Goal: Communication & Community: Answer question/provide support

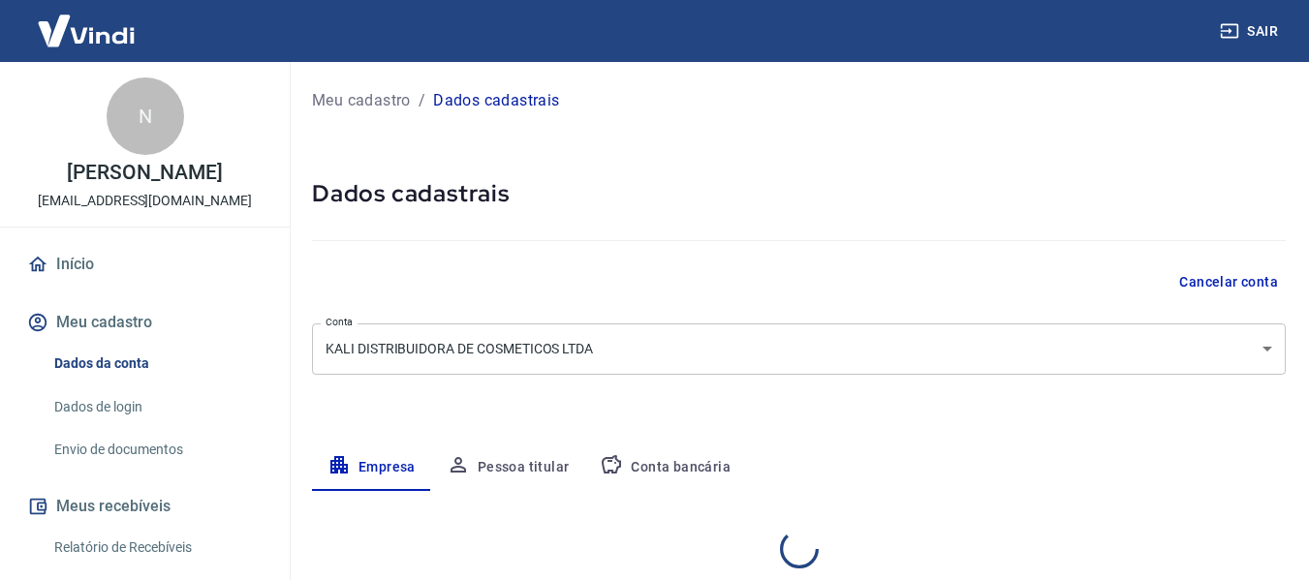
select select "SP"
select select "business"
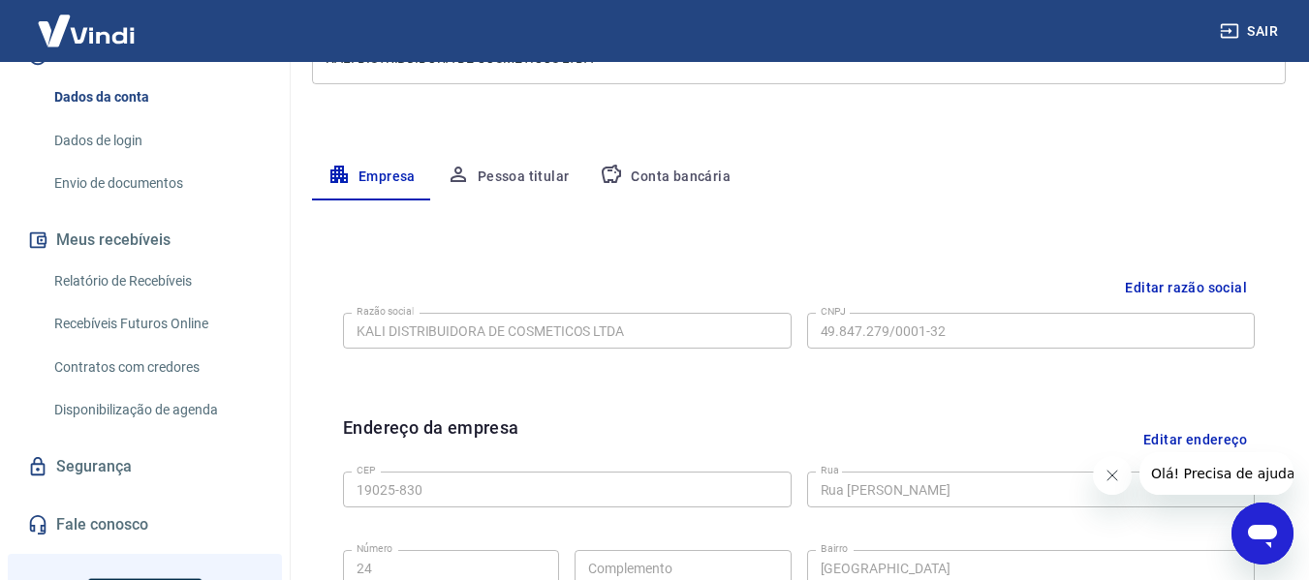
scroll to position [194, 0]
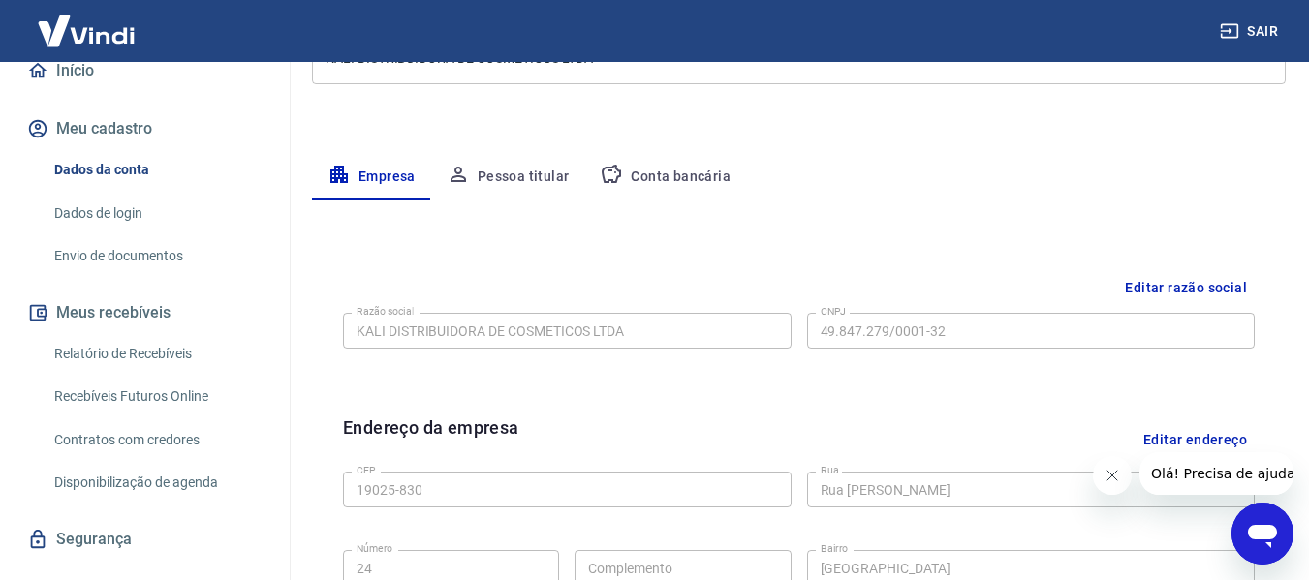
click at [141, 210] on link "Dados de login" at bounding box center [157, 214] width 220 height 40
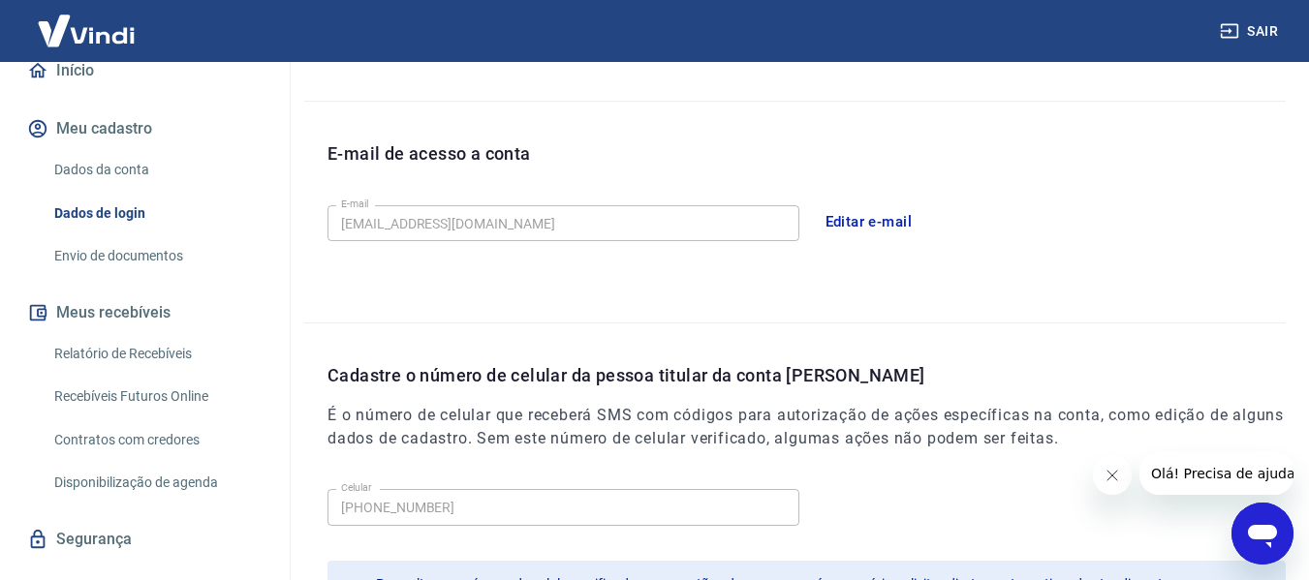
scroll to position [194, 0]
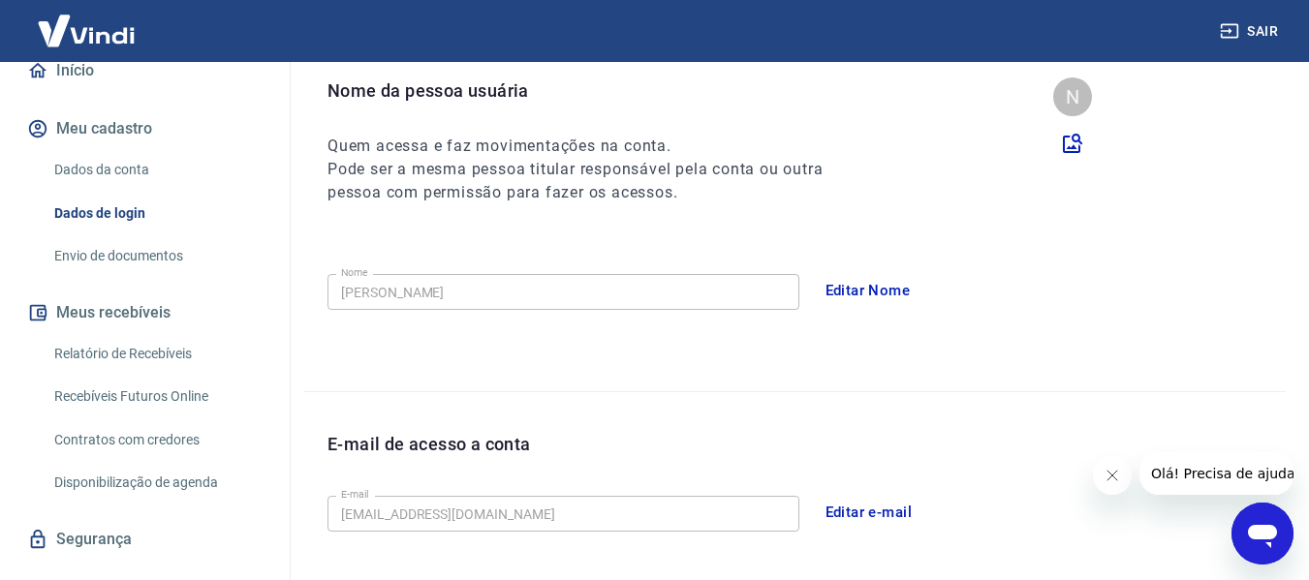
click at [865, 284] on button "Editar Nome" at bounding box center [868, 290] width 107 height 41
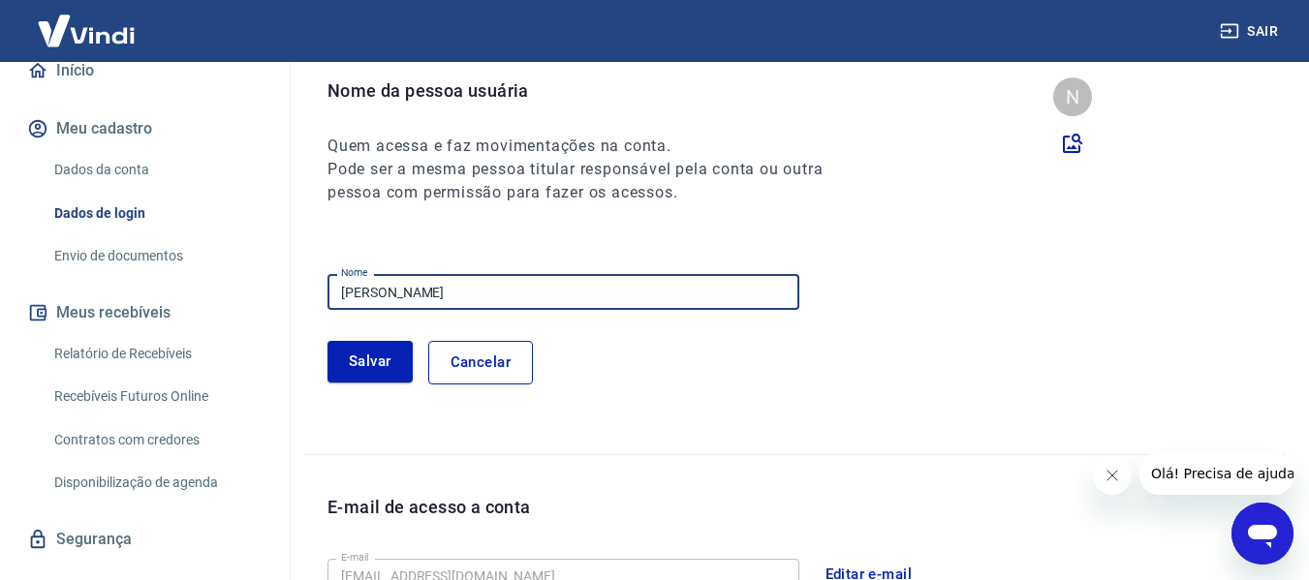
drag, startPoint x: 520, startPoint y: 277, endPoint x: 150, endPoint y: 299, distance: 370.9
click at [150, 299] on div "Sair N [PERSON_NAME] [EMAIL_ADDRESS][DOMAIN_NAME] Início Meu cadastro Dados da …" at bounding box center [654, 96] width 1309 height 580
type input "[PERSON_NAME]"
click at [370, 369] on button "Salvar" at bounding box center [370, 361] width 85 height 41
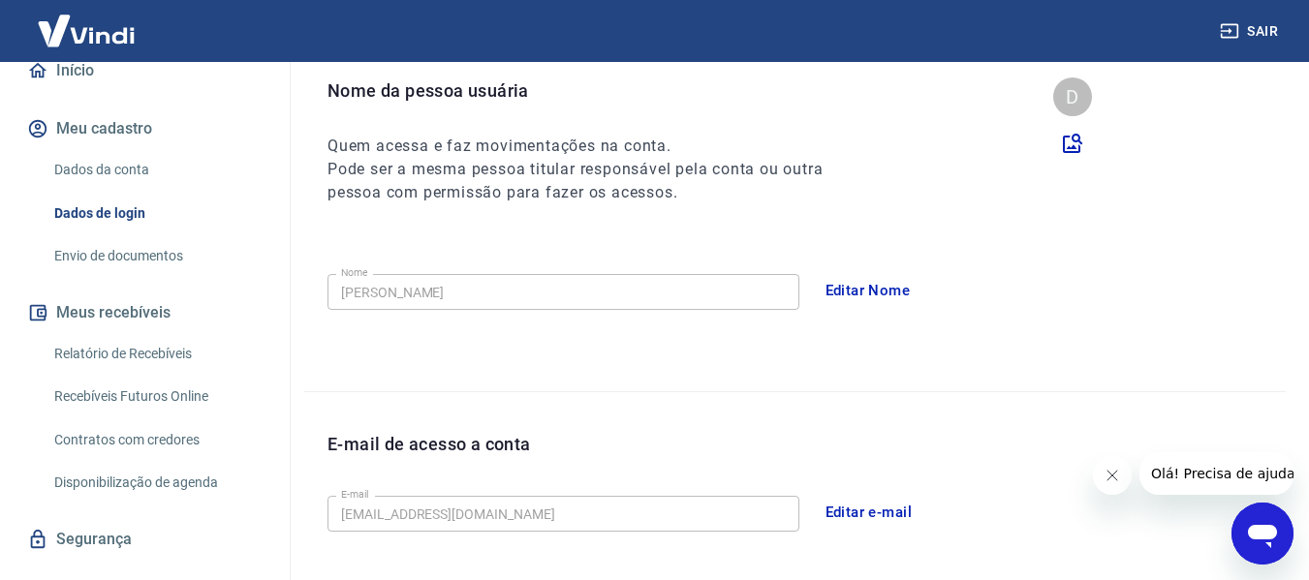
scroll to position [388, 0]
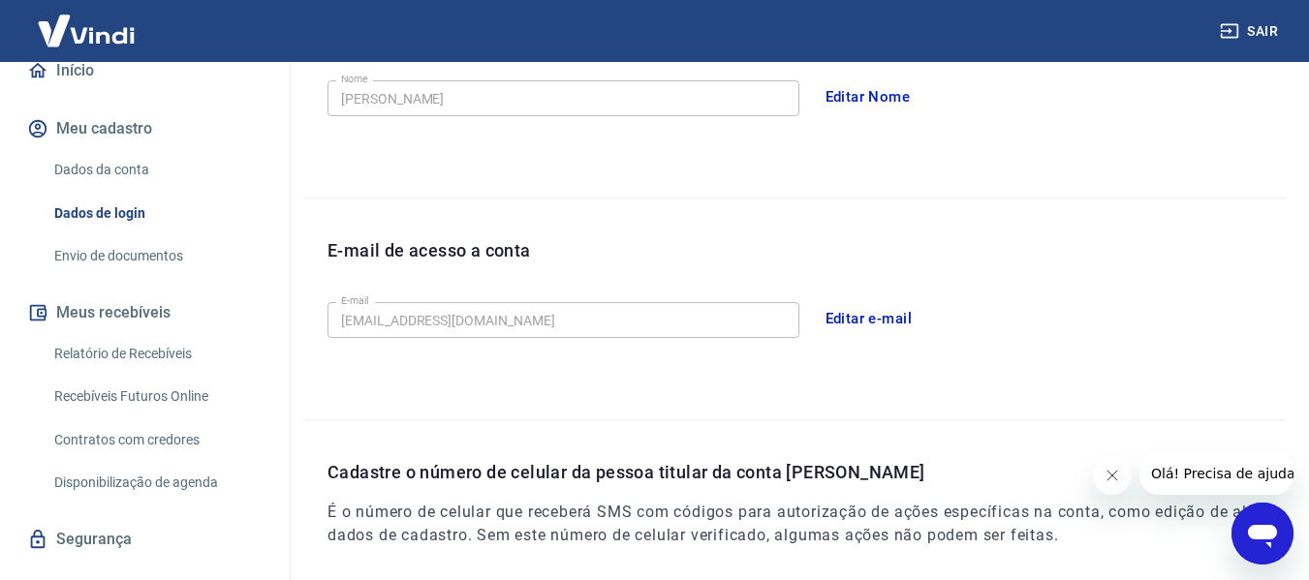
click at [871, 322] on button "Editar e-mail" at bounding box center [869, 318] width 109 height 41
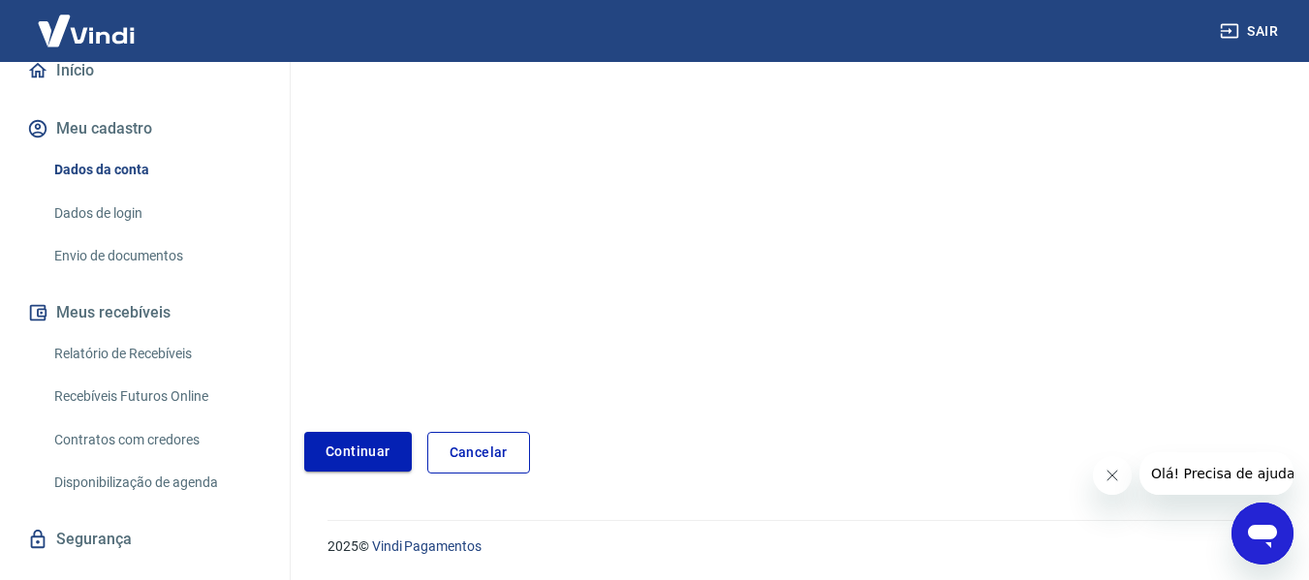
click at [366, 454] on link "Continuar" at bounding box center [358, 452] width 108 height 40
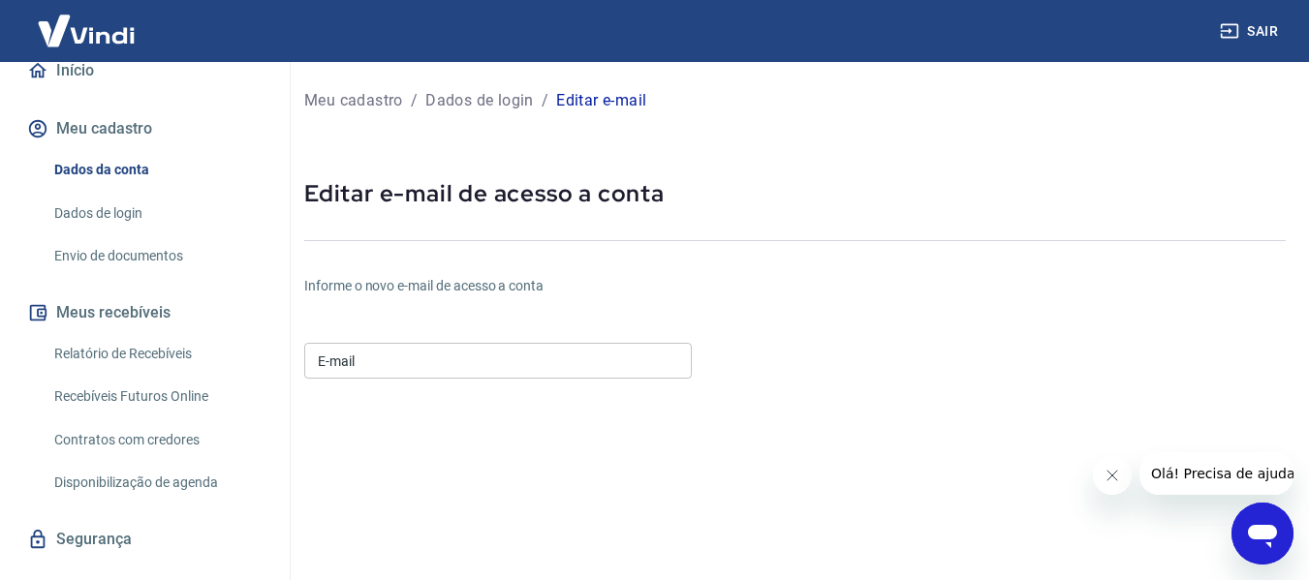
click at [443, 357] on input "E-mail" at bounding box center [498, 361] width 388 height 36
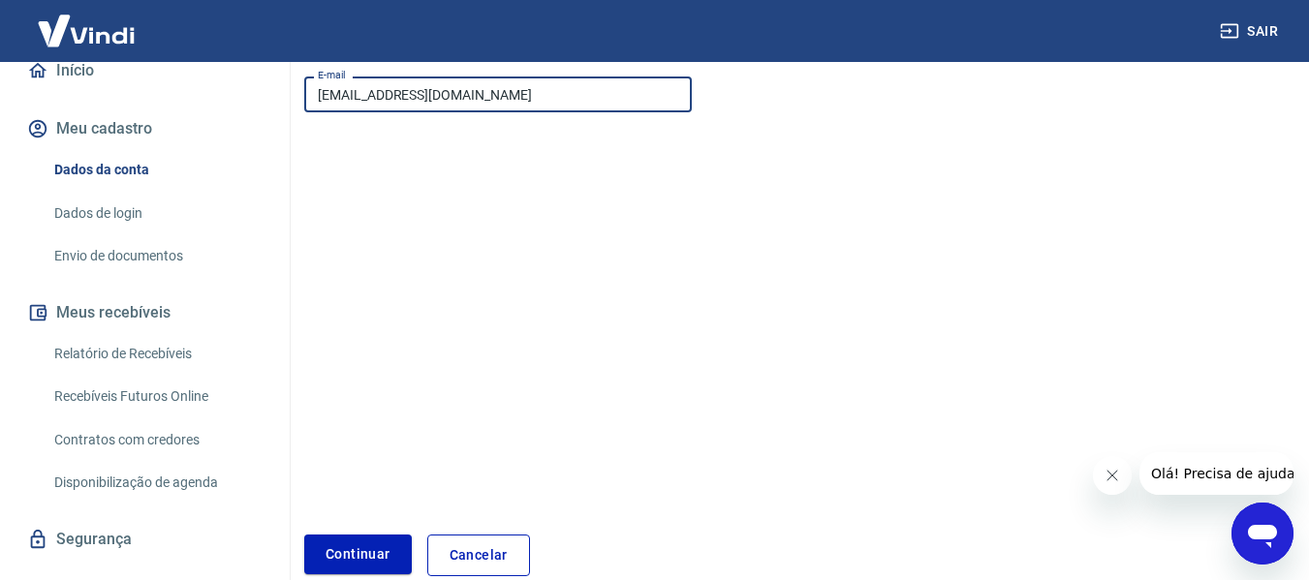
scroll to position [369, 0]
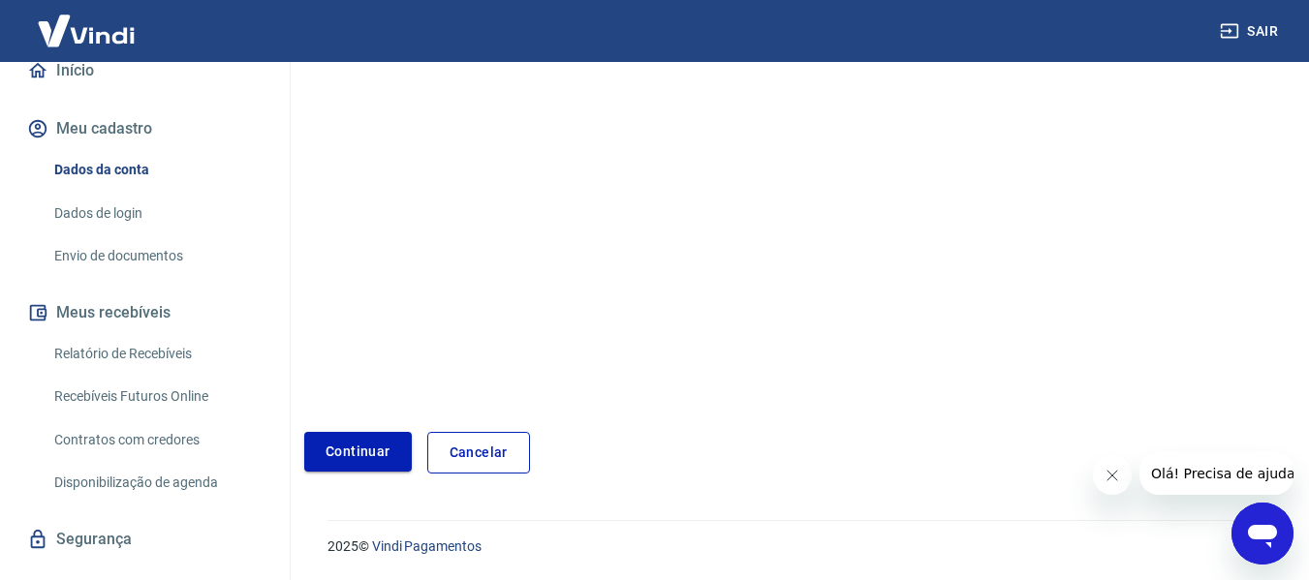
type input "[EMAIL_ADDRESS][DOMAIN_NAME]"
click at [334, 449] on button "Continuar" at bounding box center [358, 452] width 108 height 40
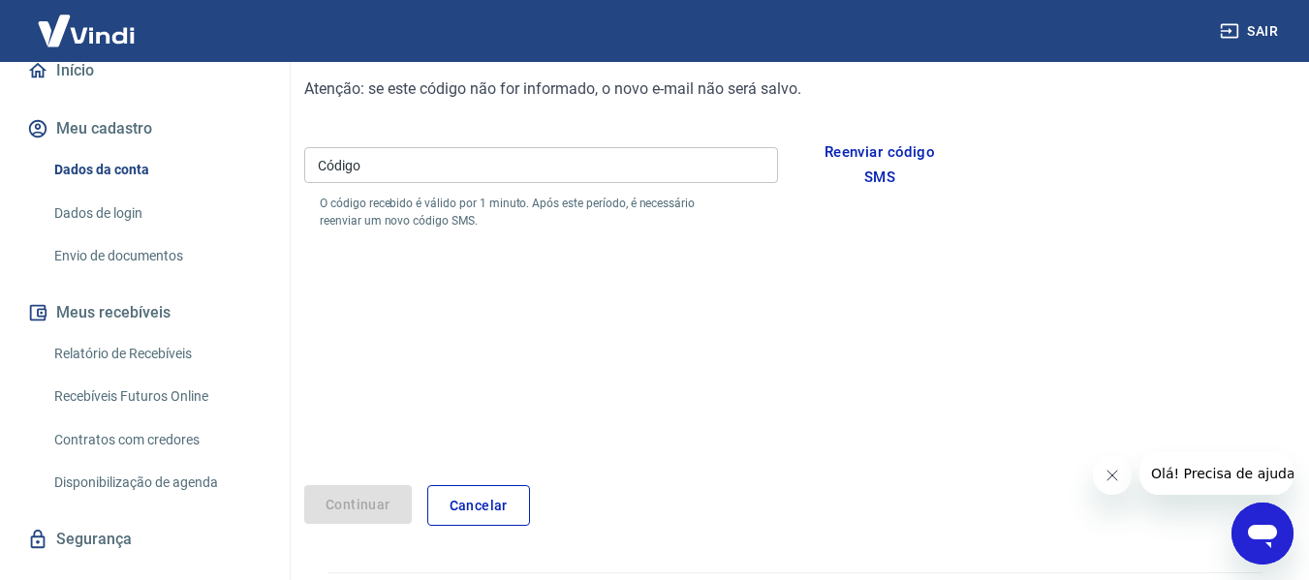
scroll to position [216, 0]
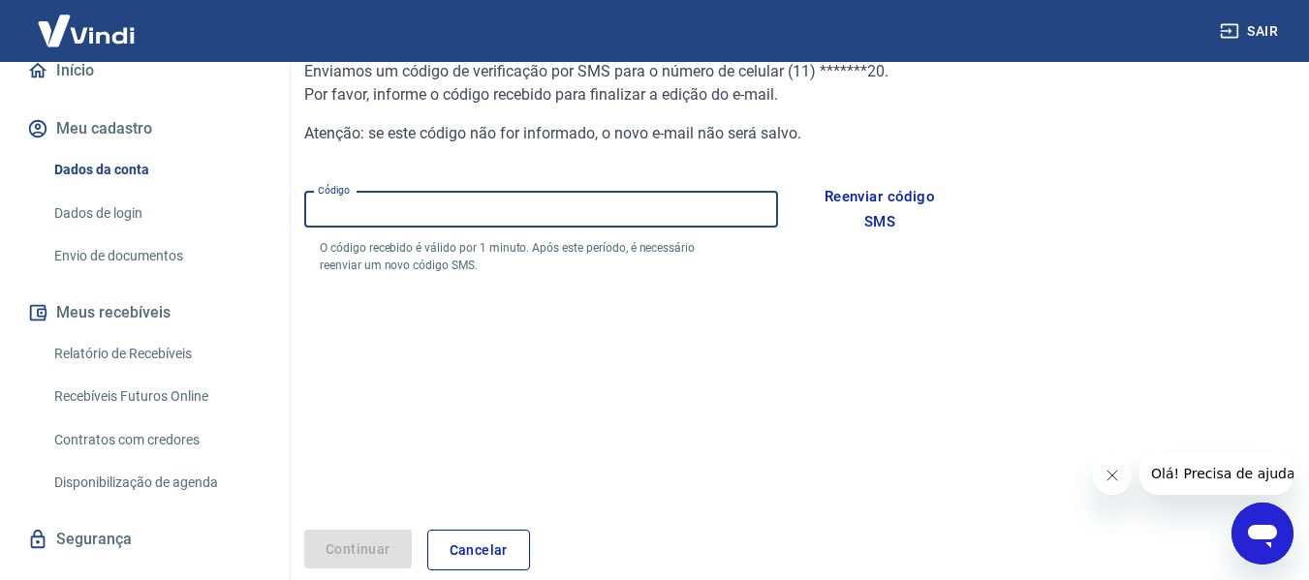
click at [476, 204] on input "Código" at bounding box center [541, 210] width 474 height 36
paste input "990894"
type input "990894"
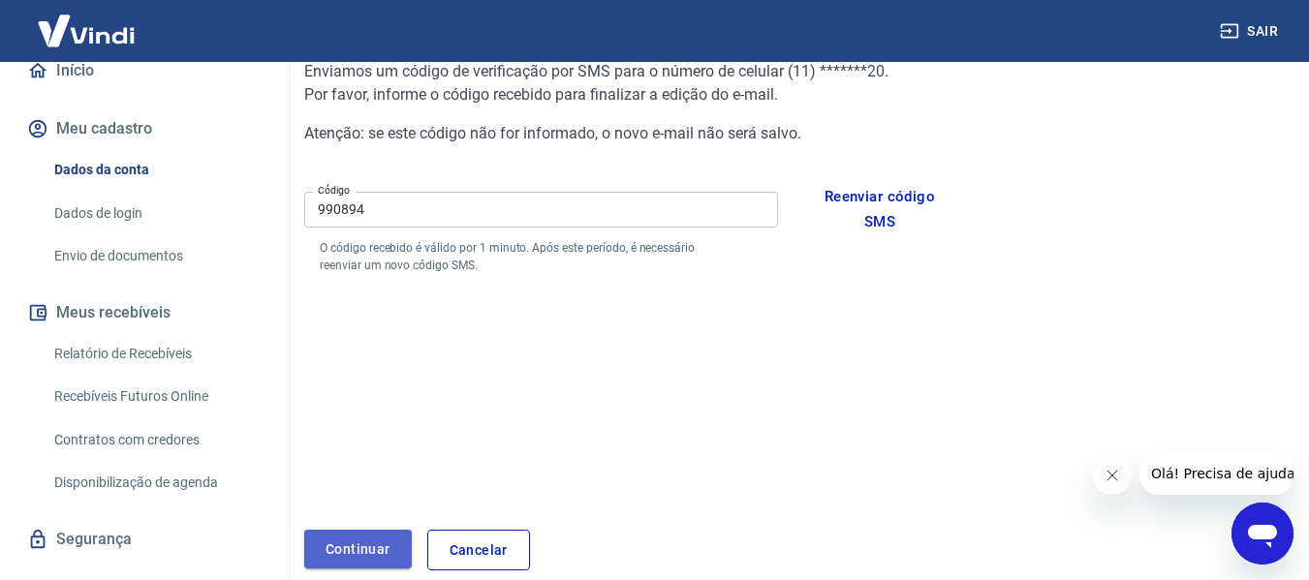
click at [384, 541] on button "Continuar" at bounding box center [358, 550] width 108 height 40
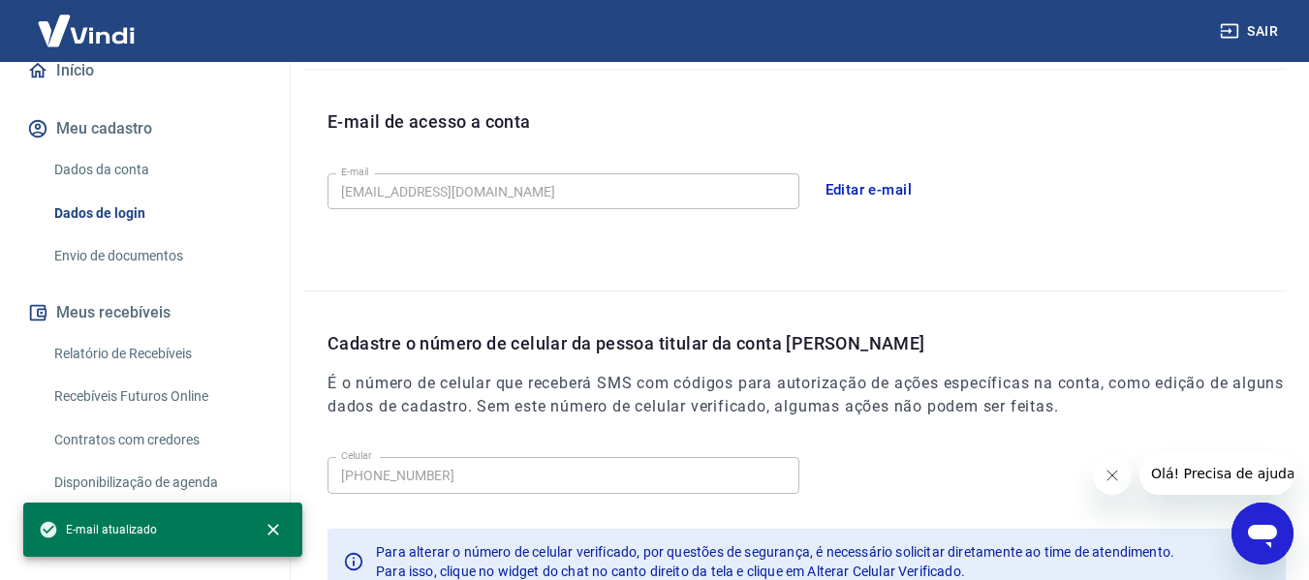
scroll to position [661, 0]
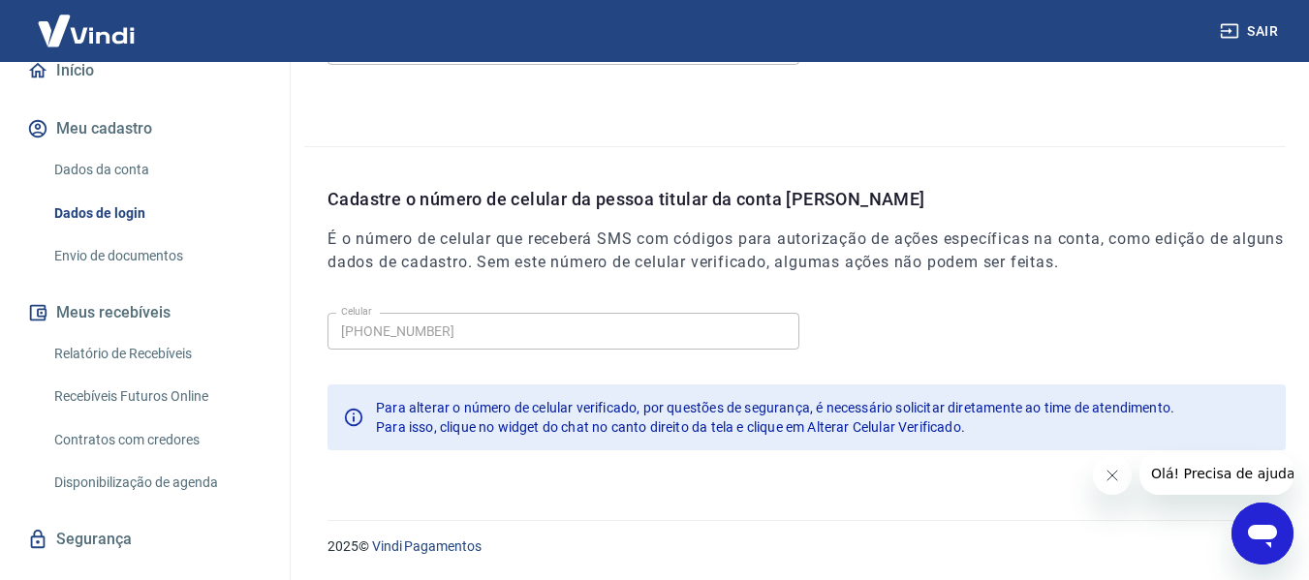
click at [865, 322] on div "Celular [PHONE_NUMBER] Celular" at bounding box center [807, 328] width 958 height 47
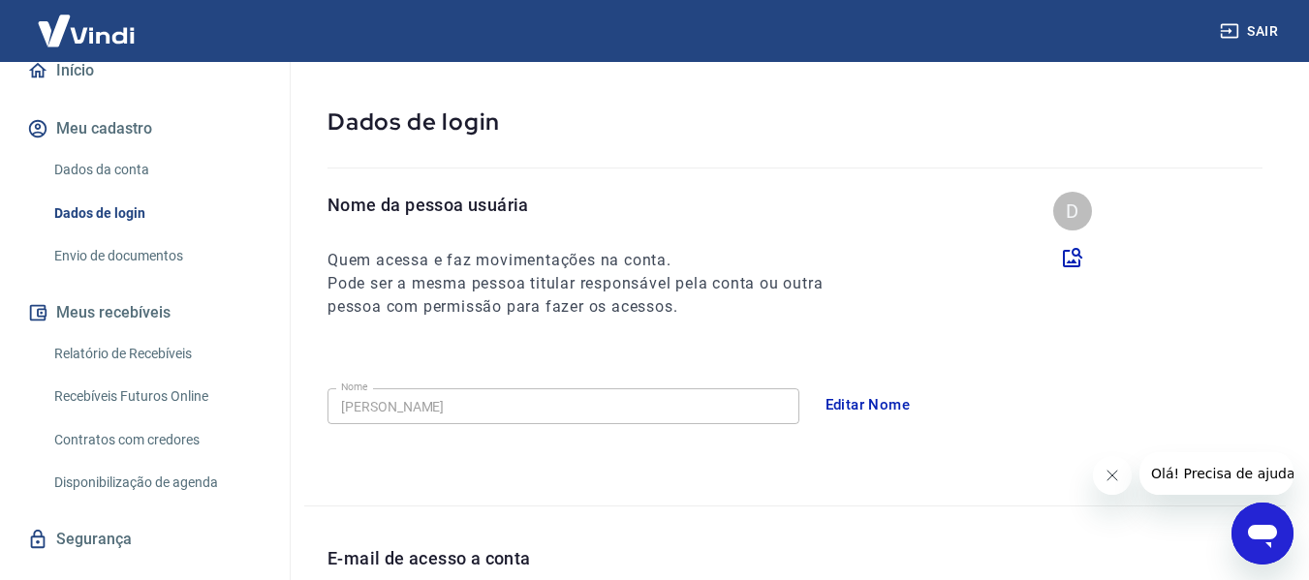
scroll to position [0, 0]
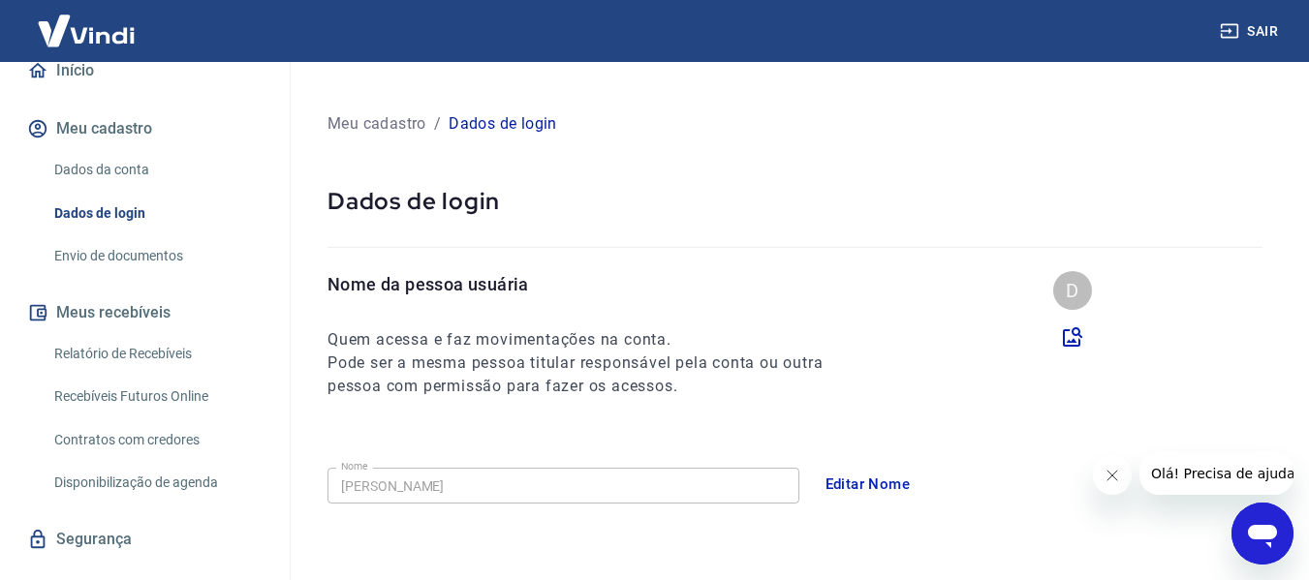
click at [141, 172] on link "Dados da conta" at bounding box center [157, 170] width 220 height 40
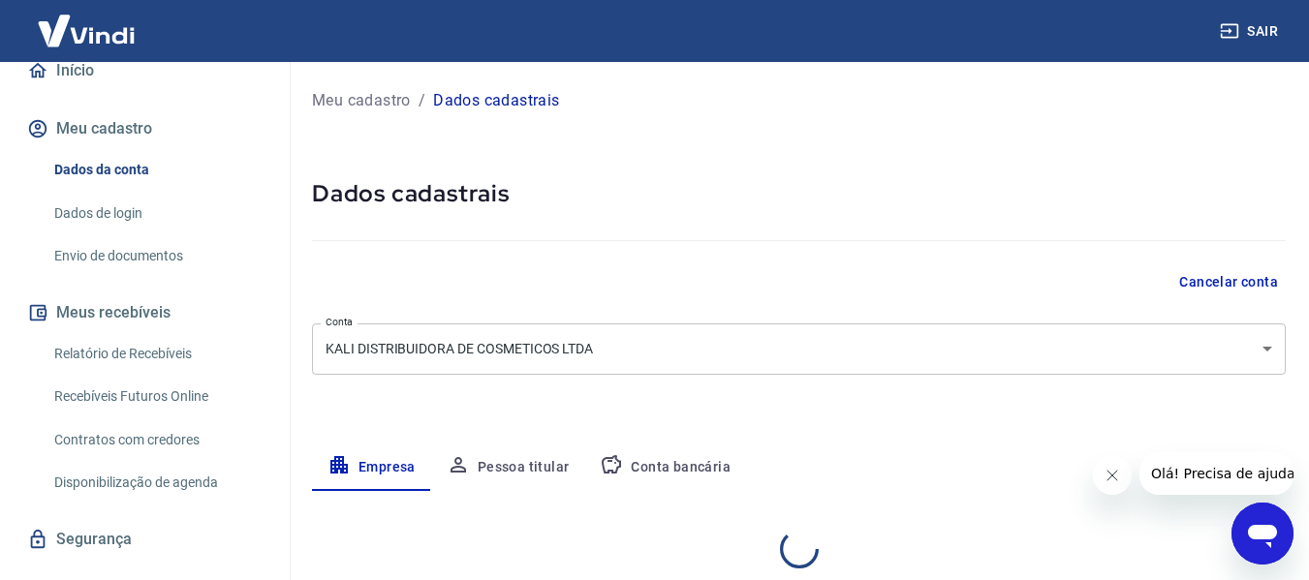
select select "SP"
select select "business"
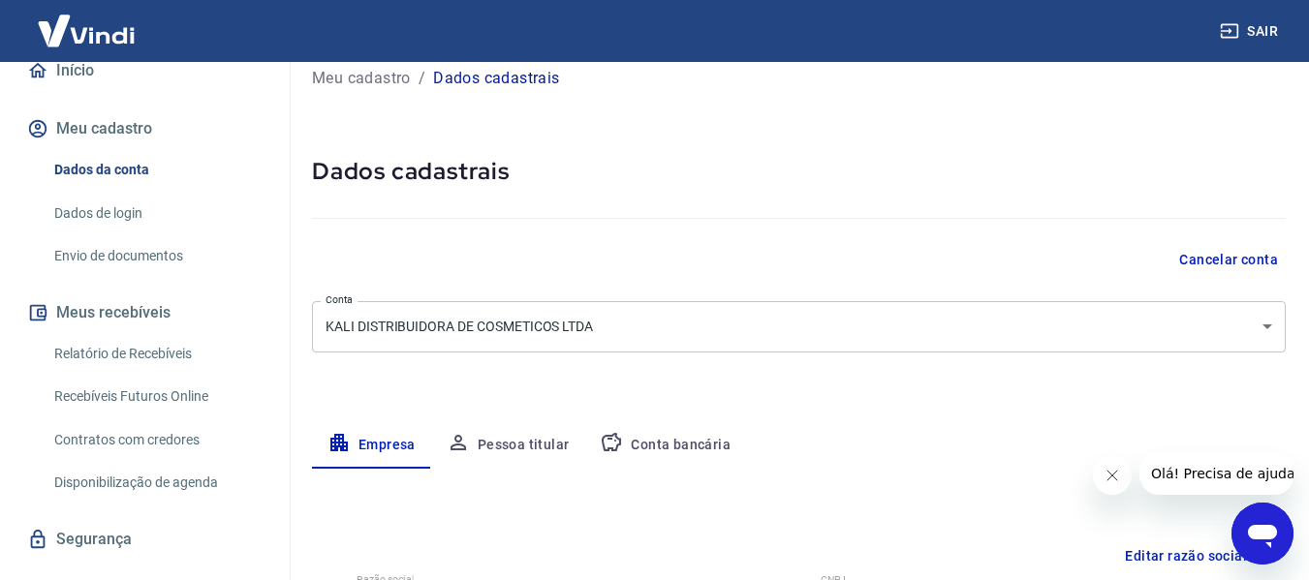
scroll to position [97, 0]
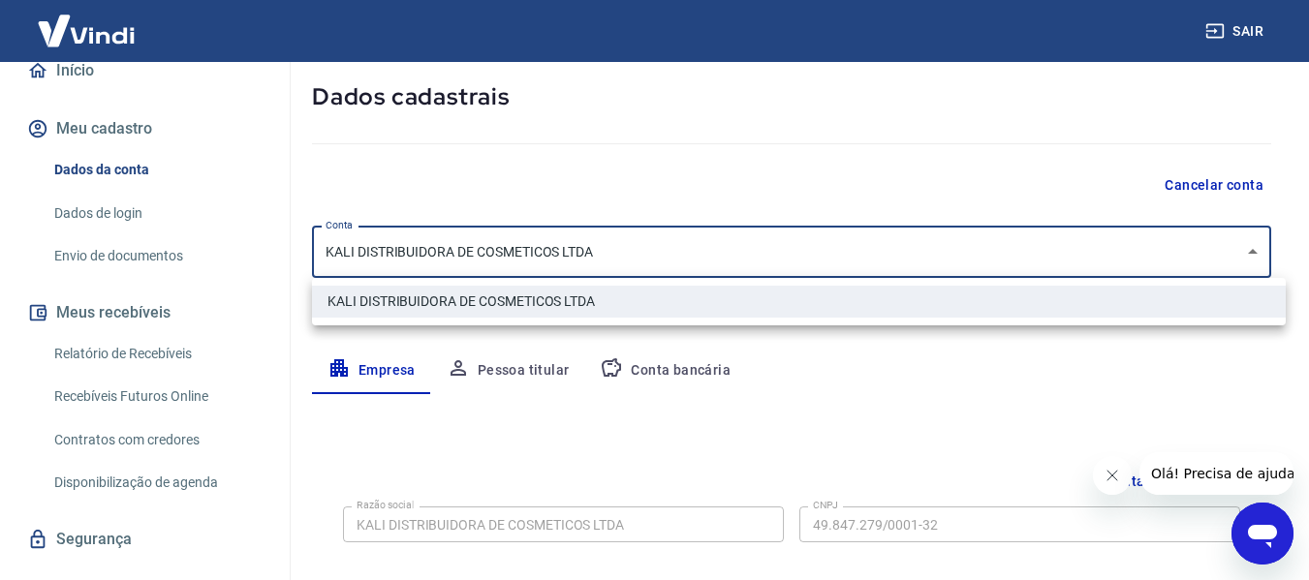
click at [1254, 256] on body "Sair D [PERSON_NAME] [PERSON_NAME][EMAIL_ADDRESS][DOMAIN_NAME] Início Meu cadas…" at bounding box center [654, 193] width 1309 height 580
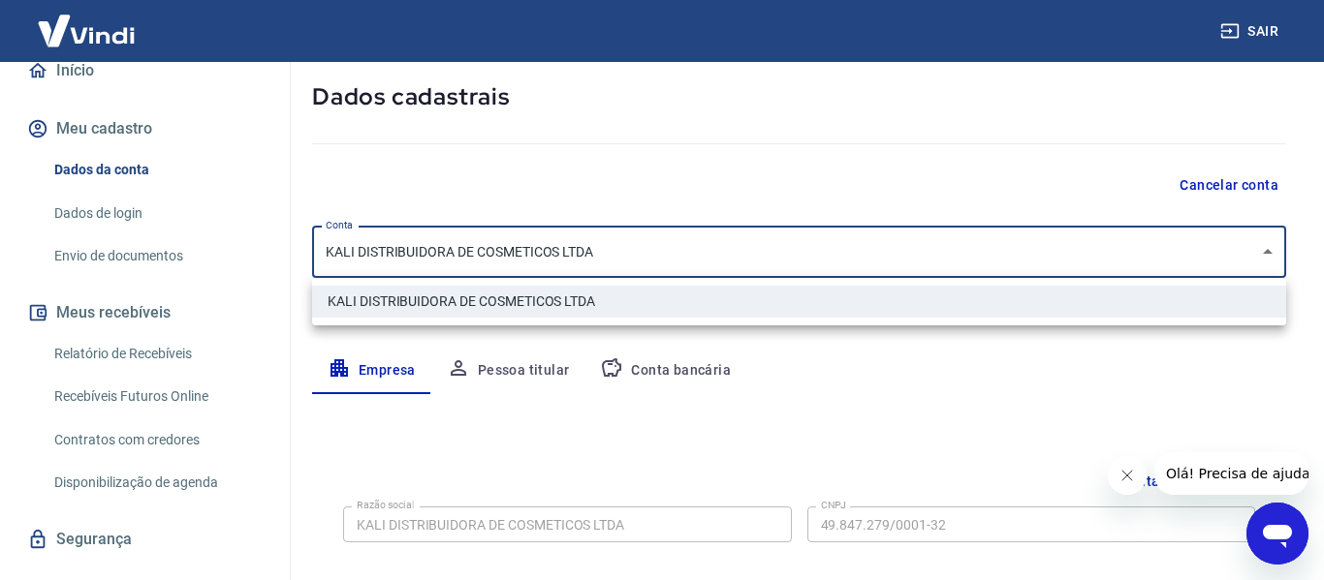
click at [1254, 256] on div at bounding box center [662, 290] width 1324 height 580
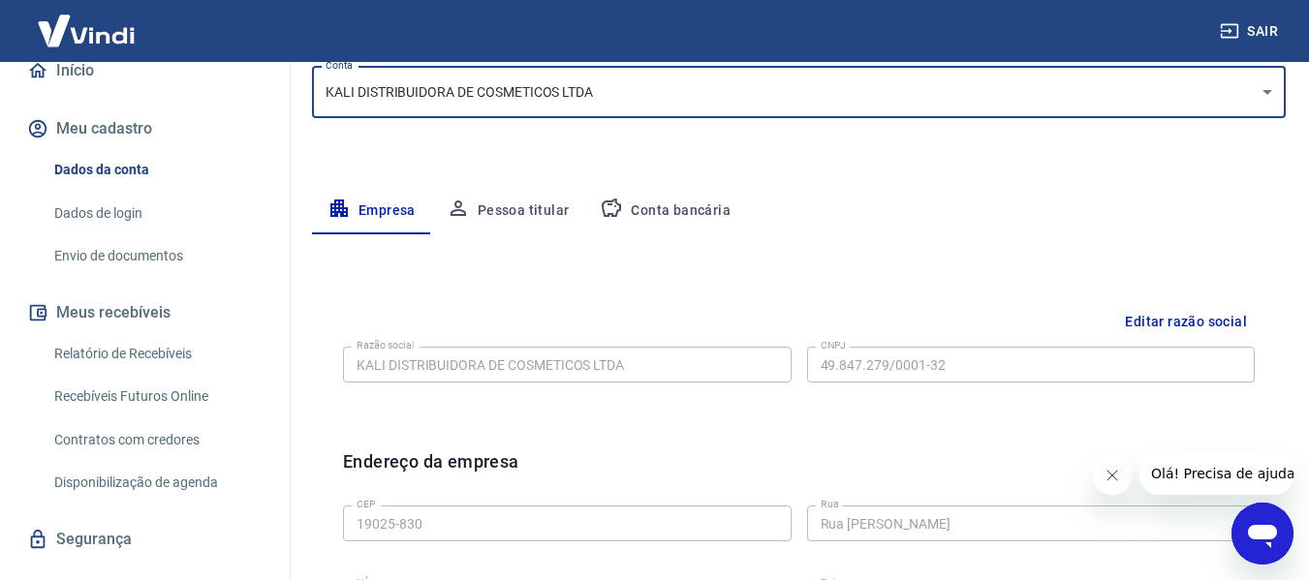
scroll to position [291, 0]
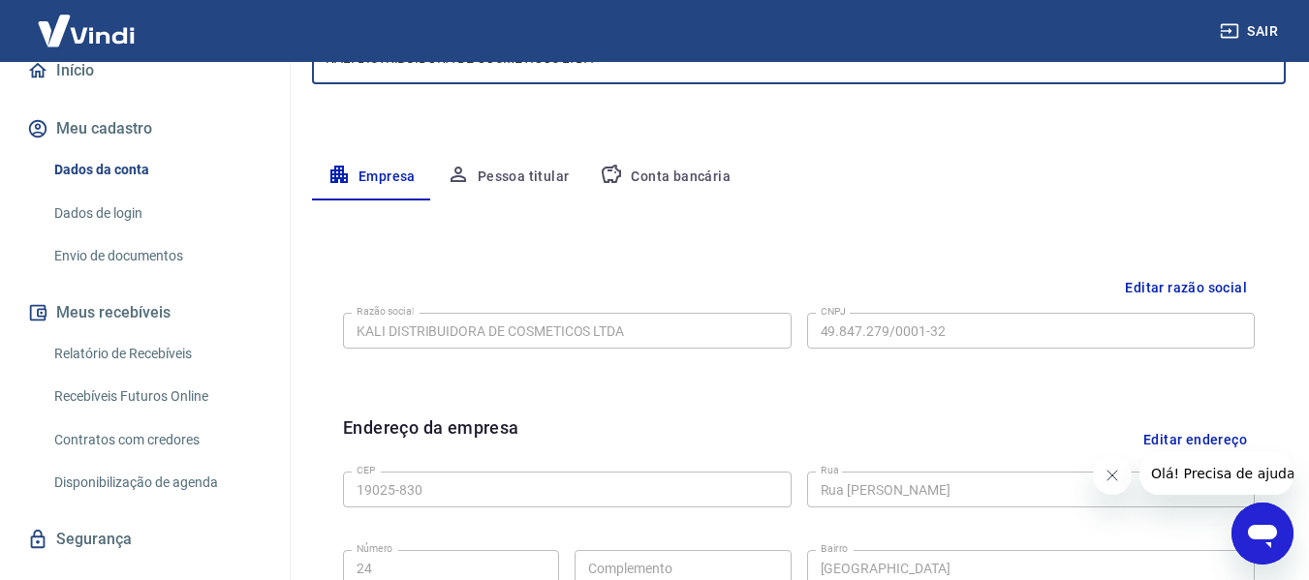
click at [871, 267] on div "Editar razão social Razão social KALI DISTRIBUIDORA DE COSMETICOS LTDA Razão so…" at bounding box center [799, 327] width 943 height 145
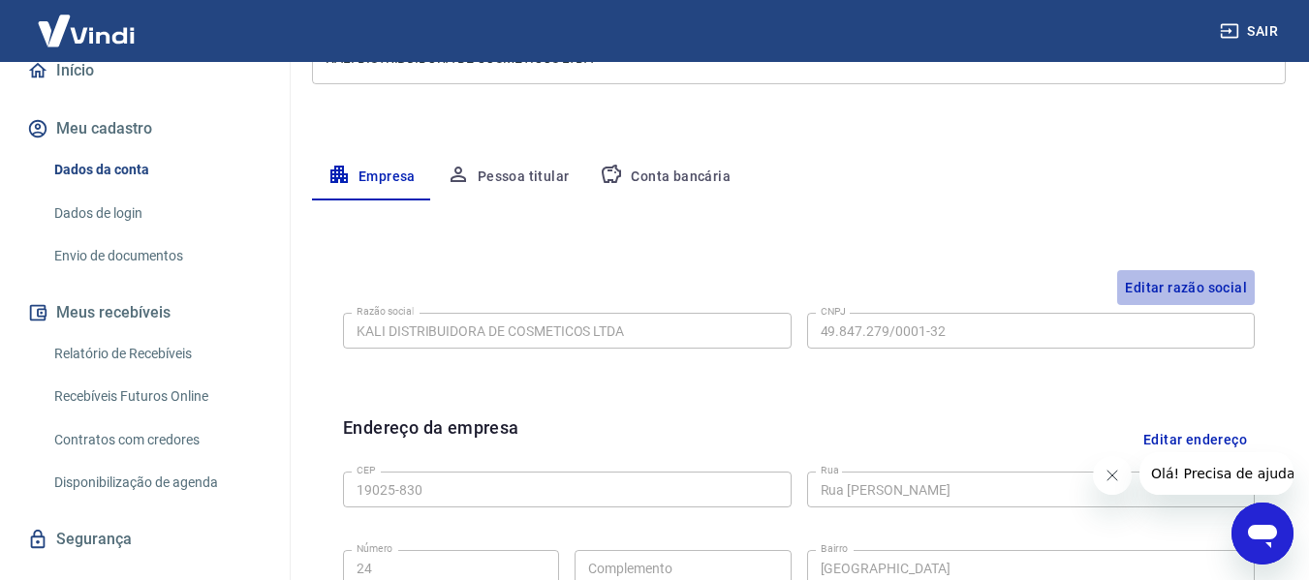
click at [1195, 284] on button "Editar razão social" at bounding box center [1186, 288] width 138 height 36
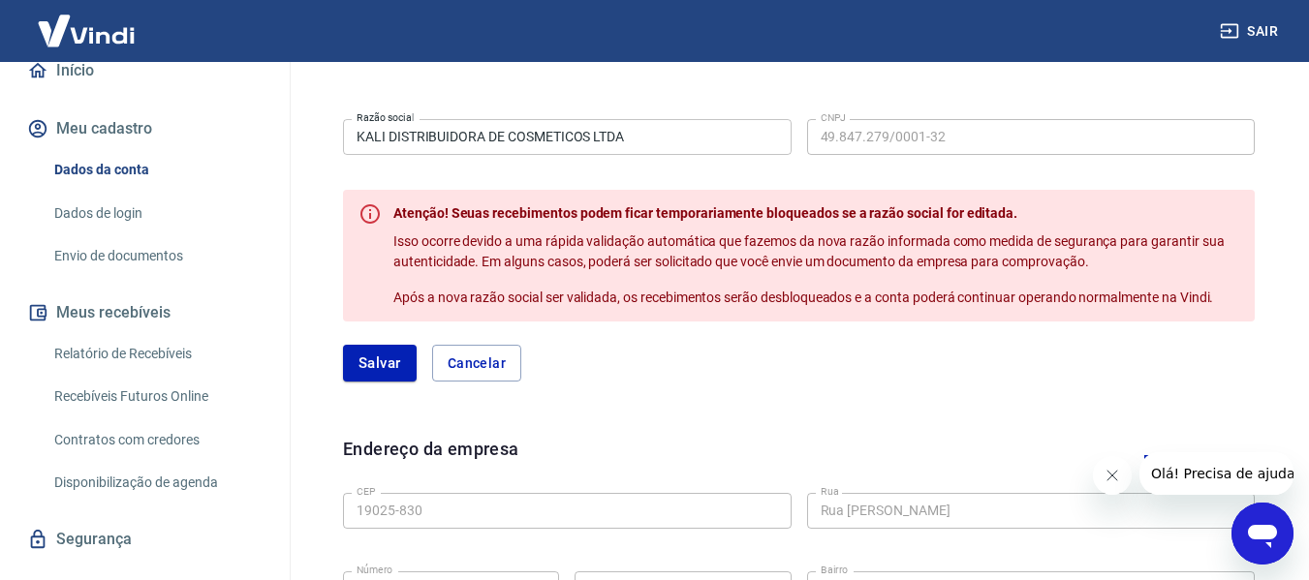
scroll to position [318, 0]
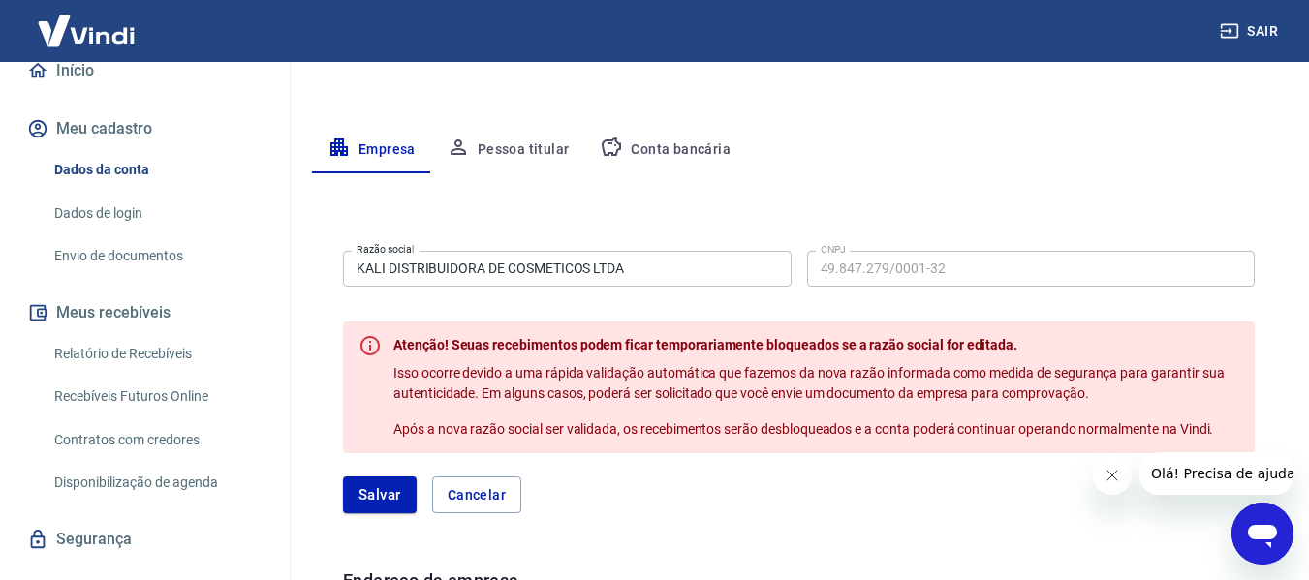
click at [707, 261] on input "KALI DISTRIBUIDORA DE COSMETICOS LTDA" at bounding box center [567, 269] width 449 height 36
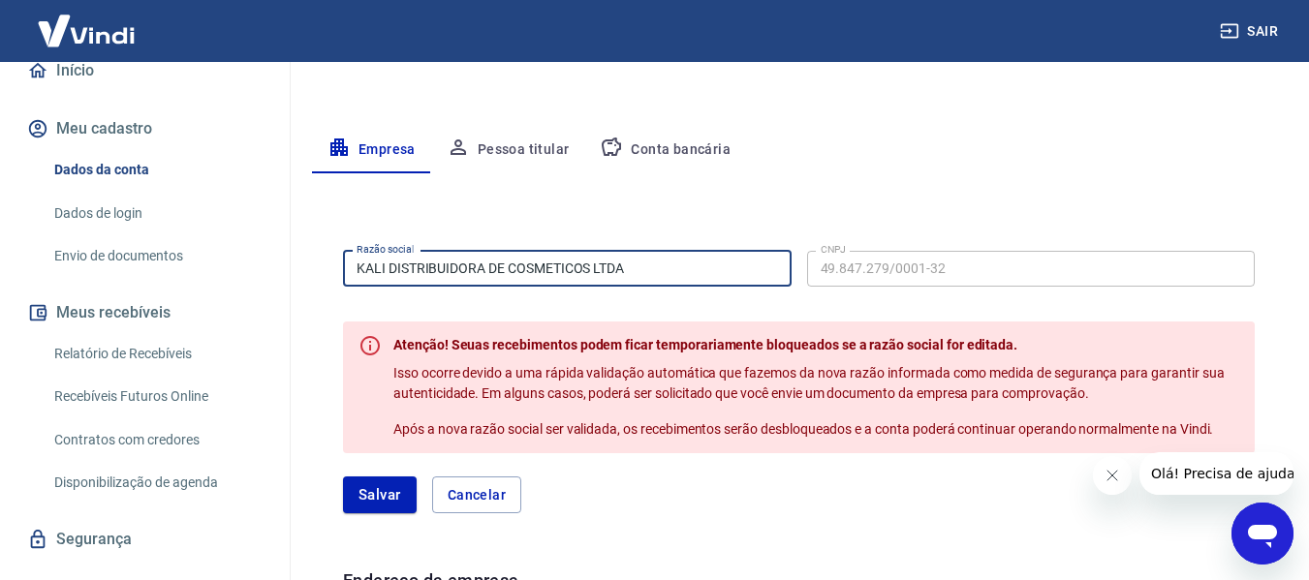
drag, startPoint x: 713, startPoint y: 270, endPoint x: 223, endPoint y: 281, distance: 490.5
type input "d"
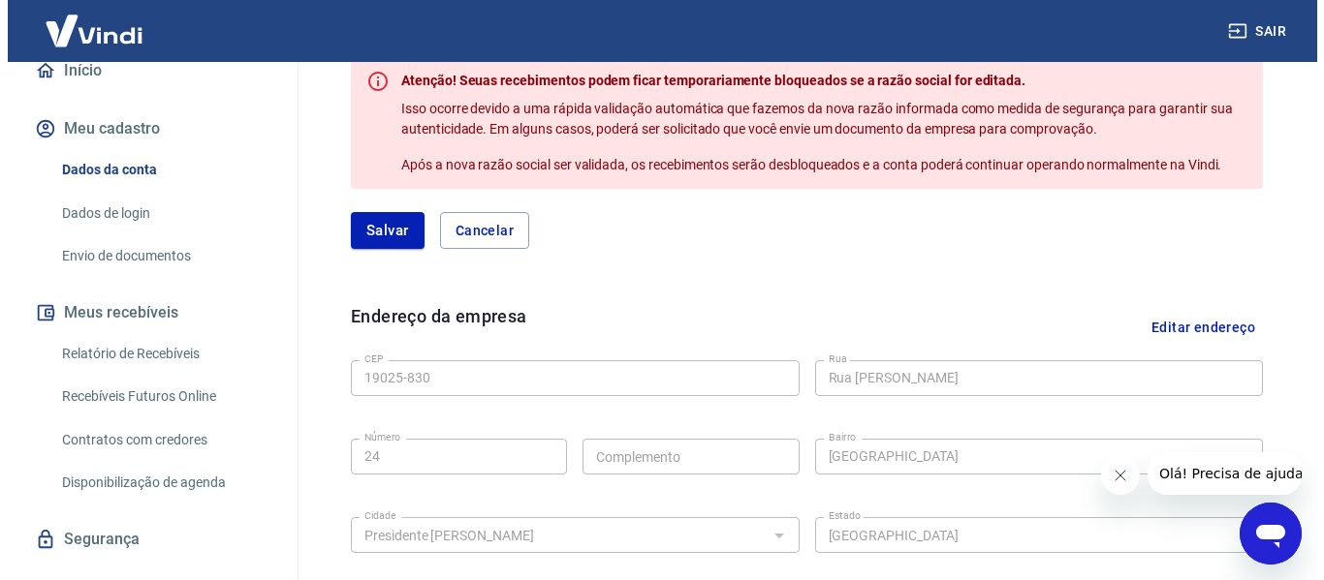
scroll to position [609, 0]
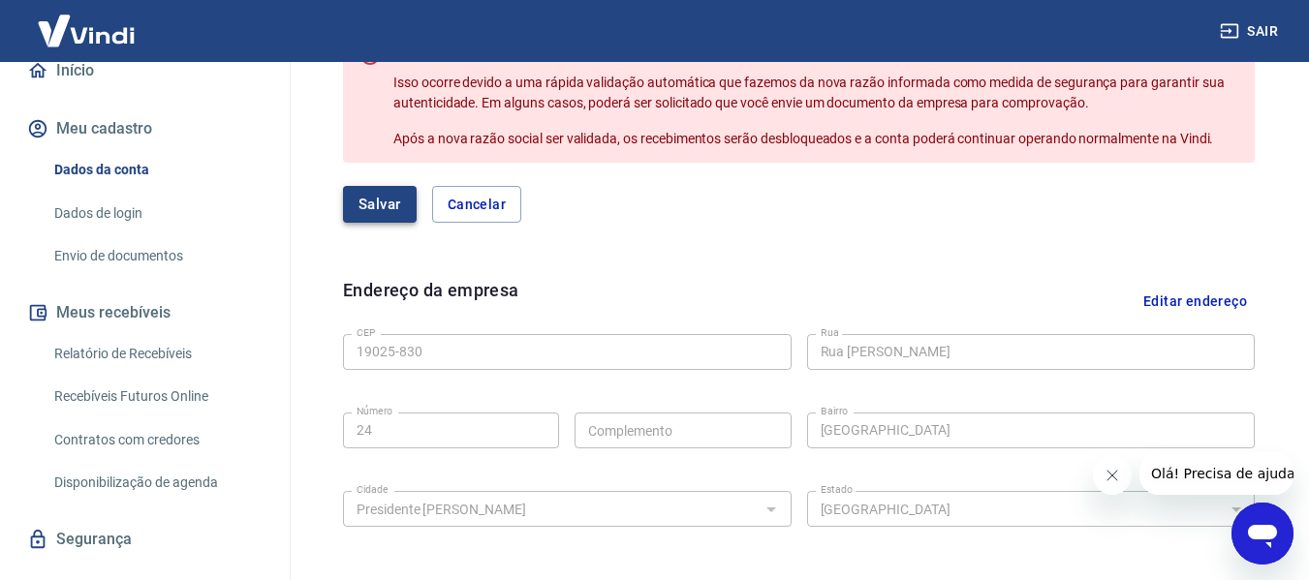
type input "[PERSON_NAME] 35905791880"
click at [396, 207] on button "Salvar" at bounding box center [380, 204] width 74 height 37
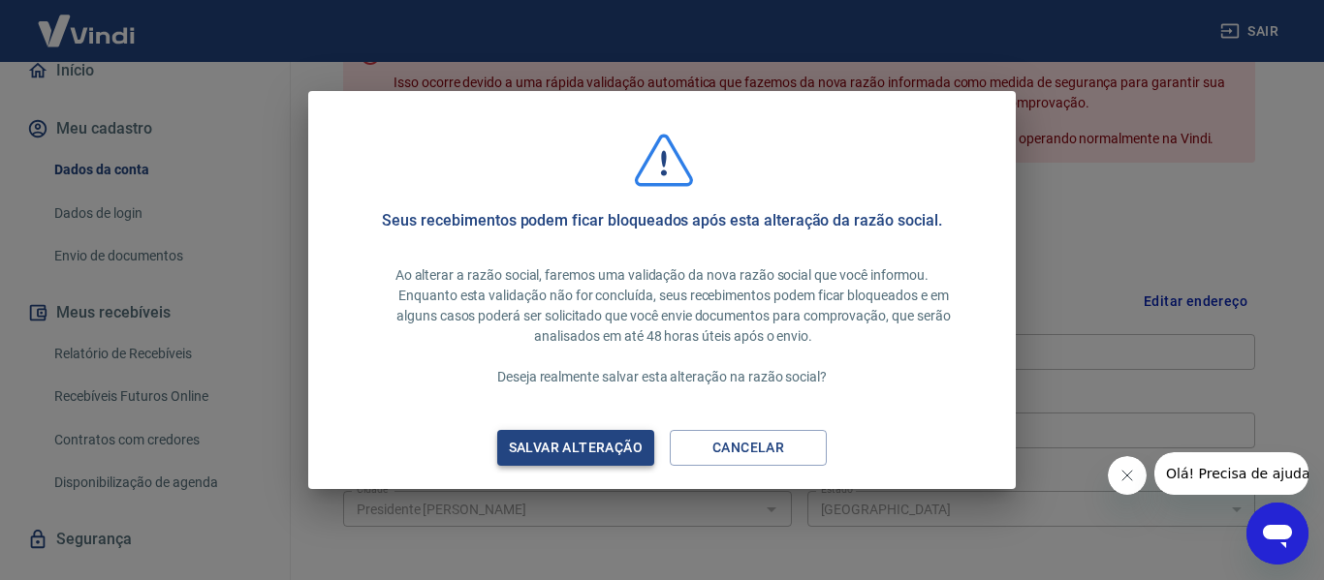
click at [602, 442] on div "Salvar alteração" at bounding box center [576, 448] width 180 height 24
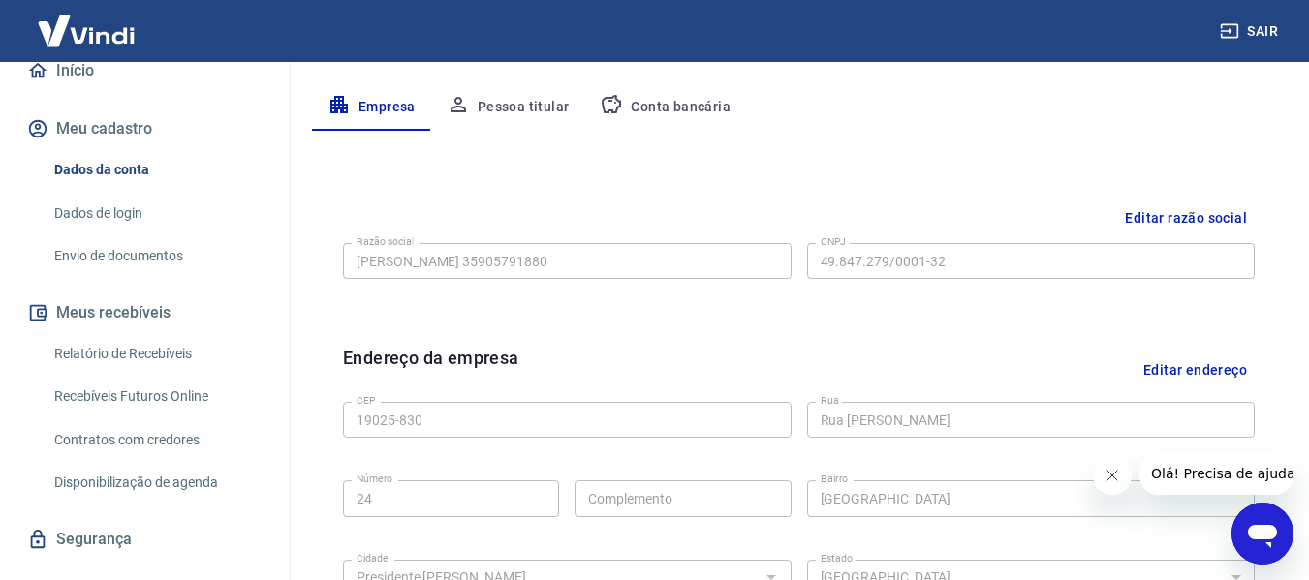
scroll to position [331, 0]
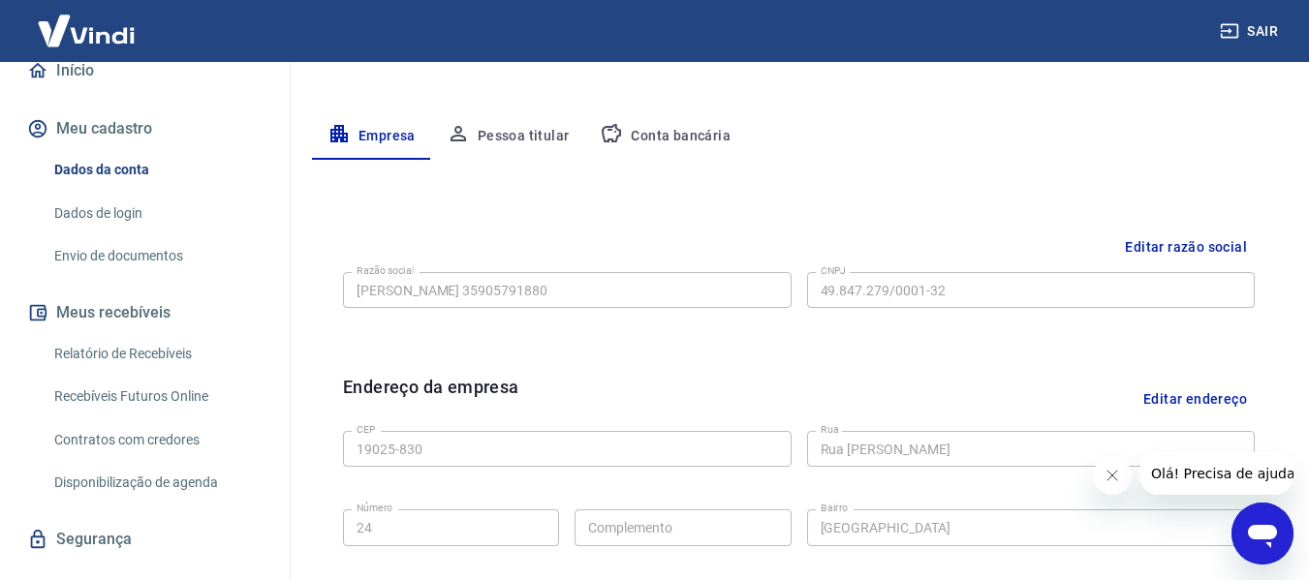
click at [1200, 251] on button "Editar razão social" at bounding box center [1186, 248] width 138 height 36
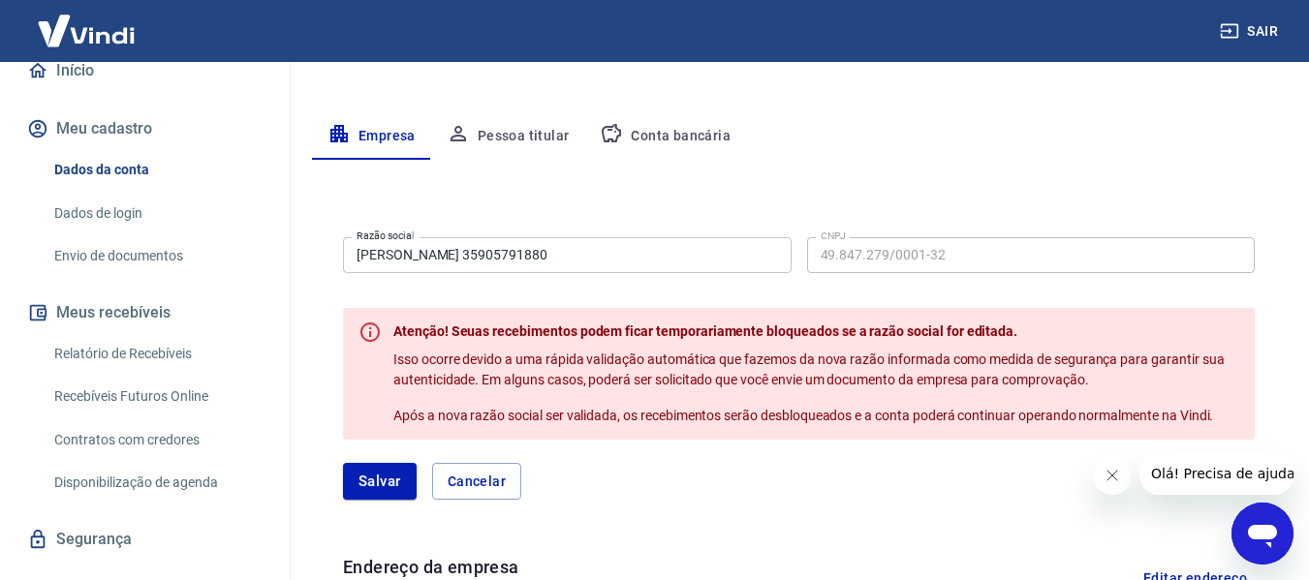
click at [489, 487] on button "Cancelar" at bounding box center [476, 481] width 89 height 37
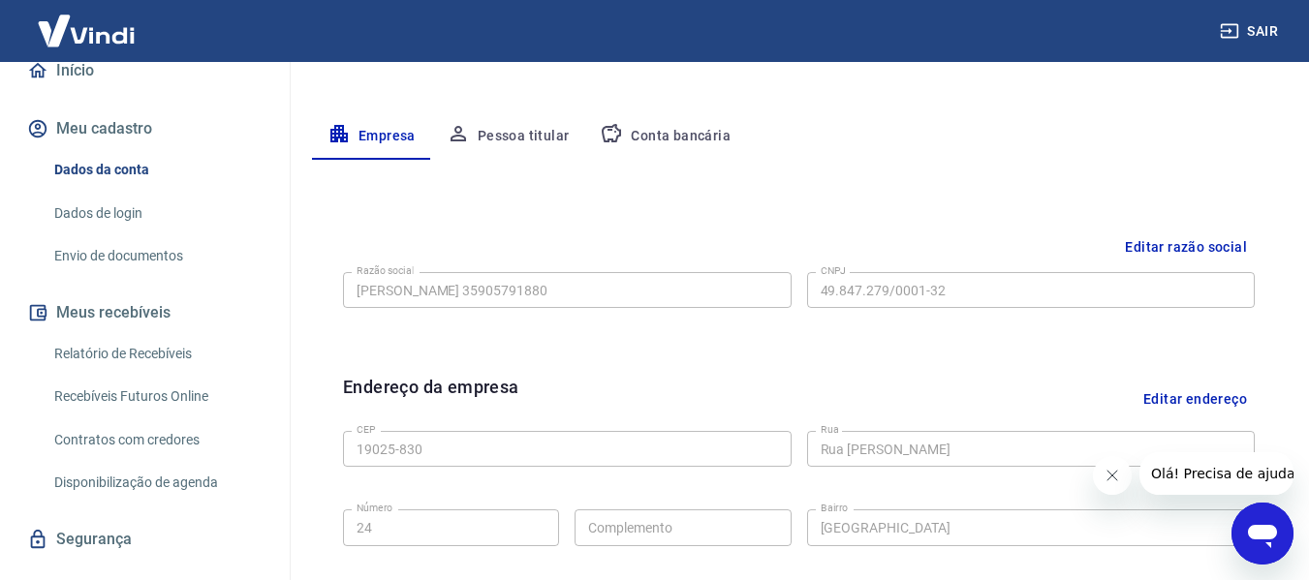
click at [525, 138] on button "Pessoa titular" at bounding box center [508, 136] width 154 height 47
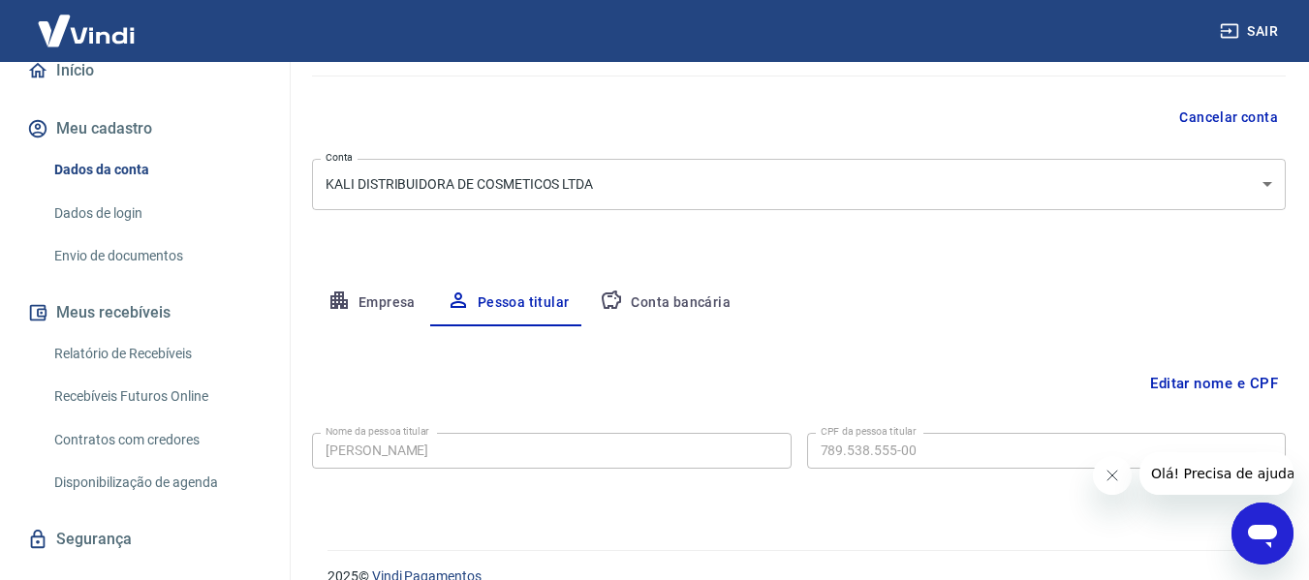
scroll to position [195, 0]
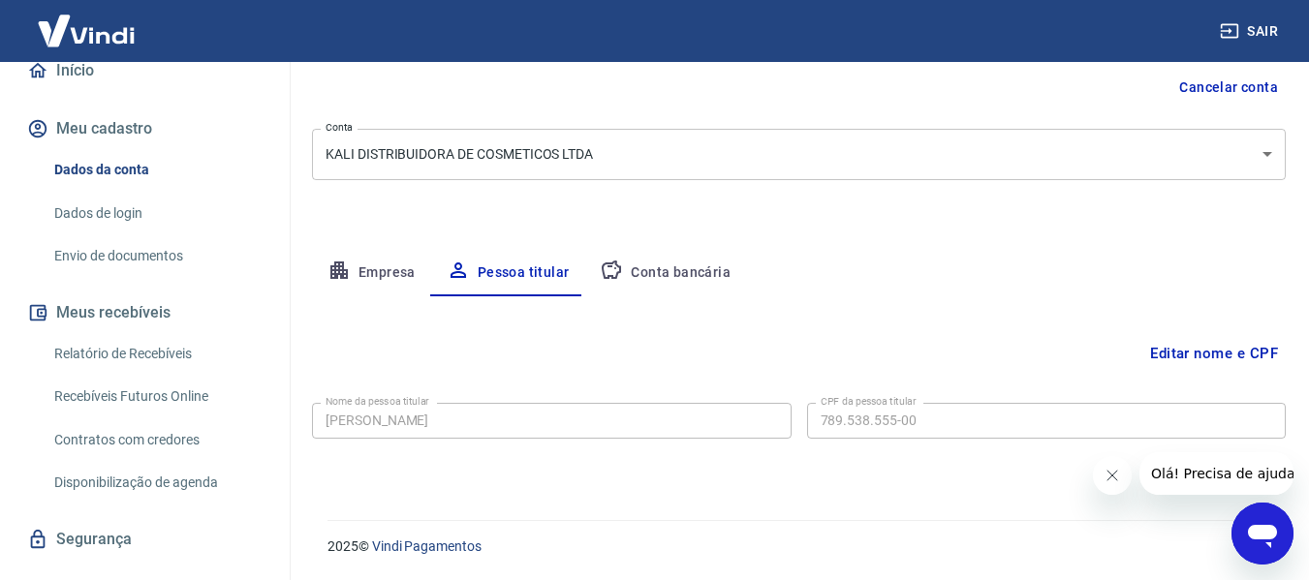
click at [1194, 361] on button "Editar nome e CPF" at bounding box center [1214, 353] width 143 height 37
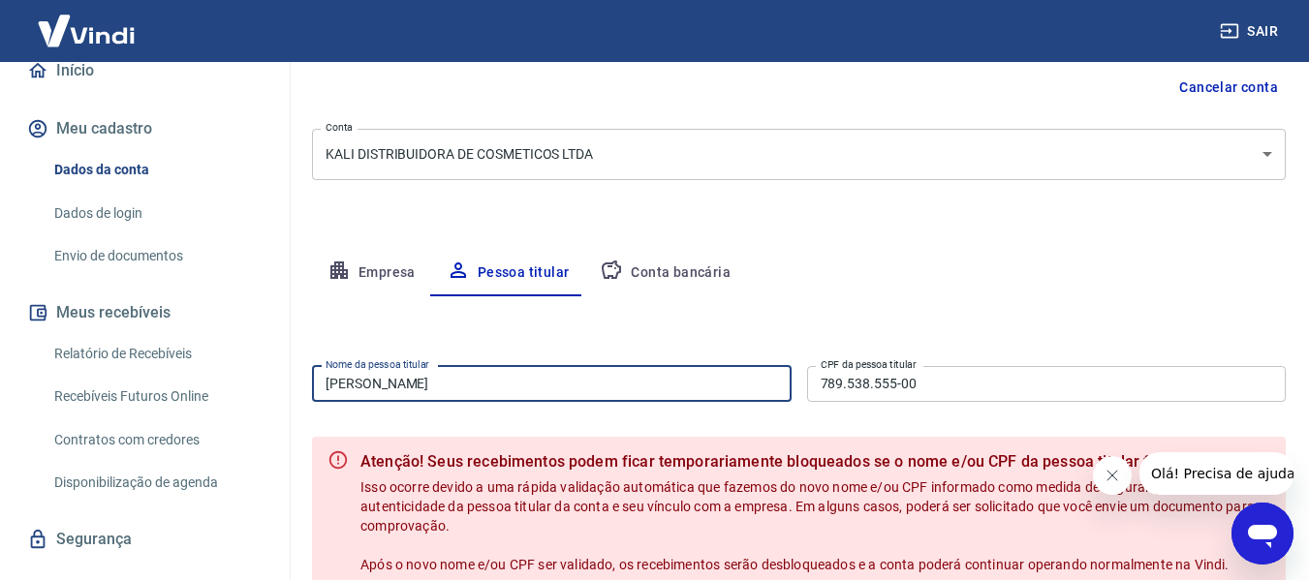
drag, startPoint x: 741, startPoint y: 388, endPoint x: 0, endPoint y: 400, distance: 741.5
click at [0, 386] on div "Sair D [PERSON_NAME] [PERSON_NAME][EMAIL_ADDRESS][DOMAIN_NAME] Início Meu cadas…" at bounding box center [654, 95] width 1309 height 580
type input "d"
type input "[PERSON_NAME]"
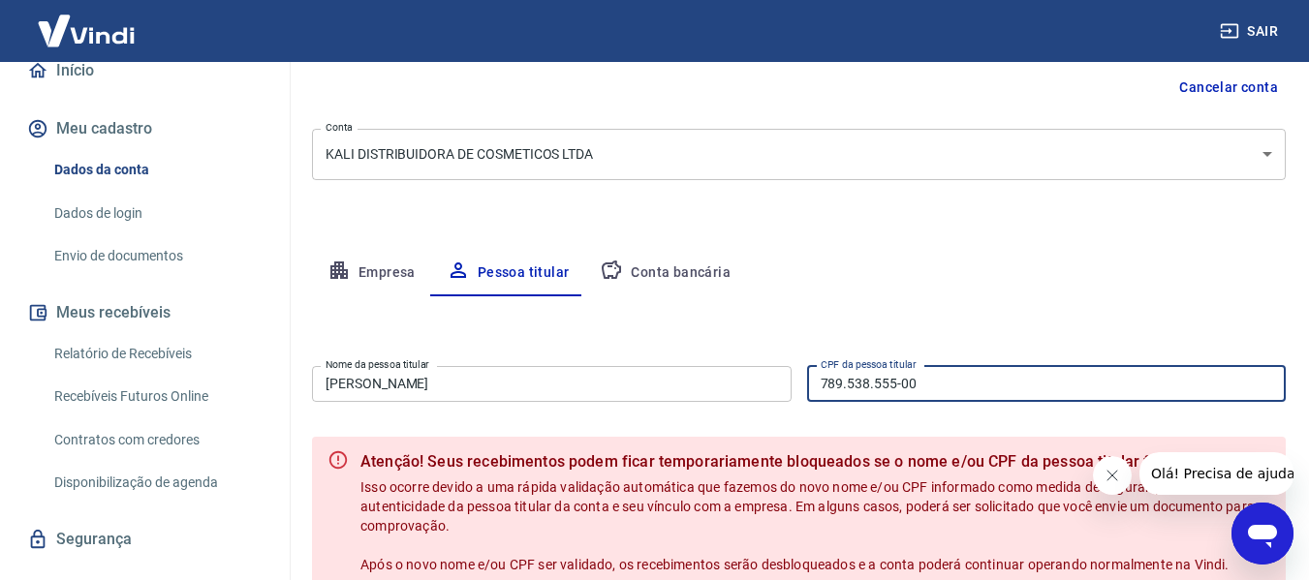
drag, startPoint x: 948, startPoint y: 386, endPoint x: 693, endPoint y: 383, distance: 254.9
click at [693, 383] on div "Nome da pessoa titular [PERSON_NAME] Nome da pessoa titular CPF da pessoa titul…" at bounding box center [799, 382] width 974 height 47
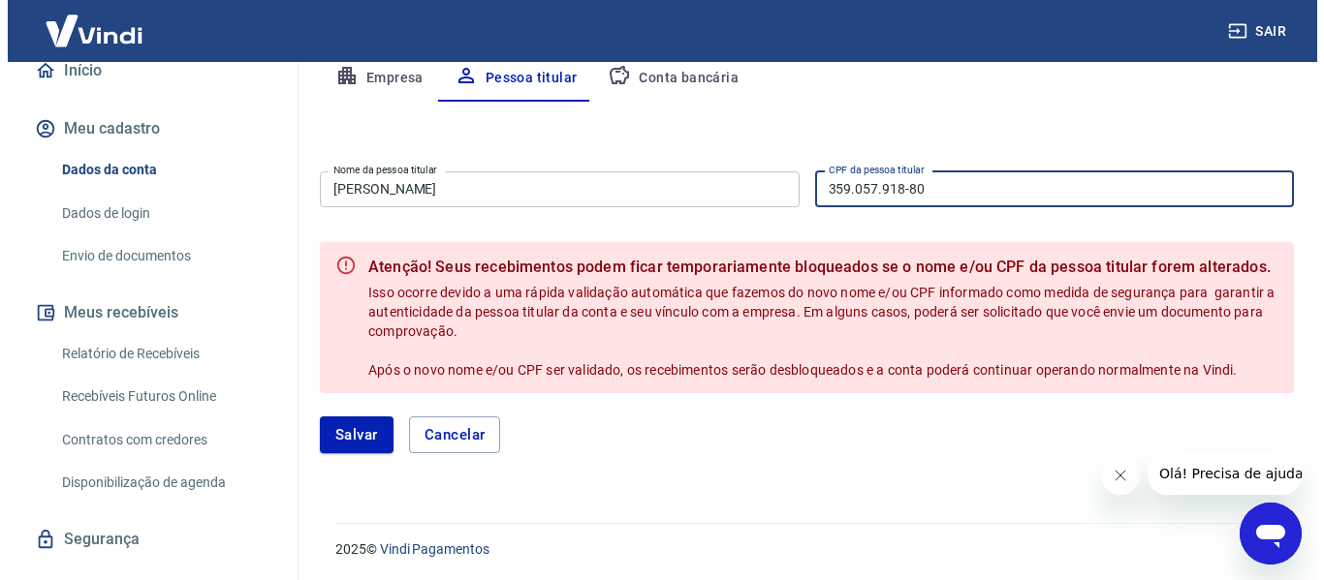
scroll to position [392, 0]
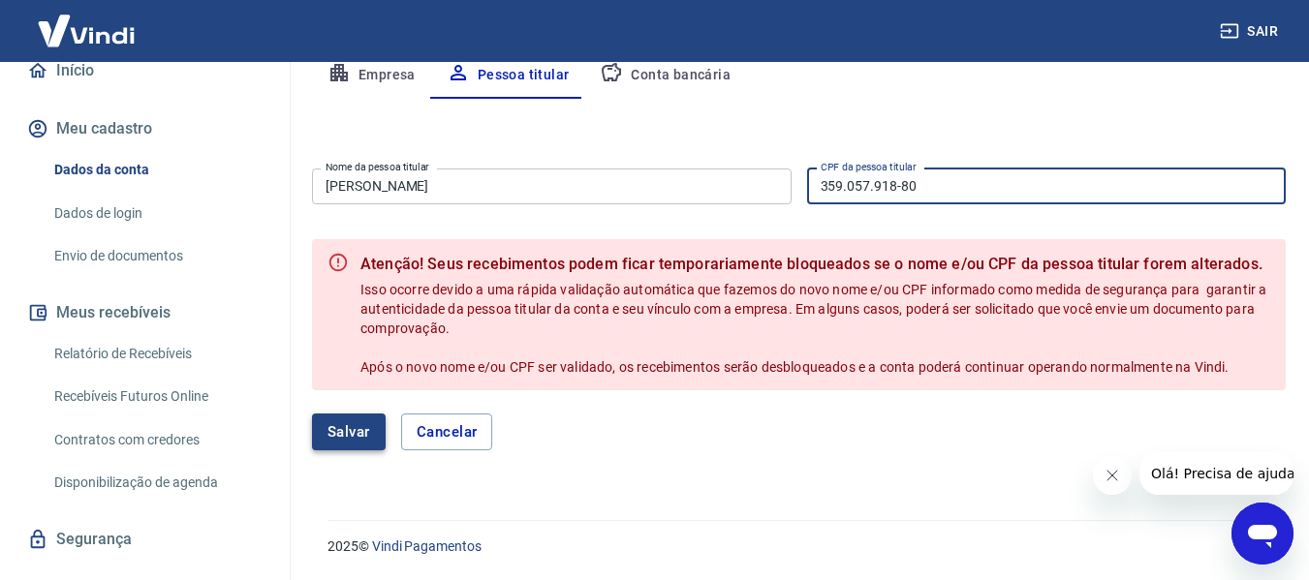
type input "359.057.918-80"
click at [360, 436] on button "Salvar" at bounding box center [349, 432] width 74 height 37
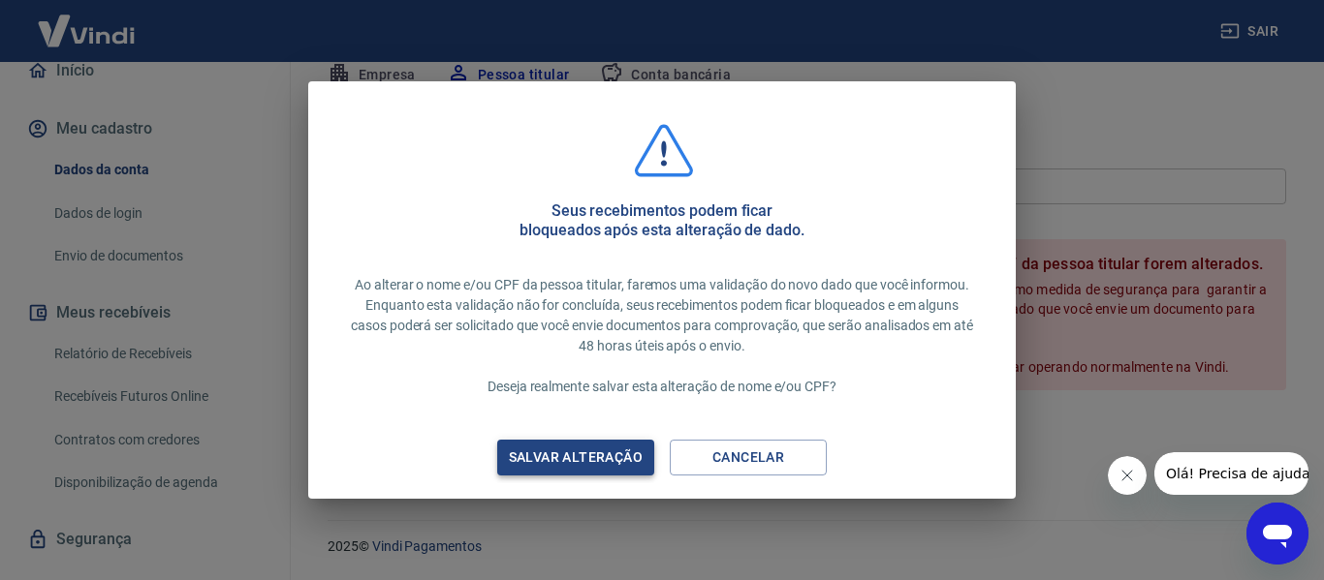
click at [594, 459] on div "Salvar alteração" at bounding box center [576, 458] width 180 height 24
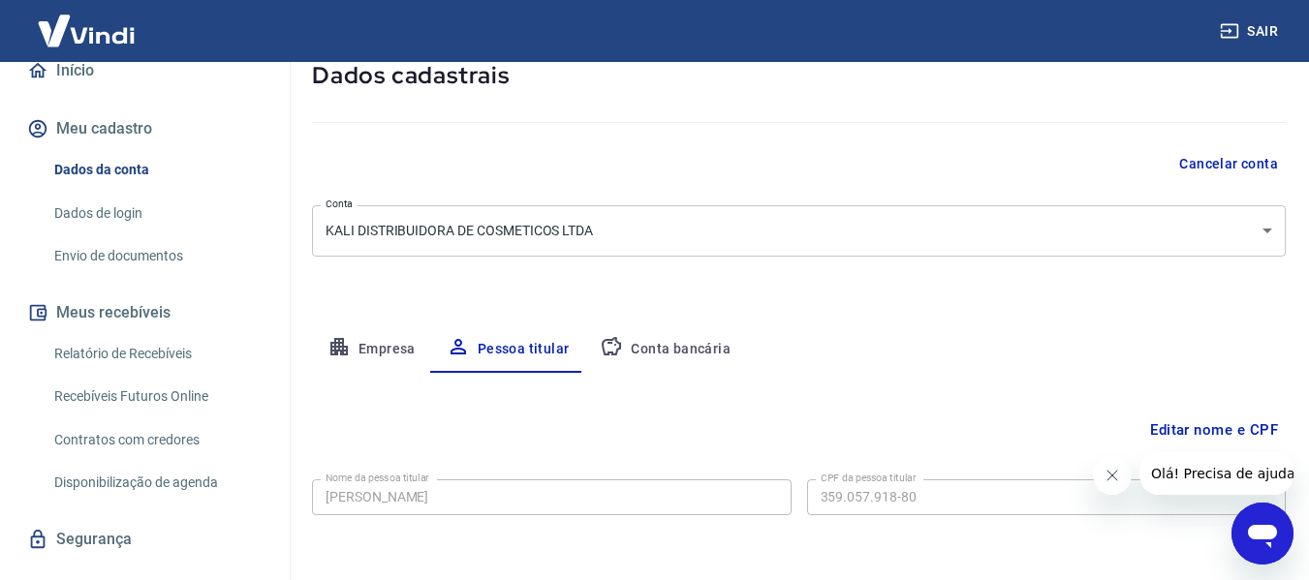
scroll to position [195, 0]
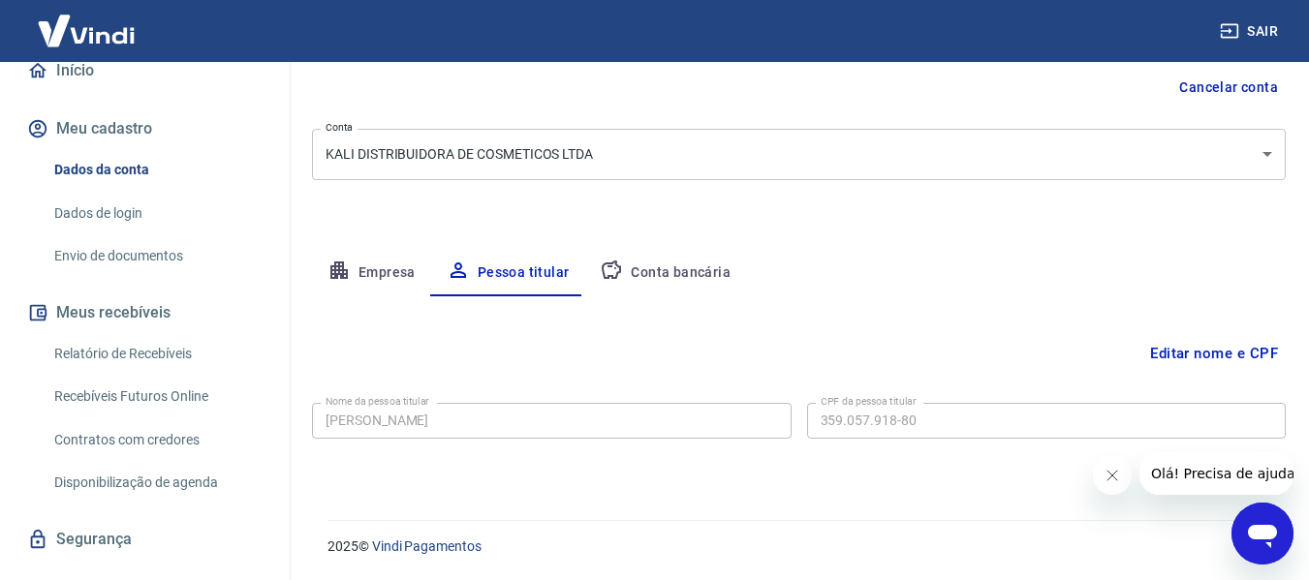
click at [383, 270] on button "Empresa" at bounding box center [371, 273] width 119 height 47
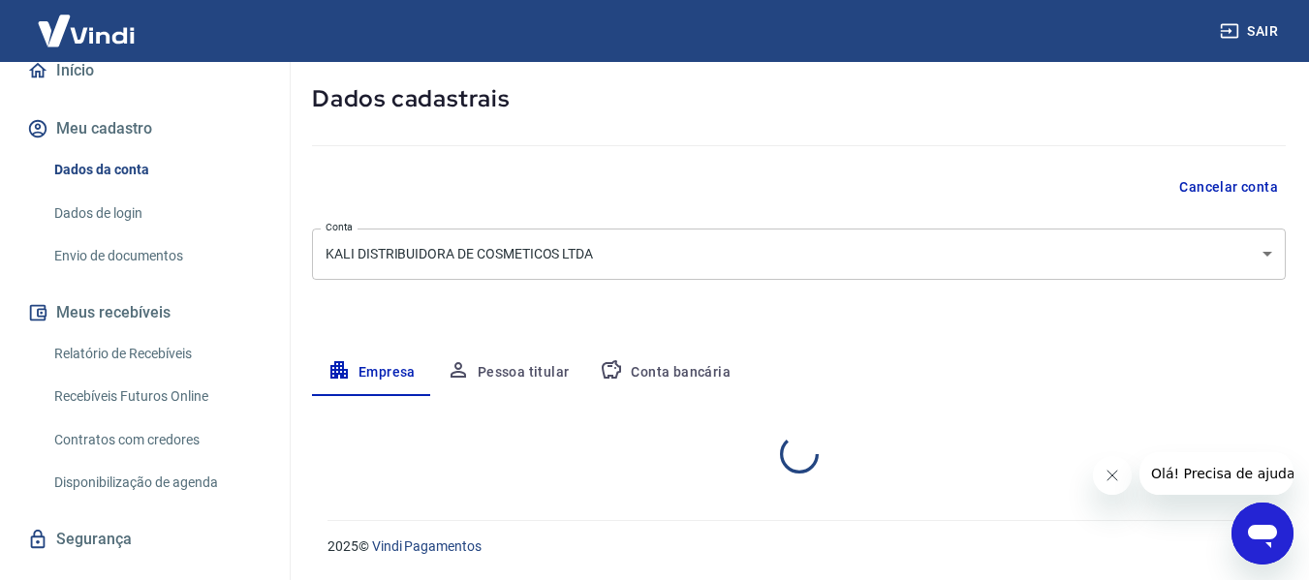
select select "SP"
select select "business"
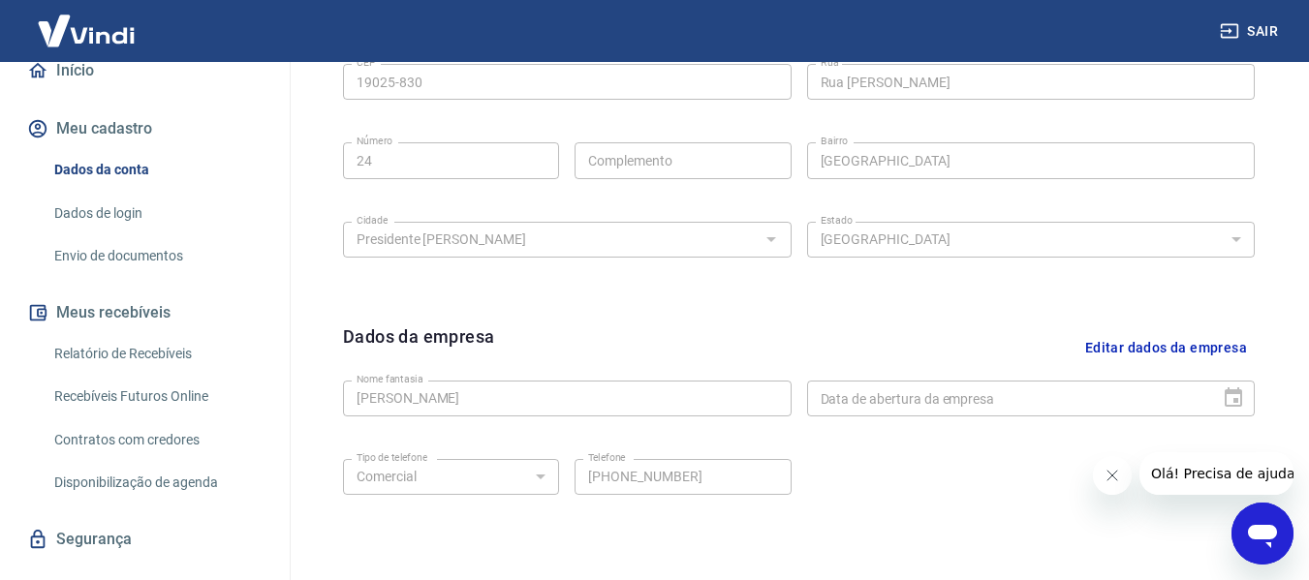
scroll to position [582, 0]
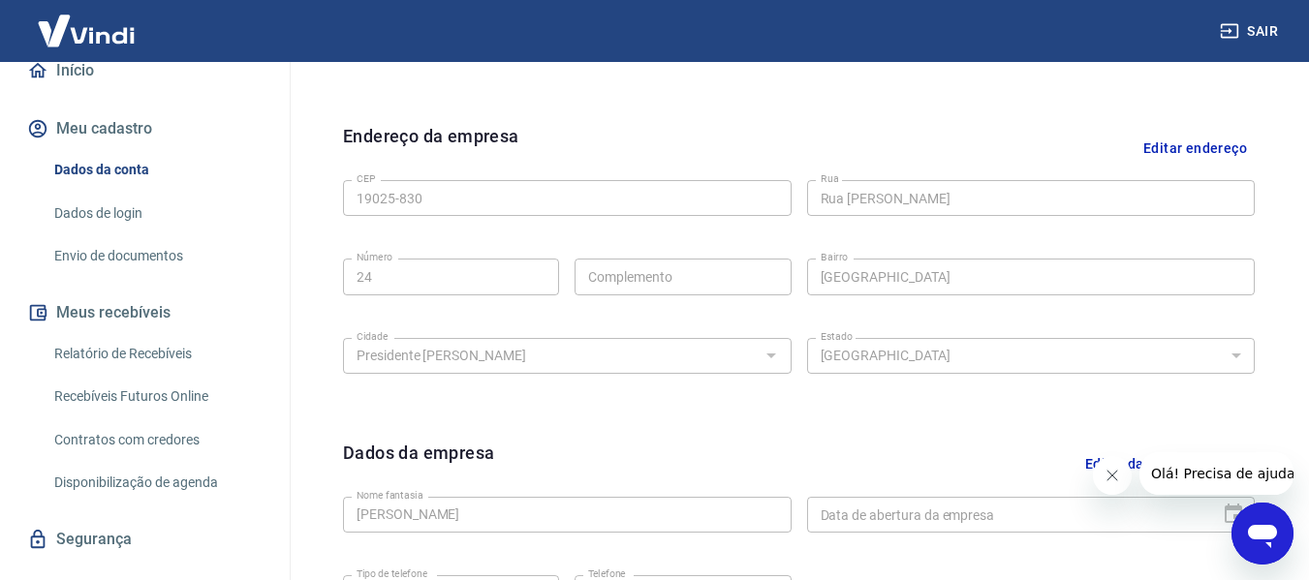
click at [1177, 152] on button "Editar endereço" at bounding box center [1195, 147] width 119 height 49
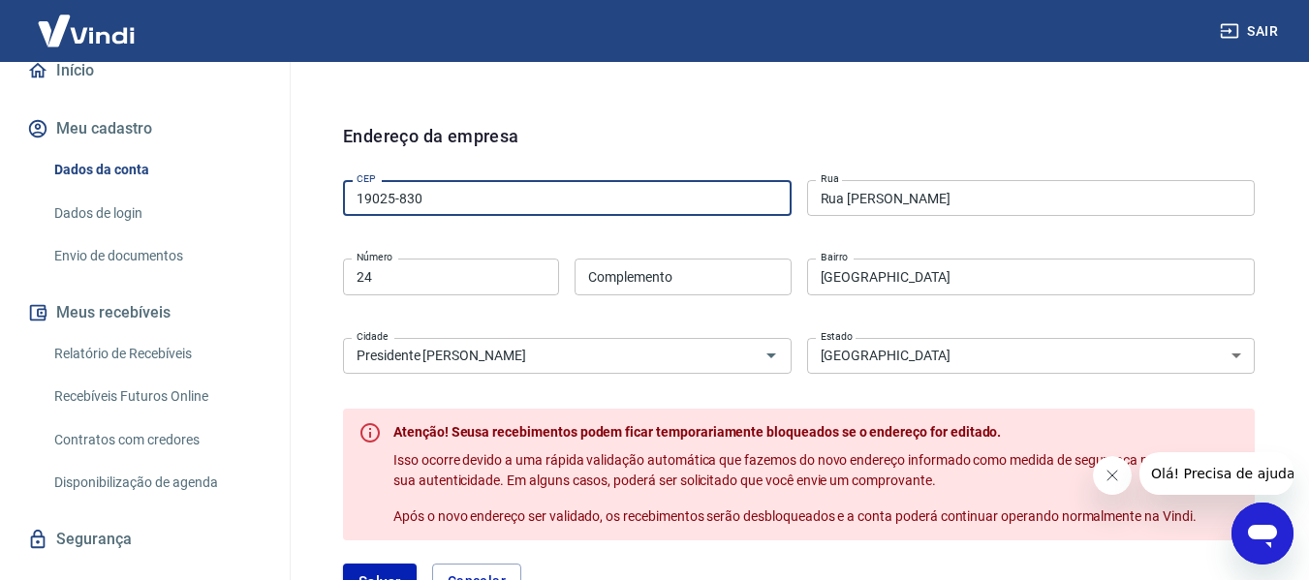
drag, startPoint x: 671, startPoint y: 199, endPoint x: 71, endPoint y: 204, distance: 599.9
type input "19065-060"
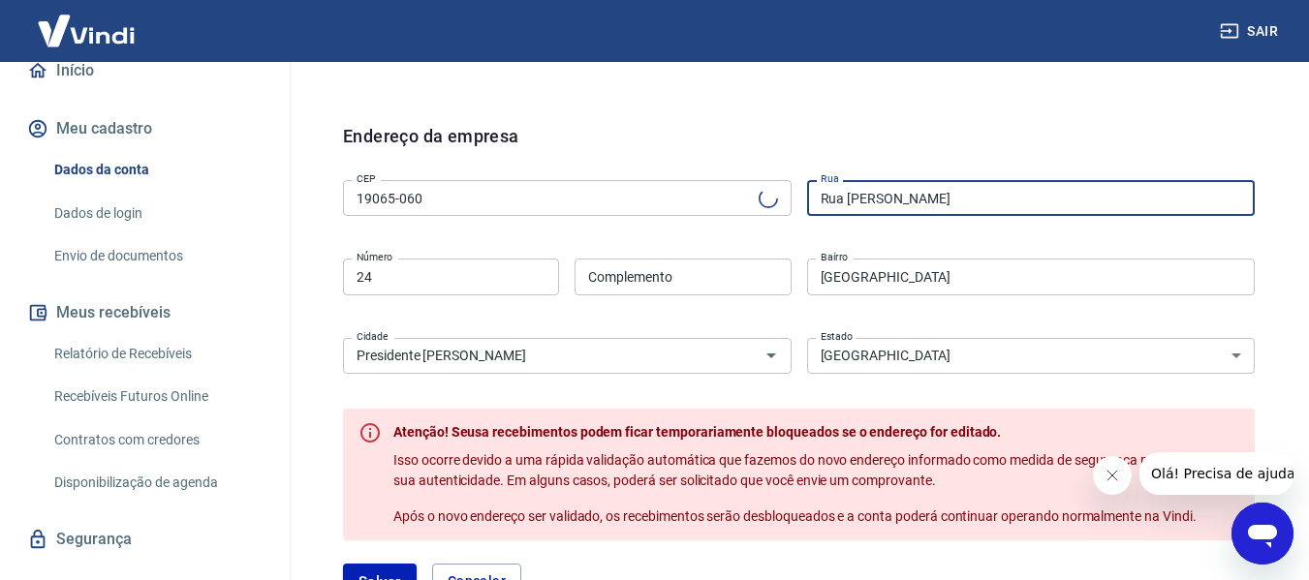
type input "Rua [PERSON_NAME]"
type input "Parque Residencial Mediterrâneo"
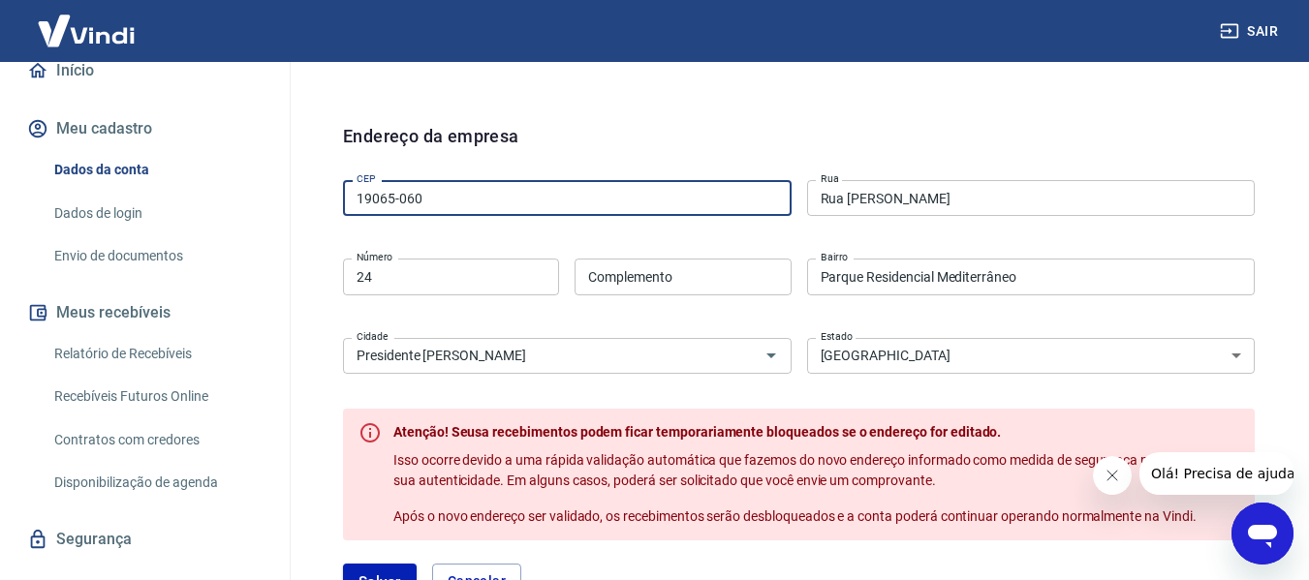
drag, startPoint x: 509, startPoint y: 208, endPoint x: 272, endPoint y: 198, distance: 236.7
click at [502, 204] on input "19" at bounding box center [567, 198] width 449 height 36
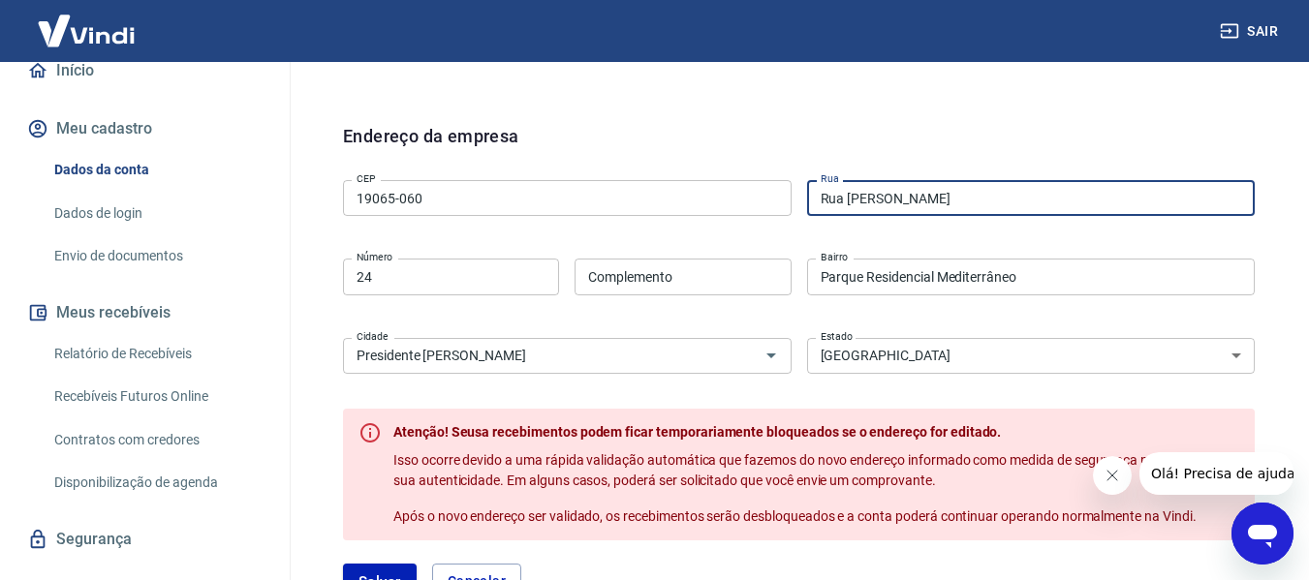
click at [612, 206] on input "19065-060" at bounding box center [567, 198] width 449 height 36
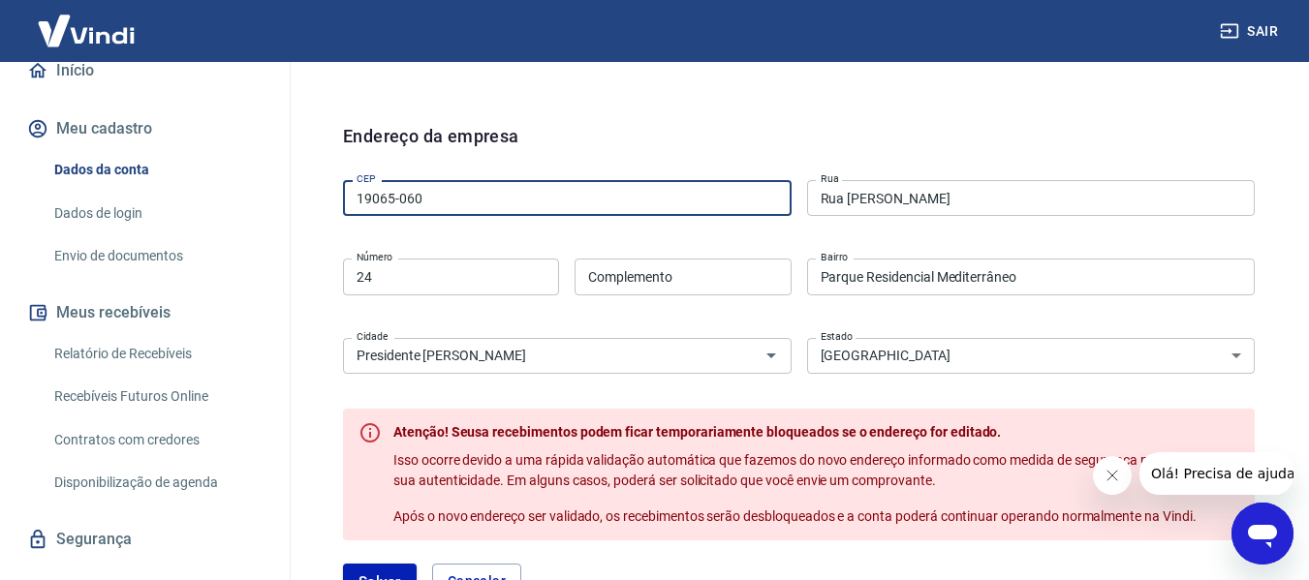
drag, startPoint x: 612, startPoint y: 206, endPoint x: 272, endPoint y: 204, distance: 339.2
type input "19063-060"
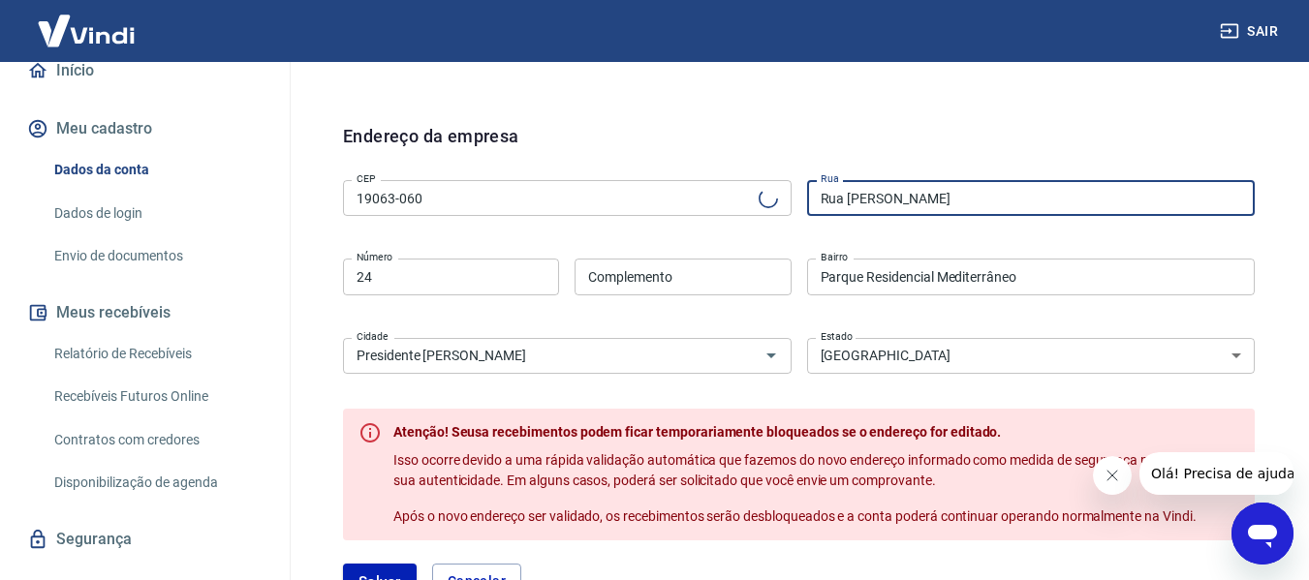
type input "[GEOGRAPHIC_DATA] Wruck"
type input "[GEOGRAPHIC_DATA]"
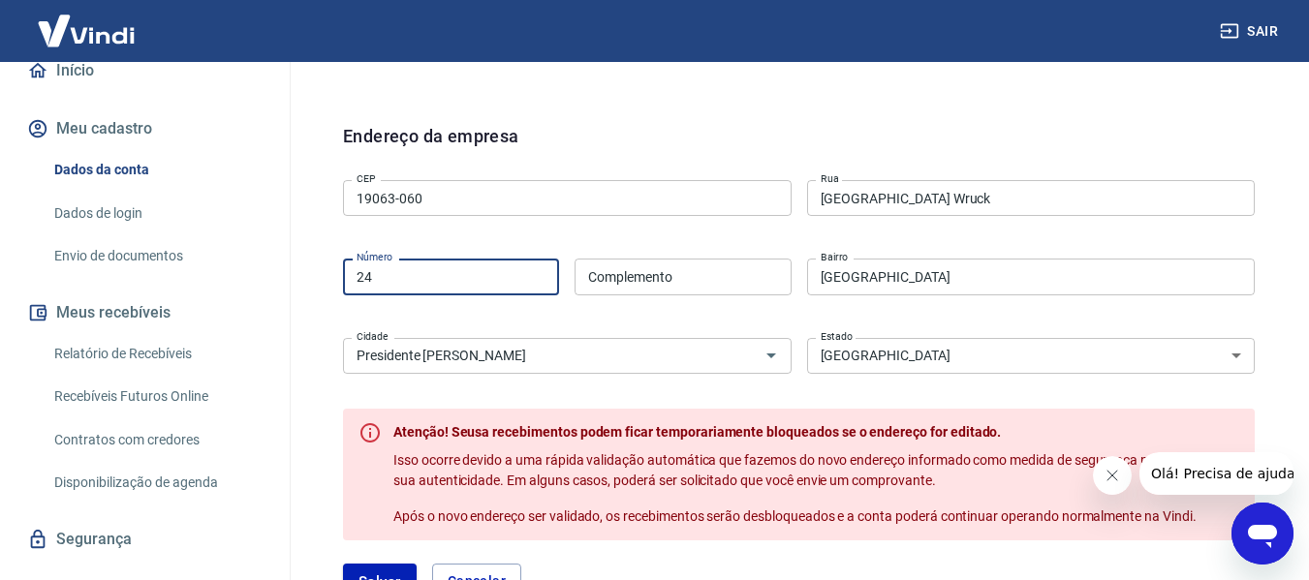
drag, startPoint x: 481, startPoint y: 290, endPoint x: 298, endPoint y: 279, distance: 183.5
click at [298, 279] on div "Meu cadastro / Dados cadastrais Dados cadastrais Cancelar conta Conta KALI DIST…" at bounding box center [799, 213] width 1020 height 1467
type input "97"
click at [857, 320] on div "CEP 19063-060 CEP [GEOGRAPHIC_DATA] [GEOGRAPHIC_DATA] [GEOGRAPHIC_DATA] Número …" at bounding box center [799, 274] width 912 height 204
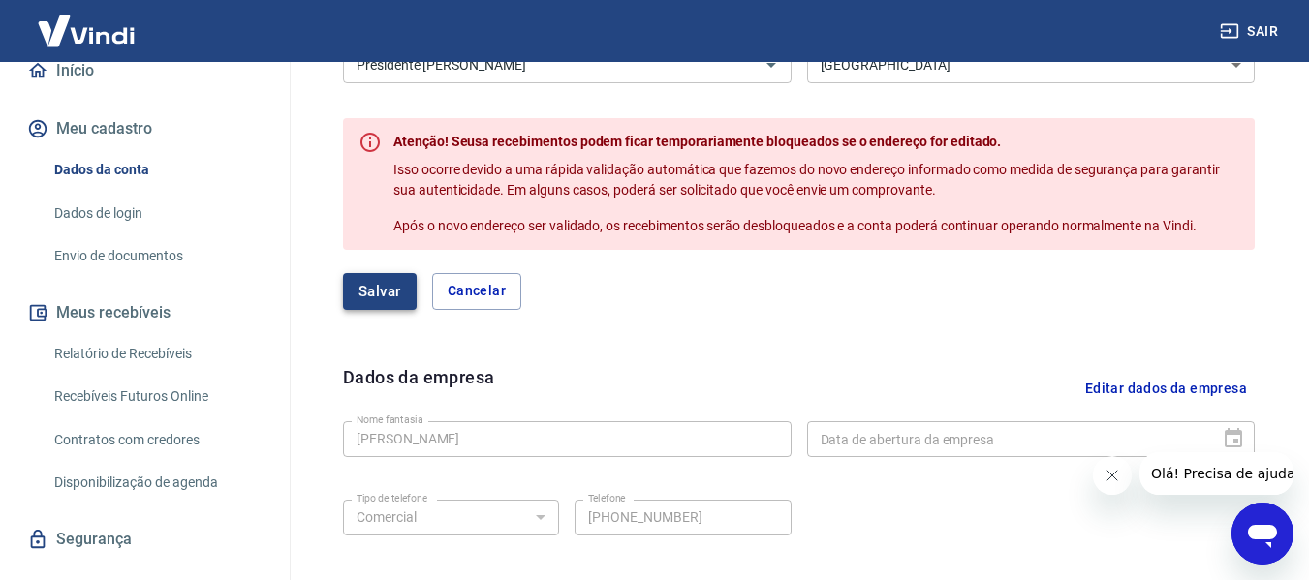
click at [383, 284] on button "Salvar" at bounding box center [380, 291] width 74 height 37
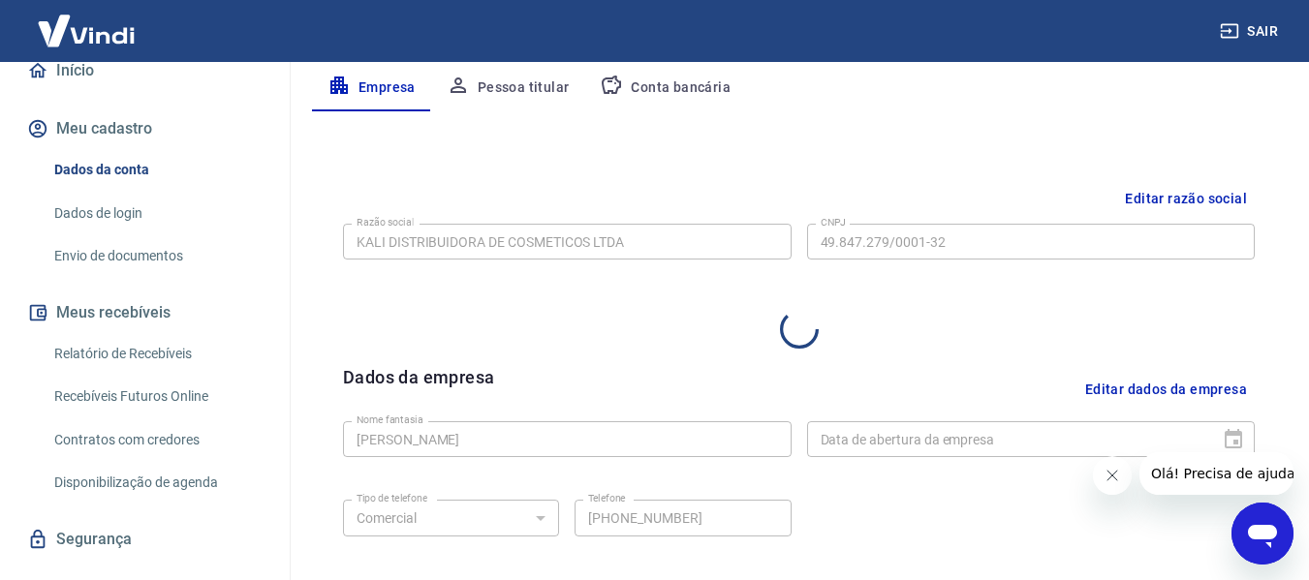
select select "SP"
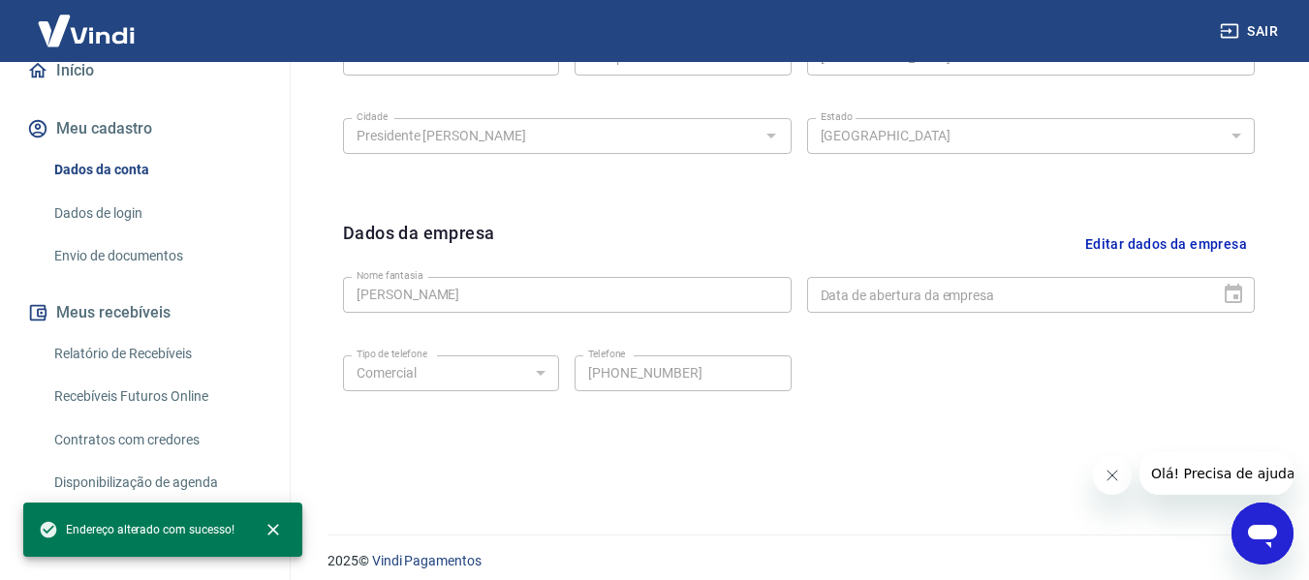
scroll to position [817, 0]
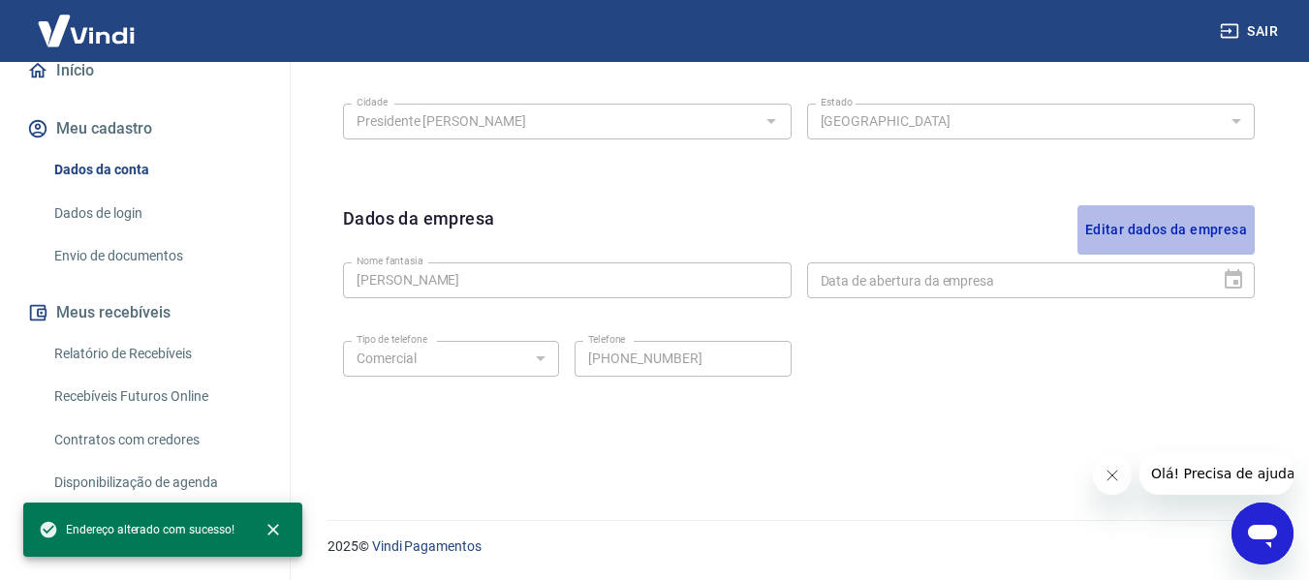
click at [1166, 230] on button "Editar dados da empresa" at bounding box center [1166, 229] width 177 height 49
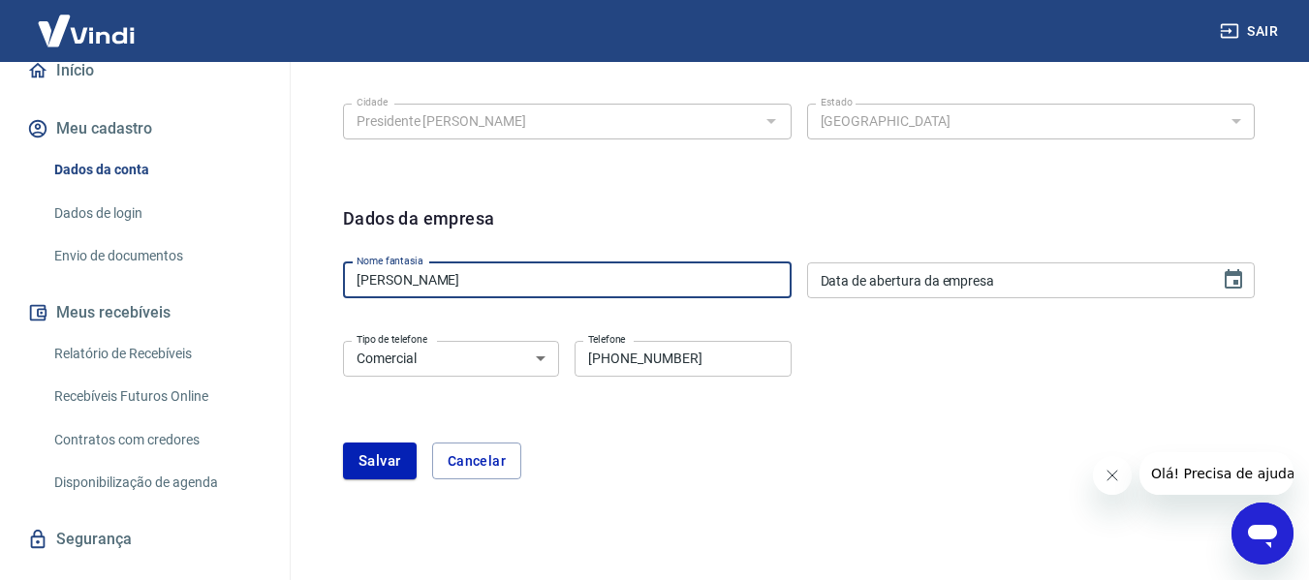
drag, startPoint x: 592, startPoint y: 283, endPoint x: 119, endPoint y: 273, distance: 473.0
type input "p"
type input "POLLEN CONSULTORIA"
click at [1023, 269] on input "Data de abertura da empresa" at bounding box center [1007, 281] width 400 height 36
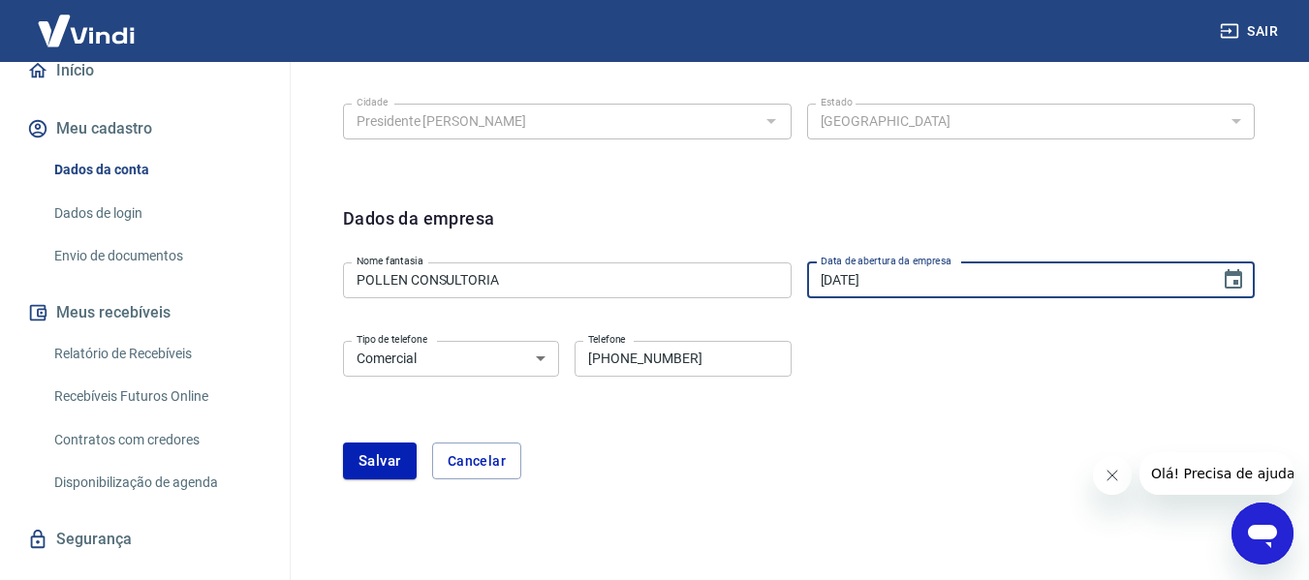
type input "[DATE]"
click at [579, 368] on input "[PHONE_NUMBER]" at bounding box center [683, 359] width 216 height 36
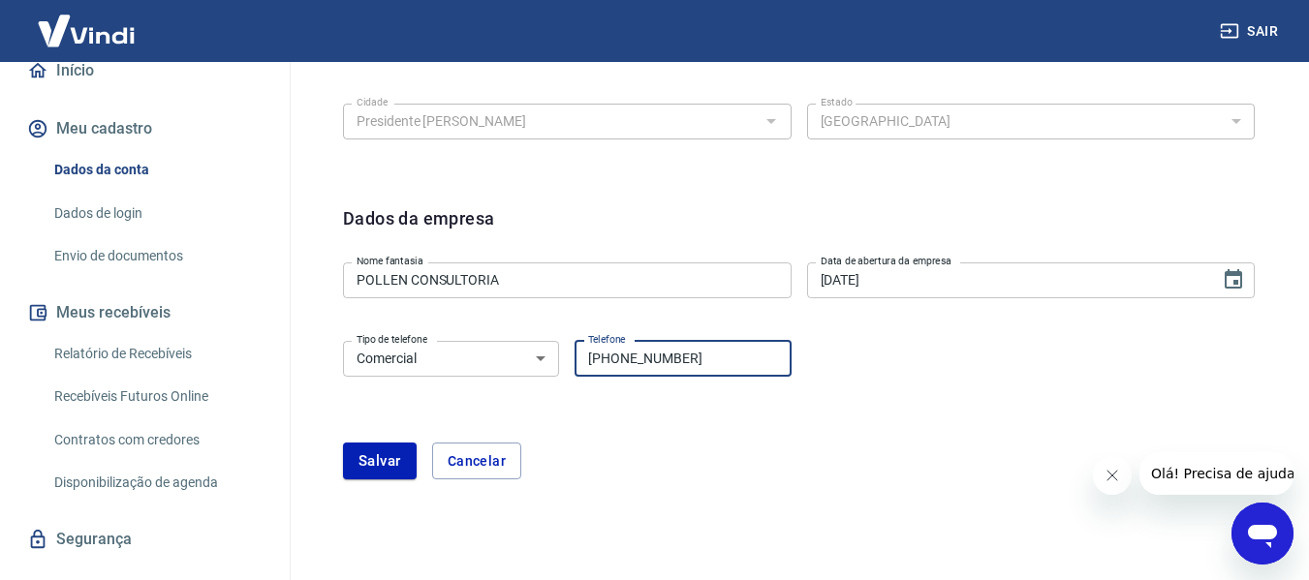
click at [597, 365] on input "[PHONE_NUMBER]" at bounding box center [683, 359] width 216 height 36
type input "[PHONE_NUMBER]"
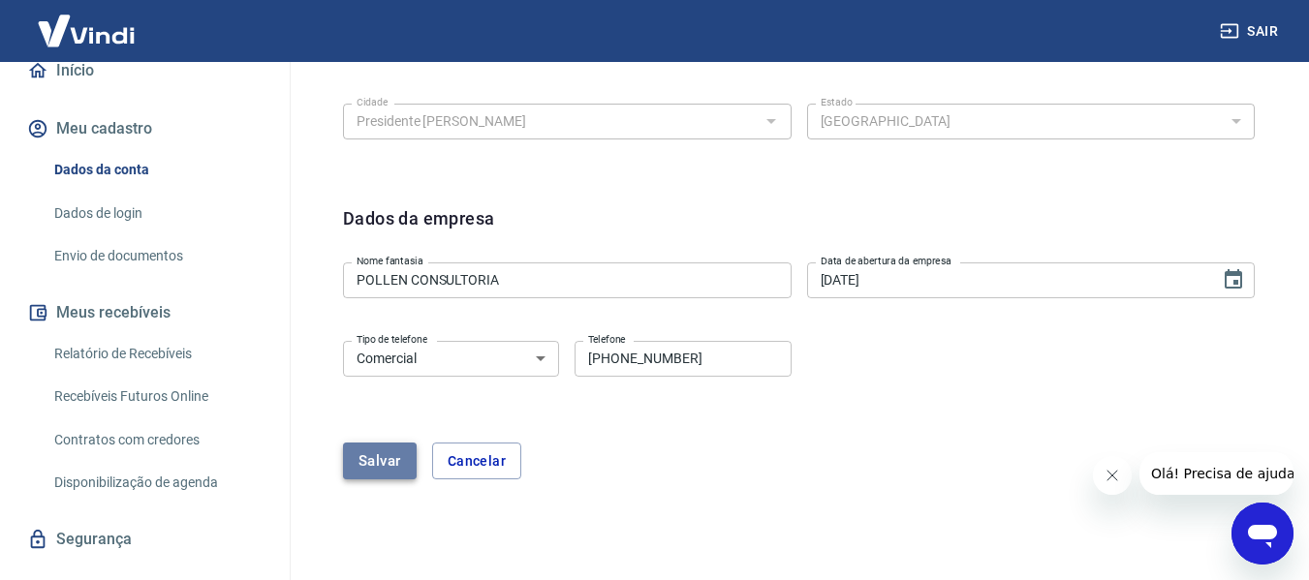
click at [370, 466] on button "Salvar" at bounding box center [380, 461] width 74 height 37
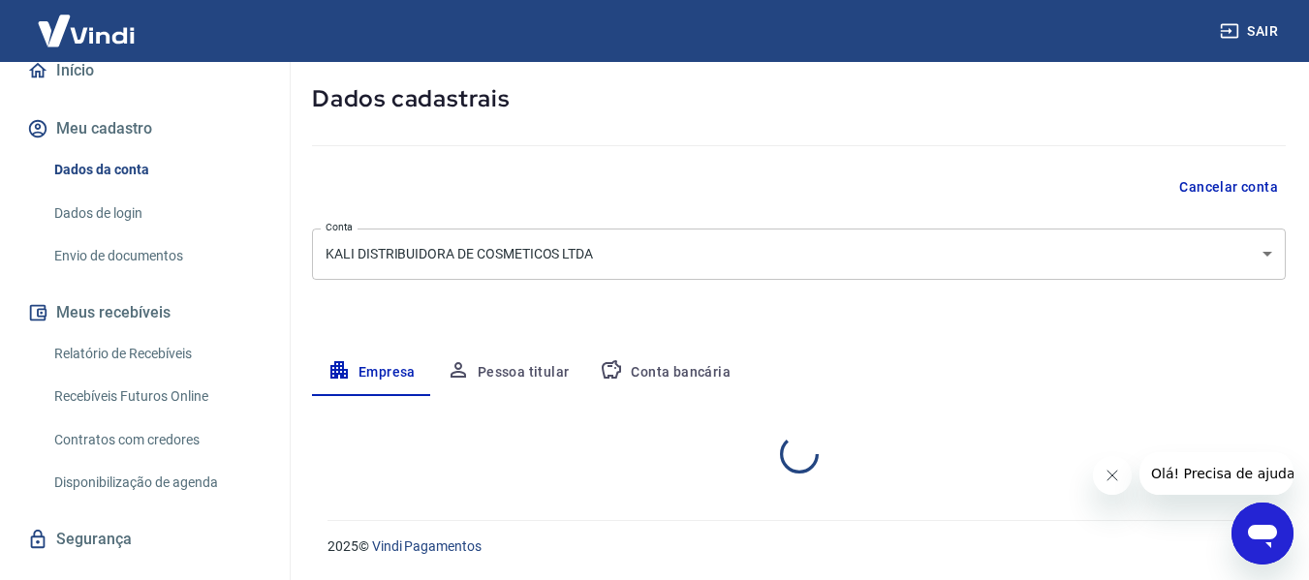
select select "SP"
select select "business"
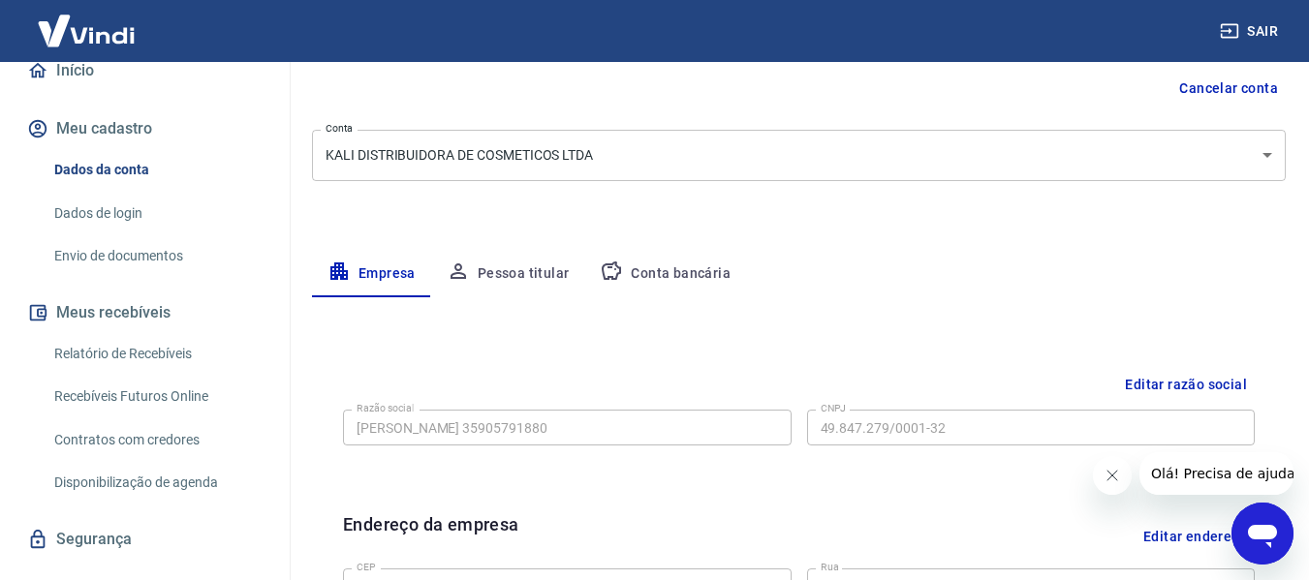
scroll to position [97, 0]
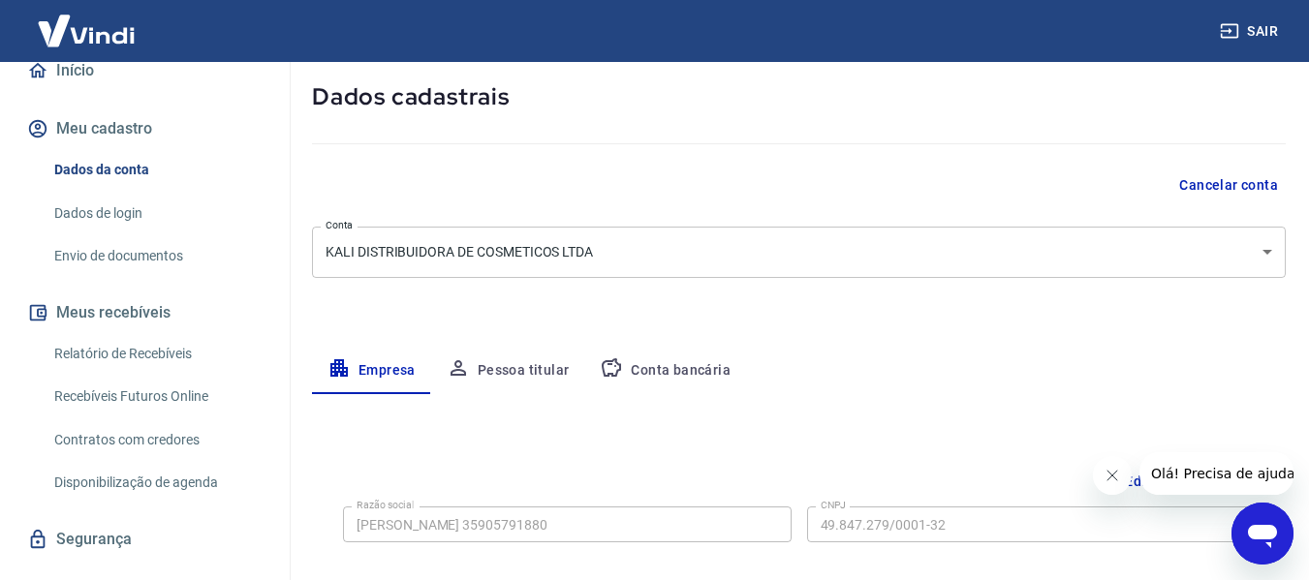
click at [1111, 260] on body "Sair D [PERSON_NAME] [PERSON_NAME][EMAIL_ADDRESS][DOMAIN_NAME] Início Meu cadas…" at bounding box center [654, 193] width 1309 height 580
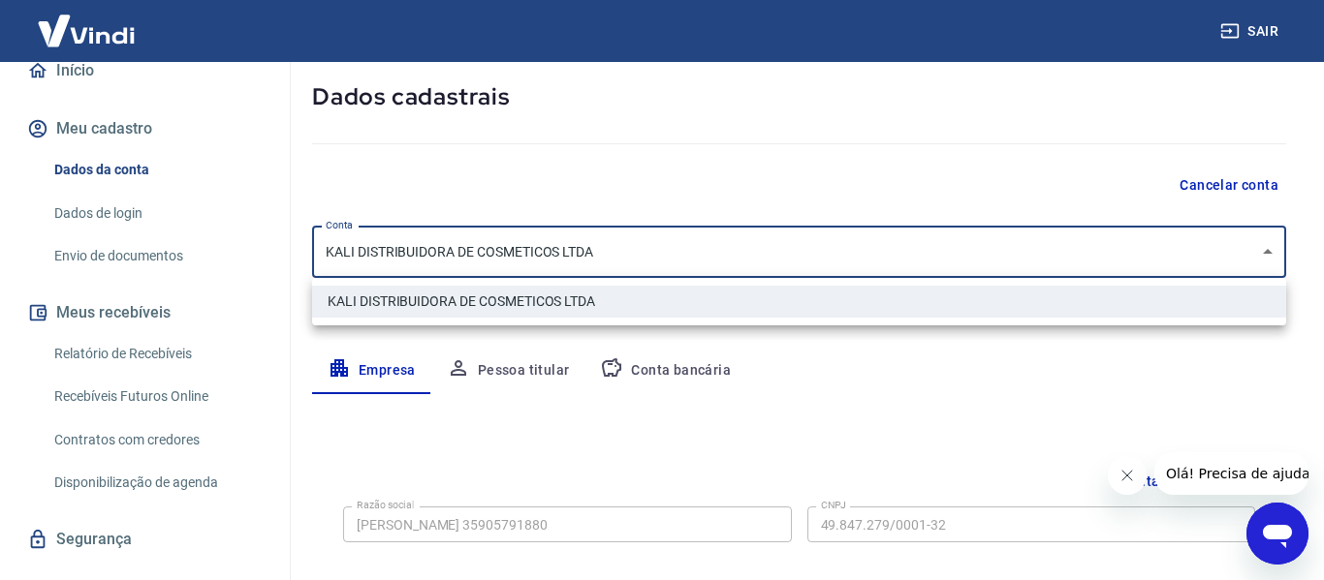
click at [1111, 260] on div at bounding box center [662, 290] width 1324 height 580
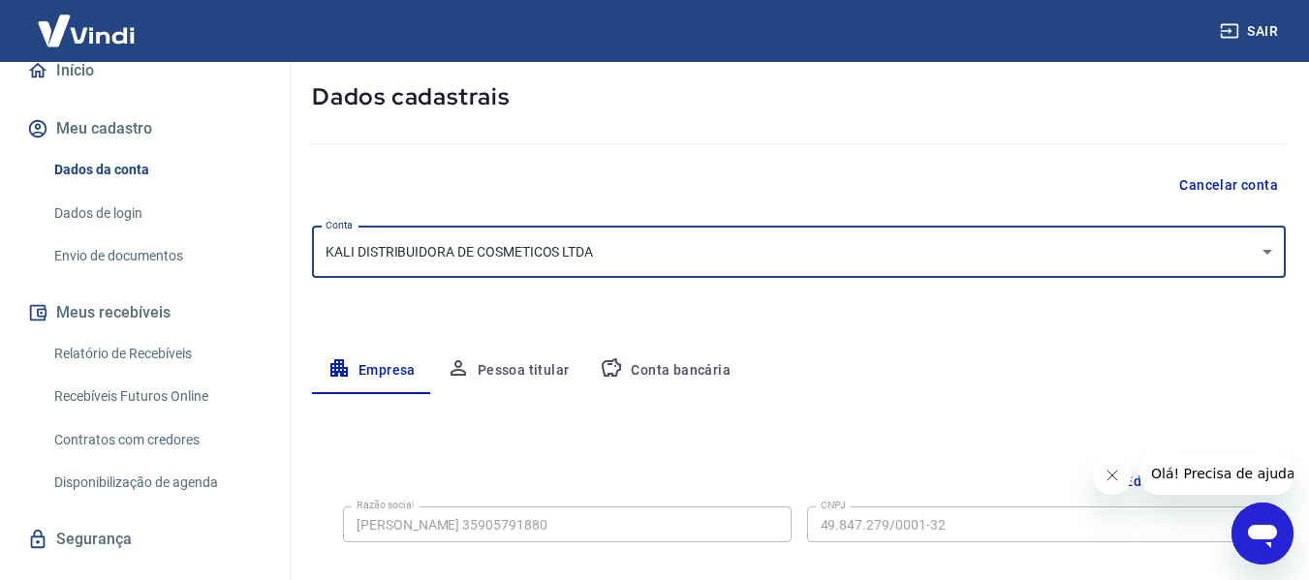
click at [1025, 342] on div "Meu cadastro / Dados cadastrais Dados cadastrais Cancelar conta Conta KALI DIST…" at bounding box center [799, 591] width 1020 height 1252
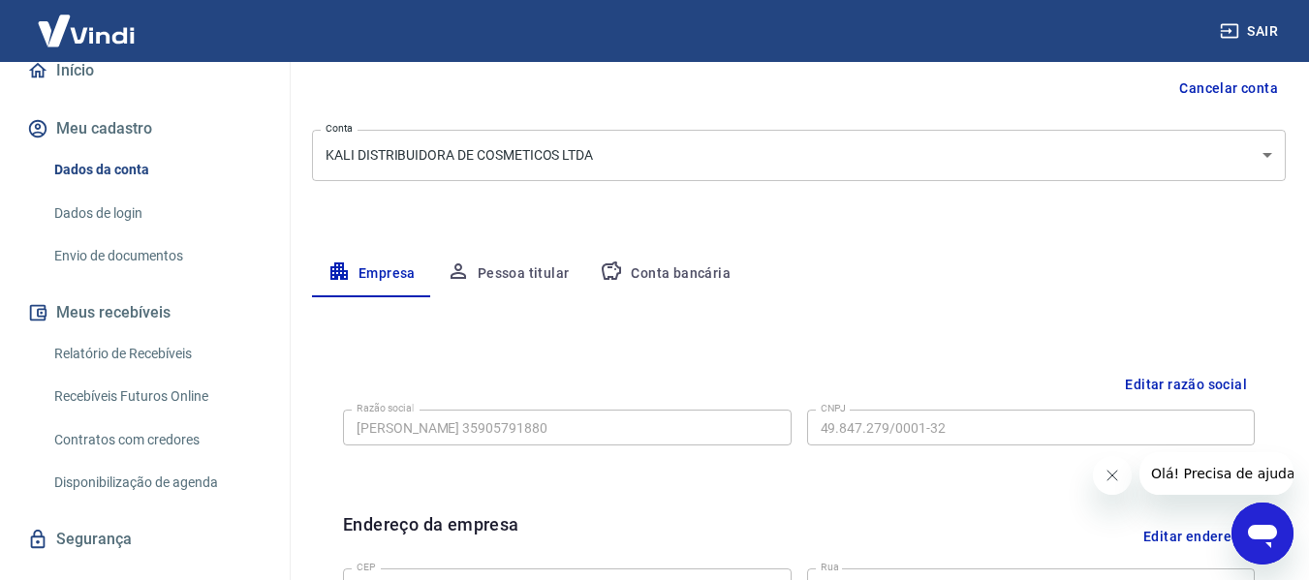
scroll to position [291, 0]
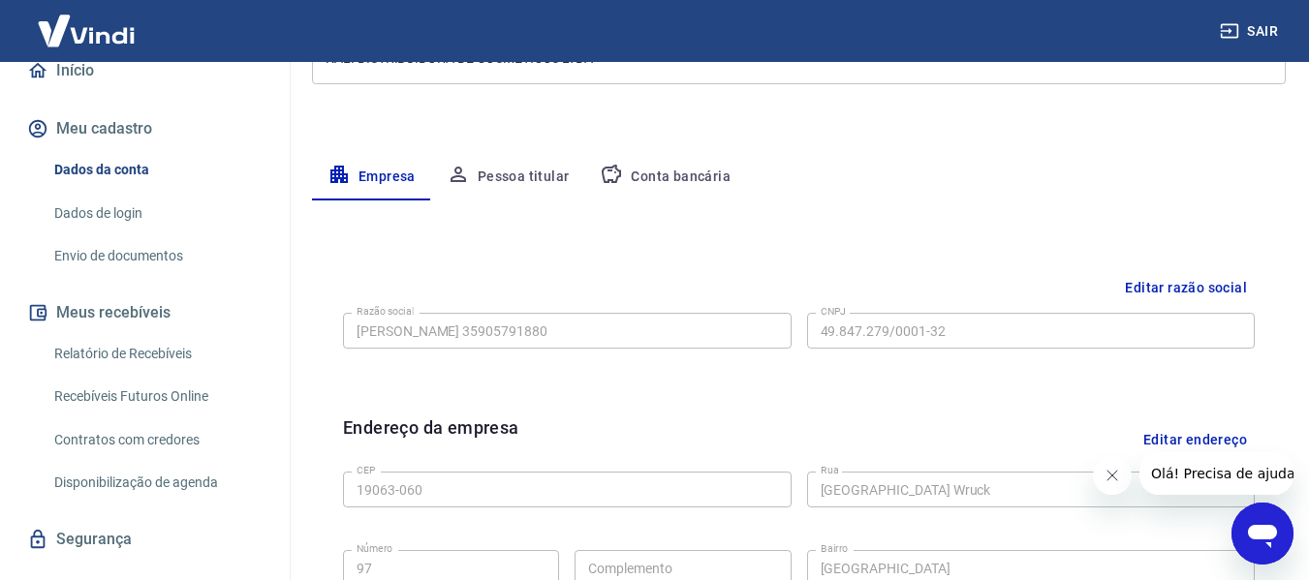
click at [889, 301] on div "Editar razão social" at bounding box center [799, 288] width 912 height 36
click at [513, 181] on button "Pessoa titular" at bounding box center [508, 177] width 154 height 47
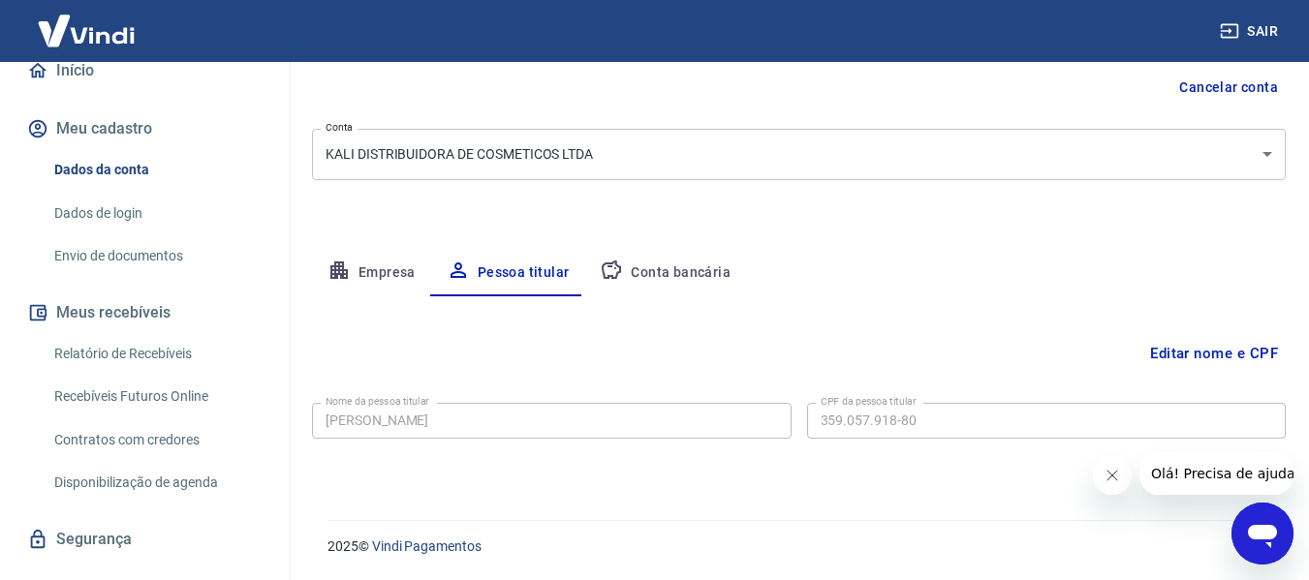
click at [111, 216] on link "Dados de login" at bounding box center [157, 214] width 220 height 40
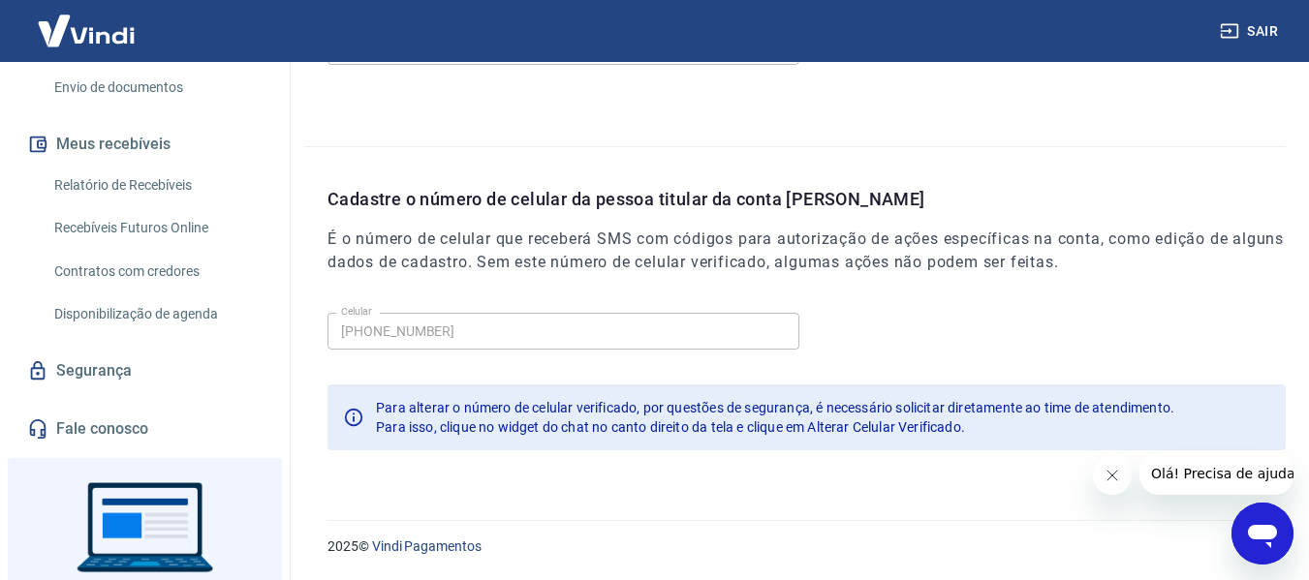
scroll to position [388, 0]
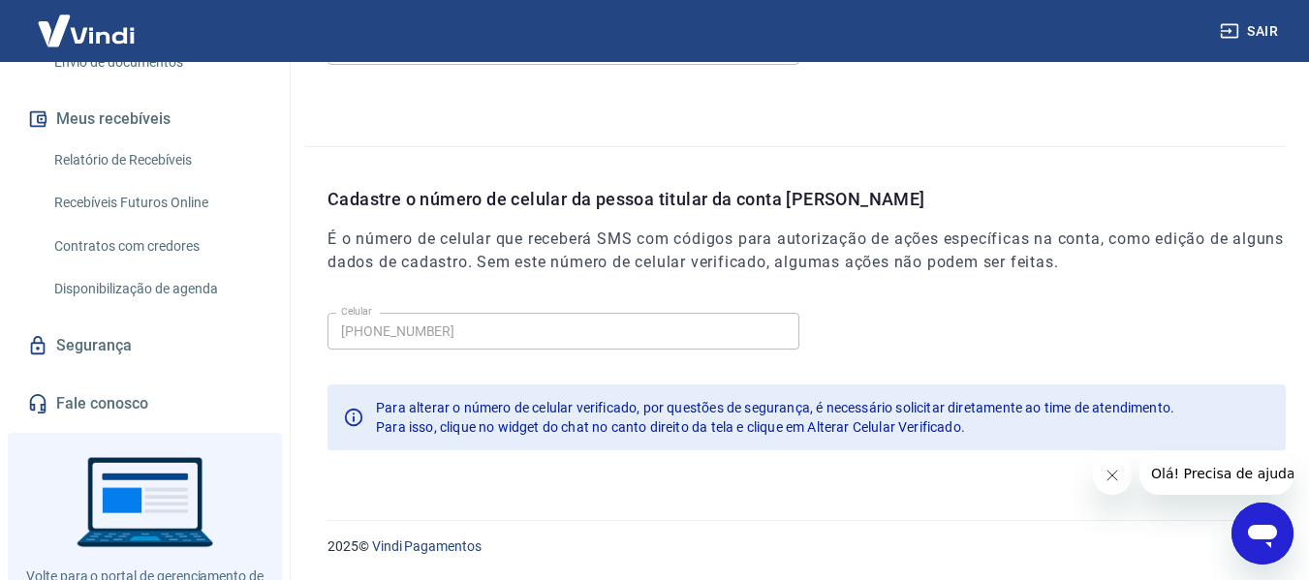
click at [127, 348] on link "Segurança" at bounding box center [144, 346] width 243 height 43
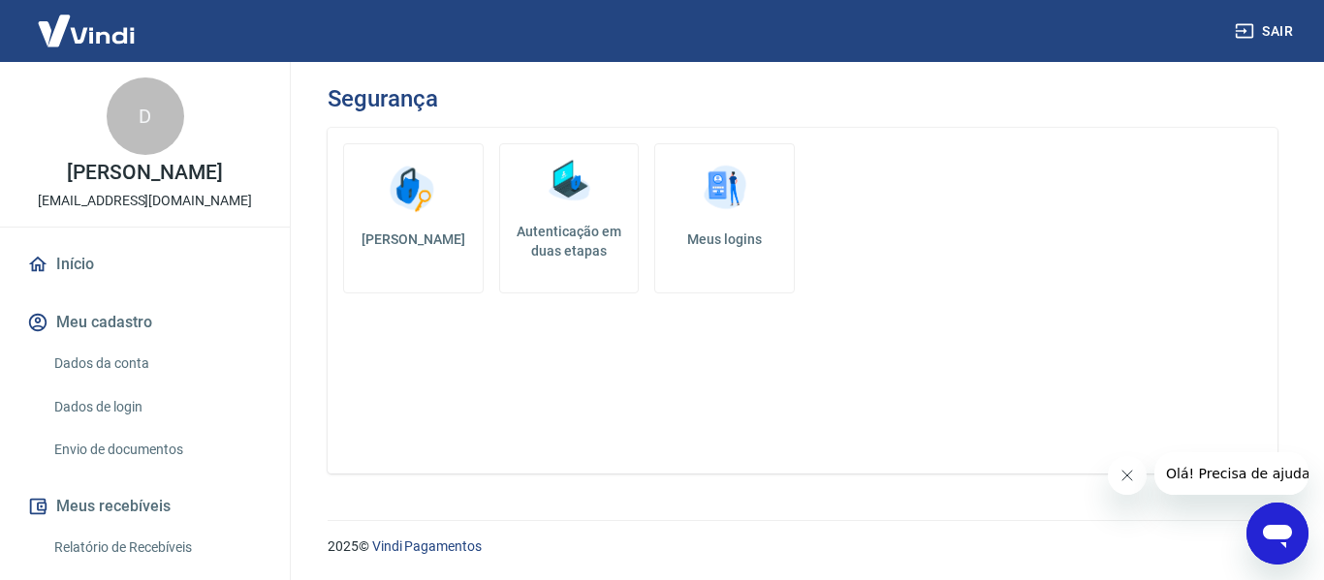
click at [101, 266] on link "Início" at bounding box center [144, 264] width 243 height 43
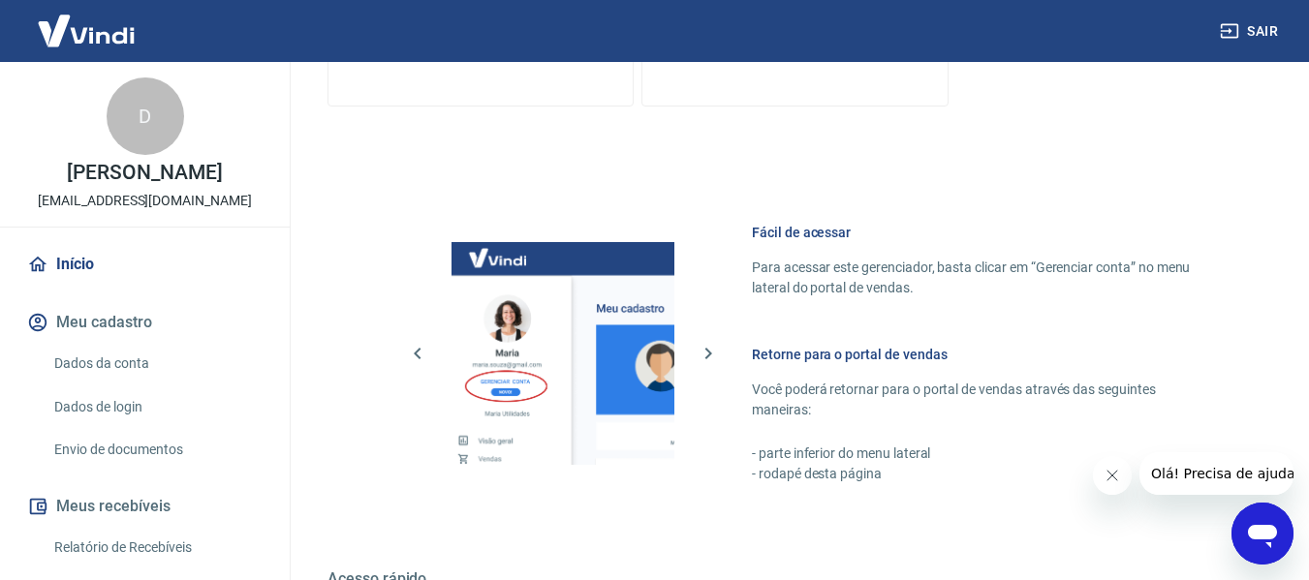
scroll to position [872, 0]
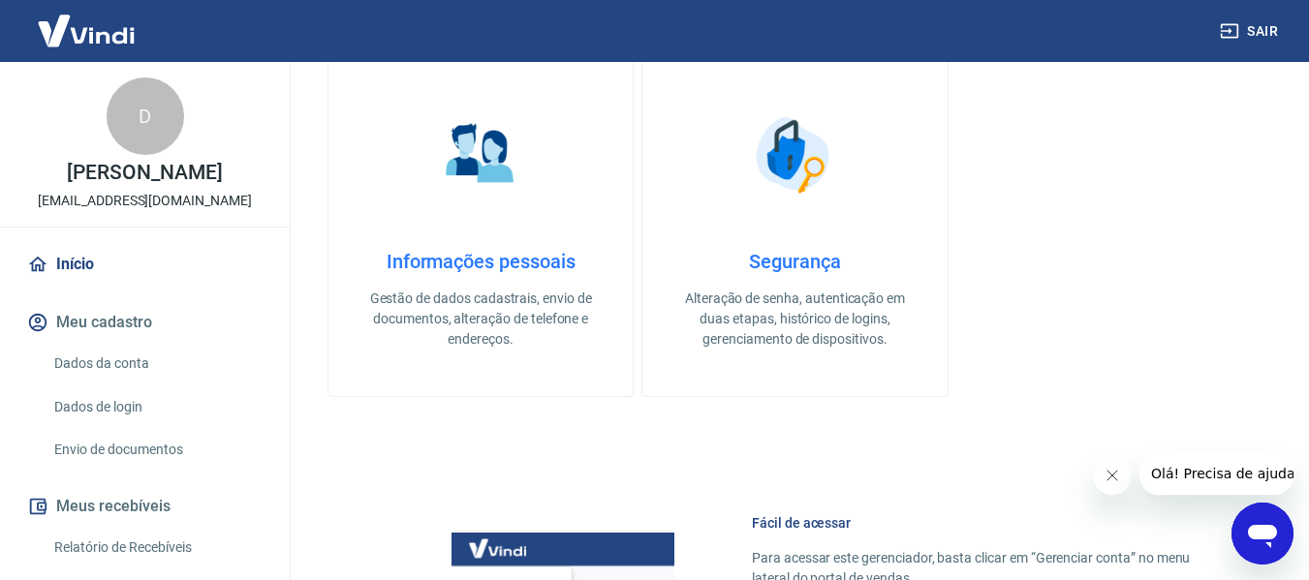
click at [520, 303] on p "Gestão de dados cadastrais, envio de documentos, alteração de telefone e endere…" at bounding box center [481, 319] width 242 height 61
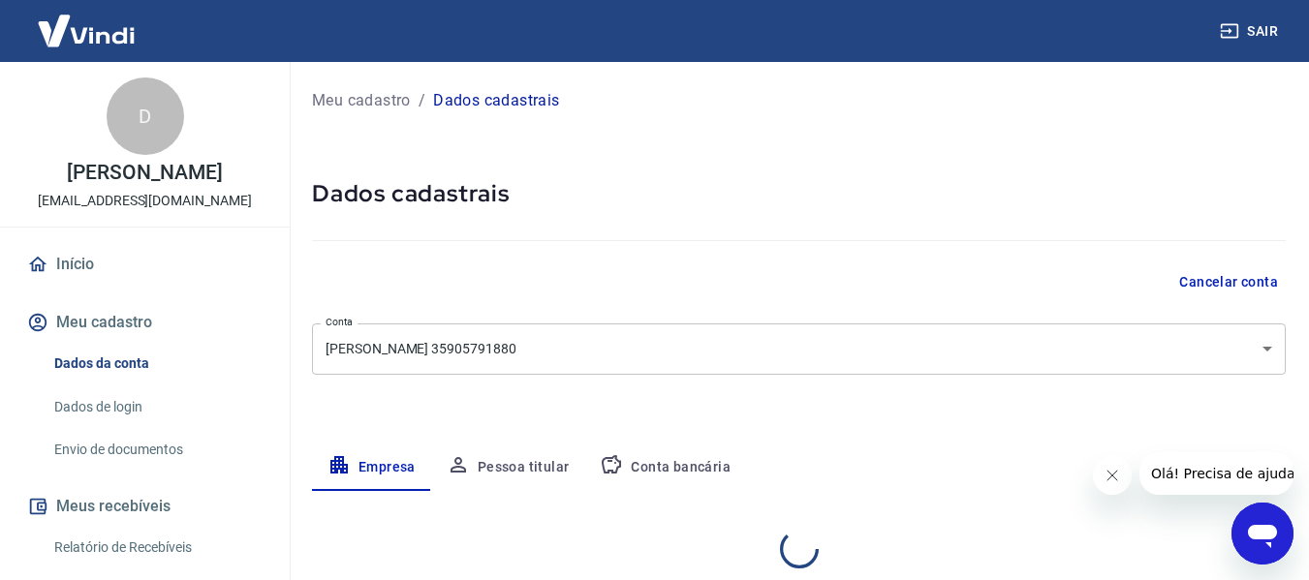
select select "SP"
select select "business"
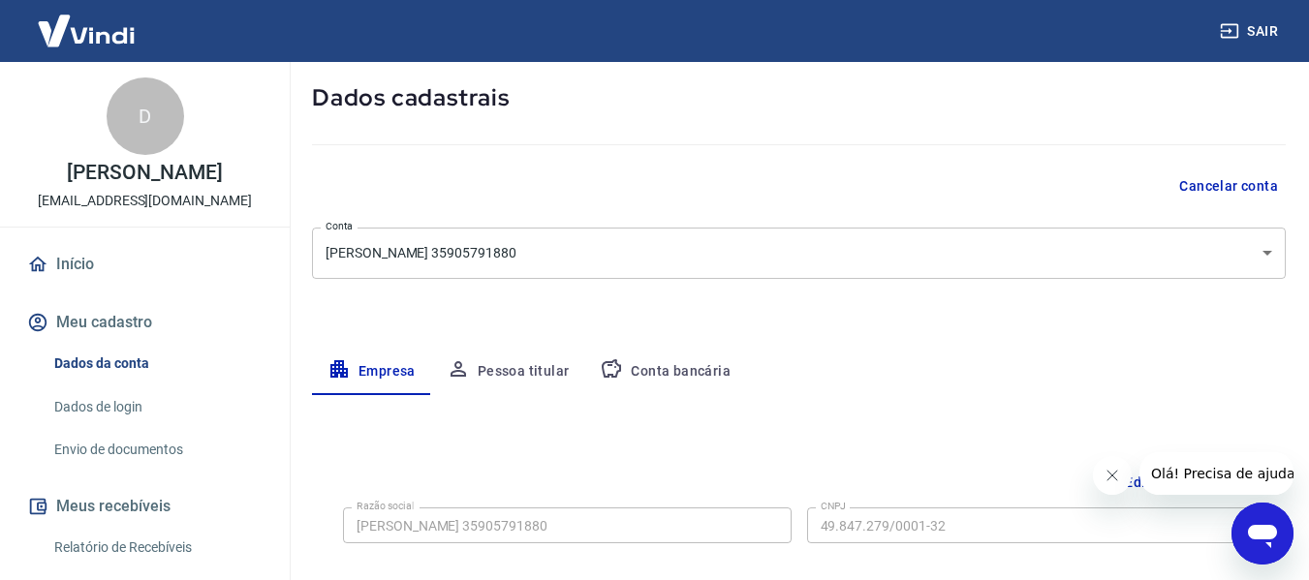
scroll to position [97, 0]
click at [1251, 253] on body "Sair D [PERSON_NAME] [PERSON_NAME][EMAIL_ADDRESS][DOMAIN_NAME] Início Meu cadas…" at bounding box center [654, 193] width 1309 height 580
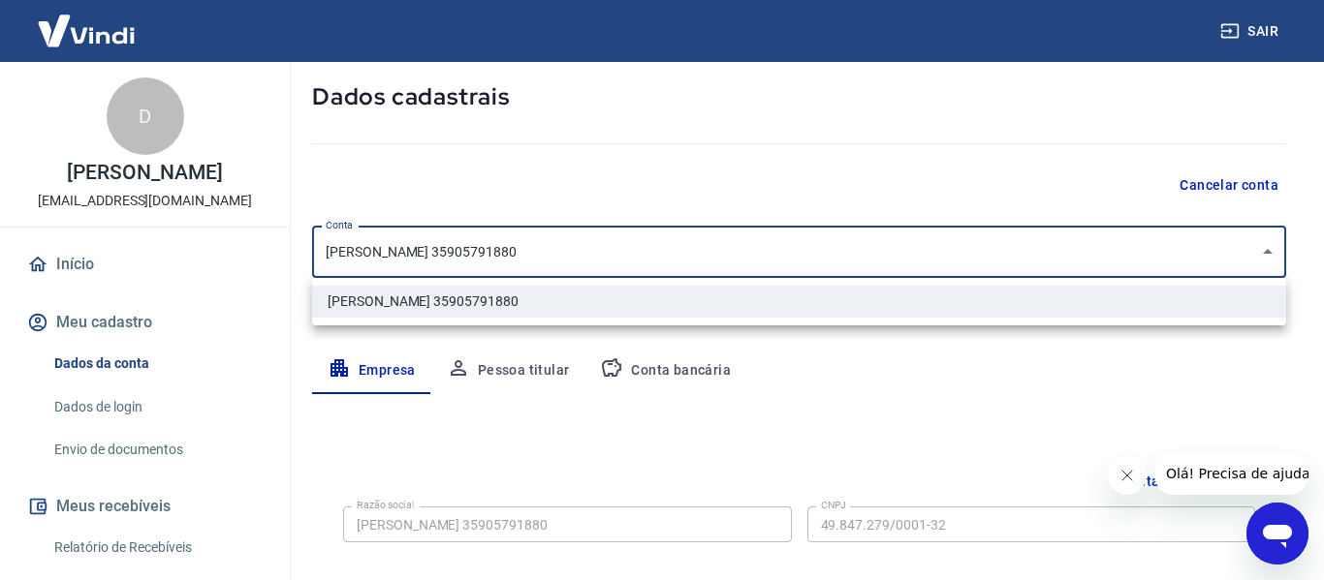
click at [1251, 253] on div at bounding box center [662, 290] width 1324 height 580
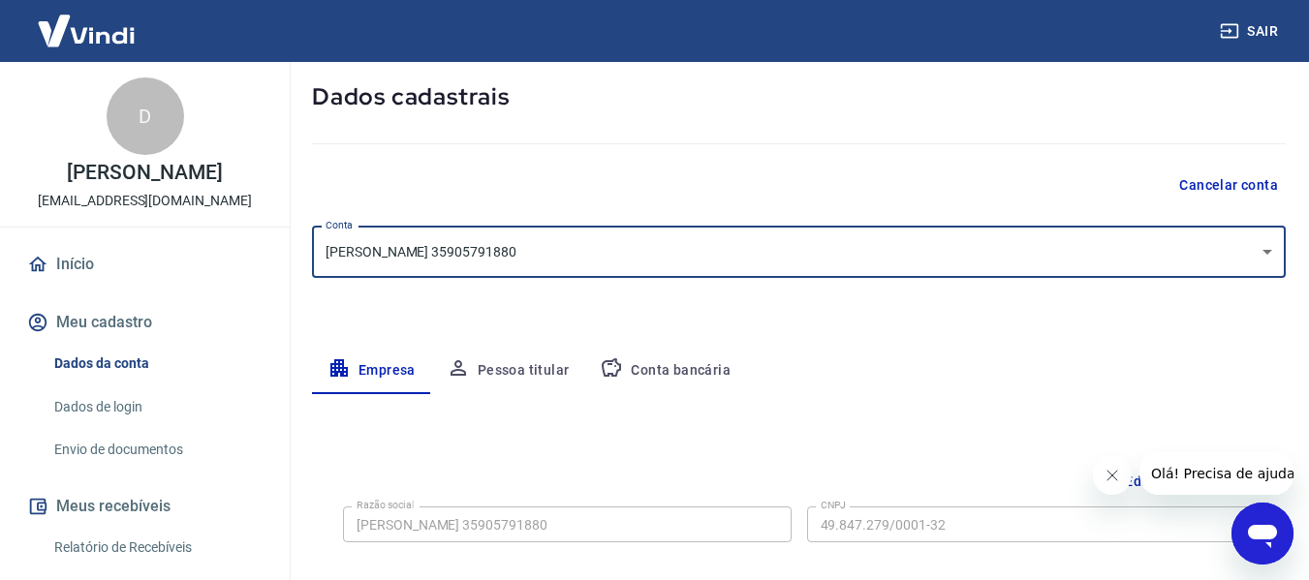
click at [789, 312] on div "Meu cadastro / Dados cadastrais Dados cadastrais Cancelar conta Conta DHIEGO DA…" at bounding box center [799, 591] width 1020 height 1252
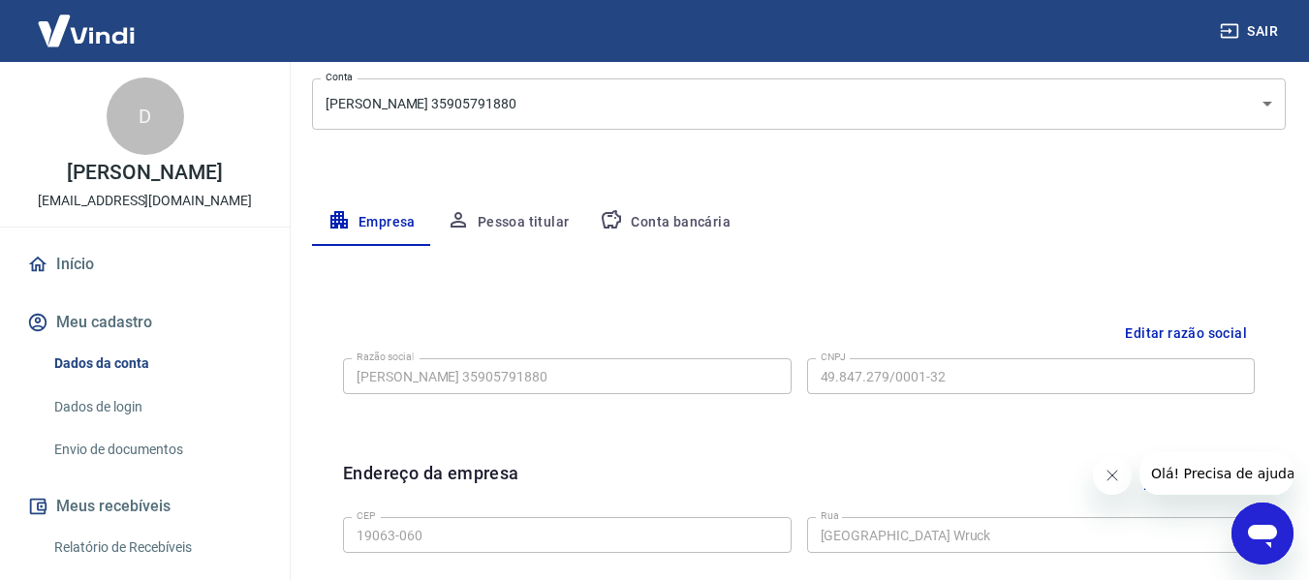
scroll to position [291, 0]
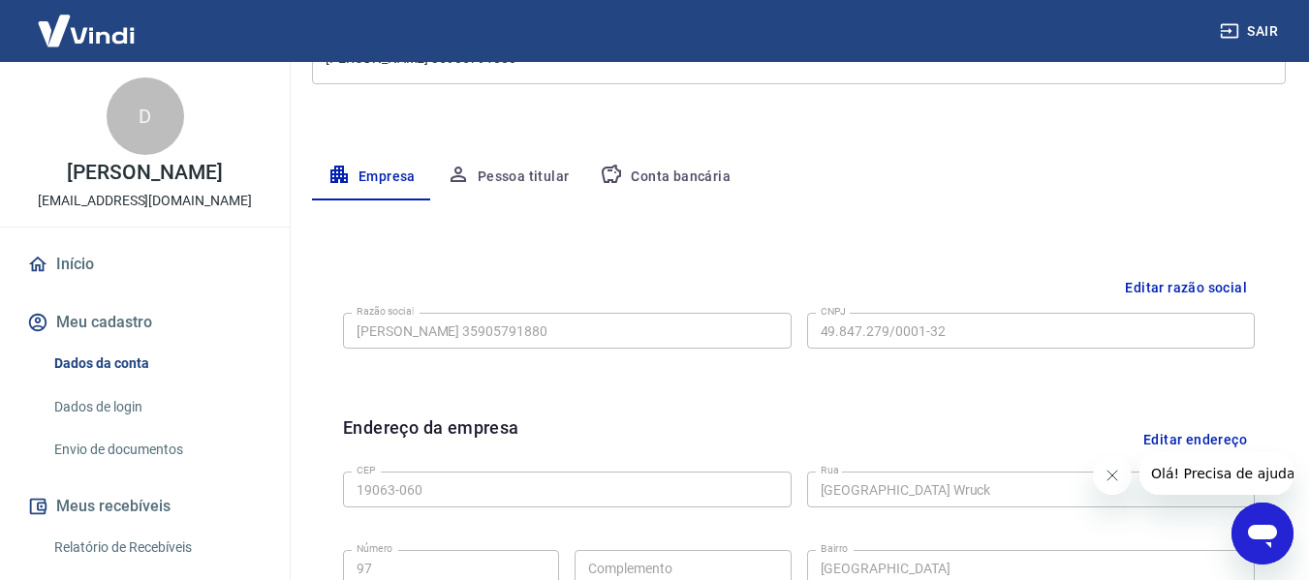
click at [514, 178] on button "Pessoa titular" at bounding box center [508, 177] width 154 height 47
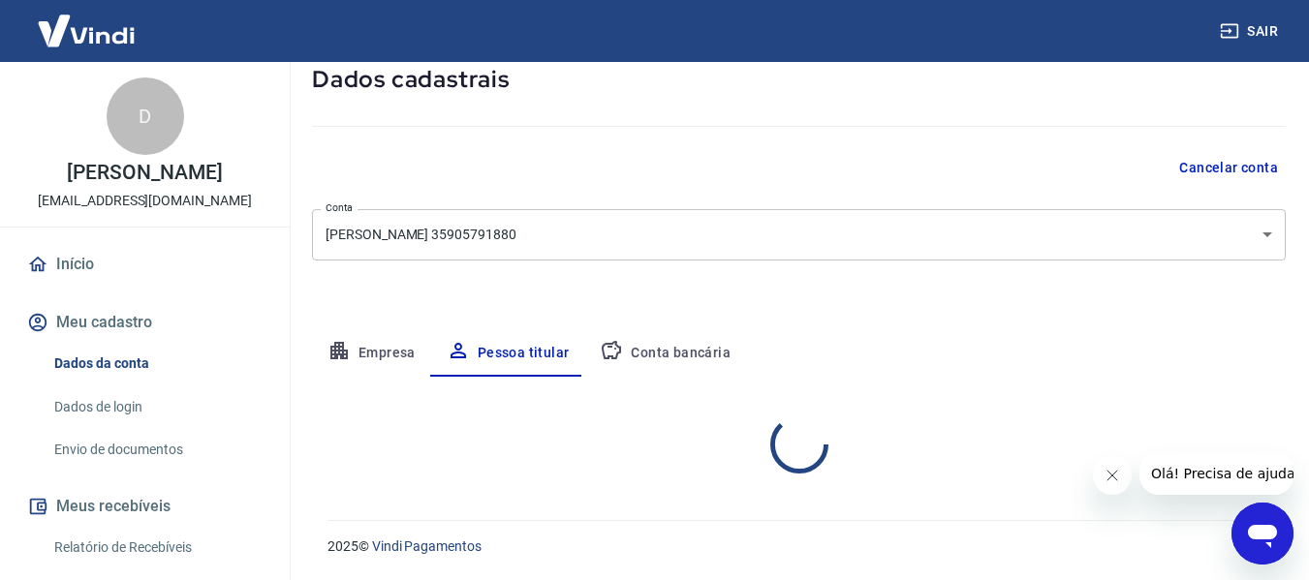
scroll to position [195, 0]
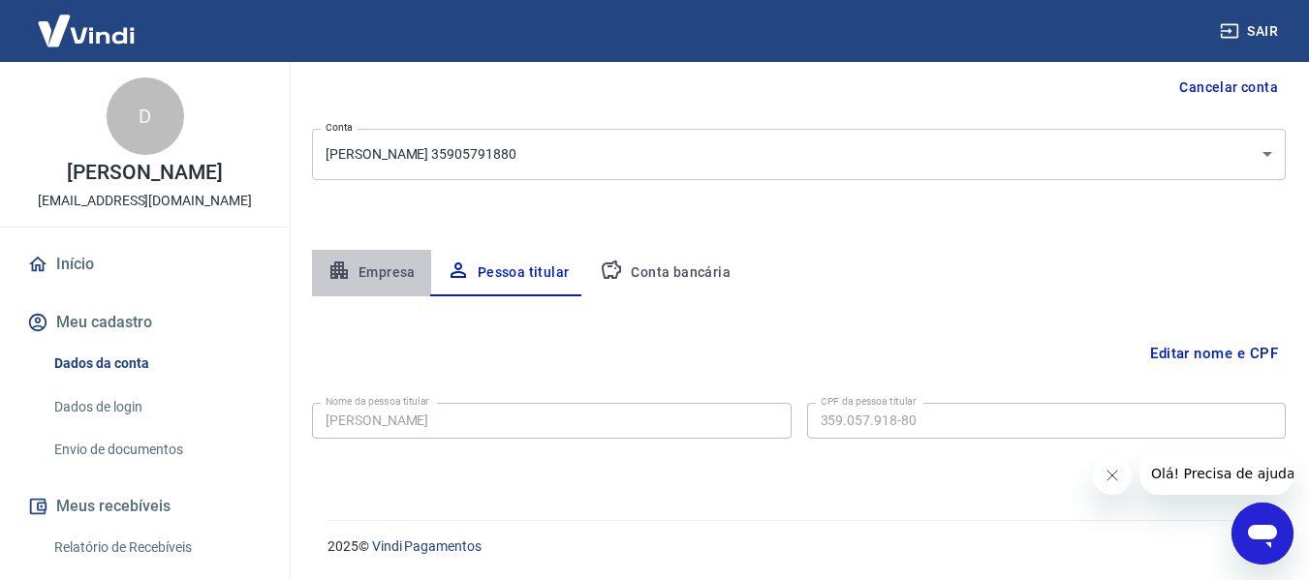
click at [388, 266] on button "Empresa" at bounding box center [371, 273] width 119 height 47
select select "SP"
select select "business"
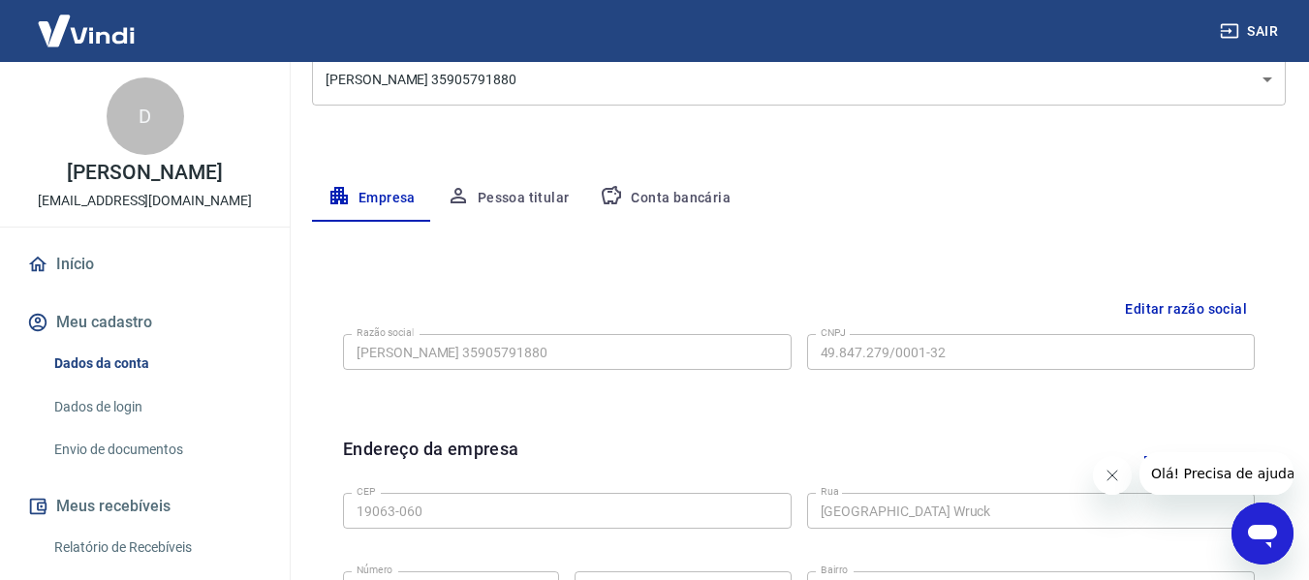
scroll to position [389, 0]
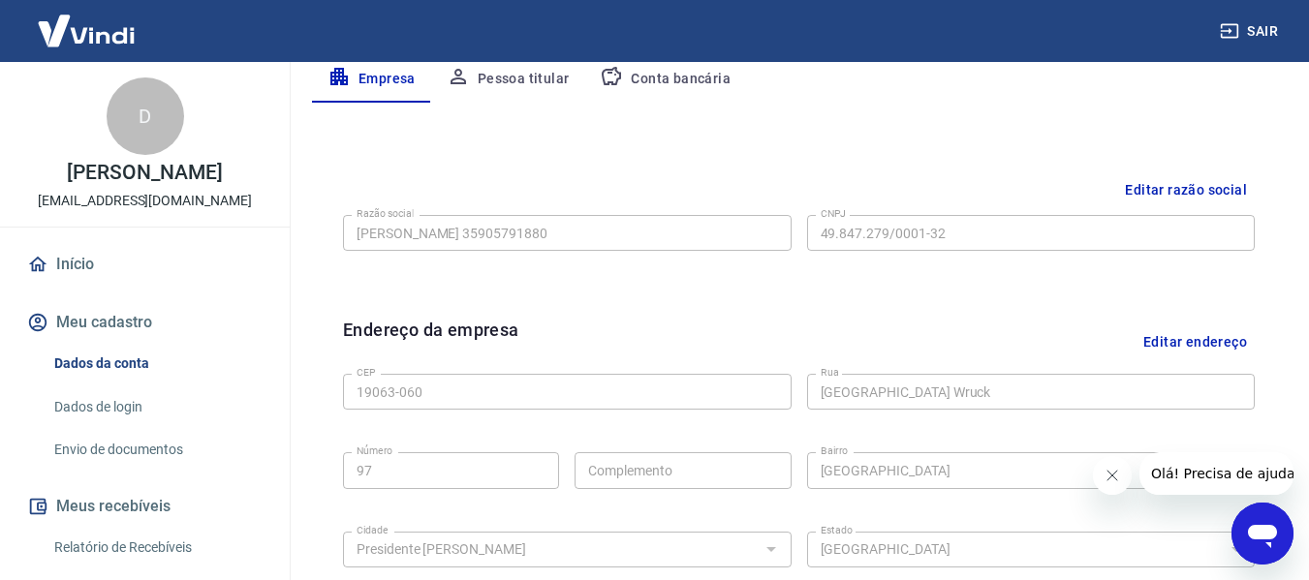
click at [1231, 190] on button "Editar razão social" at bounding box center [1186, 190] width 138 height 36
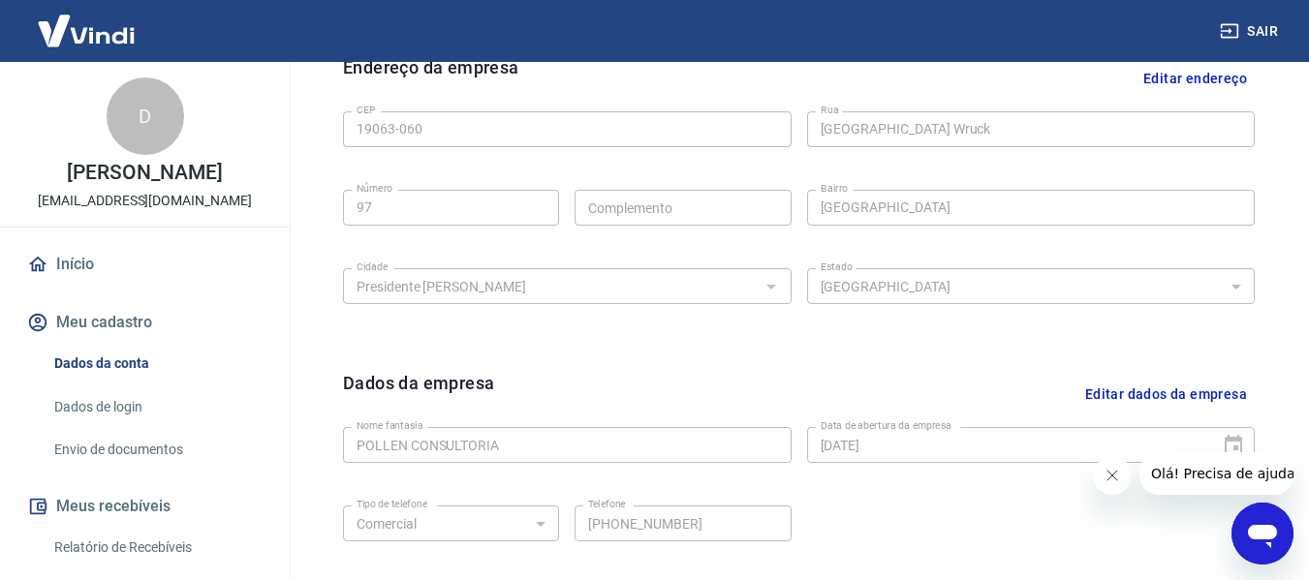
scroll to position [873, 0]
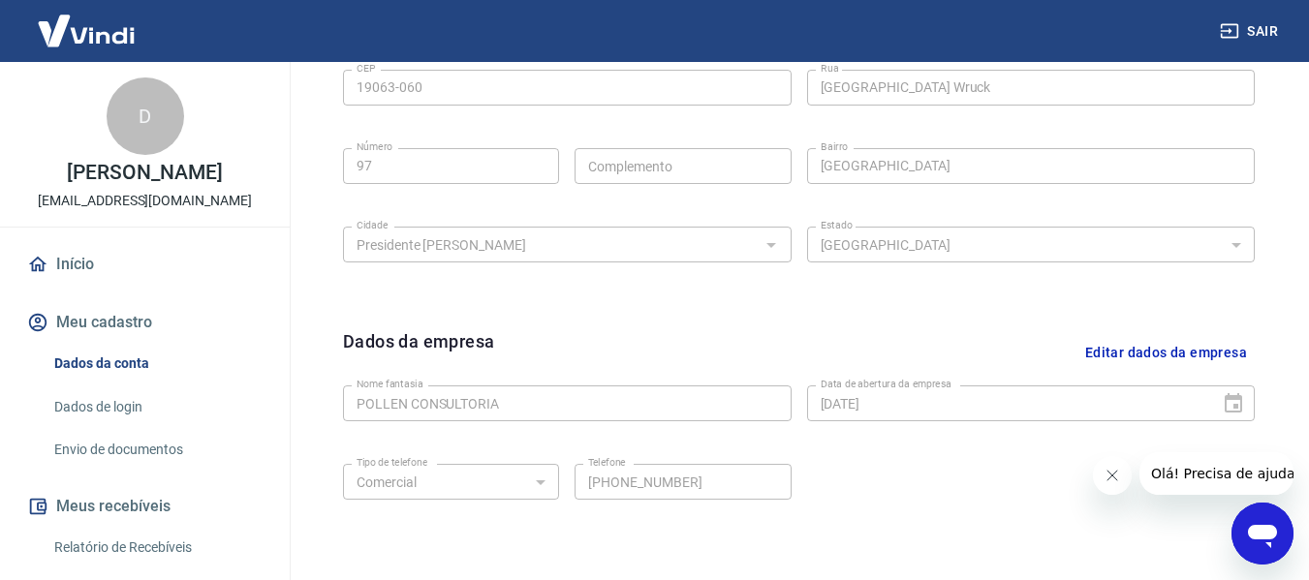
click at [1256, 521] on icon "Abrir janela de mensagens" at bounding box center [1262, 534] width 35 height 35
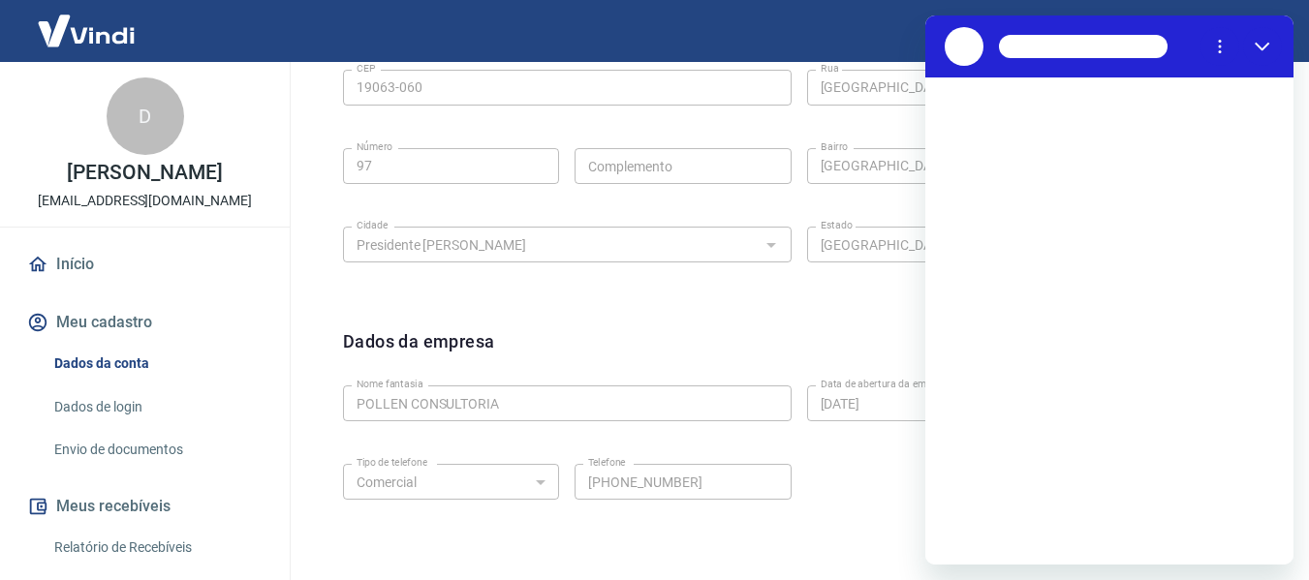
scroll to position [0, 0]
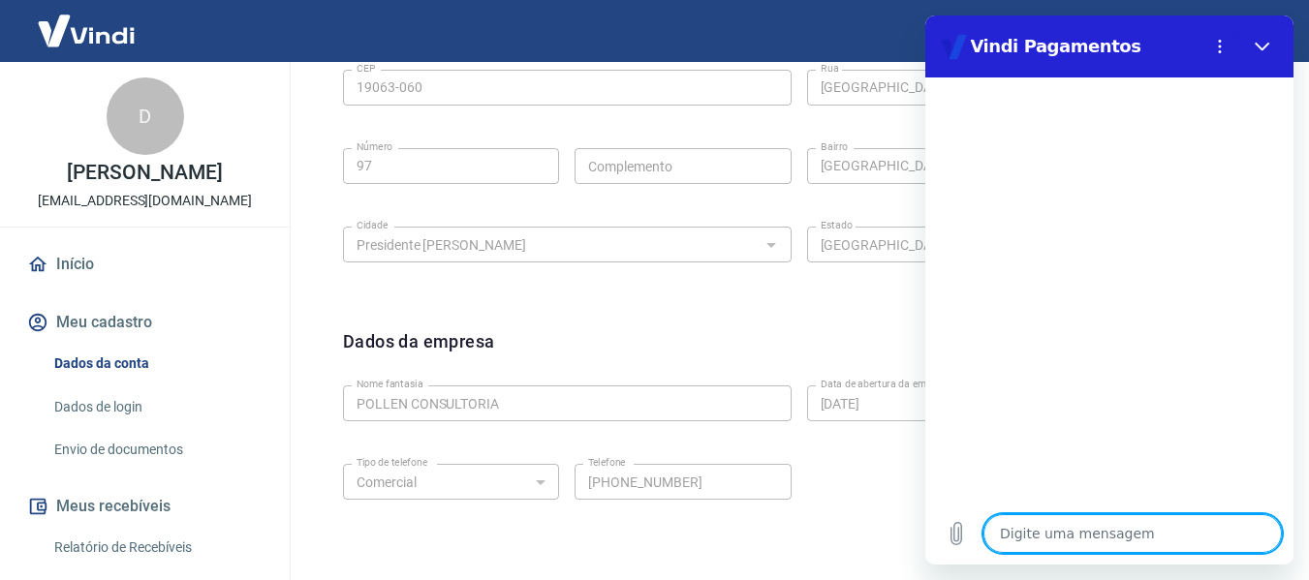
click at [1119, 537] on textarea at bounding box center [1133, 534] width 298 height 39
type textarea "o"
type textarea "x"
type textarea "oL"
type textarea "x"
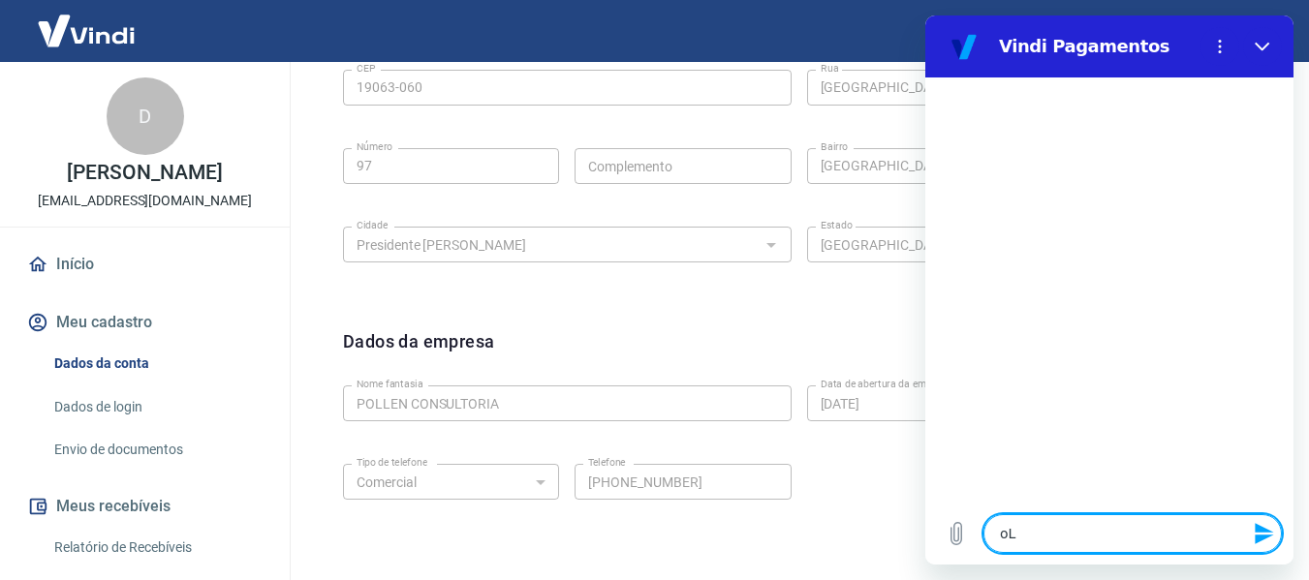
type textarea "oLÁ"
type textarea "x"
type textarea "oL"
type textarea "x"
type textarea "o"
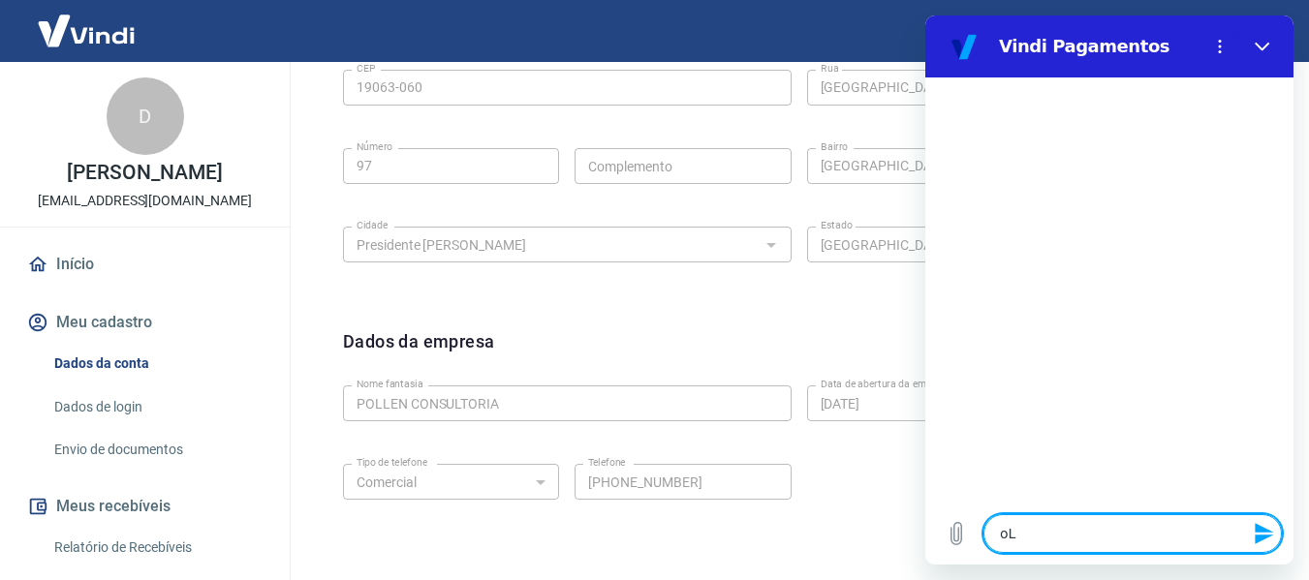
type textarea "x"
type textarea "P"
type textarea "x"
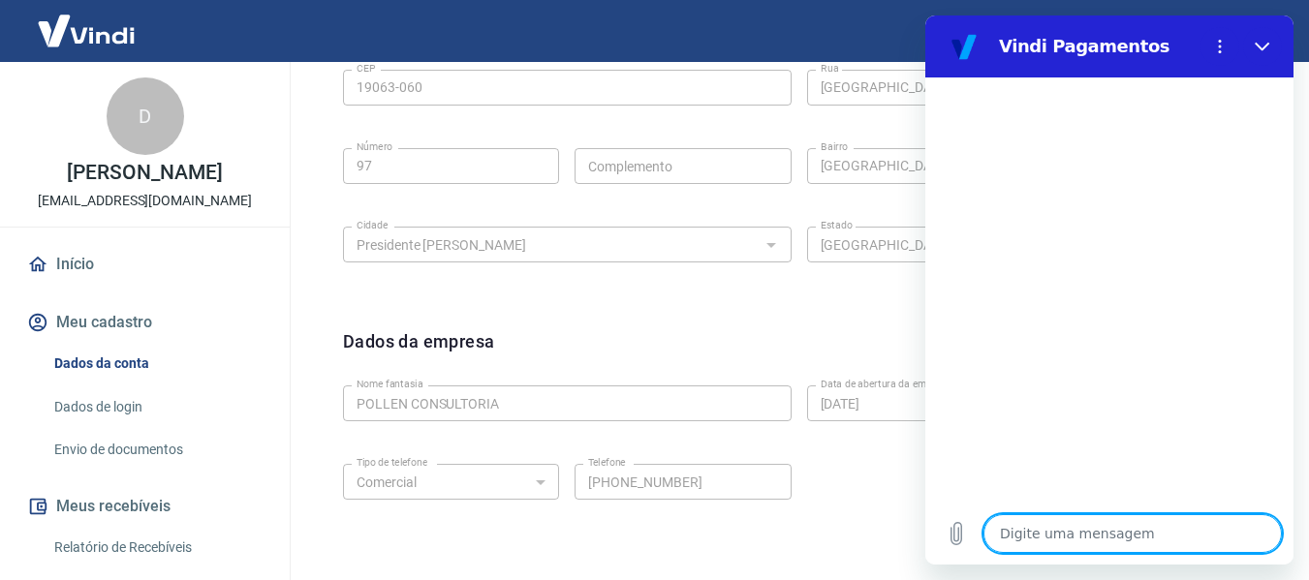
type textarea "O"
type textarea "x"
type textarea "Ol"
type textarea "x"
type textarea "Olá"
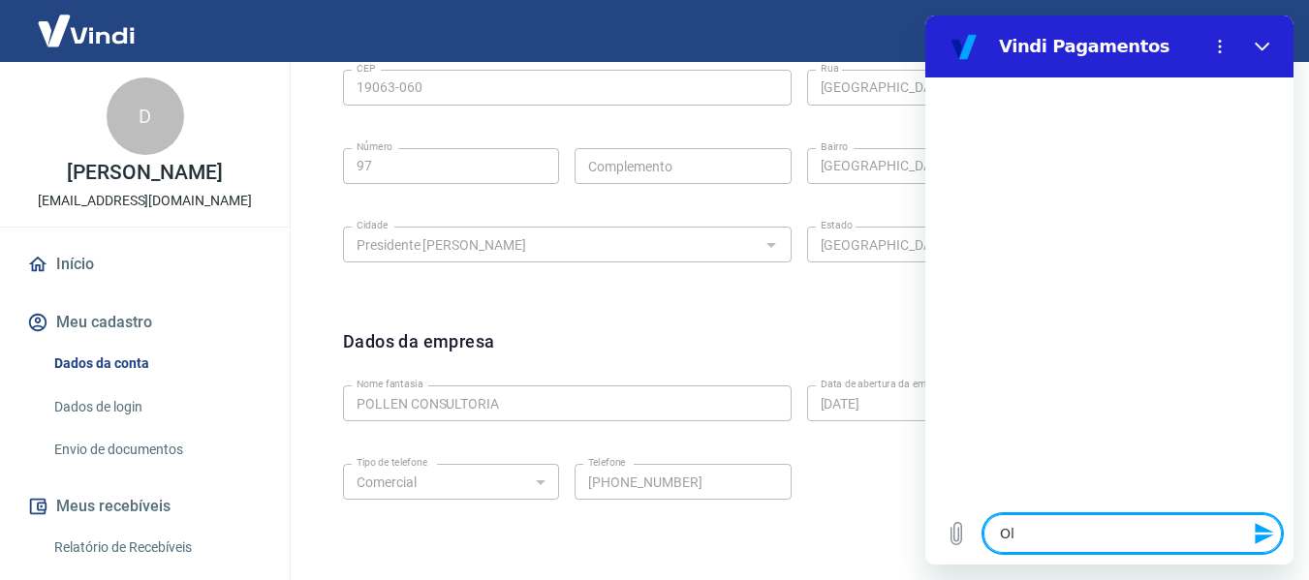
type textarea "x"
type textarea "Olá,"
type textarea "x"
type textarea "Olá,"
type textarea "x"
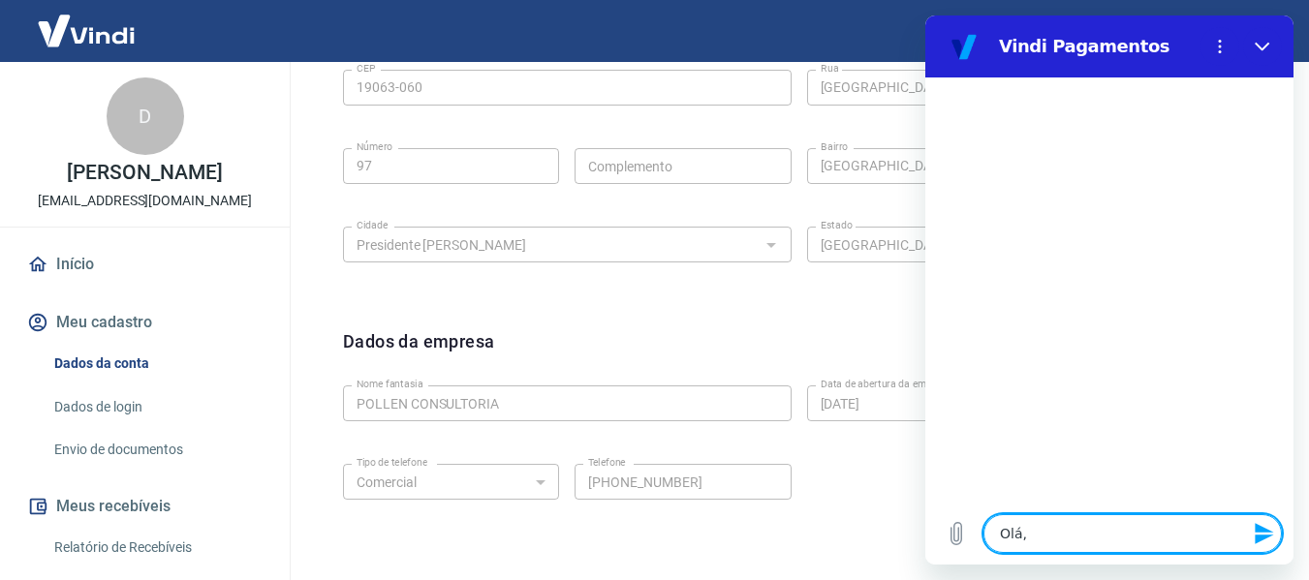
type textarea "Olá, p"
type textarea "x"
type textarea "Olá, pr"
type textarea "x"
type textarea "Olá, pre"
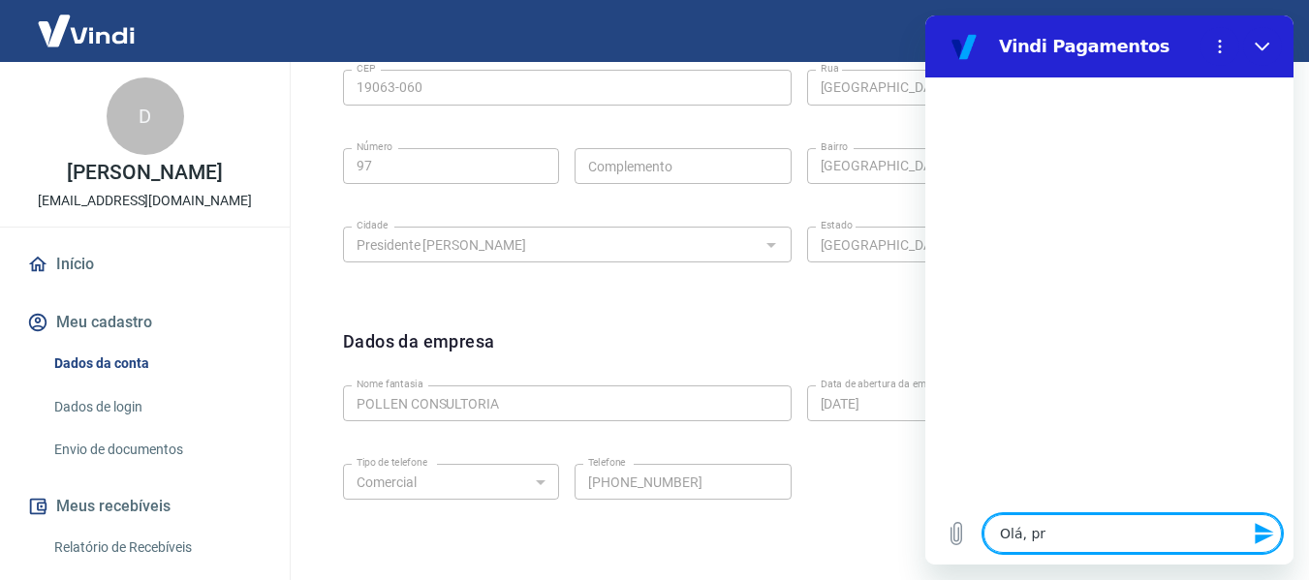
type textarea "x"
type textarea "Olá, prec"
type textarea "x"
type textarea "Olá, preci"
type textarea "x"
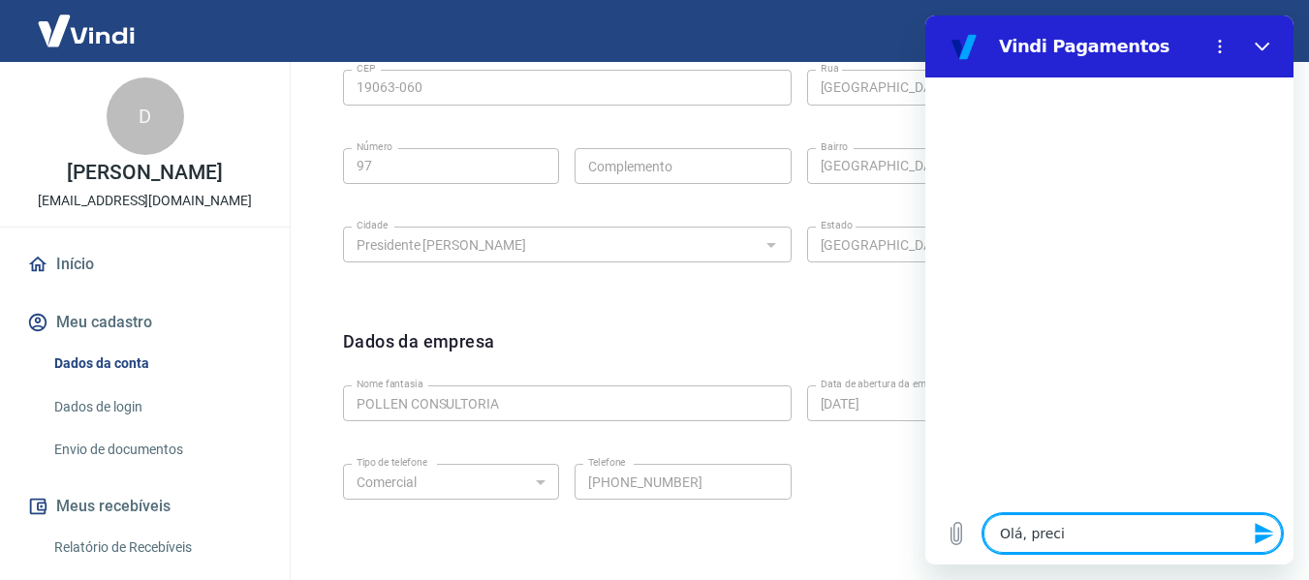
type textarea "Olá, prec"
type textarea "x"
type textarea "Olá, pre"
type textarea "x"
type textarea "Olá, pr"
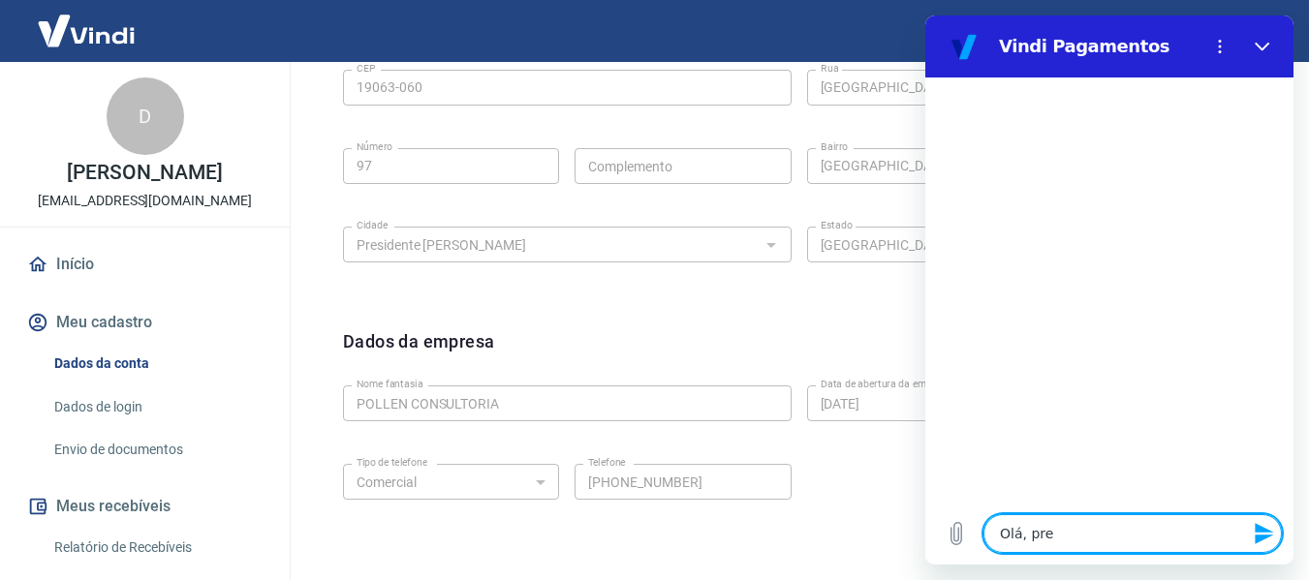
type textarea "x"
type textarea "Olá, p"
type textarea "x"
type textarea "Olá,"
type textarea "x"
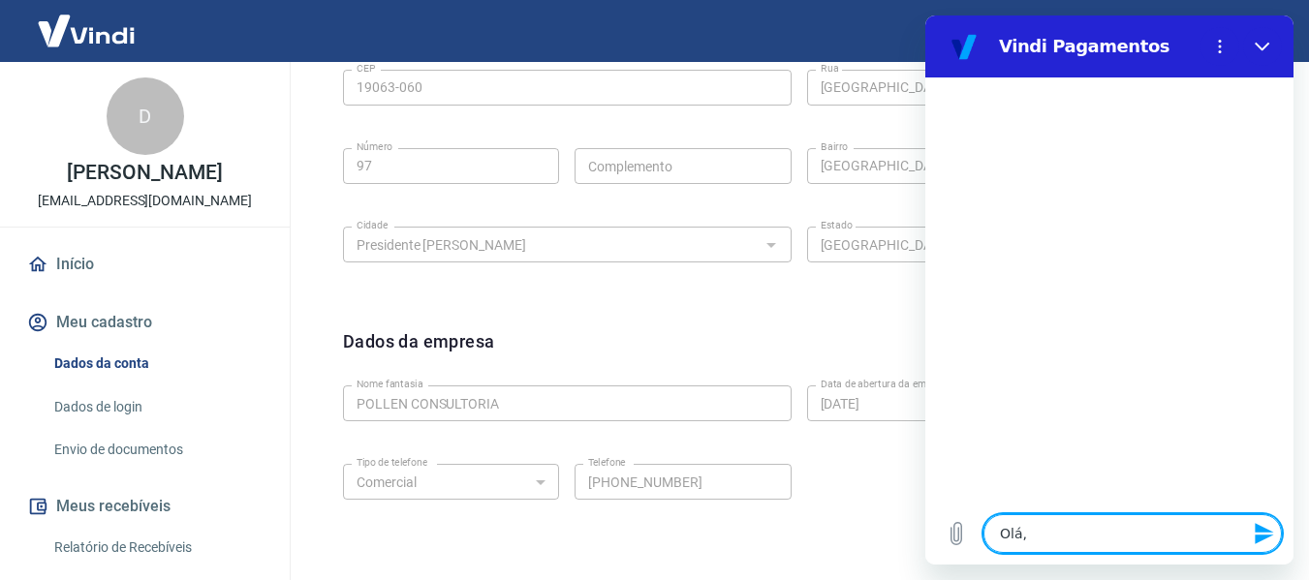
type textarea "Olá,"
type textarea "x"
type textarea "Olá"
type textarea "x"
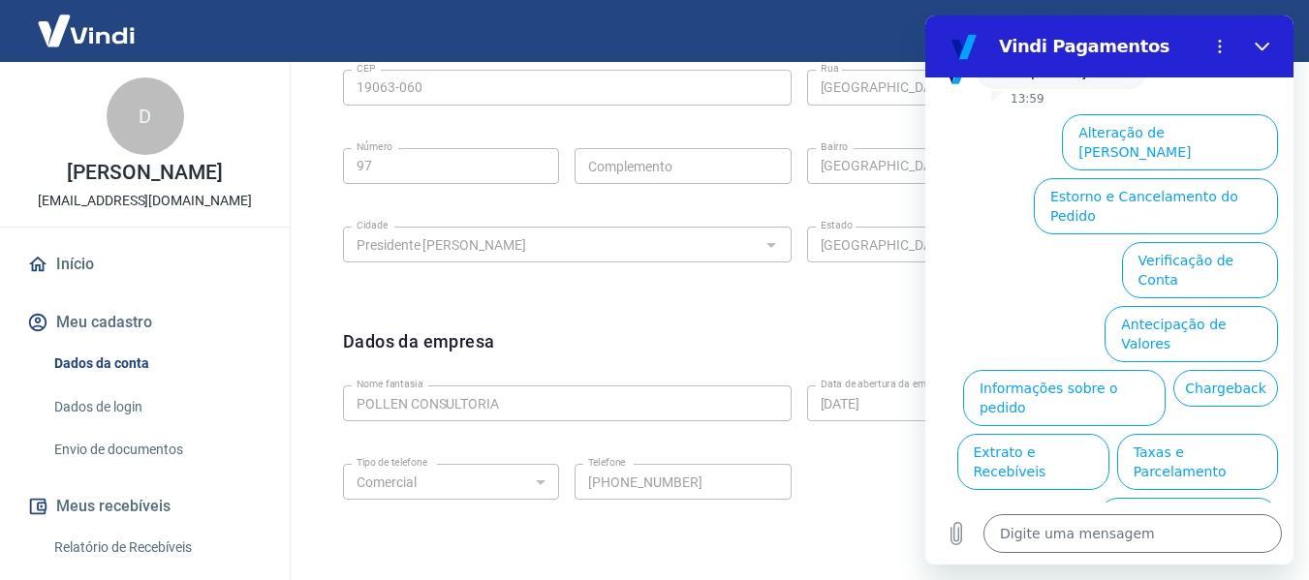
scroll to position [174, 0]
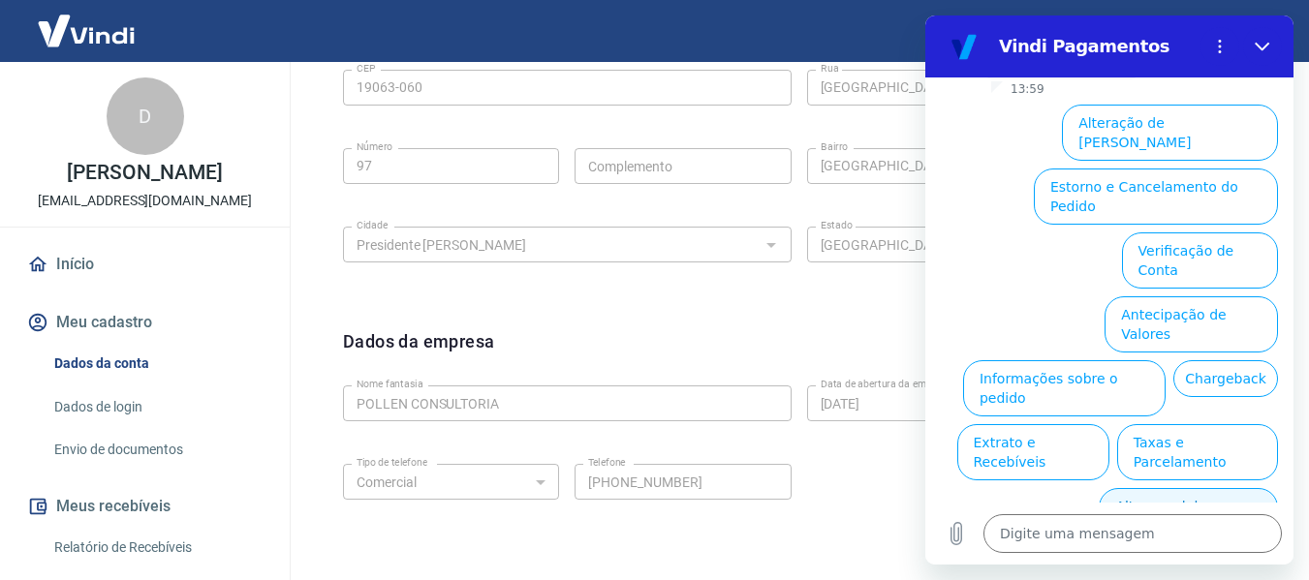
click at [1196, 488] on button "Alterar celular verificado" at bounding box center [1188, 516] width 179 height 56
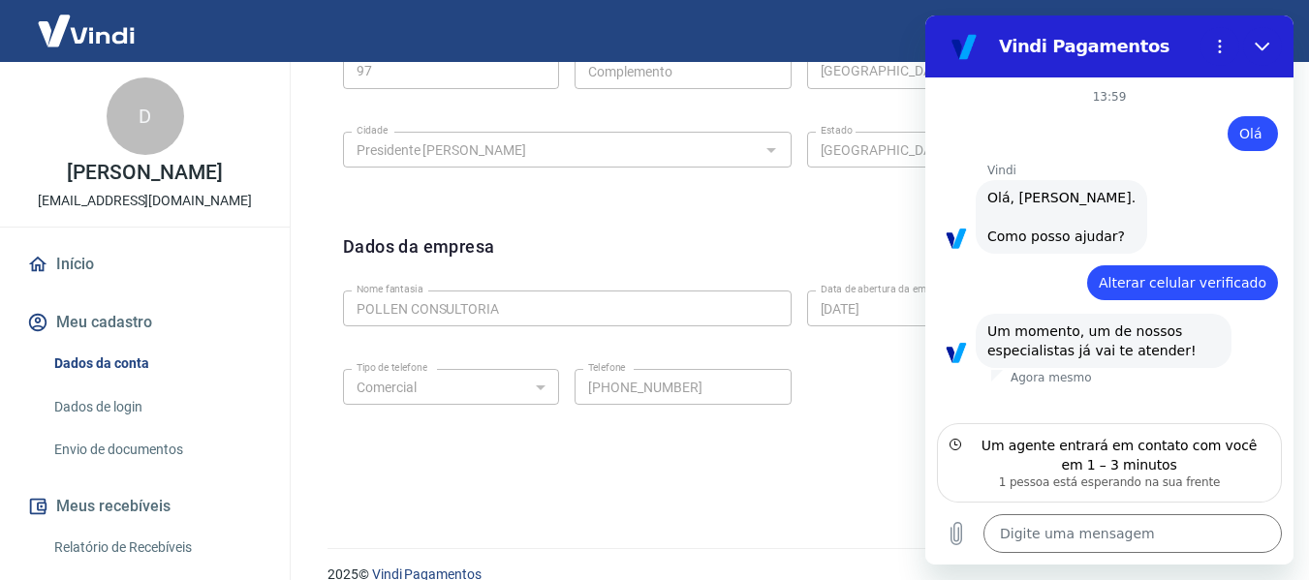
scroll to position [996, 0]
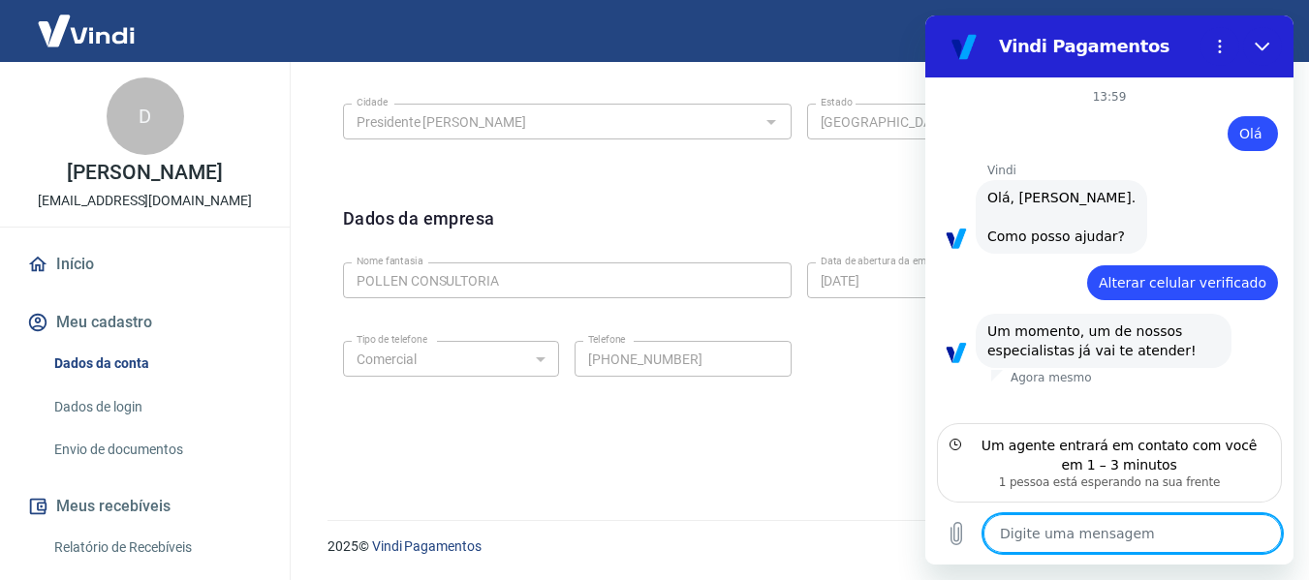
type textarea "x"
click at [1139, 541] on textarea at bounding box center [1133, 534] width 298 height 39
paste textarea "#938407"
type textarea "#938407"
type textarea "x"
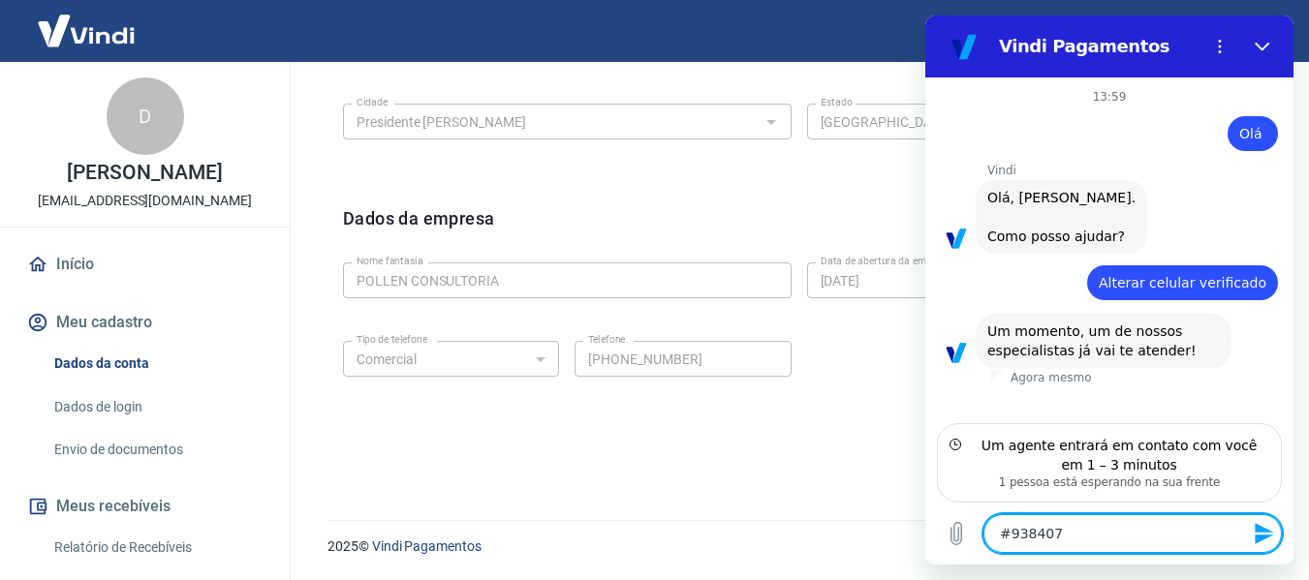
type textarea "#938407"
type textarea "x"
type textarea "#938407 O"
type textarea "x"
type textarea "#938407 Ol"
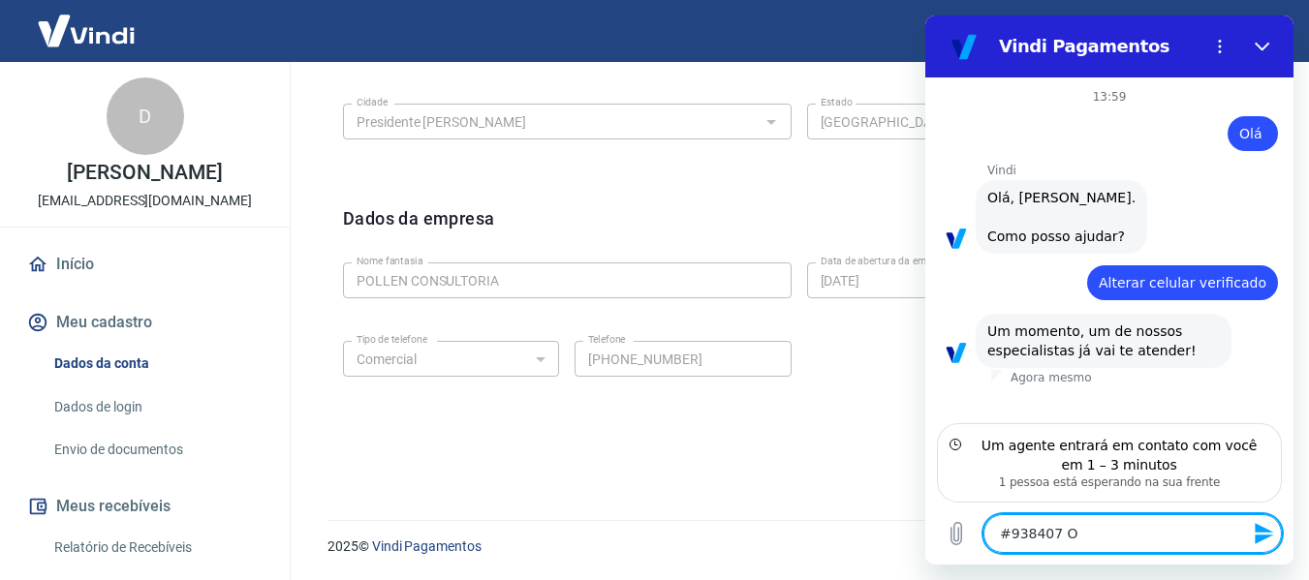
type textarea "x"
type textarea "#938407 Olá"
type textarea "x"
type textarea "#938407 Ol"
type textarea "x"
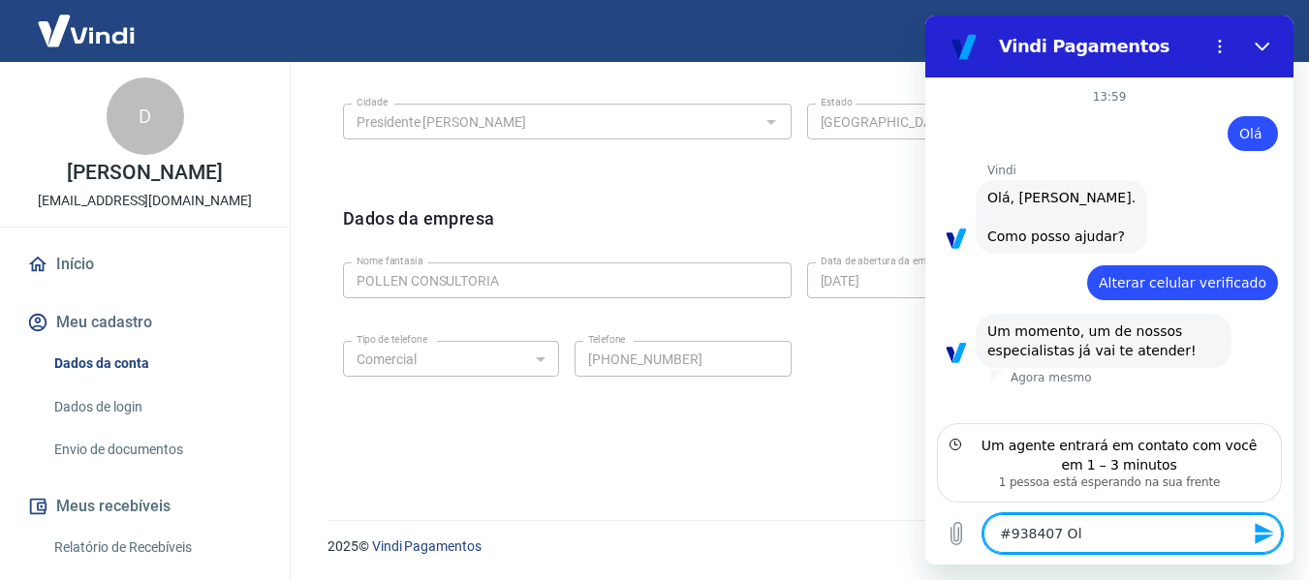
type textarea "#938407 O"
type textarea "x"
type textarea "#938407"
type textarea "x"
type textarea "#938407"
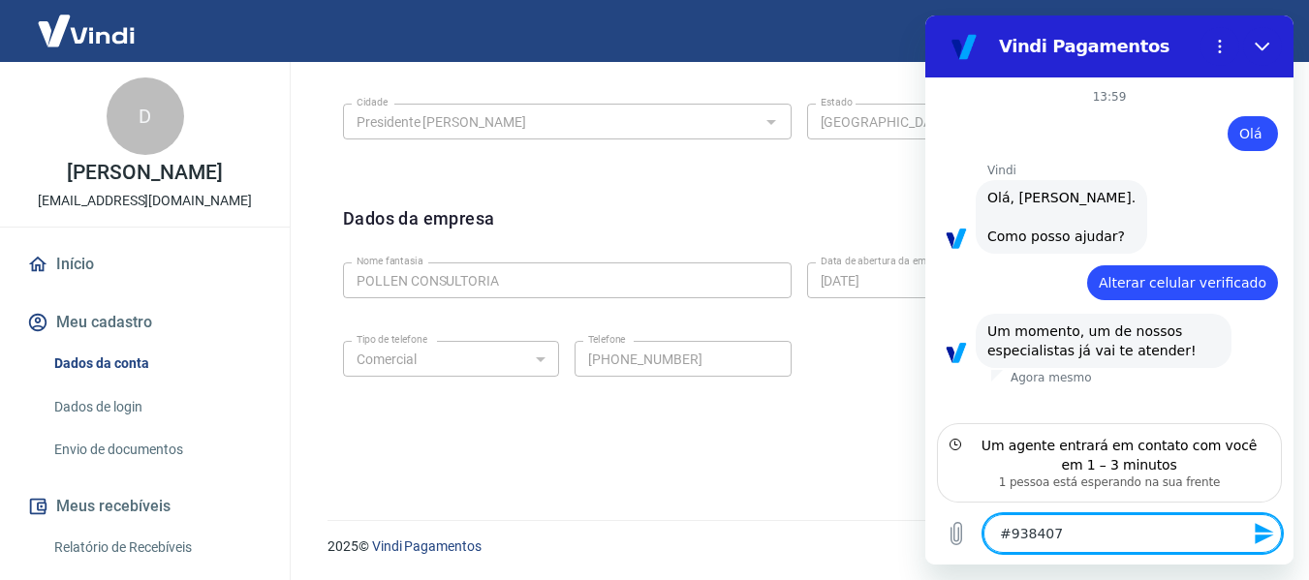
type textarea "x"
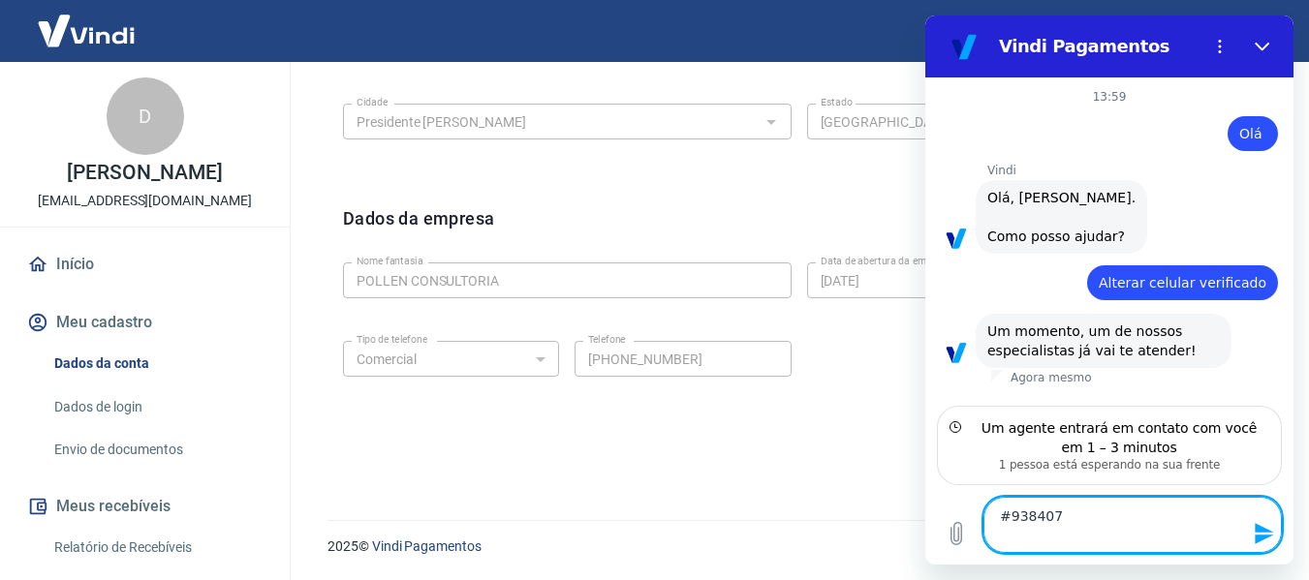
type textarea "#938407 O"
type textarea "x"
type textarea "#938407 Ol"
type textarea "x"
type textarea "#938407 Olá"
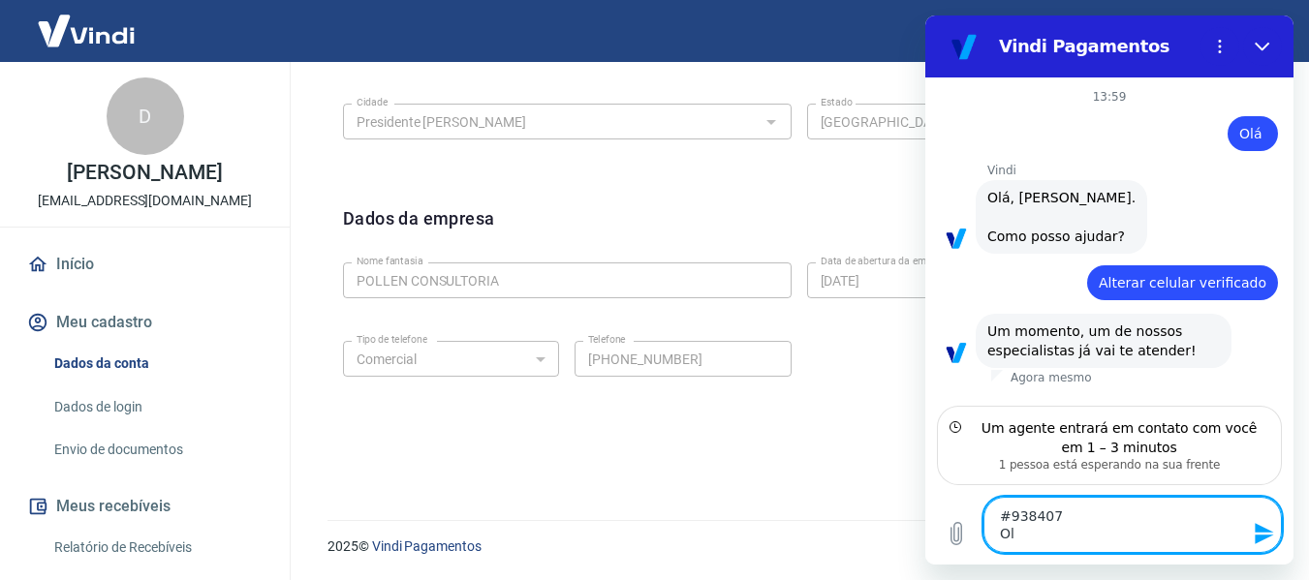
type textarea "x"
type textarea "#938407 Olá"
type textarea "x"
type textarea "#938407 Olá e"
type textarea "x"
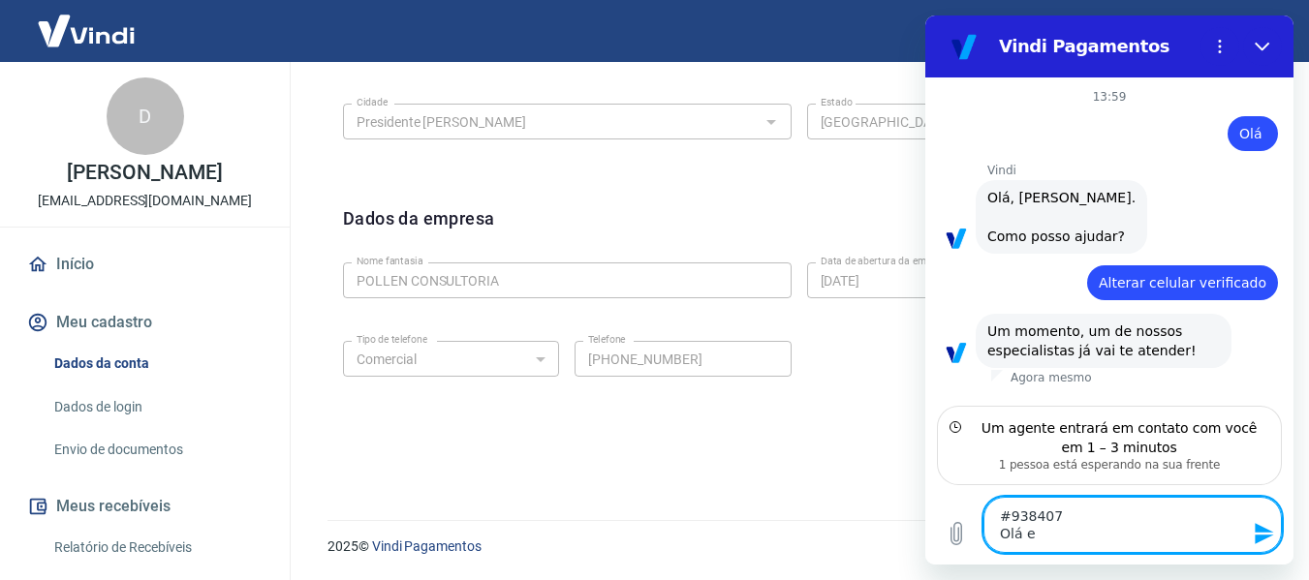
type textarea "#938407 Olá en"
type textarea "x"
type textarea "#938407 Olá ent"
type textarea "x"
type textarea "#938407 Olá entr"
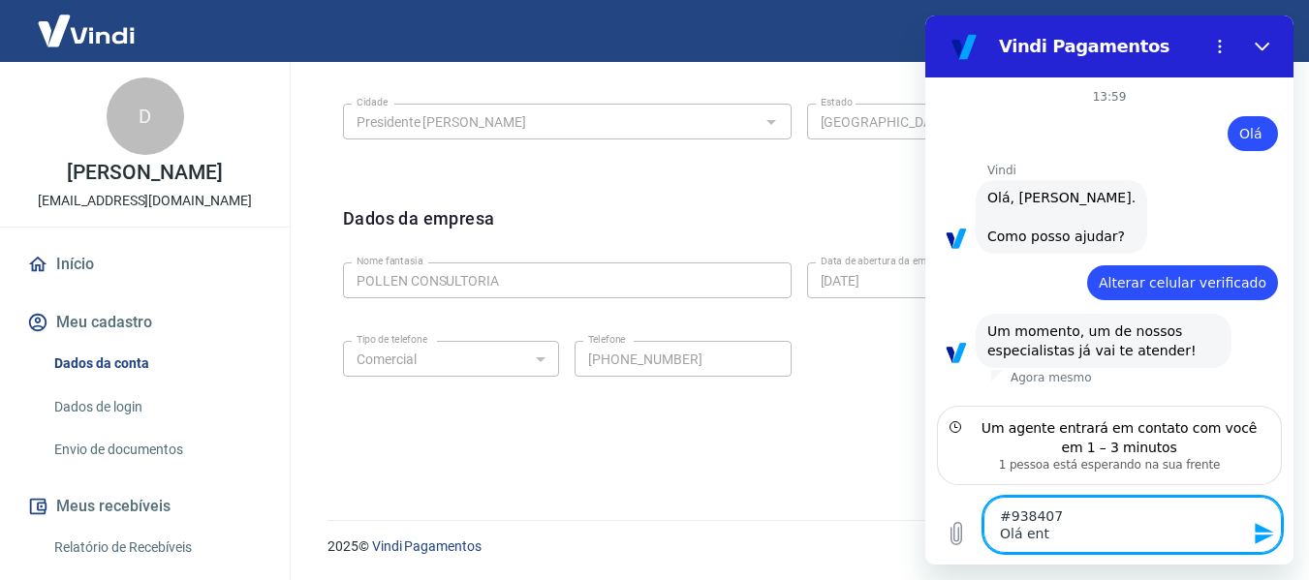
type textarea "x"
type textarea "#938407 Olá entro"
type textarea "x"
type textarea "#938407 Olá entro"
type textarea "x"
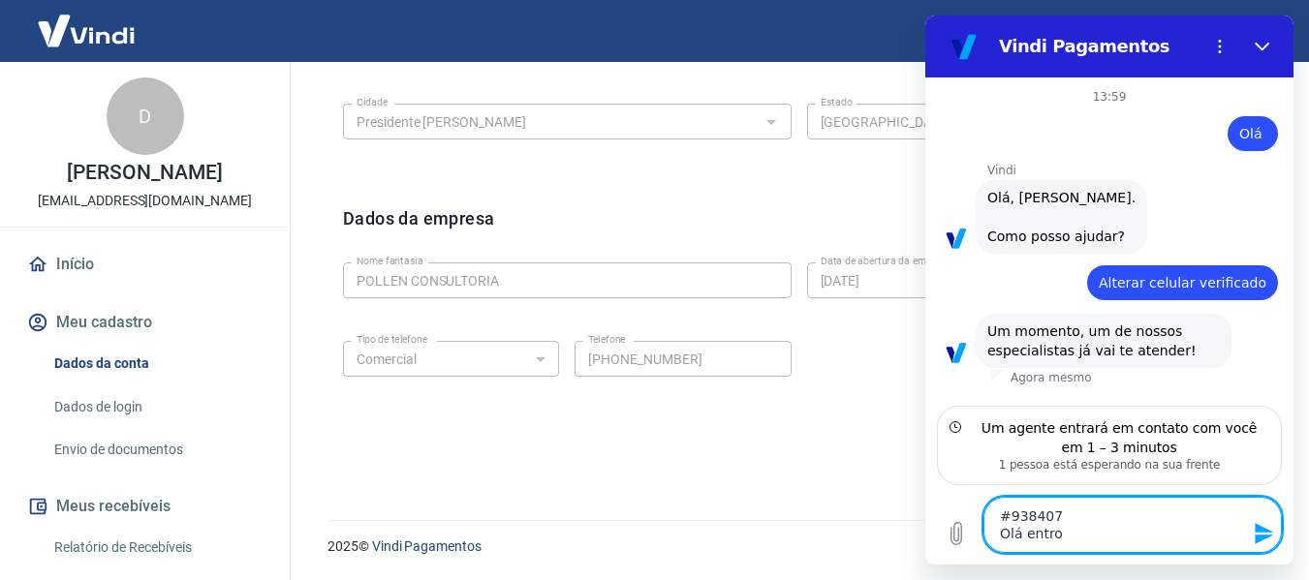
type textarea "#938407 Olá entro e"
type textarea "x"
type textarea "#938407 Olá entro em"
type textarea "x"
type textarea "#938407 Olá entro em"
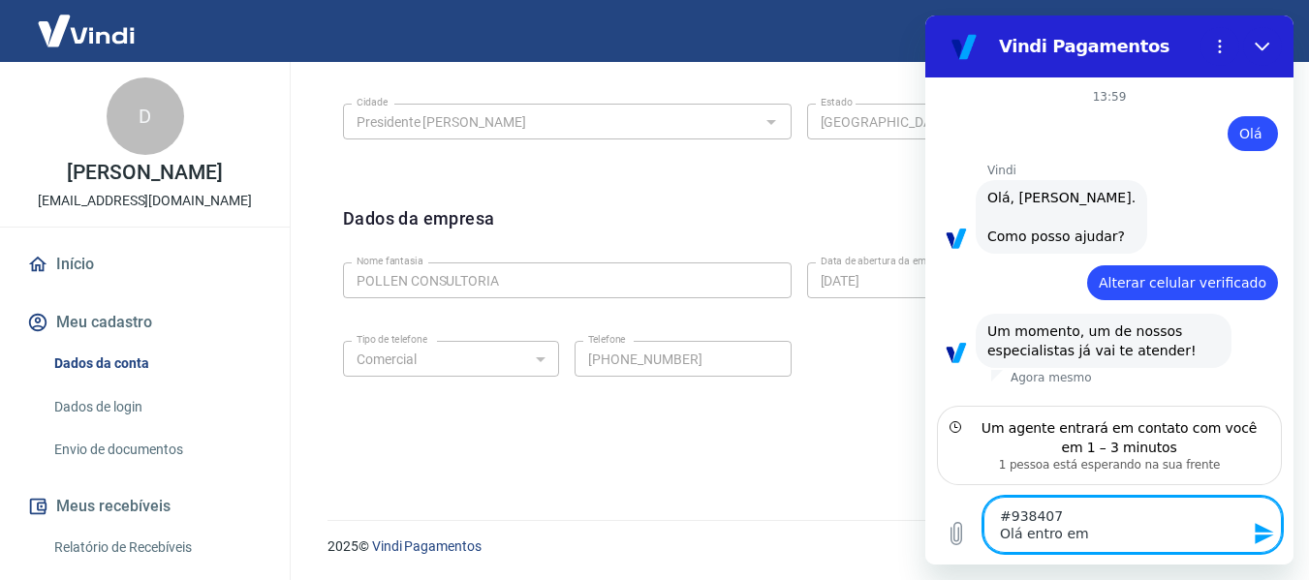
type textarea "x"
type textarea "#938407 Olá entro em c"
type textarea "x"
type textarea "#938407 Olá entro em co"
type textarea "x"
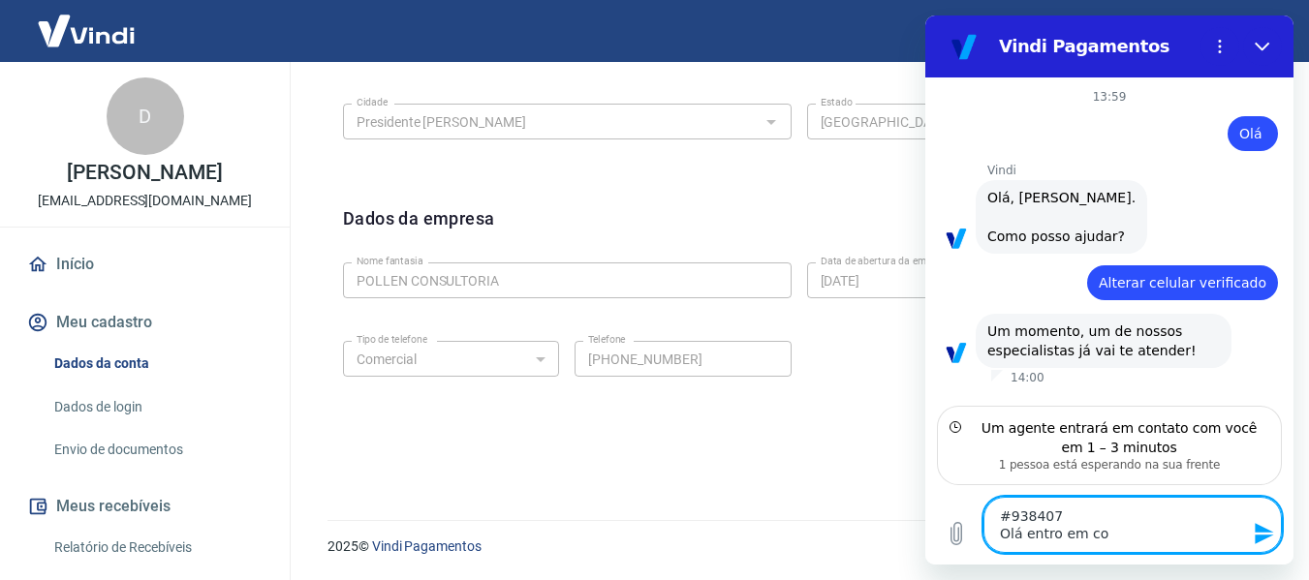
type textarea "#938407 Olá entro em con"
type textarea "x"
type textarea "#938407 Olá entro em cont"
type textarea "x"
type textarea "#938407 Olá entro em conta"
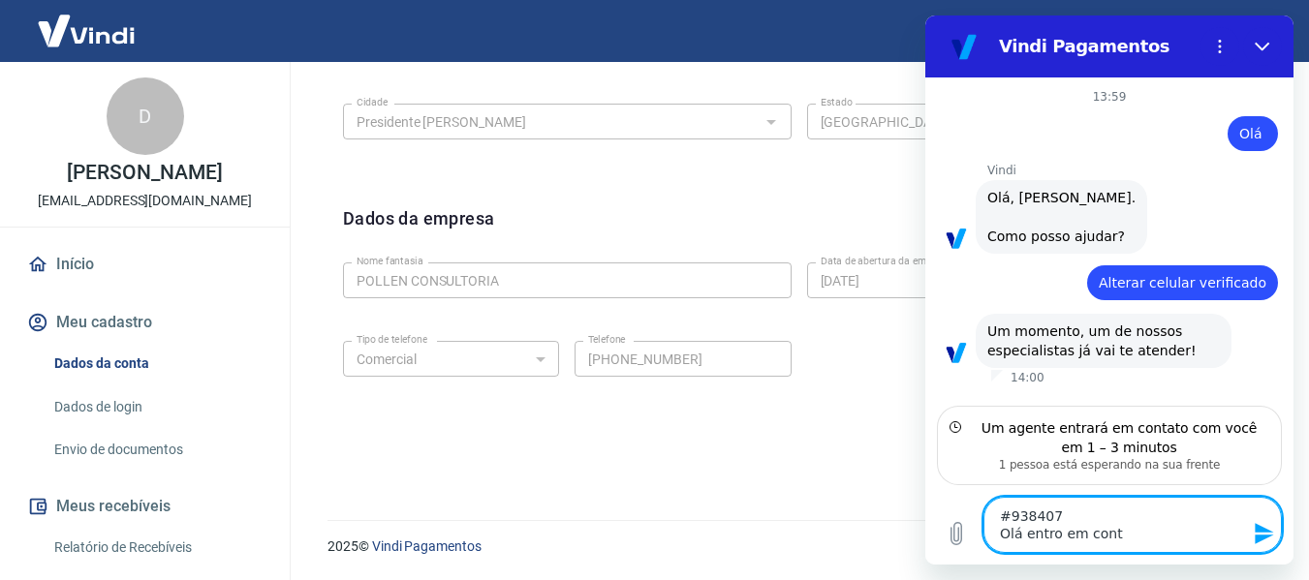
type textarea "x"
type textarea "#938407 Olá entro em contat"
type textarea "x"
type textarea "#938407 Olá entro em contato"
type textarea "x"
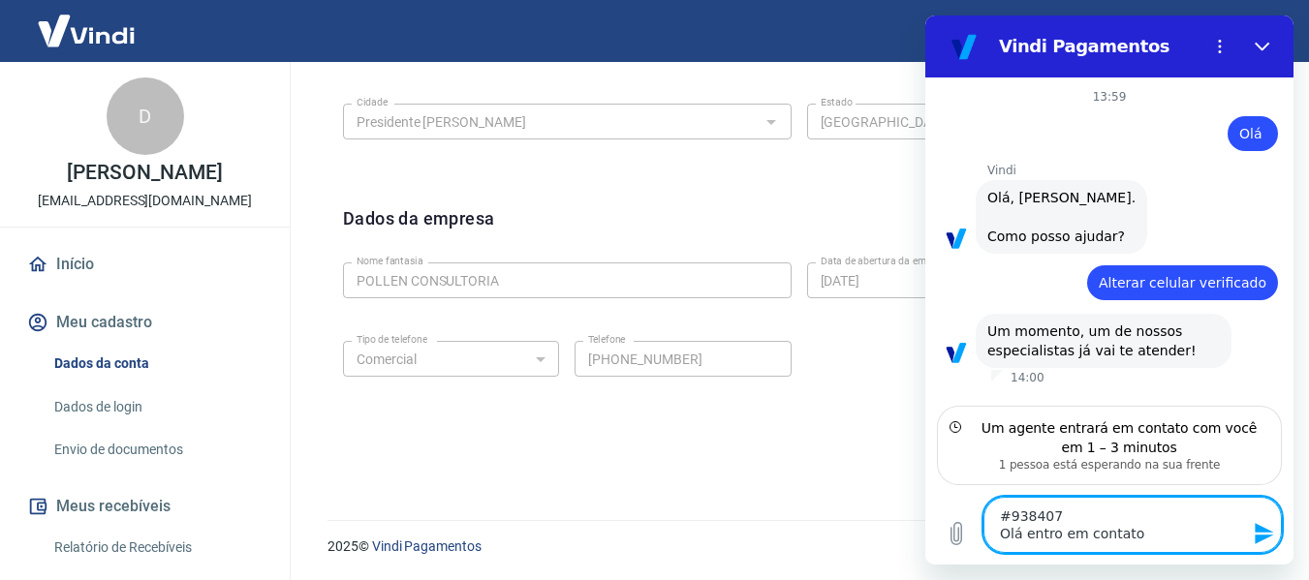
type textarea "#938407 Olá entro em contato"
type textarea "x"
type textarea "#938407 Olá entro em contato f"
type textarea "x"
type textarea "#938407 Olá entro em contato"
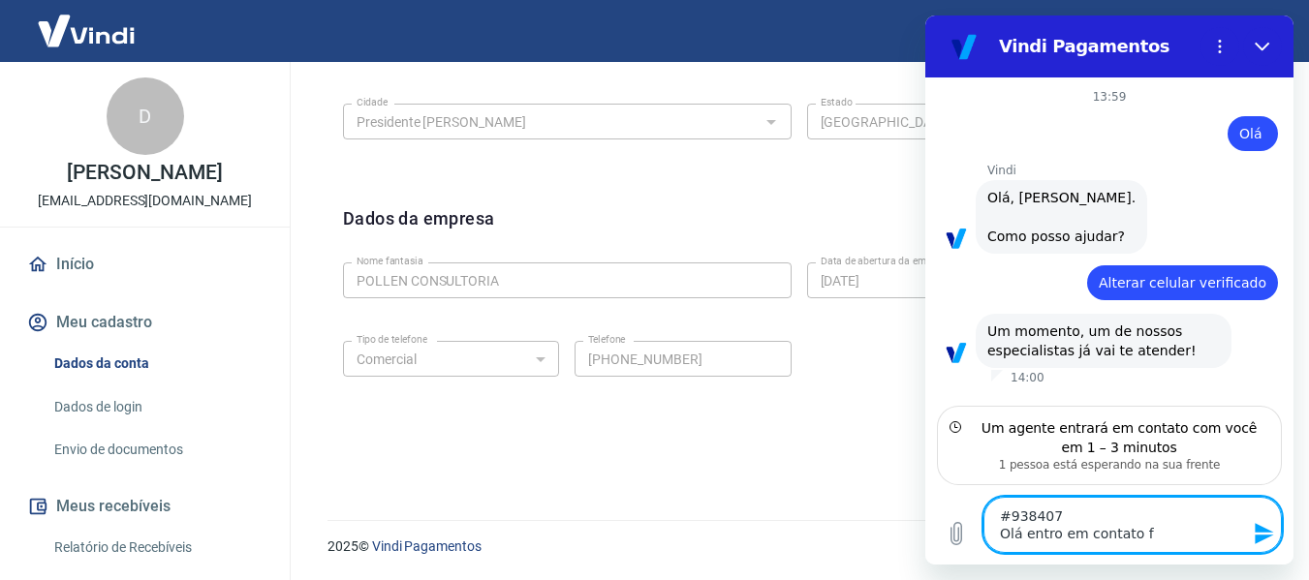
type textarea "x"
type textarea "#938407 Olá entro em contato r"
type textarea "x"
type textarea "#938407 Olá entro em contato re"
type textarea "x"
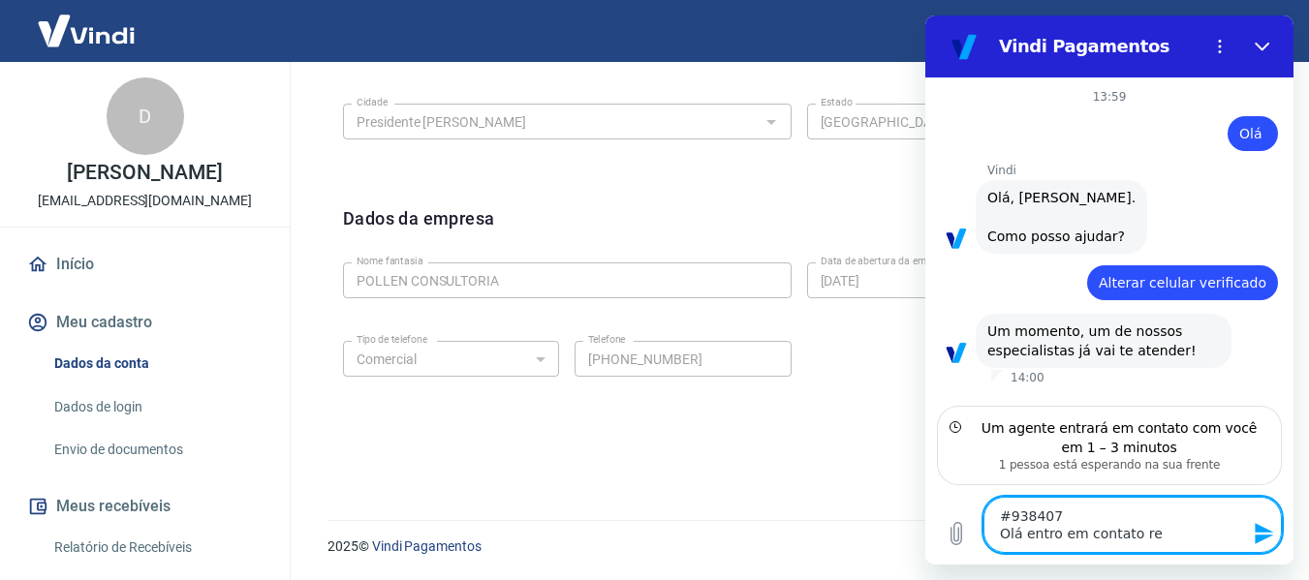
type textarea "#938407 Olá entro em contato ref"
type textarea "x"
type textarea "#938407 Olá entro em contato refe"
type textarea "x"
type textarea "#938407 Olá entro em contato refer"
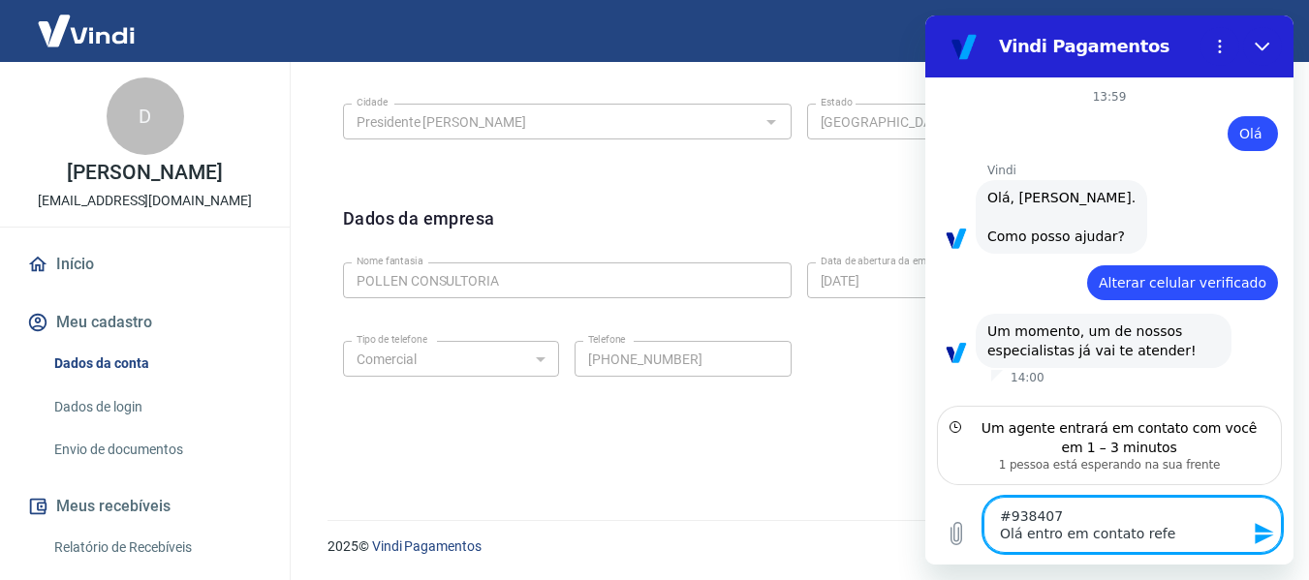
type textarea "x"
type textarea "#938407 Olá entro em contato refern"
type textarea "x"
type textarea "#938407 Olá entro em contato refernt"
type textarea "x"
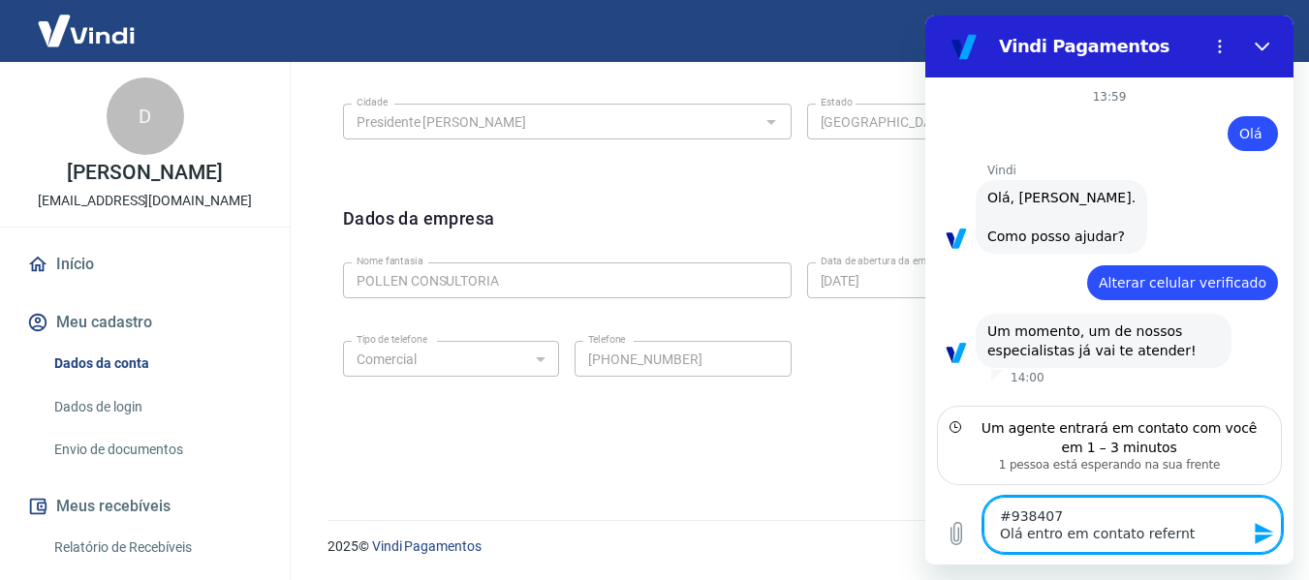
type textarea "#938407 Olá entro em contato refernte"
type textarea "x"
type textarea "#938407 Olá entro em contato refernte"
type textarea "x"
type textarea "#938407 Olá entro em contato refernte"
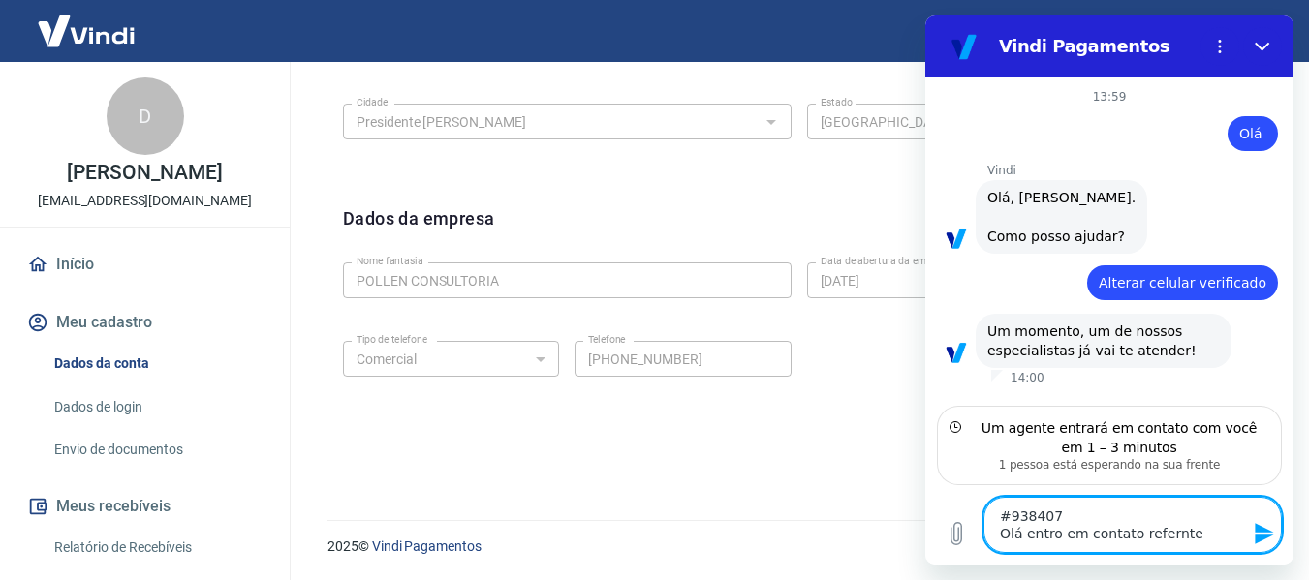
type textarea "x"
type textarea "#938407 Olá entro em contato refernt"
type textarea "x"
type textarea "#938407 Olá entro em contato refern"
type textarea "x"
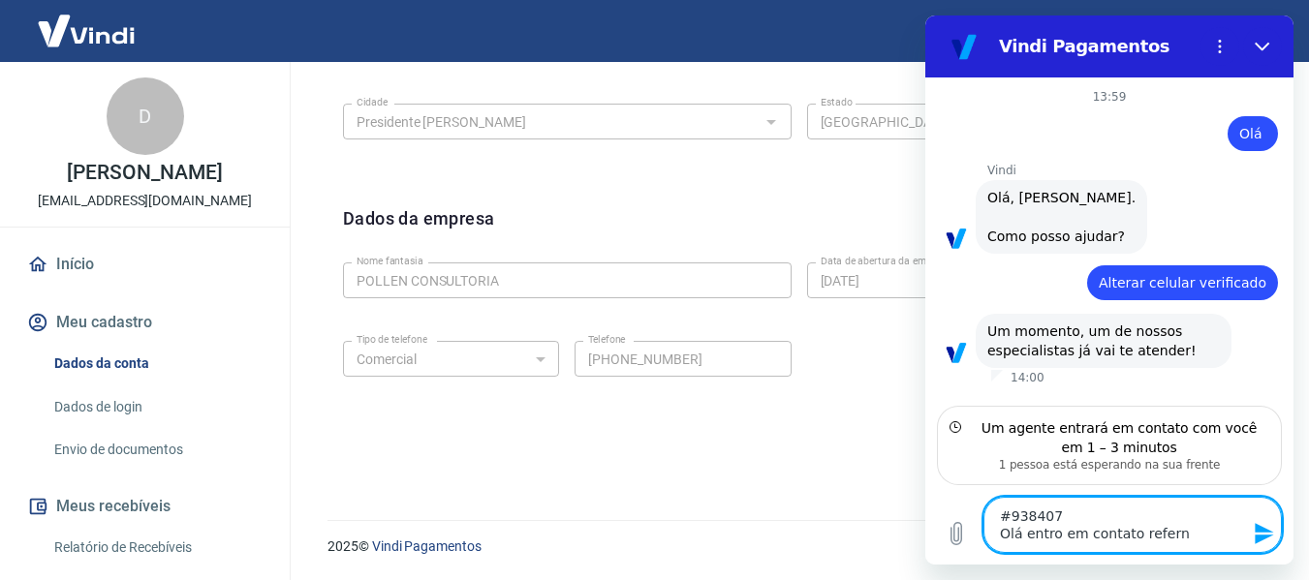
type textarea "#938407 Olá entro em contato refer"
type textarea "x"
type textarea "#938407 Olá entro em contato refere"
type textarea "x"
type textarea "#938407 Olá entro em contato referen"
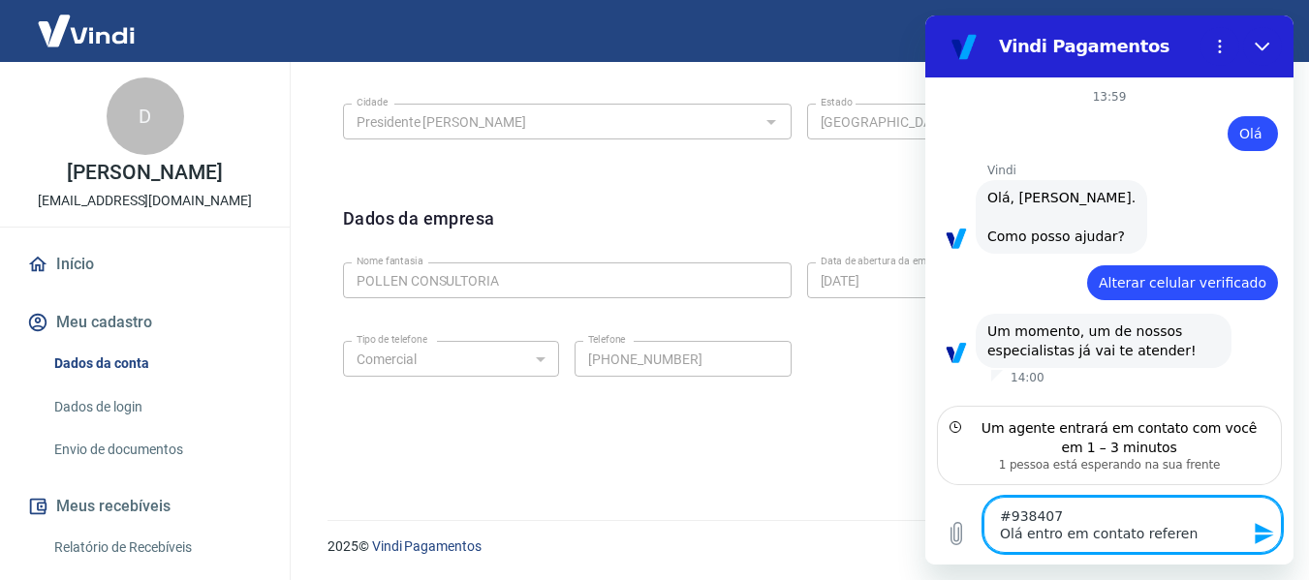
type textarea "x"
type textarea "#938407 Olá entro em contato referent"
type textarea "x"
type textarea "#938407 Olá entro em contato referente"
type textarea "x"
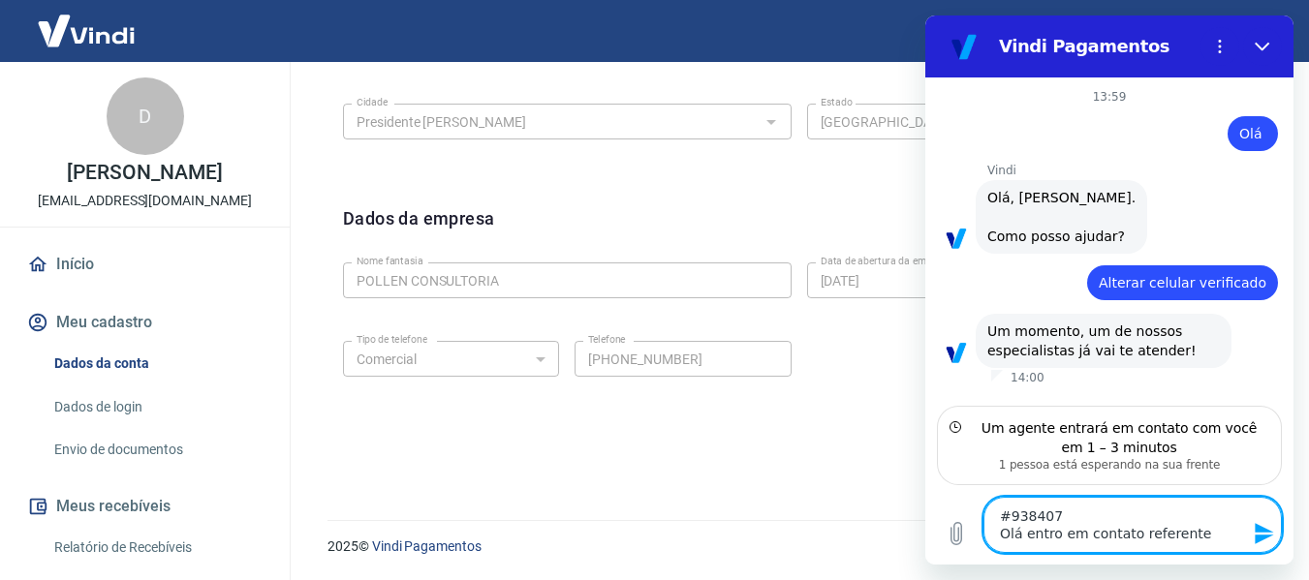
type textarea "#938407 Olá entro em contato referente"
type textarea "x"
type textarea "#938407 Olá entro em contato referente a"
type textarea "x"
type textarea "#938407 Olá entro em contato referente ao"
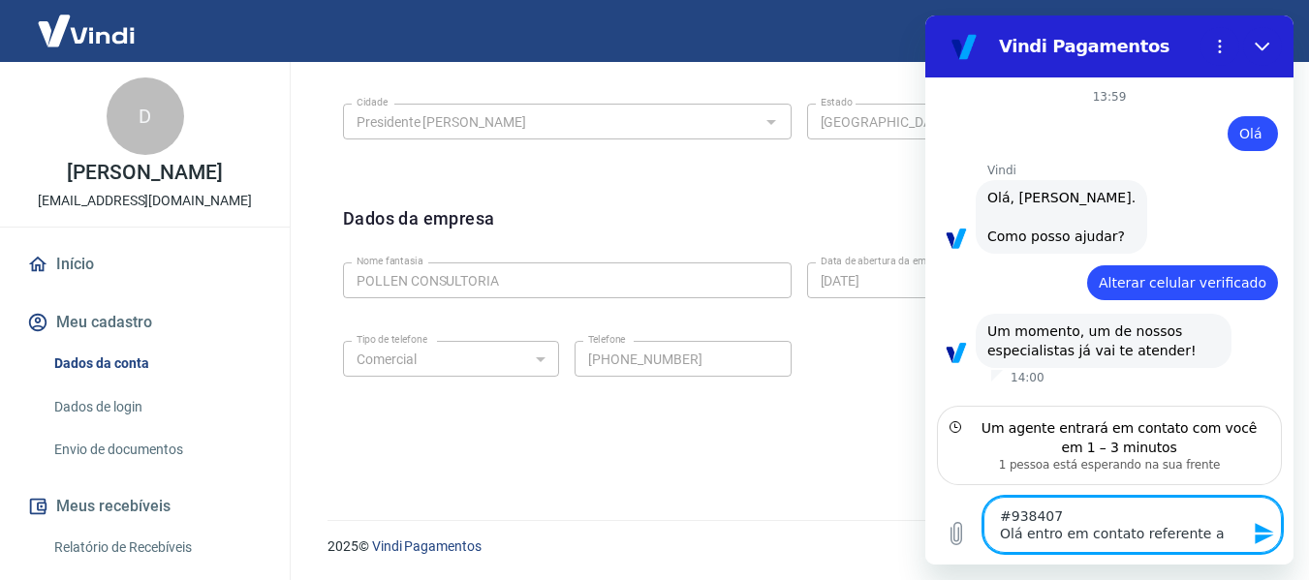
type textarea "x"
type textarea "#938407 Olá entro em contato referente ao"
type textarea "x"
type textarea "#938407 Olá entro em contato referente ao c"
type textarea "x"
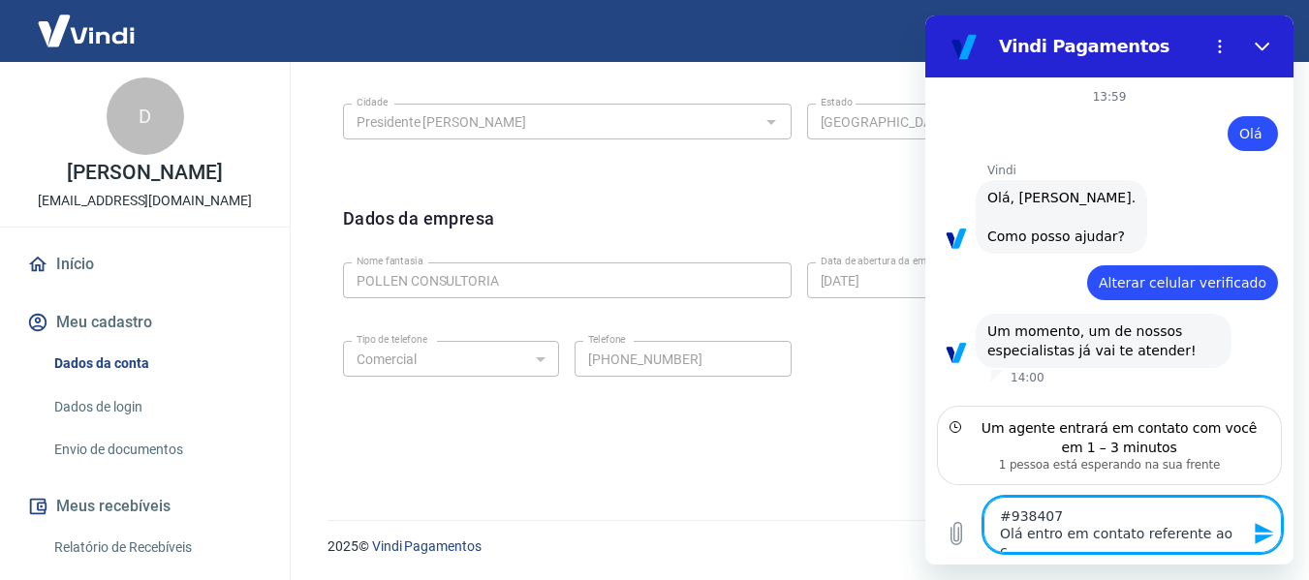
type textarea "#938407 Olá entro em contato referente ao ch"
type textarea "x"
type textarea "#938407 Olá entro em contato referente ao cha"
type textarea "x"
type textarea "#938407 Olá entro em contato referente ao cham"
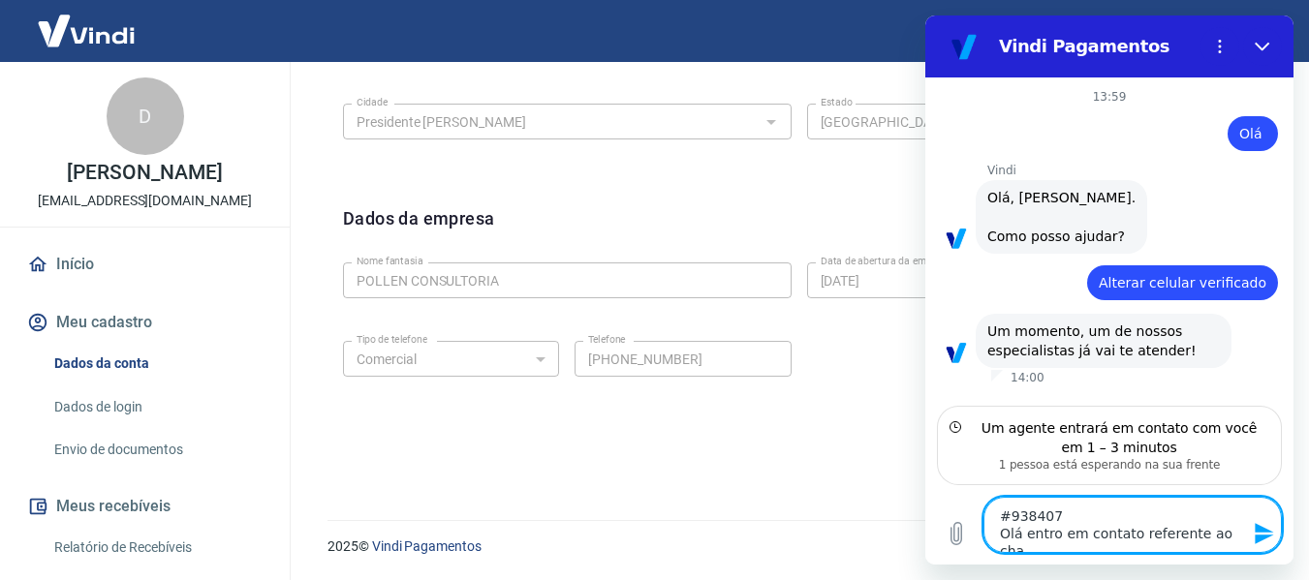
type textarea "x"
type textarea "#938407 Olá entro em contato referente ao chama"
type textarea "x"
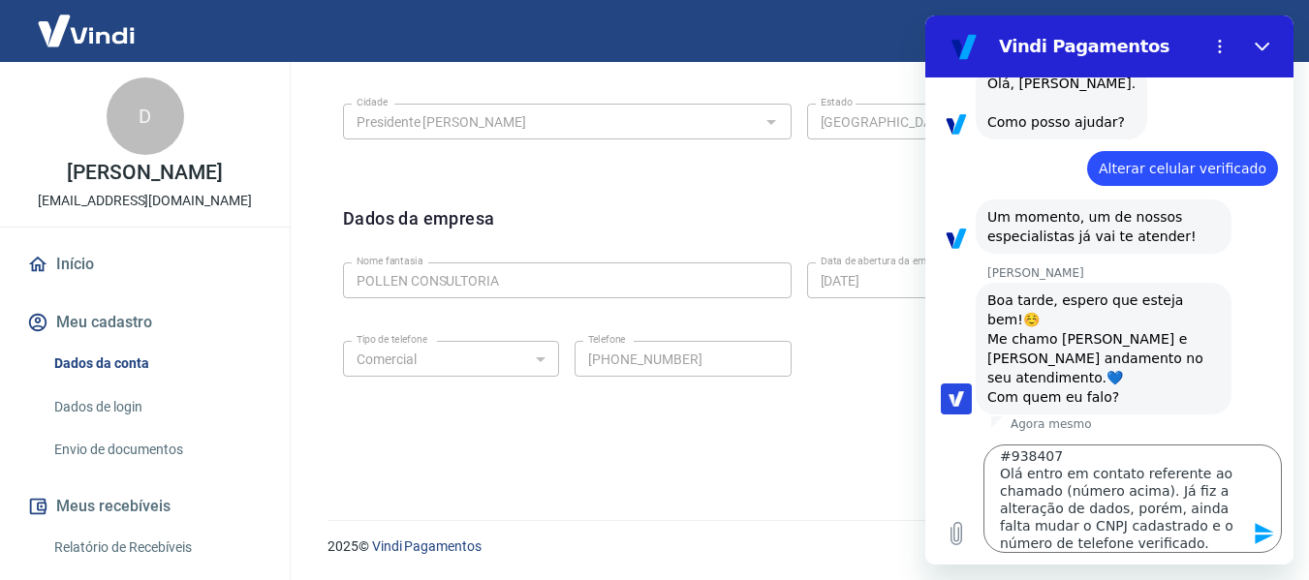
scroll to position [118, 0]
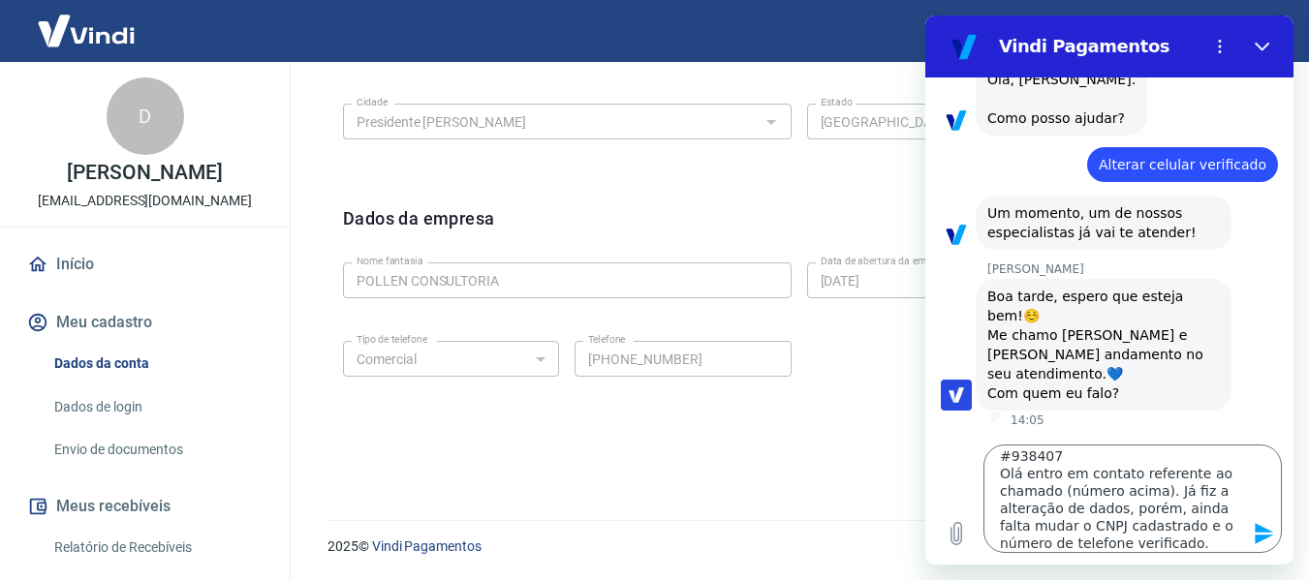
click at [1260, 534] on icon "Enviar mensagem" at bounding box center [1264, 533] width 23 height 23
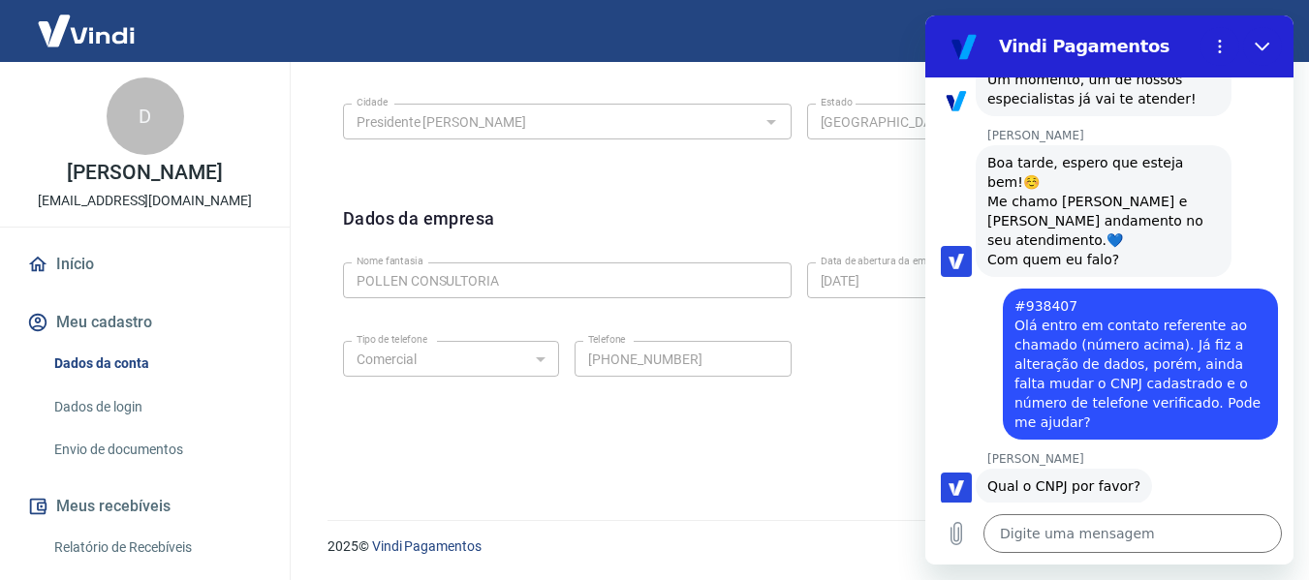
scroll to position [256, 0]
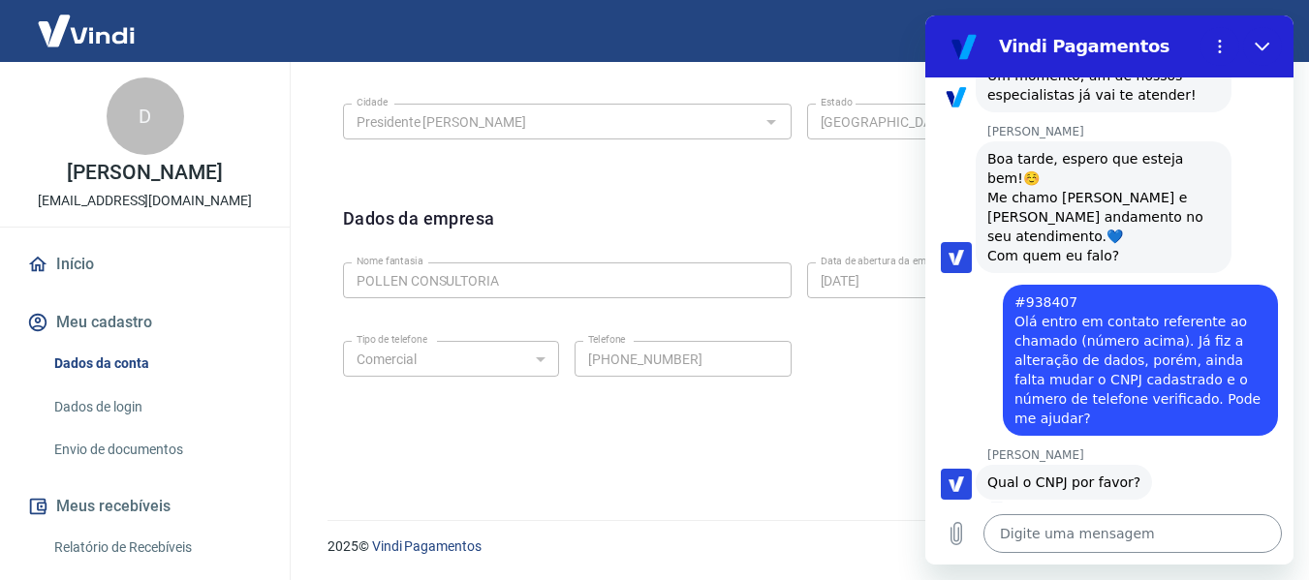
click at [1113, 540] on textarea at bounding box center [1133, 534] width 298 height 39
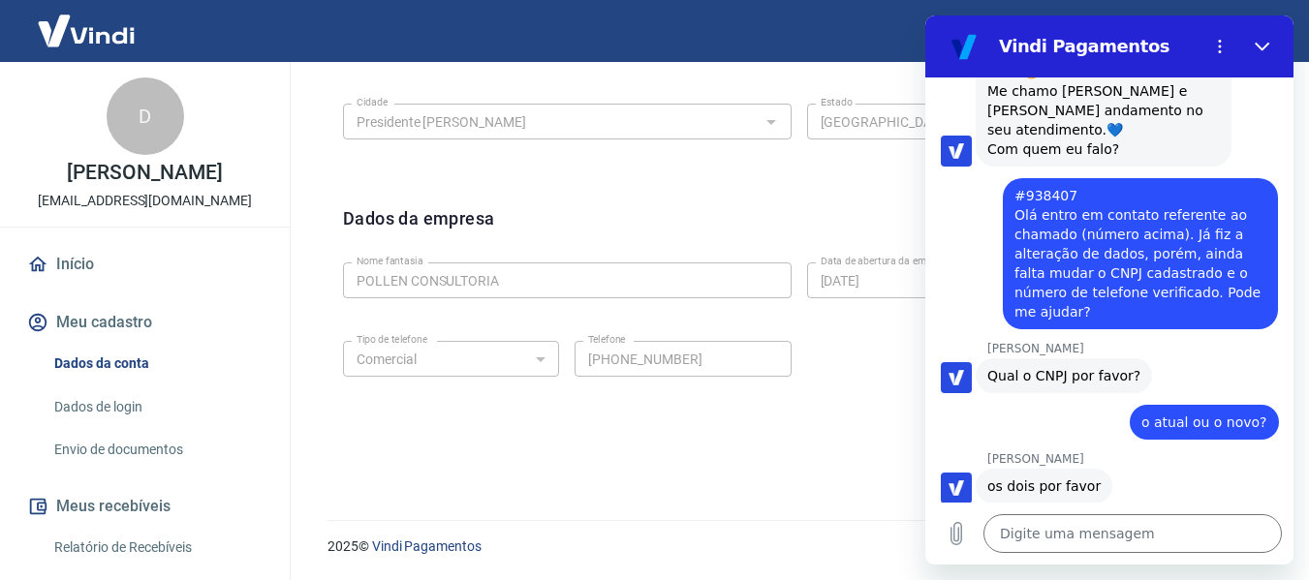
scroll to position [366, 0]
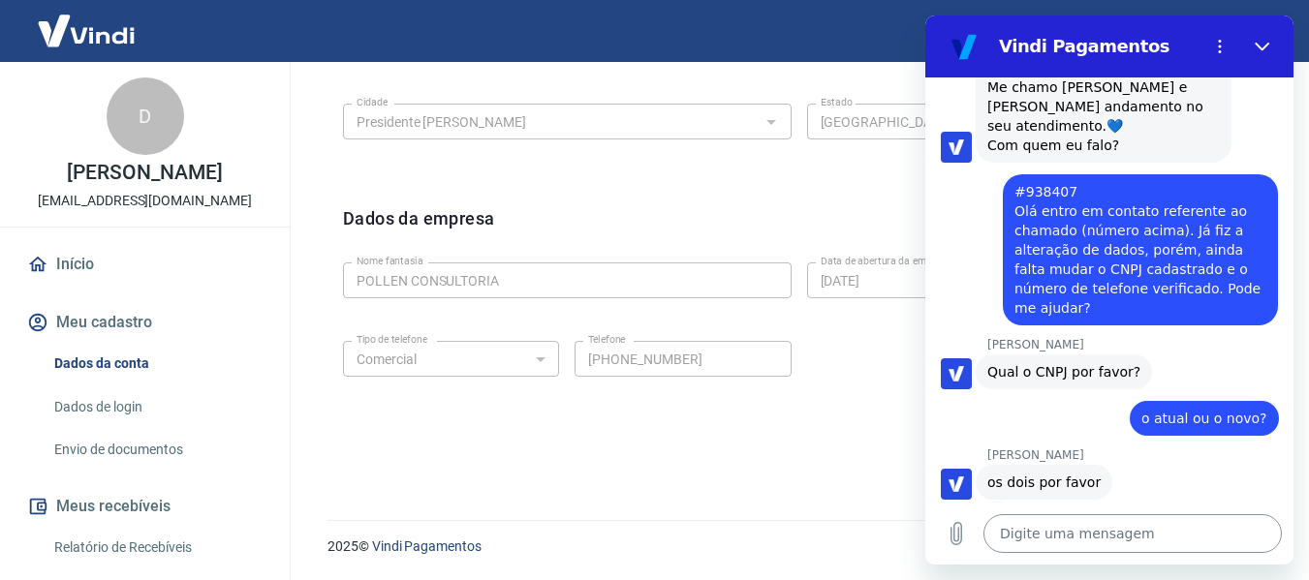
click at [1118, 535] on textarea at bounding box center [1133, 534] width 298 height 39
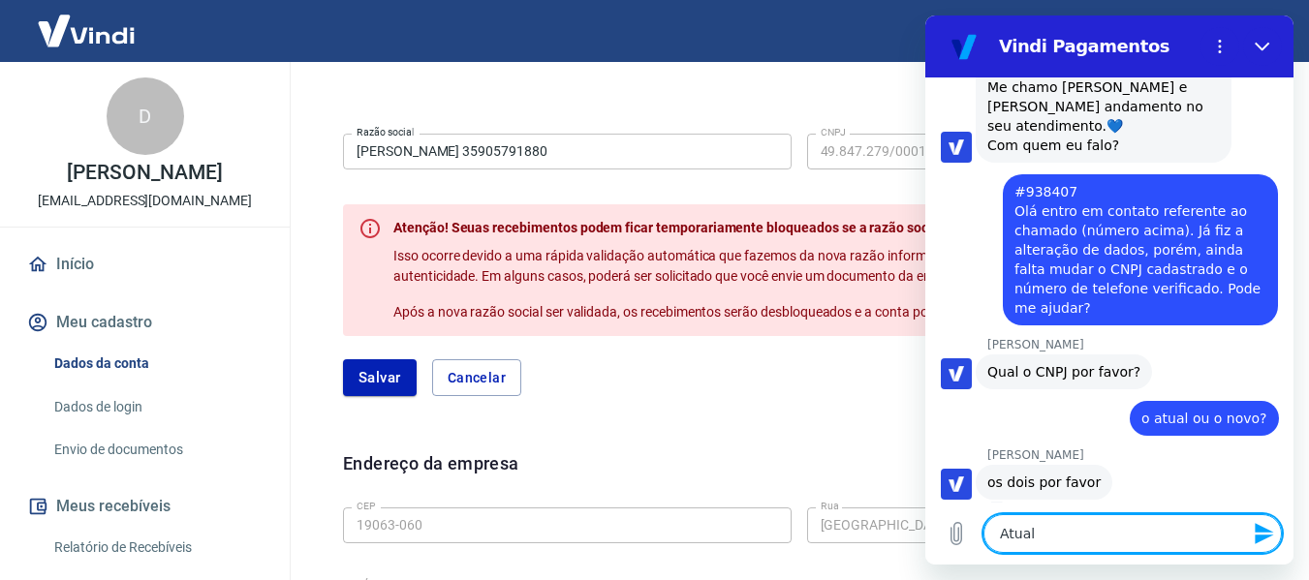
scroll to position [388, 0]
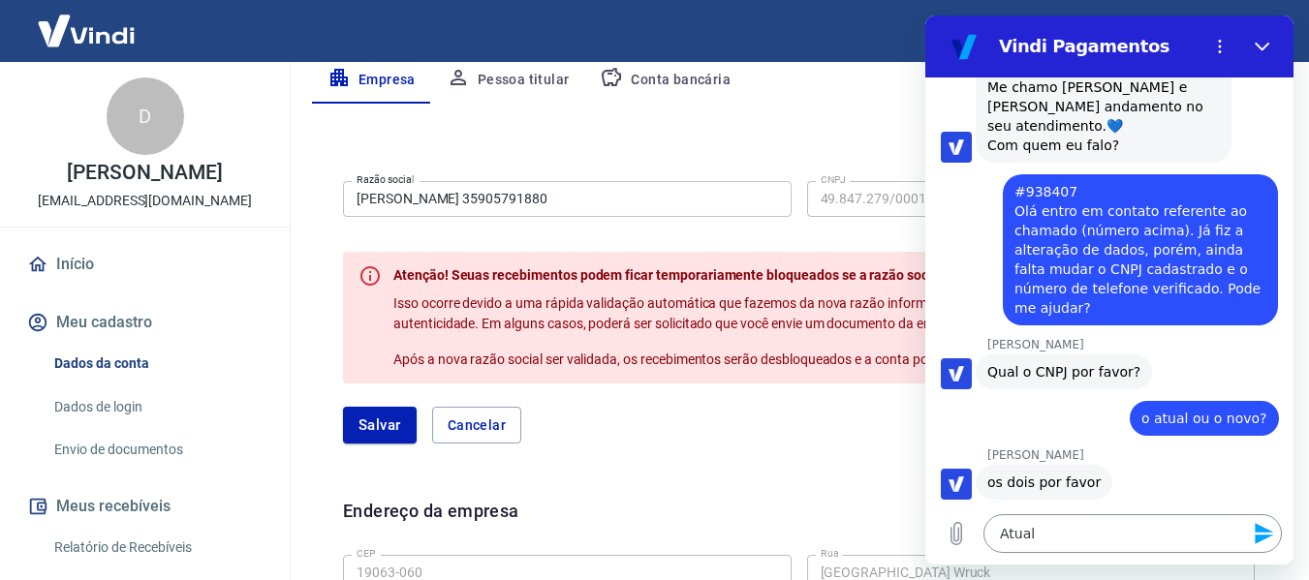
click at [1060, 529] on textarea "Atual" at bounding box center [1133, 534] width 298 height 39
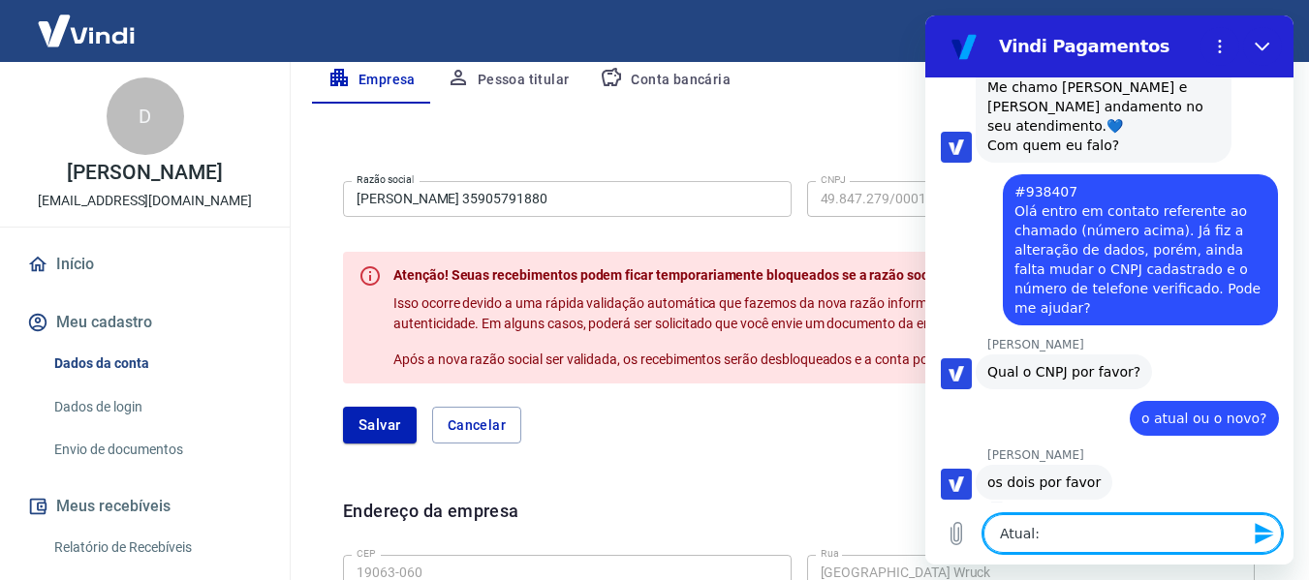
paste textarea "49.847.279/0001-32"
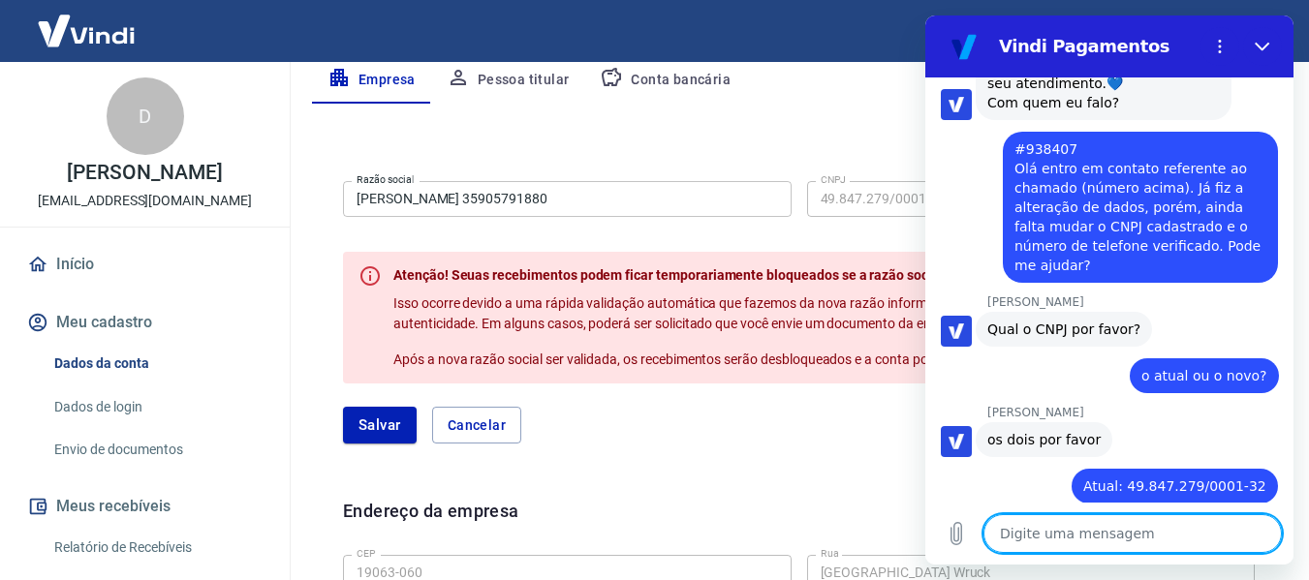
scroll to position [413, 0]
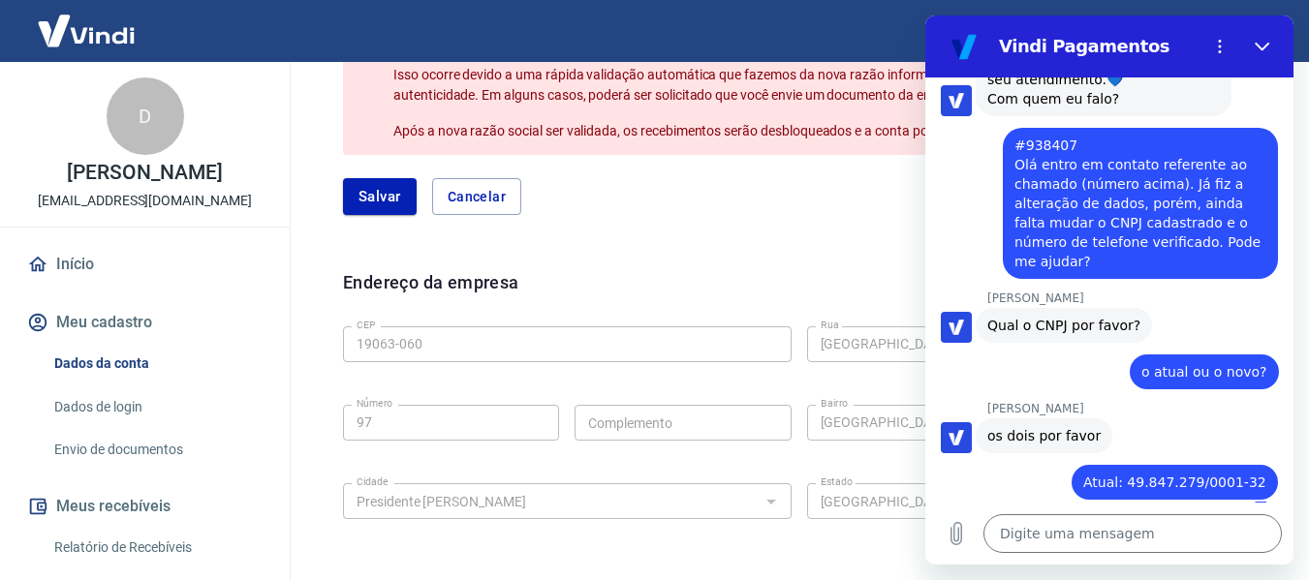
scroll to position [581, 0]
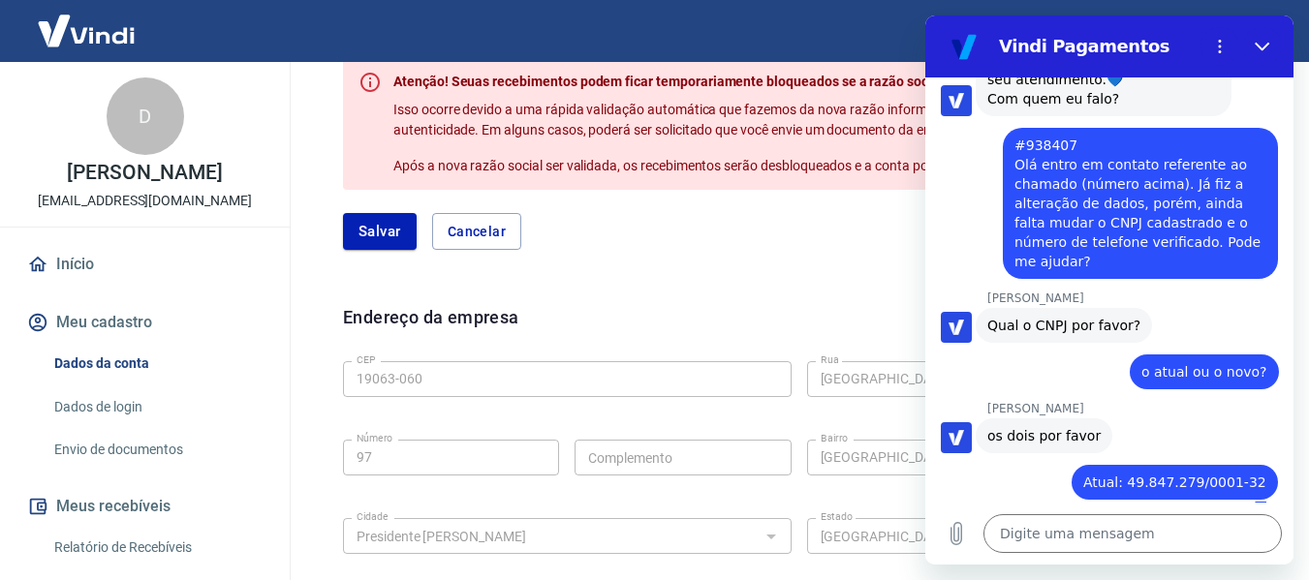
click at [773, 250] on div "Razão social DHIEGO DA [PERSON_NAME] 35905791880 Razão social CNPJ 49.847.279/0…" at bounding box center [799, 126] width 943 height 325
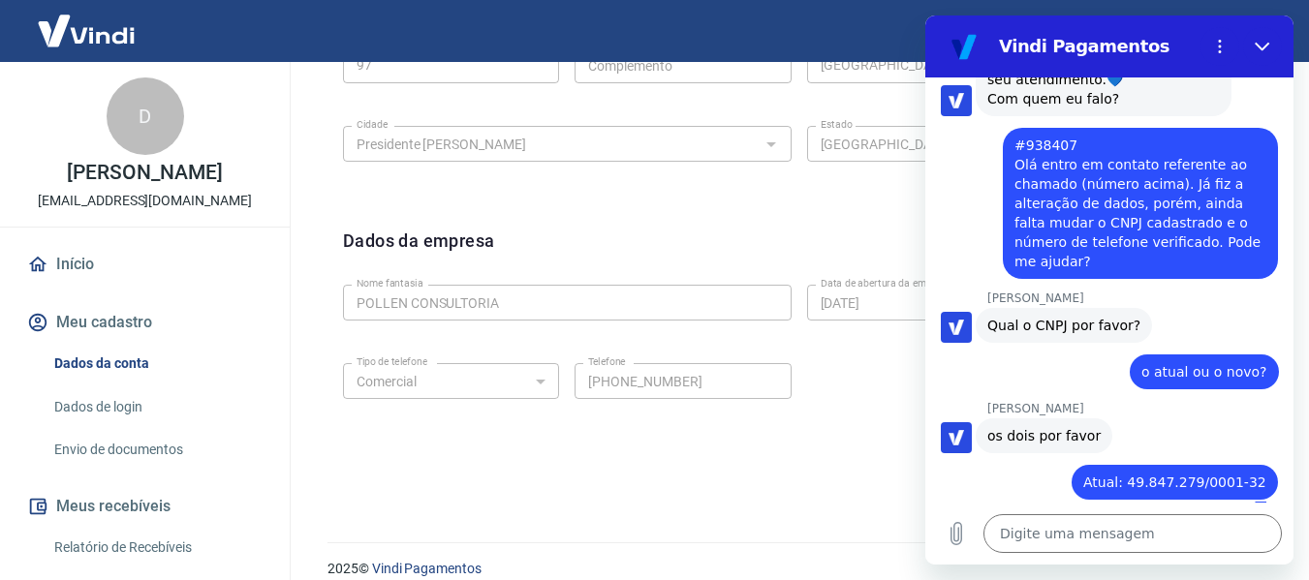
scroll to position [996, 0]
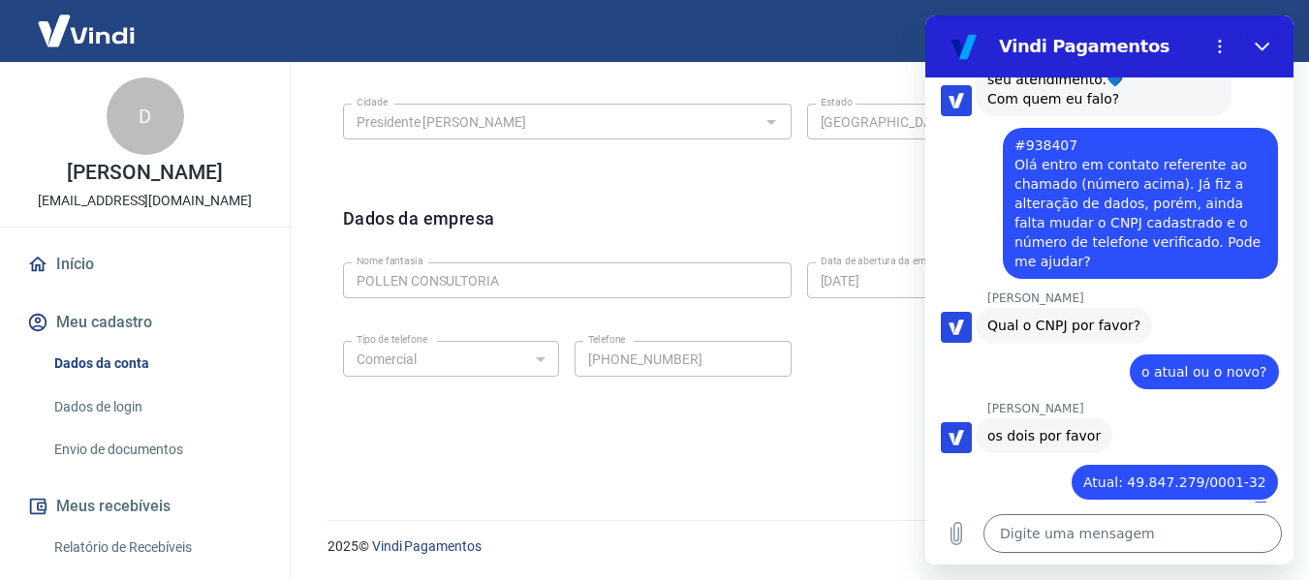
click at [822, 352] on div "Tipo de telefone Residencial Comercial Tipo de telefone Telefone [PHONE_NUMBER]…" at bounding box center [799, 372] width 912 height 78
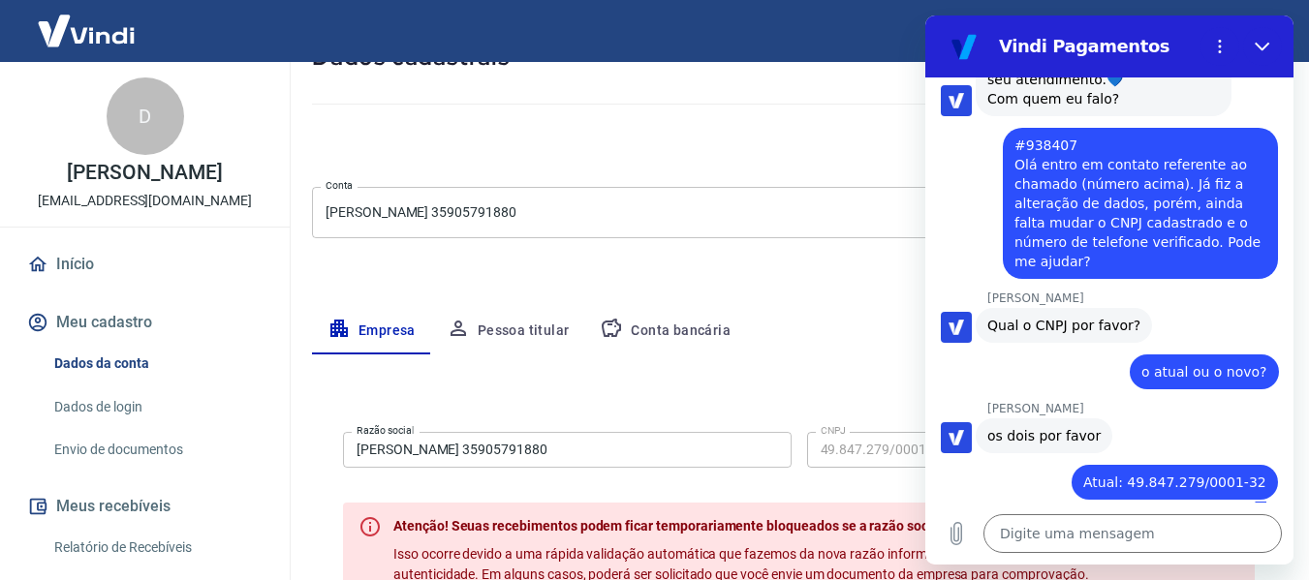
scroll to position [124, 0]
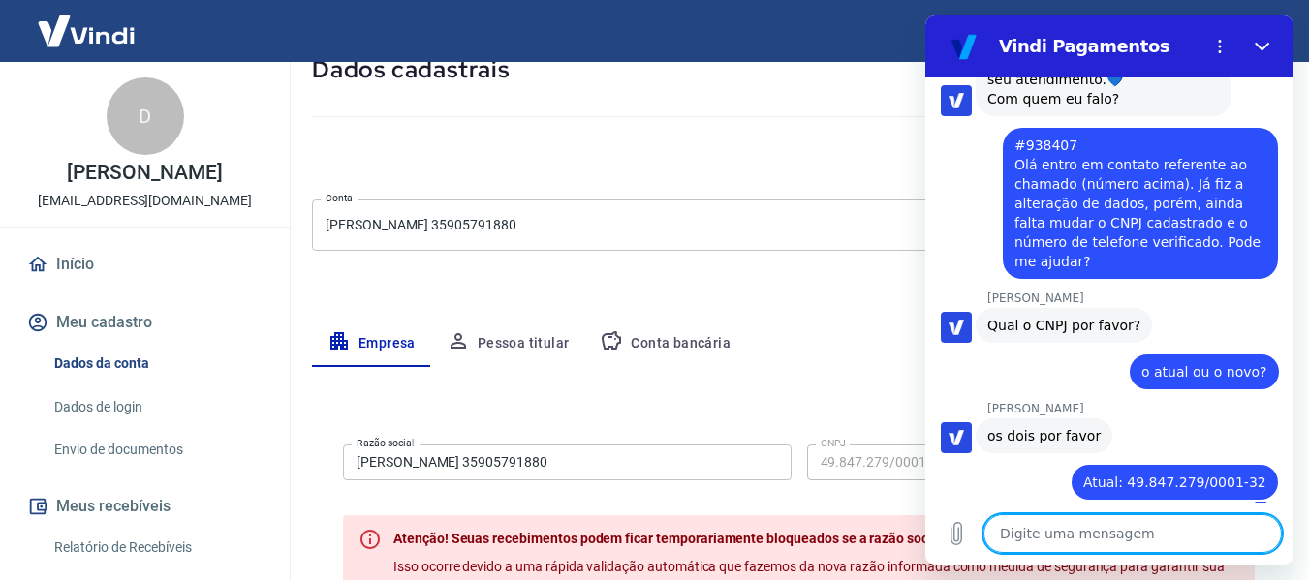
click at [1066, 534] on textarea at bounding box center [1133, 534] width 298 height 39
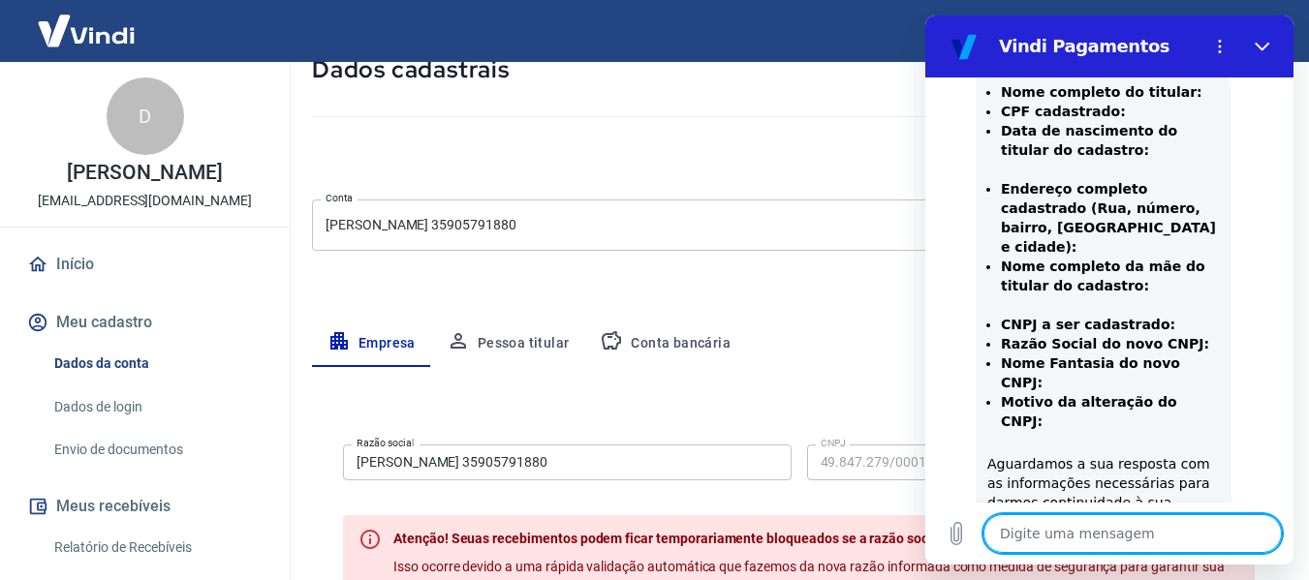
scroll to position [985, 0]
click at [1118, 541] on textarea at bounding box center [1133, 534] width 298 height 39
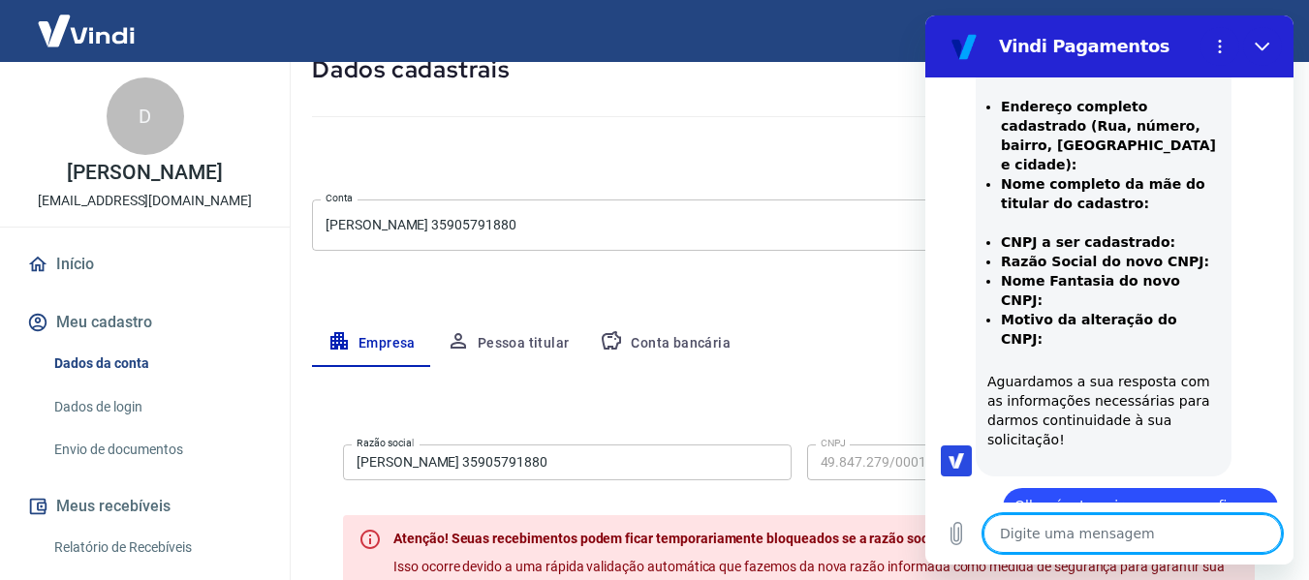
scroll to position [1163, 0]
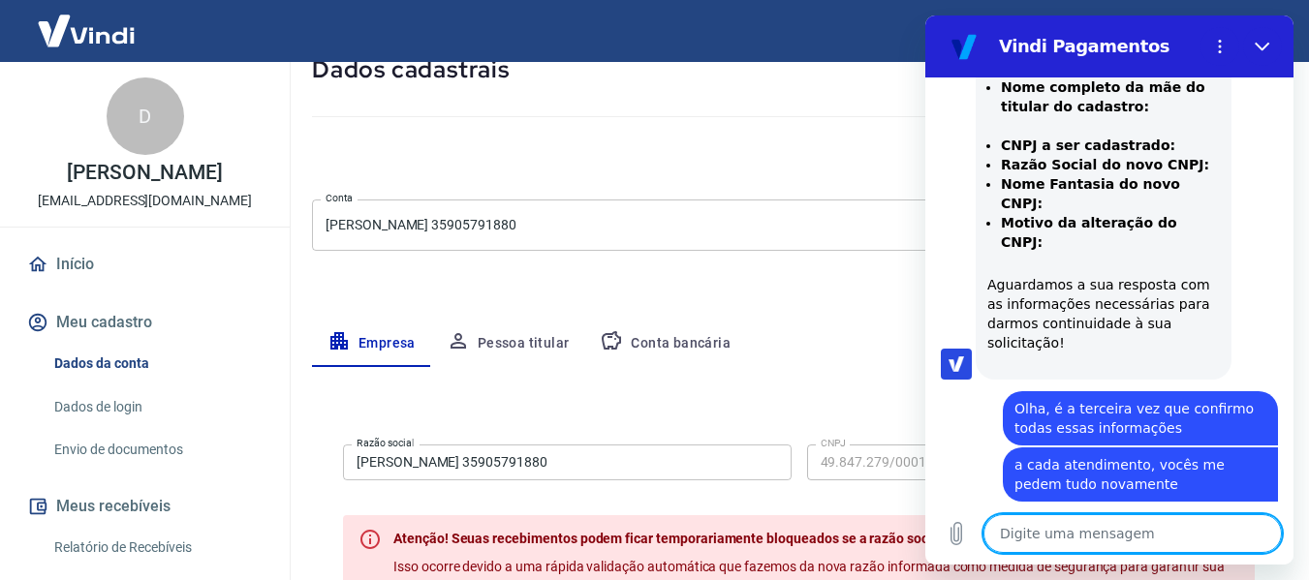
click at [1181, 543] on textarea at bounding box center [1133, 534] width 298 height 39
click at [1183, 540] on textarea at bounding box center [1133, 534] width 298 height 39
click at [1052, 538] on textarea at bounding box center [1133, 534] width 298 height 39
drag, startPoint x: 1039, startPoint y: 556, endPoint x: 1047, endPoint y: 535, distance: 22.7
click at [1038, 555] on div "Digite uma mensagem x" at bounding box center [1109, 534] width 368 height 62
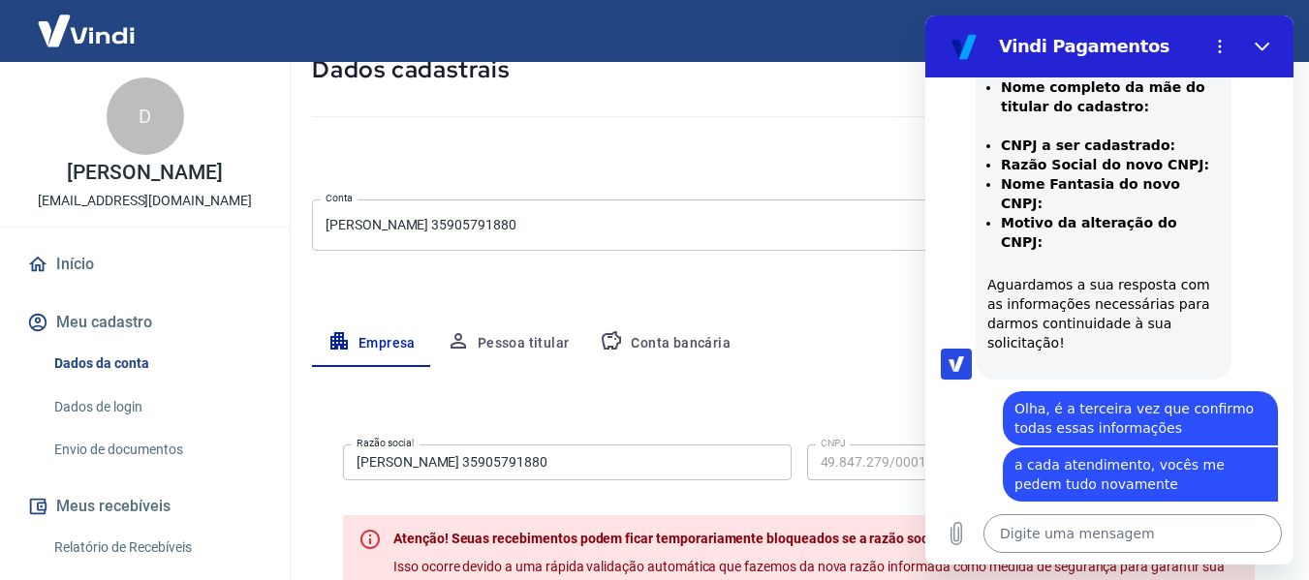
click at [1058, 515] on textarea at bounding box center [1133, 534] width 298 height 39
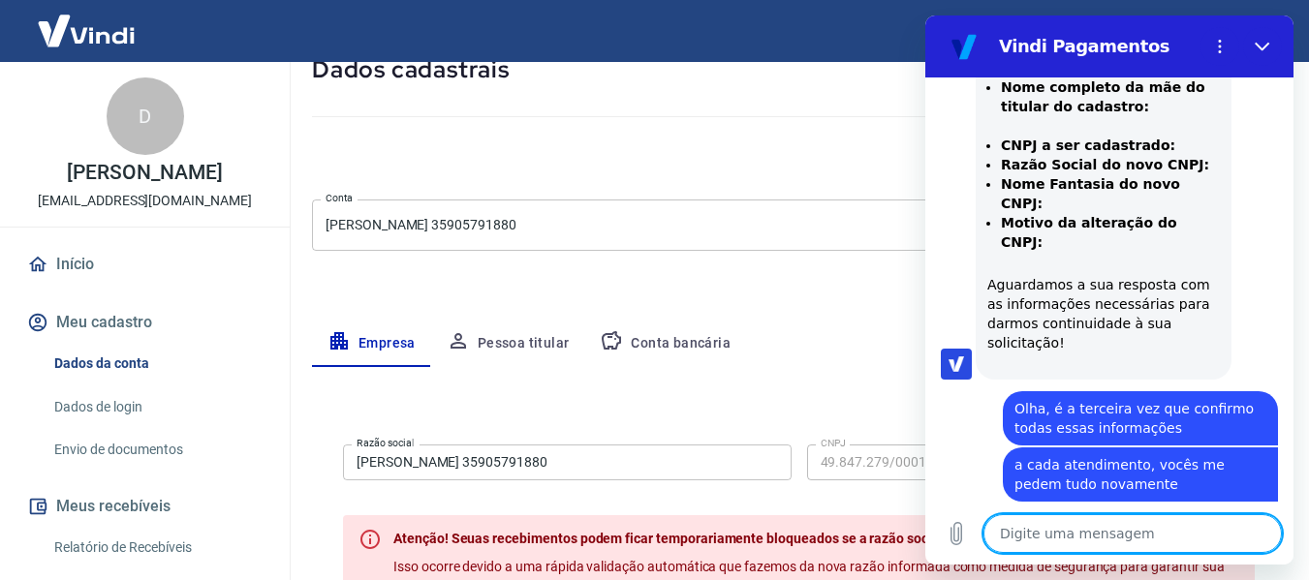
click at [1062, 518] on textarea at bounding box center [1133, 534] width 298 height 39
click at [1063, 518] on textarea at bounding box center [1133, 534] width 298 height 39
drag, startPoint x: 991, startPoint y: 527, endPoint x: 1010, endPoint y: 531, distance: 18.8
click at [992, 527] on textarea at bounding box center [1133, 534] width 298 height 39
click at [1015, 533] on textarea at bounding box center [1133, 534] width 298 height 39
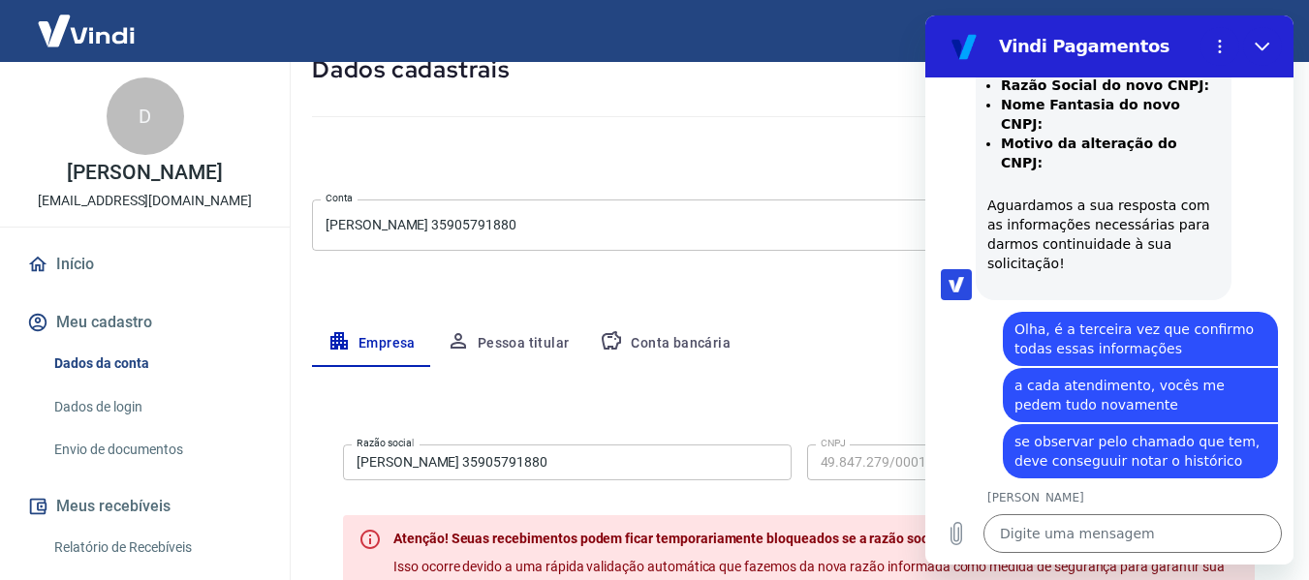
scroll to position [1246, 0]
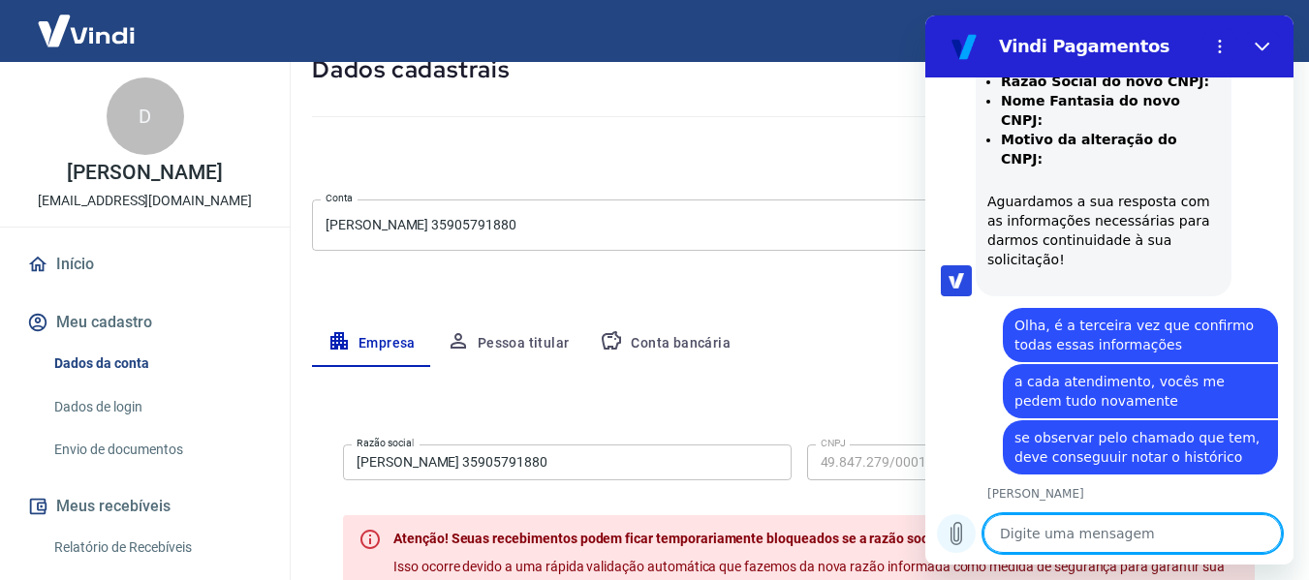
click at [960, 533] on icon "Carregar arquivo" at bounding box center [956, 533] width 23 height 23
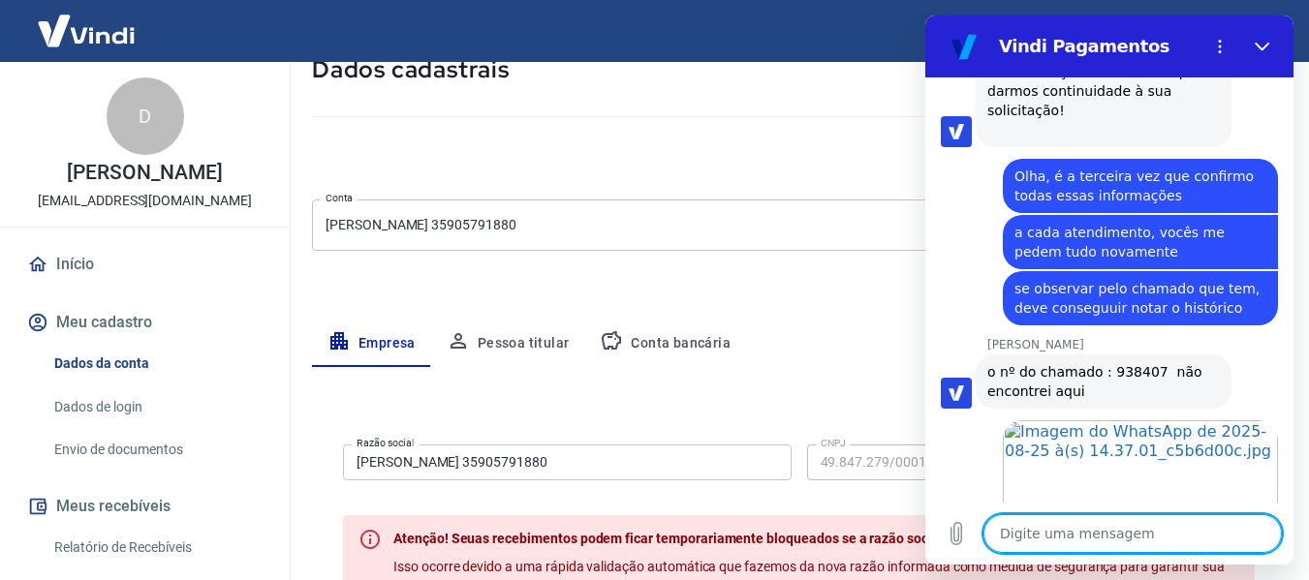
scroll to position [1399, 0]
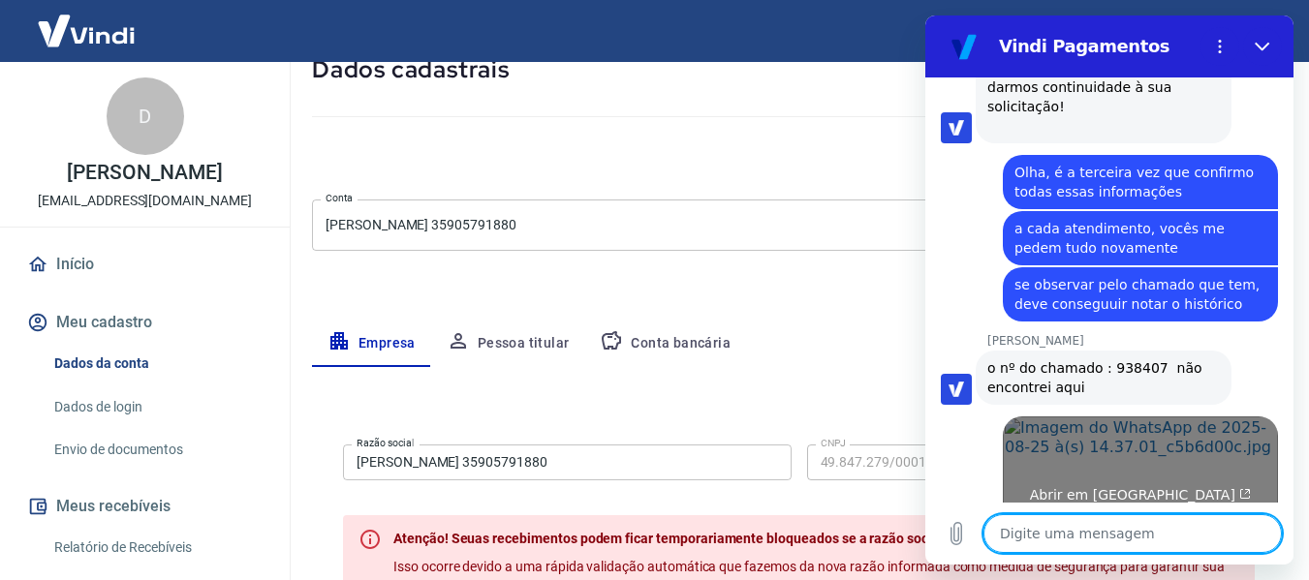
click at [1134, 487] on span "Abrir em [GEOGRAPHIC_DATA]" at bounding box center [1141, 495] width 222 height 16
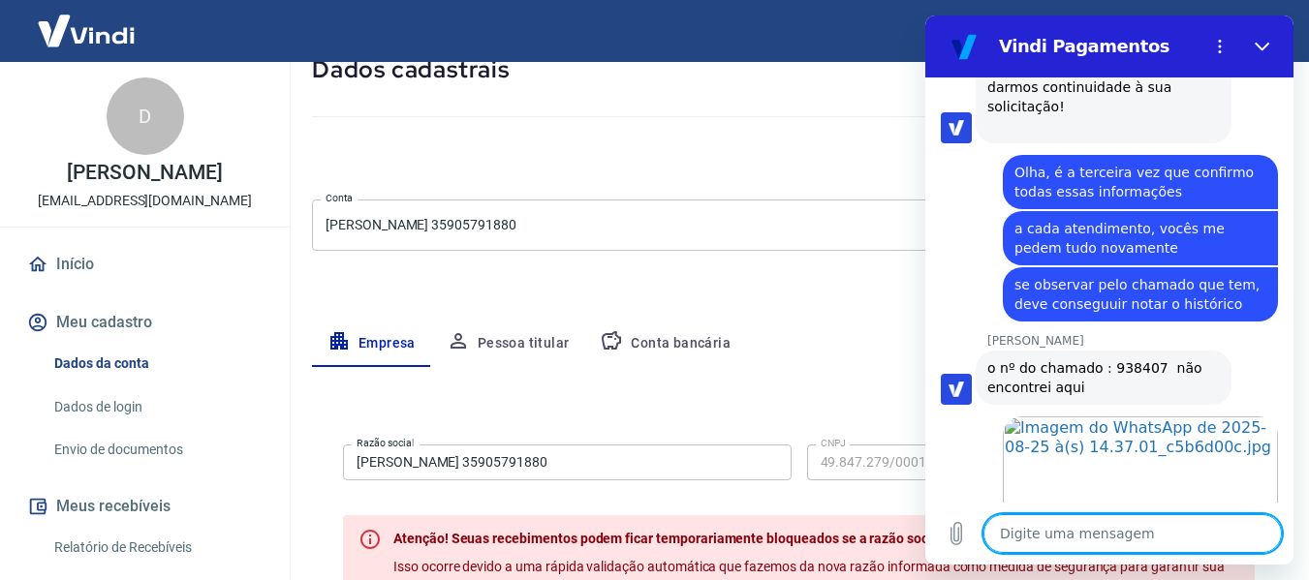
click at [1165, 543] on textarea at bounding box center [1133, 534] width 298 height 39
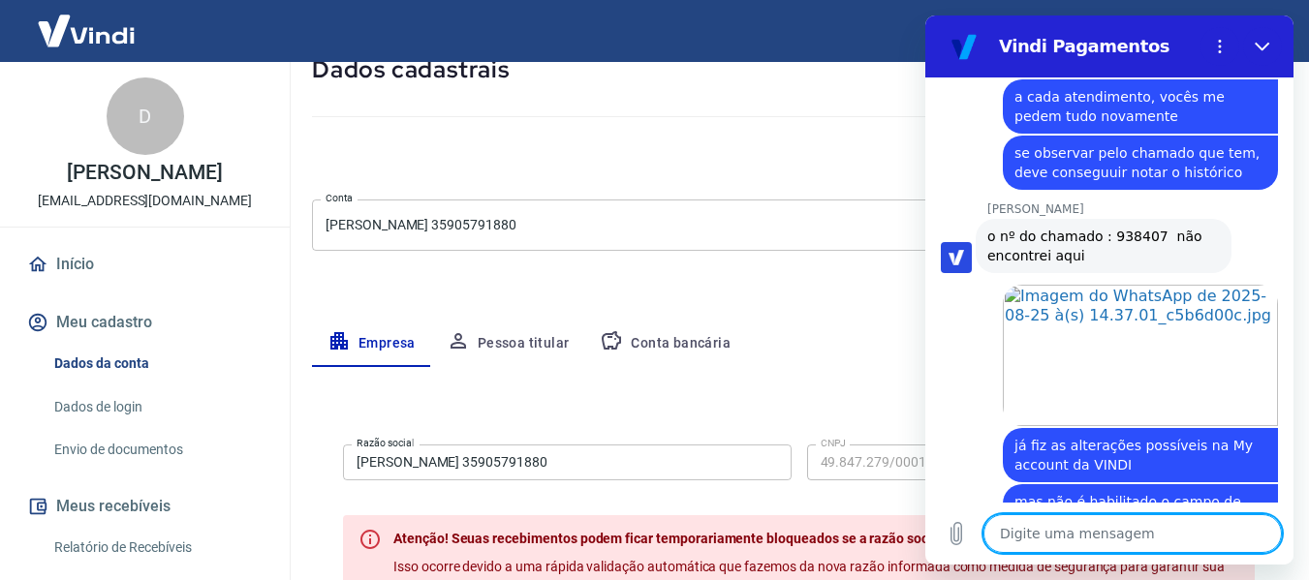
scroll to position [1653, 0]
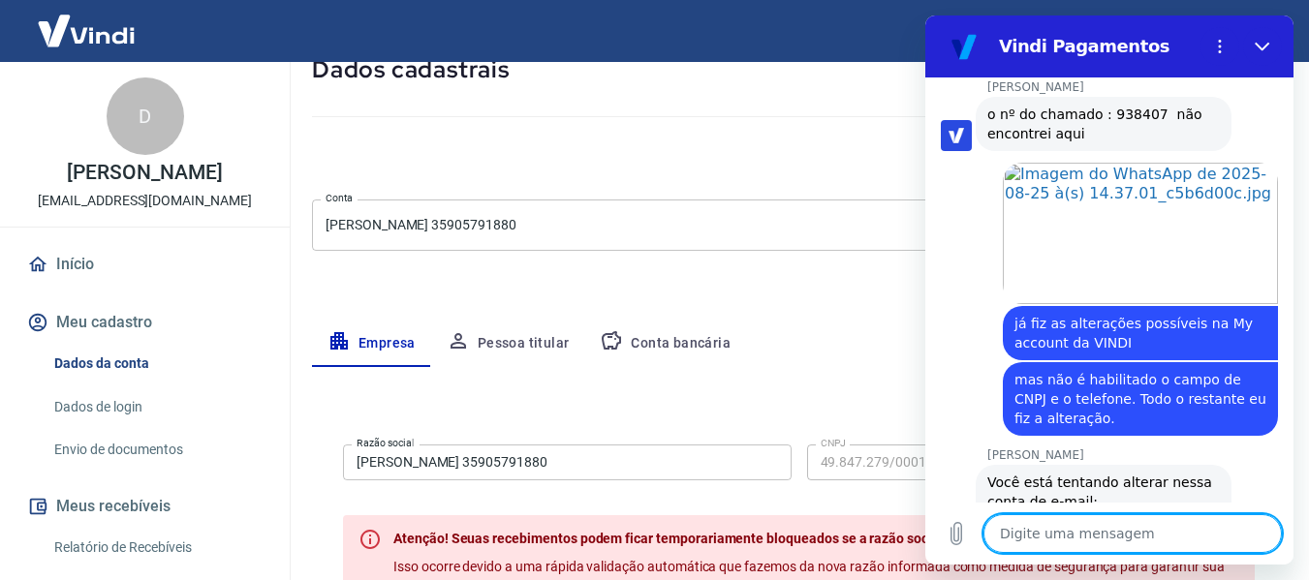
click at [1127, 531] on textarea at bounding box center [1133, 534] width 298 height 39
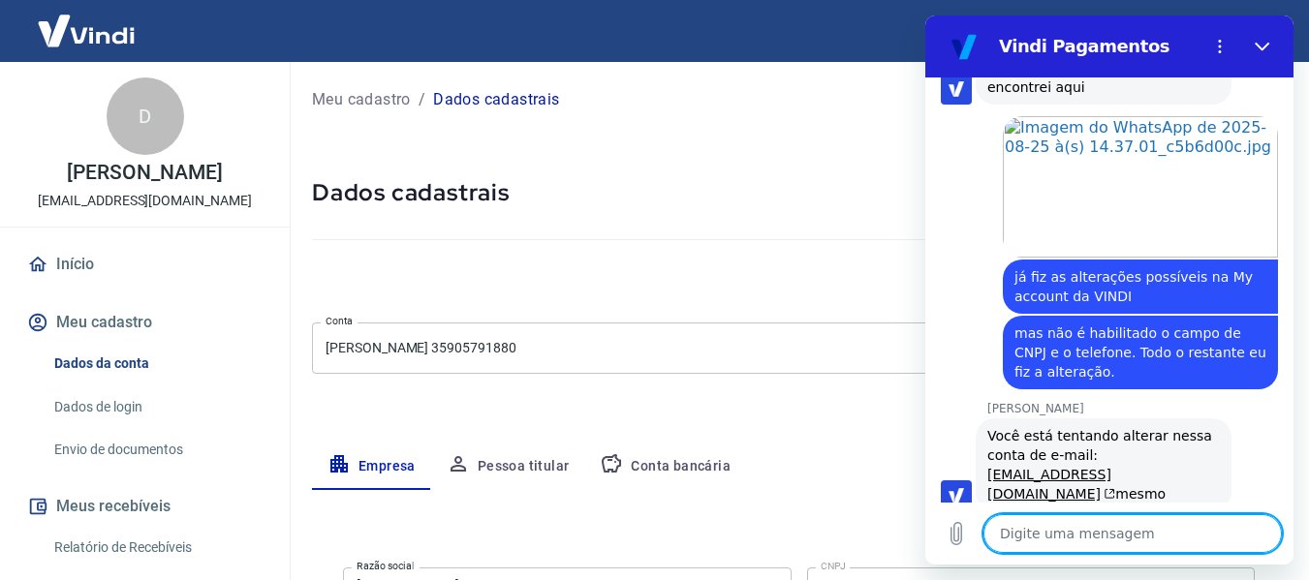
scroll to position [0, 0]
click at [1061, 540] on textarea at bounding box center [1133, 534] width 298 height 39
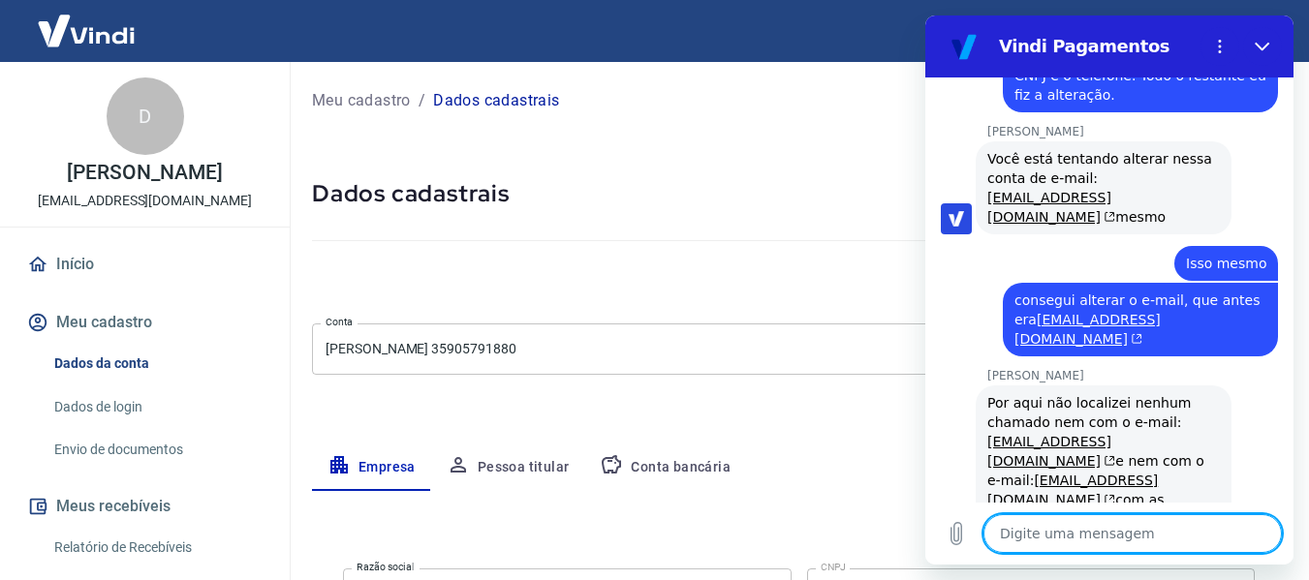
scroll to position [2014, 0]
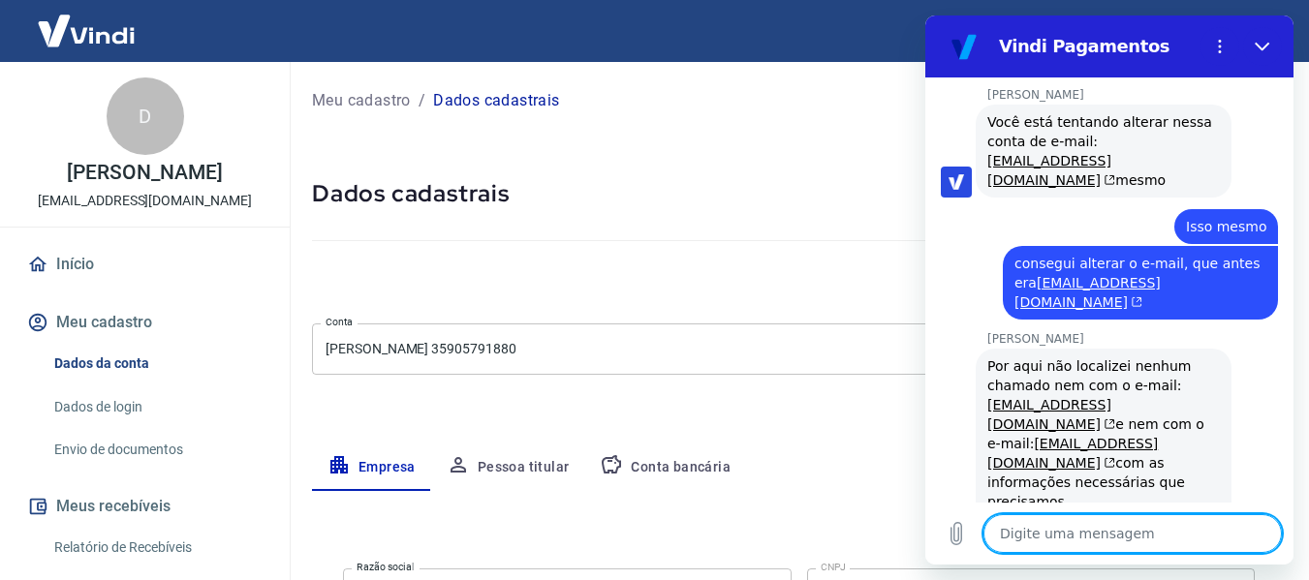
click at [1095, 528] on textarea at bounding box center [1133, 534] width 298 height 39
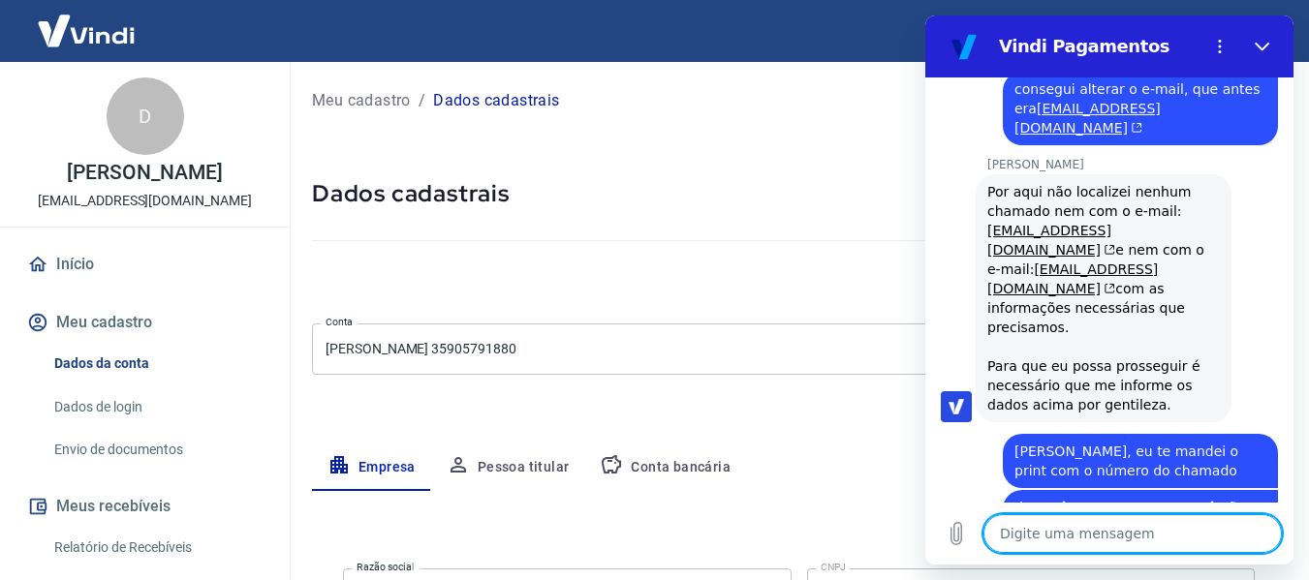
scroll to position [2192, 0]
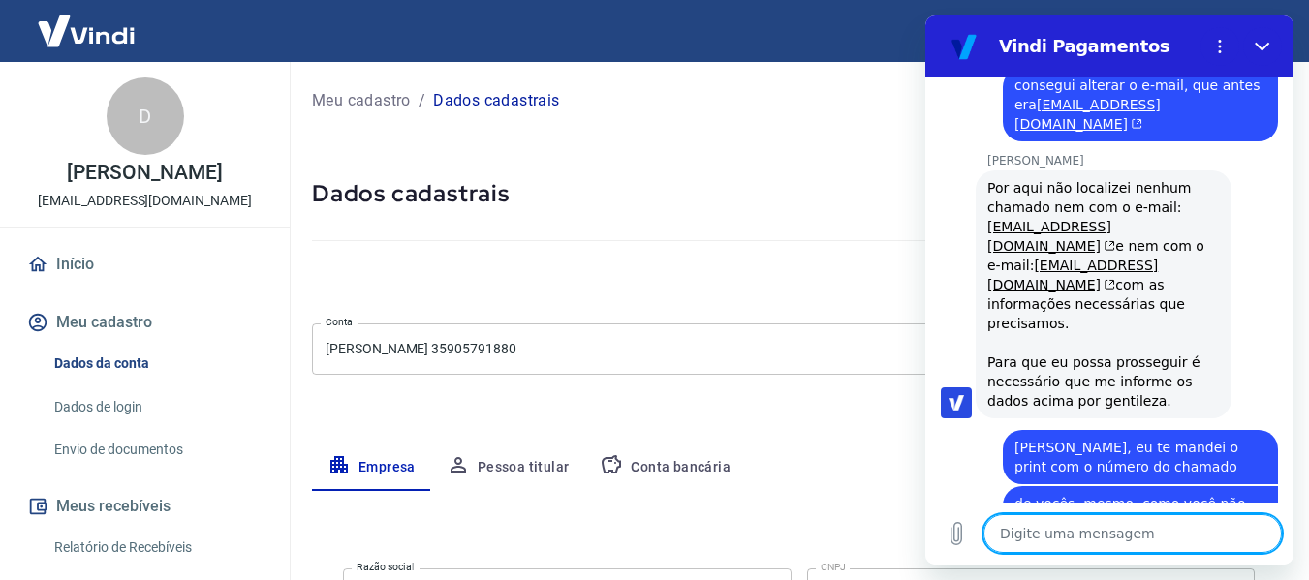
click at [1092, 536] on textarea at bounding box center [1133, 534] width 298 height 39
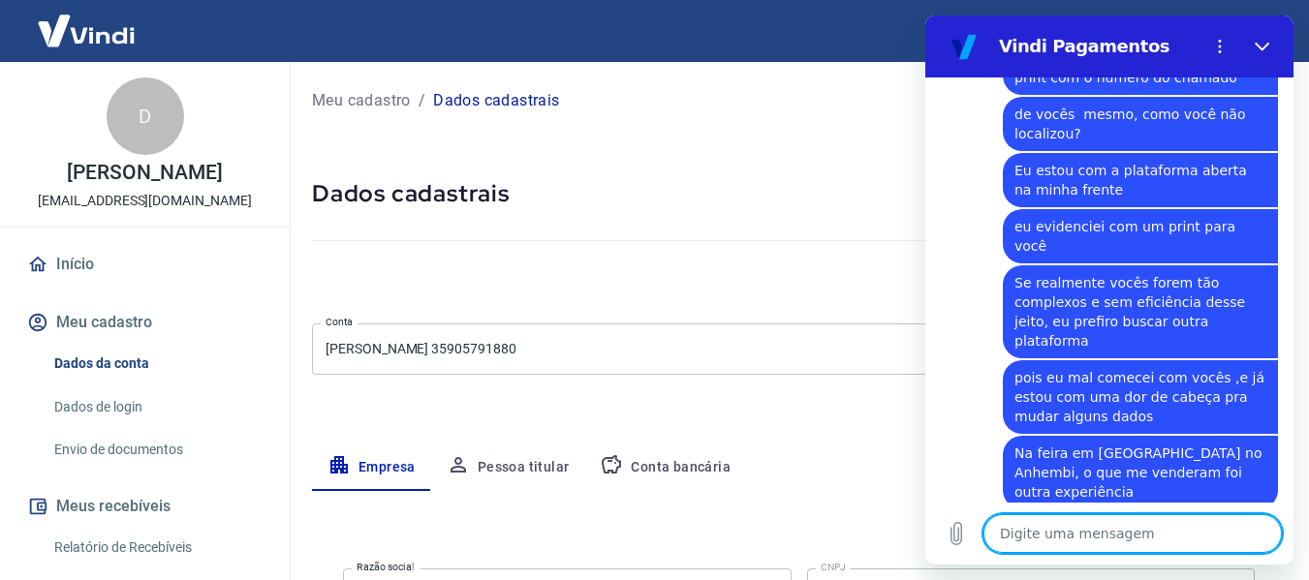
scroll to position [2586, 0]
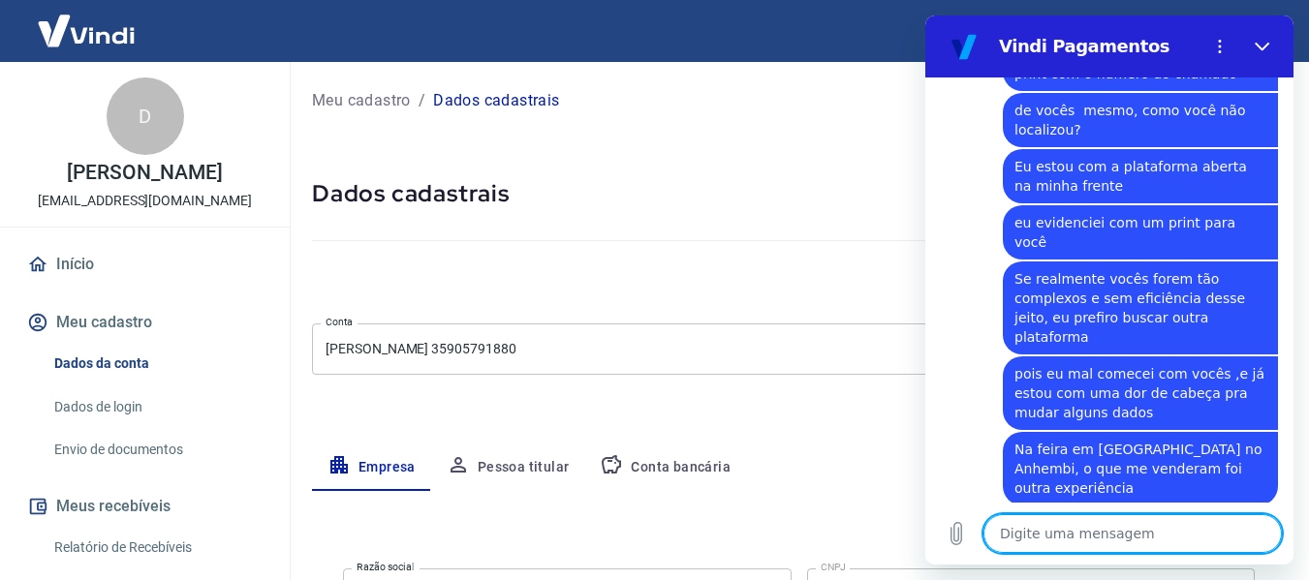
click at [1136, 532] on textarea at bounding box center [1133, 534] width 298 height 39
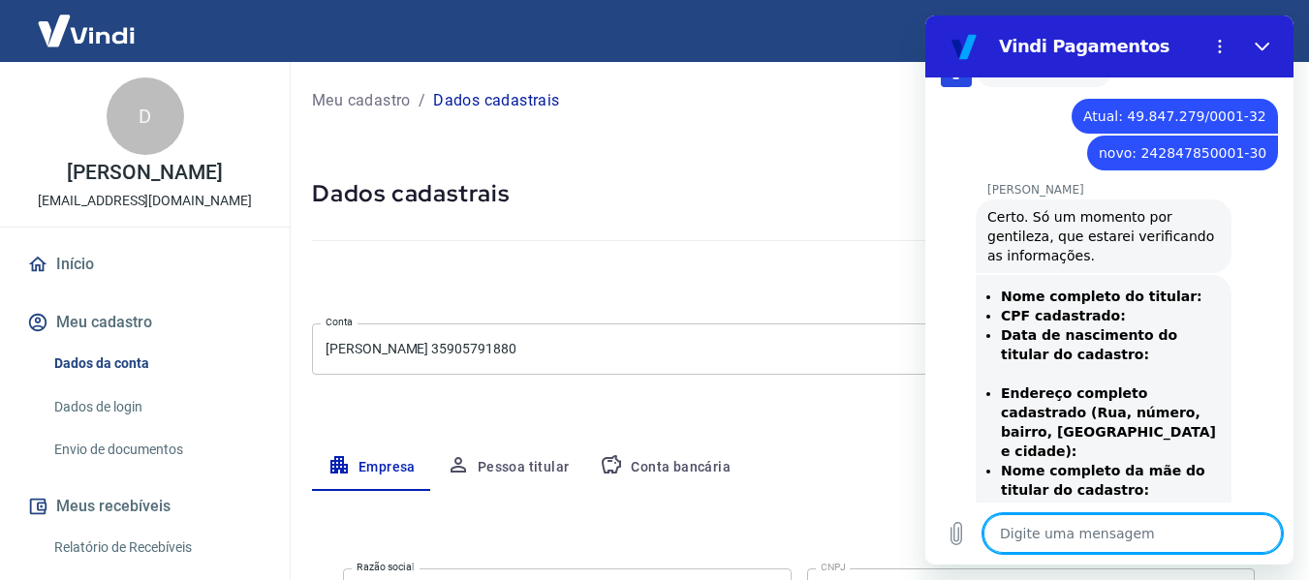
scroll to position [876, 0]
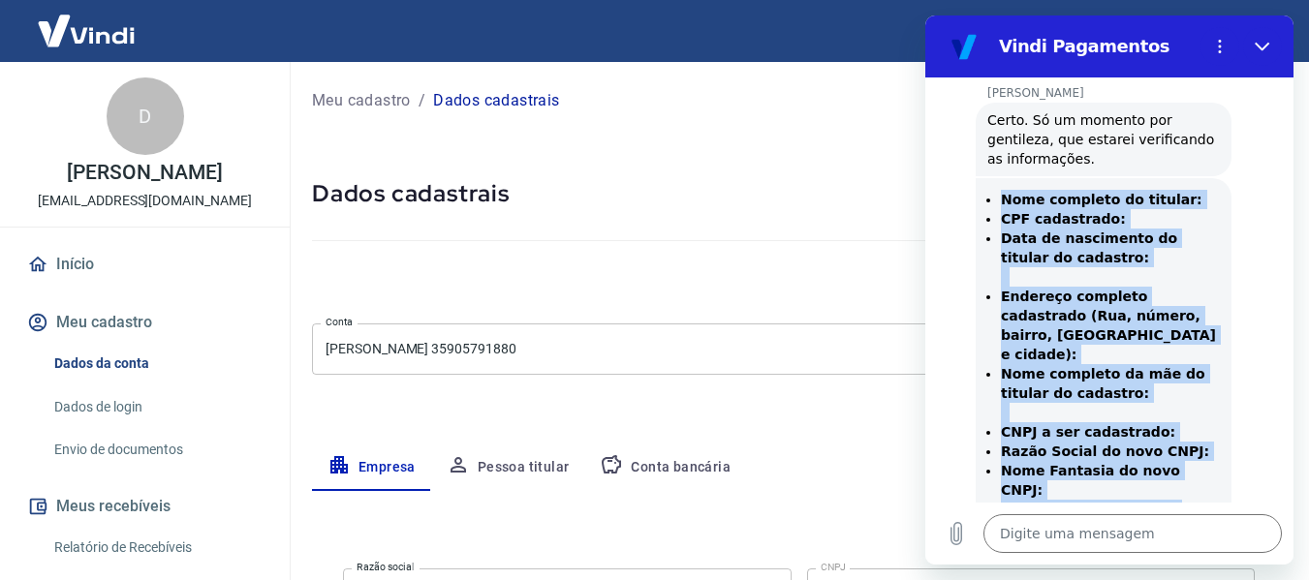
drag, startPoint x: 1001, startPoint y: 173, endPoint x: 1206, endPoint y: 450, distance: 343.6
click at [1206, 450] on div "[PERSON_NAME] diz: Nome completo do titular: CPF cadastrado: Data de nascimento…" at bounding box center [1104, 422] width 256 height 488
copy ul "Nome completo do titular: CPF cadastrado: Data de nascimento do titular do cada…"
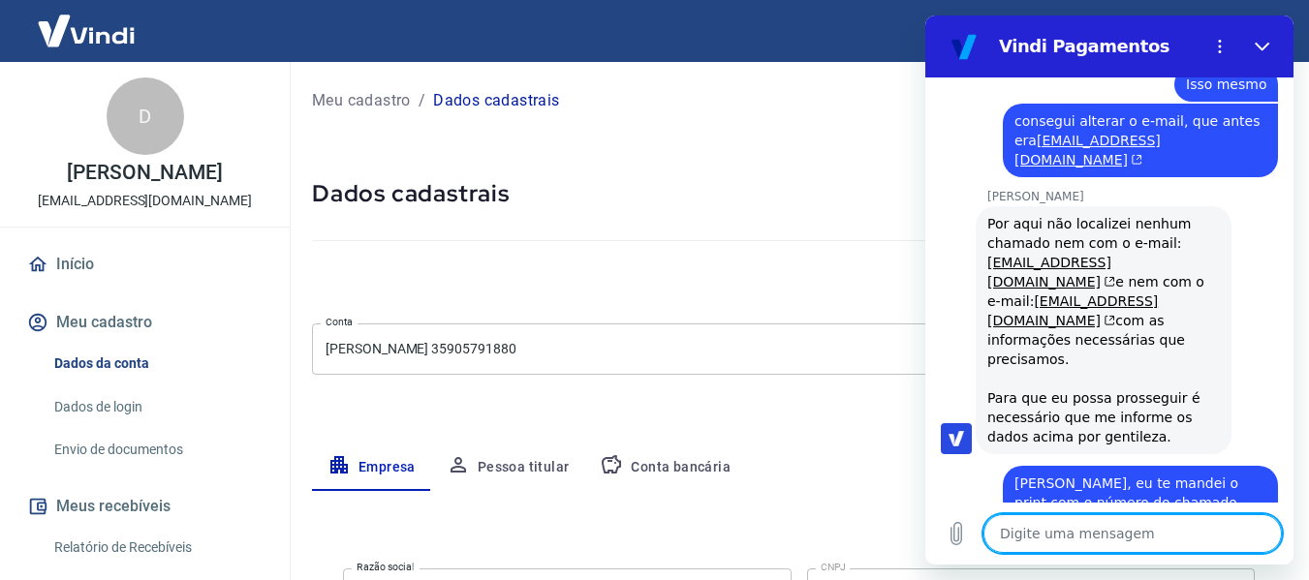
scroll to position [2936, 0]
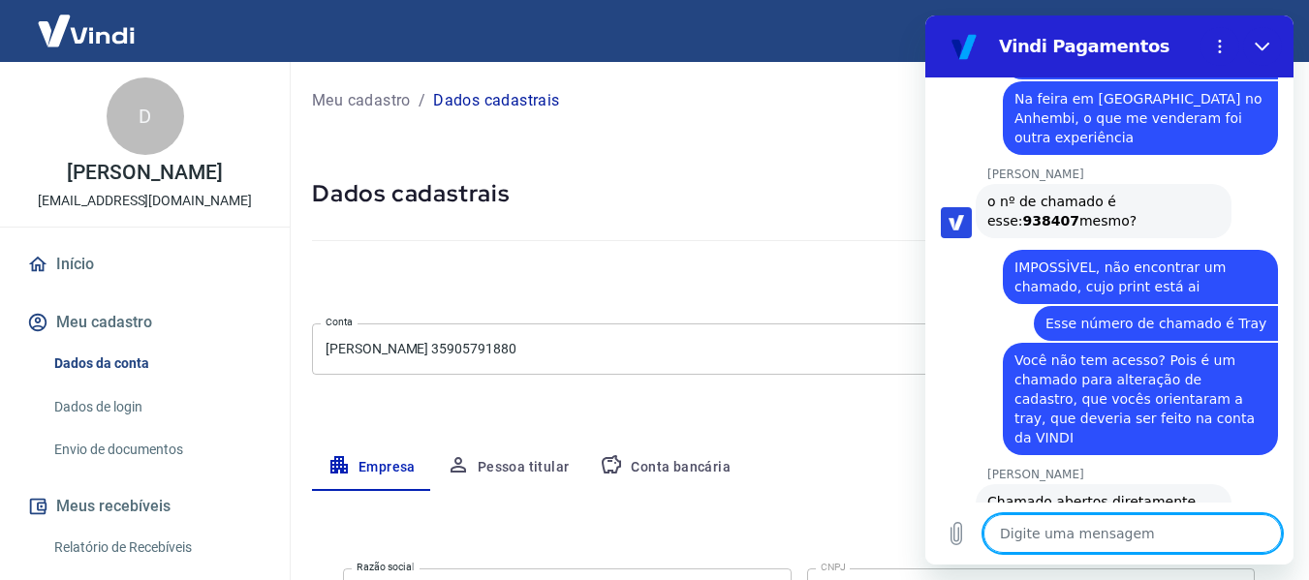
click at [1102, 540] on textarea at bounding box center [1133, 534] width 298 height 39
click at [1105, 539] on textarea at bounding box center [1133, 534] width 298 height 39
paste textarea "Nome completo do titular:[PERSON_NAME] CPF cadastrado: 789.538.555-00 Endereço …"
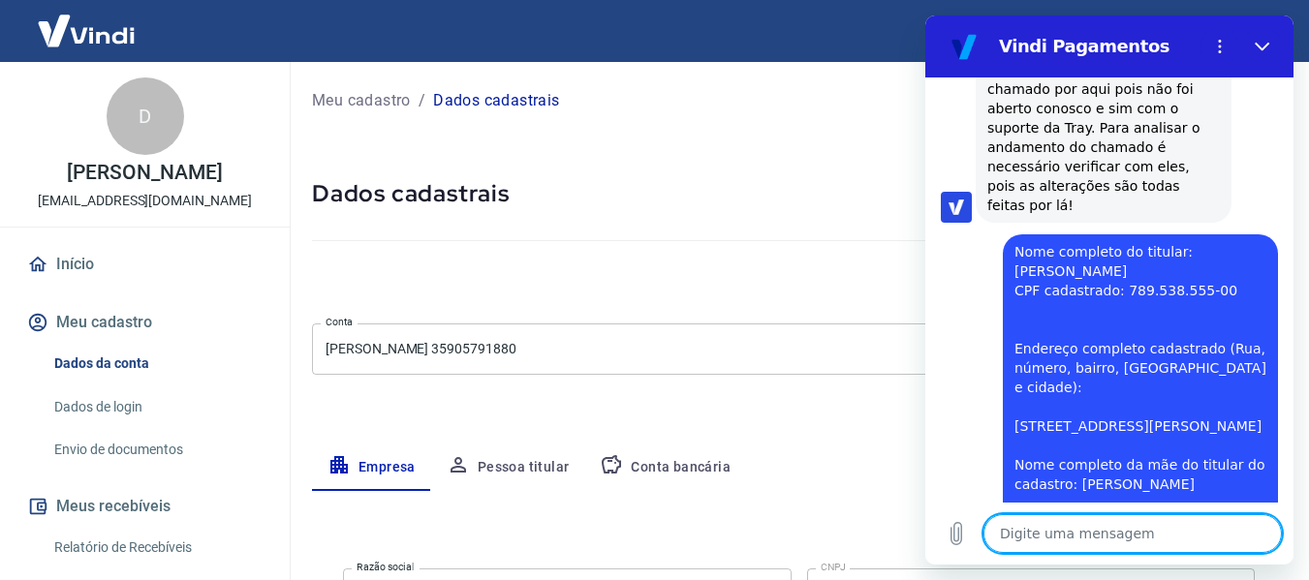
scroll to position [3549, 0]
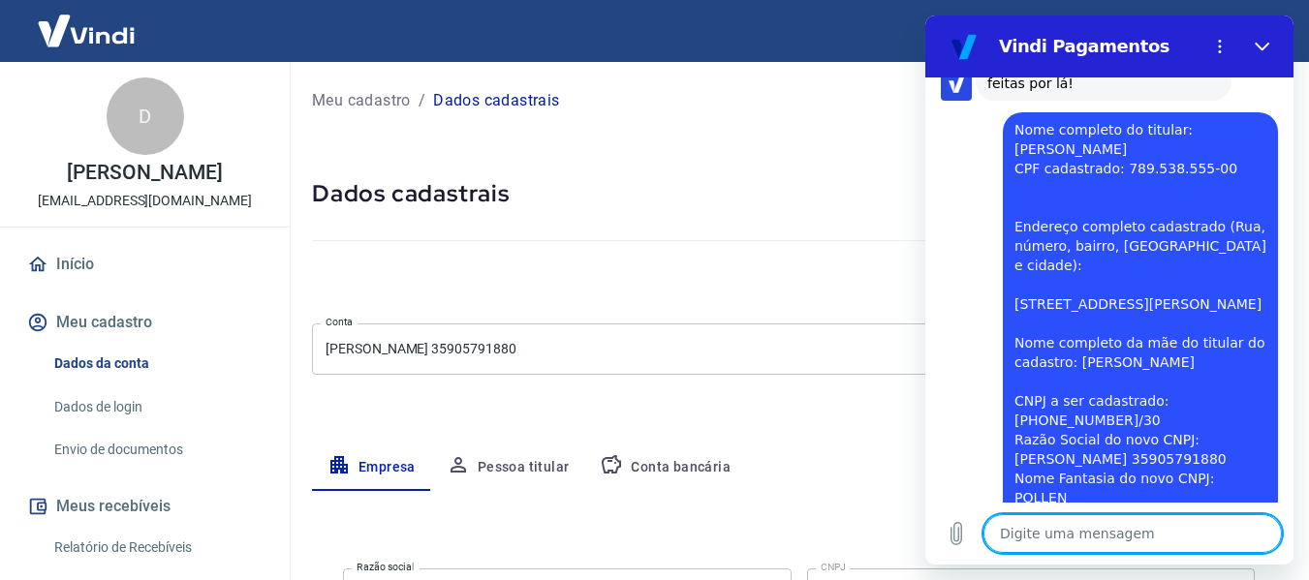
click at [1076, 540] on textarea at bounding box center [1133, 534] width 298 height 39
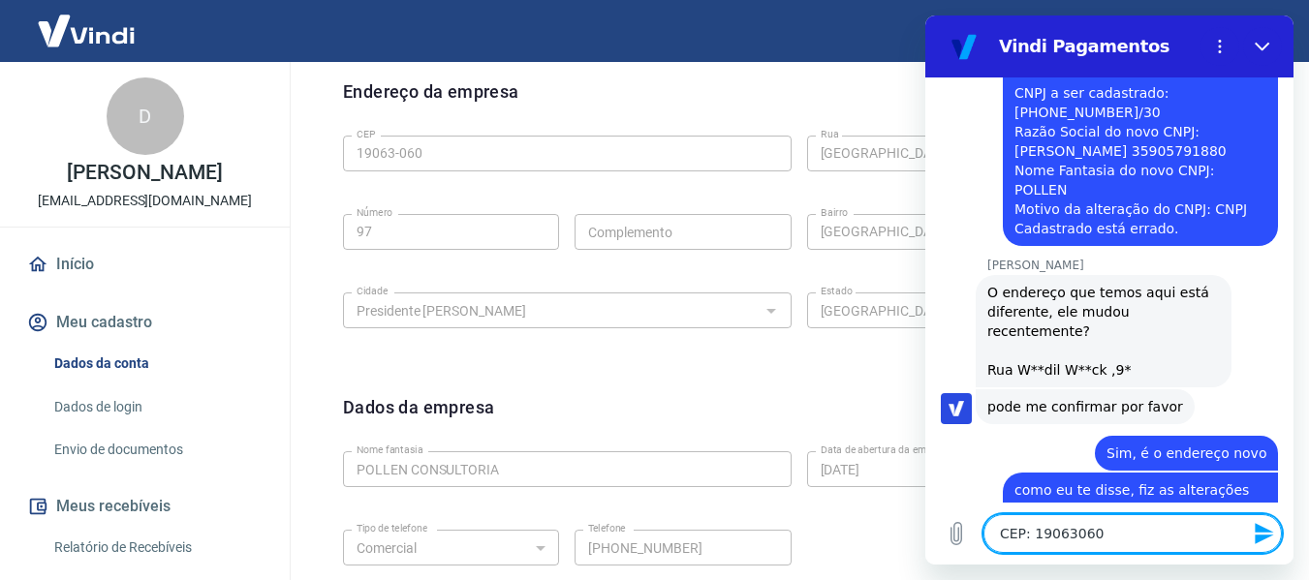
scroll to position [775, 0]
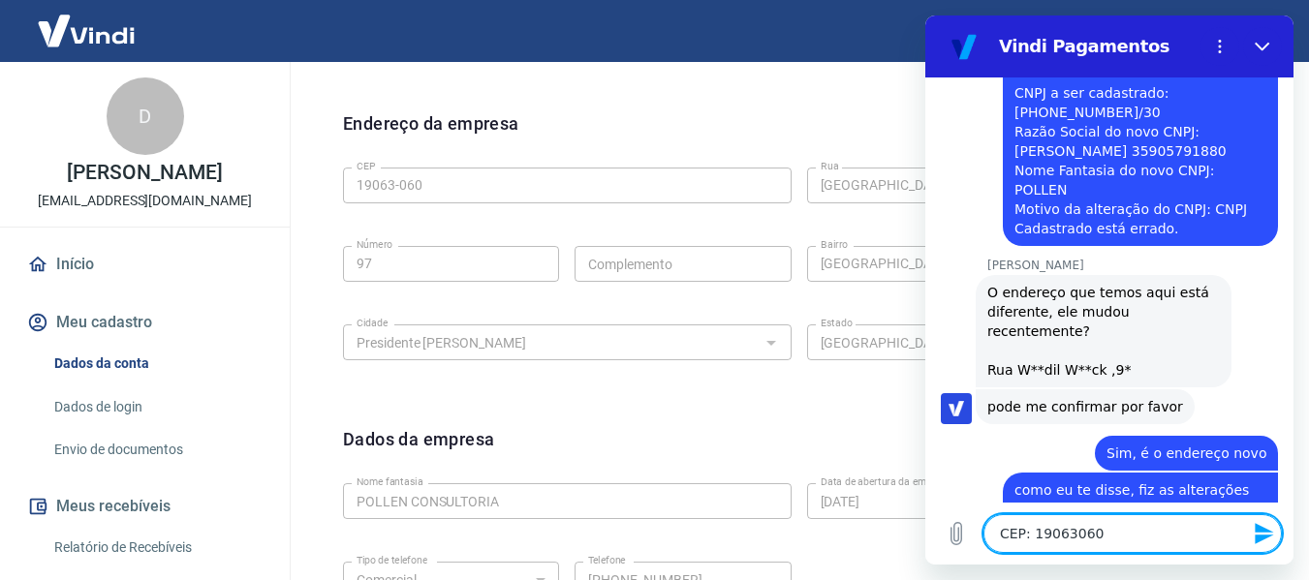
click at [1269, 535] on icon "Enviar mensagem" at bounding box center [1264, 533] width 23 height 23
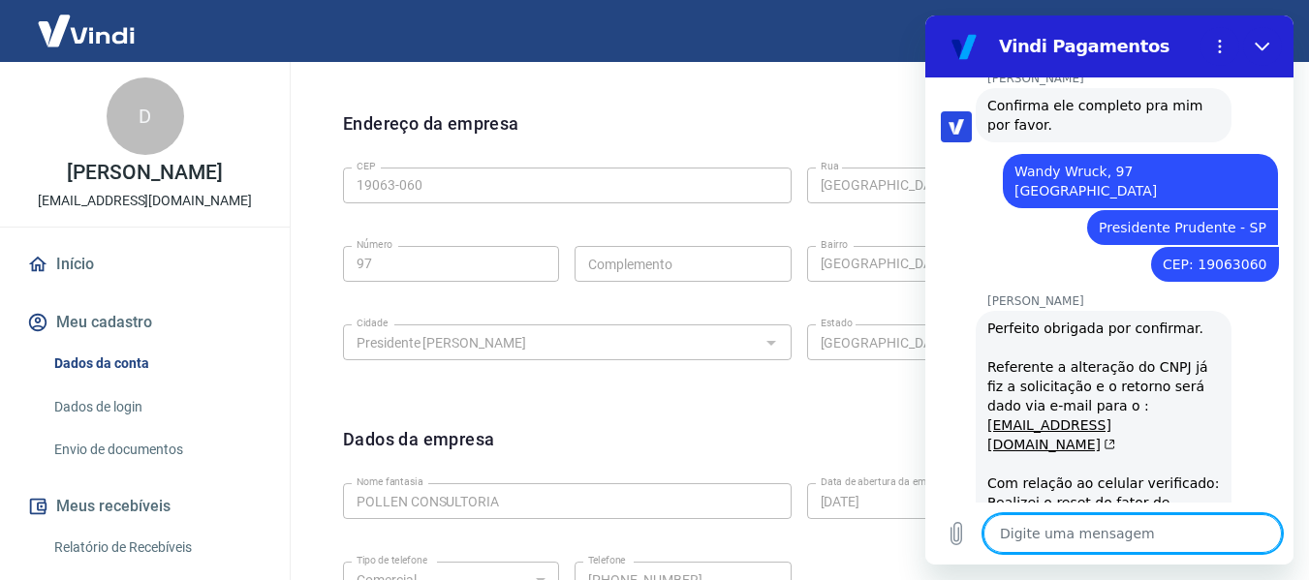
scroll to position [4475, 0]
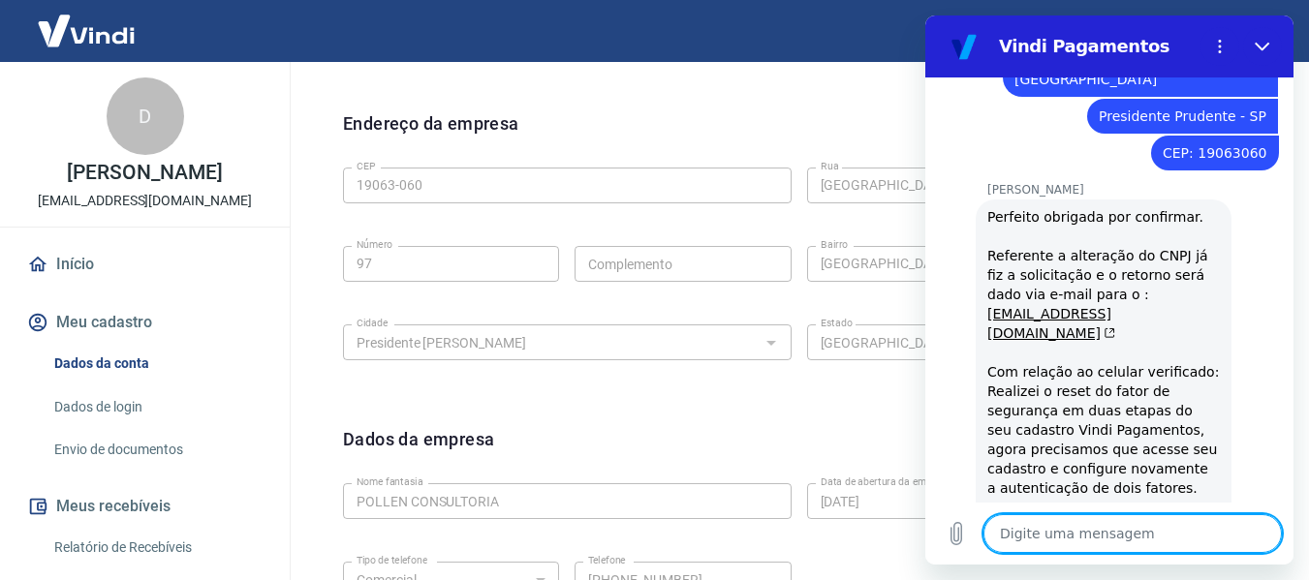
click at [74, 267] on link "Início" at bounding box center [144, 264] width 243 height 43
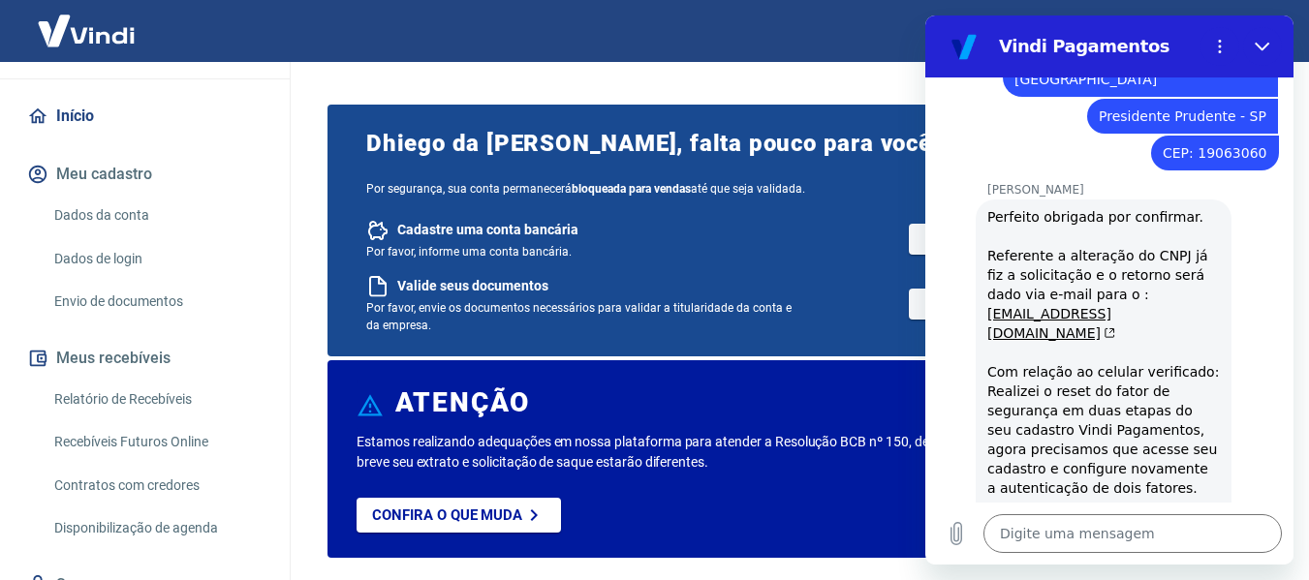
scroll to position [97, 0]
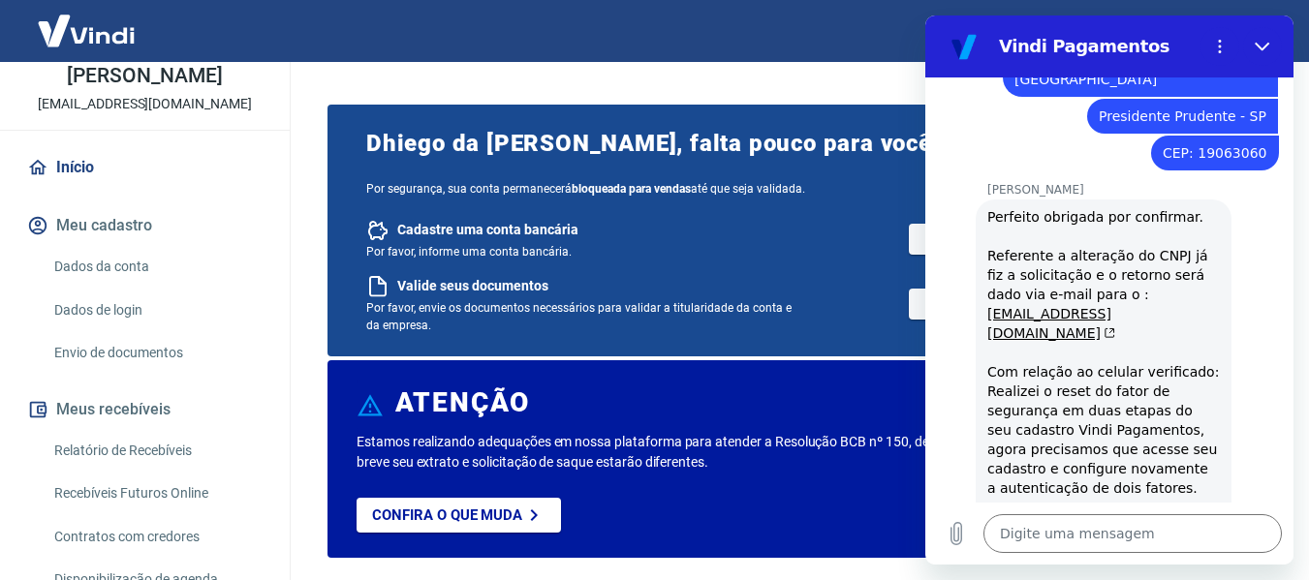
click at [92, 307] on link "Dados de login" at bounding box center [157, 311] width 220 height 40
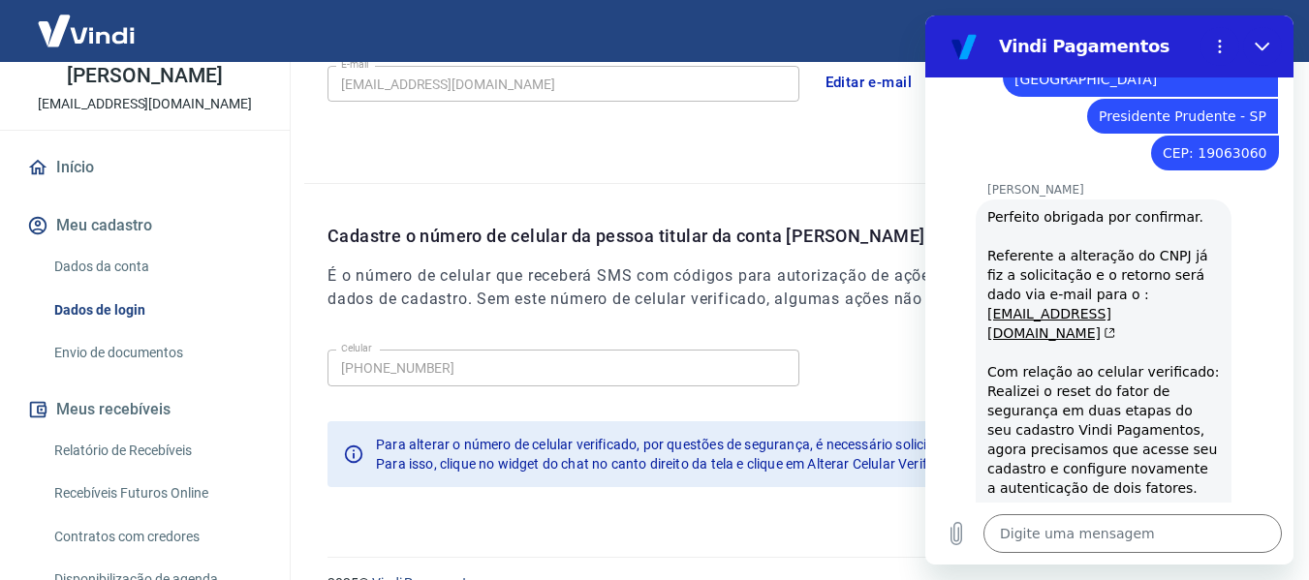
scroll to position [661, 0]
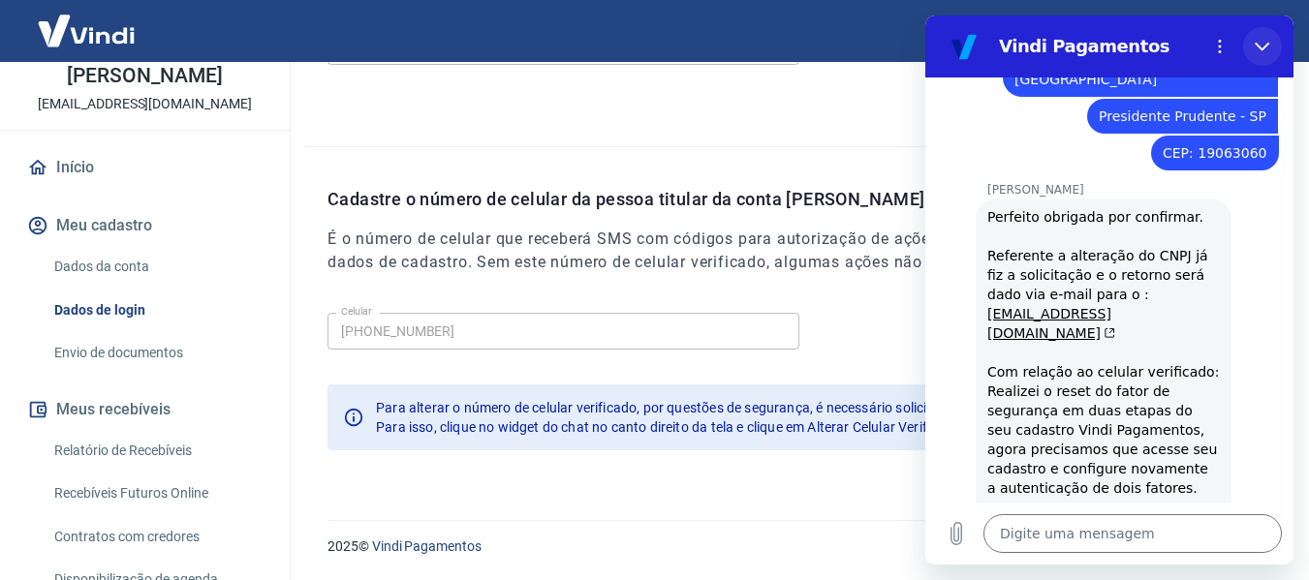
click at [1269, 47] on icon "Fechar" at bounding box center [1263, 47] width 16 height 16
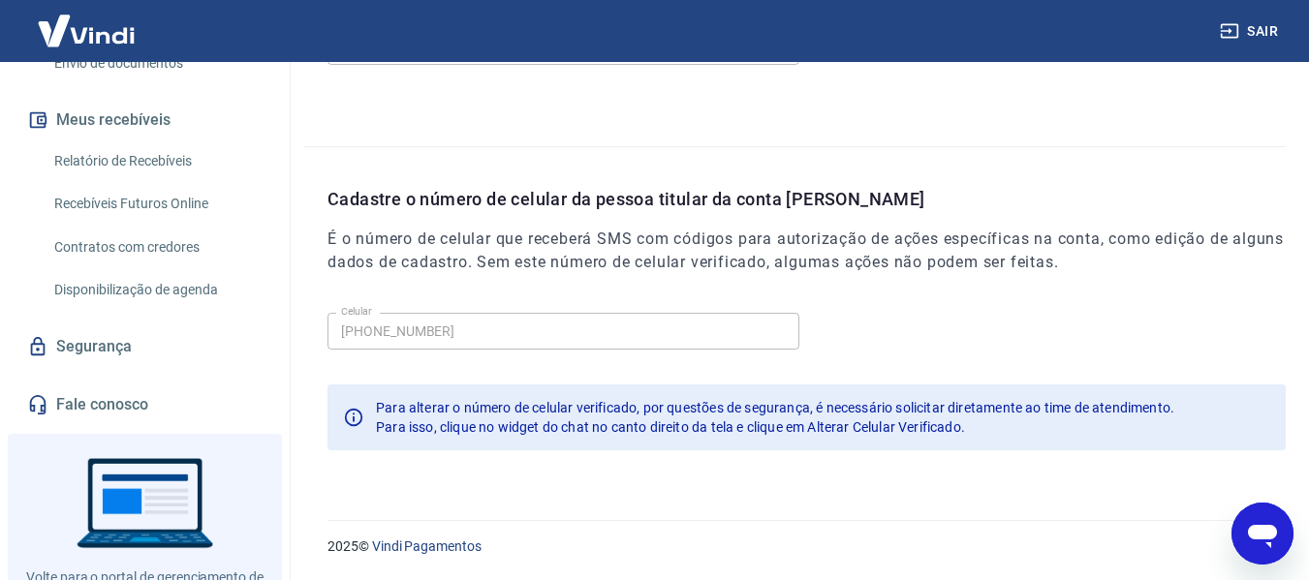
scroll to position [388, 0]
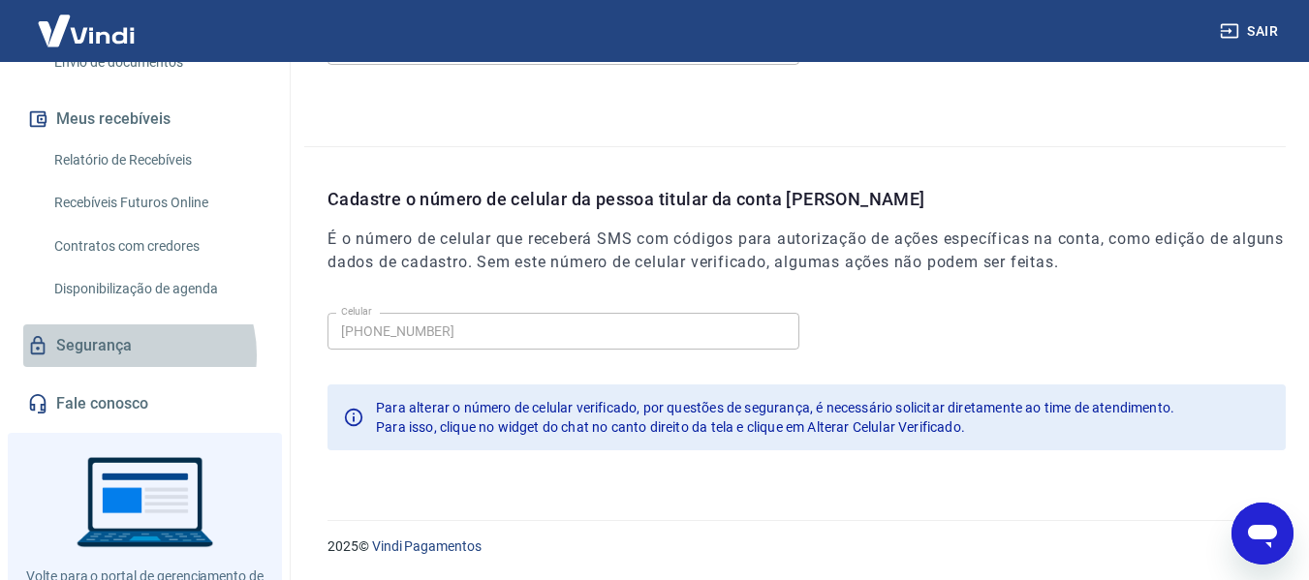
click at [127, 355] on link "Segurança" at bounding box center [144, 346] width 243 height 43
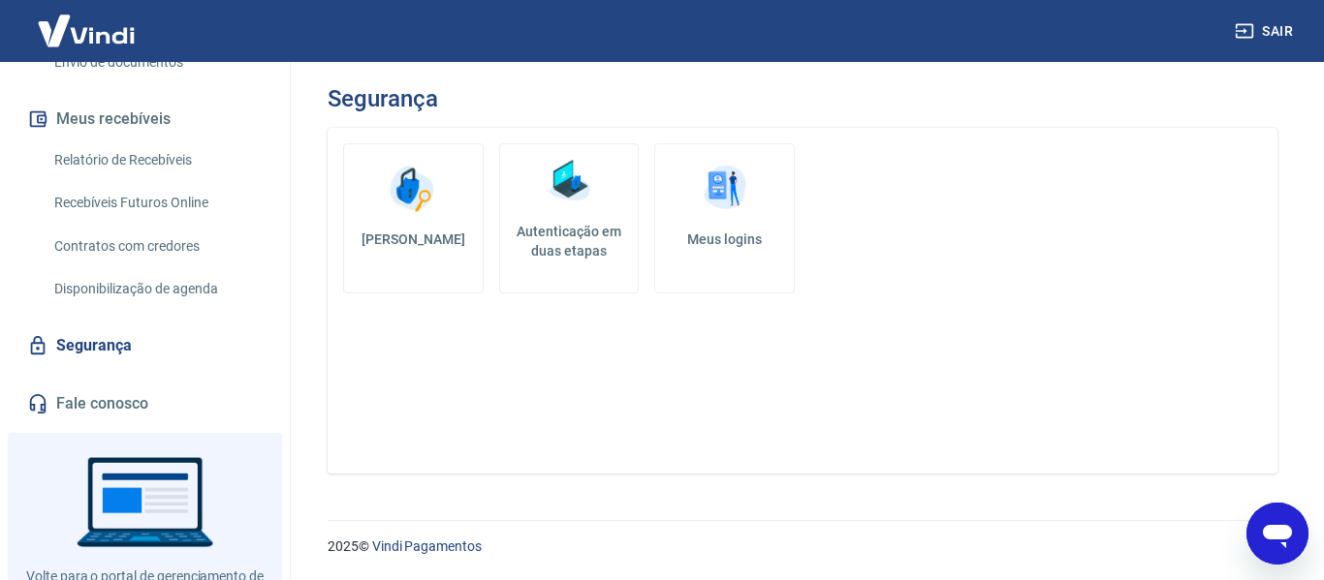
click at [580, 246] on h5 "Autenticação em duas etapas" at bounding box center [569, 241] width 123 height 39
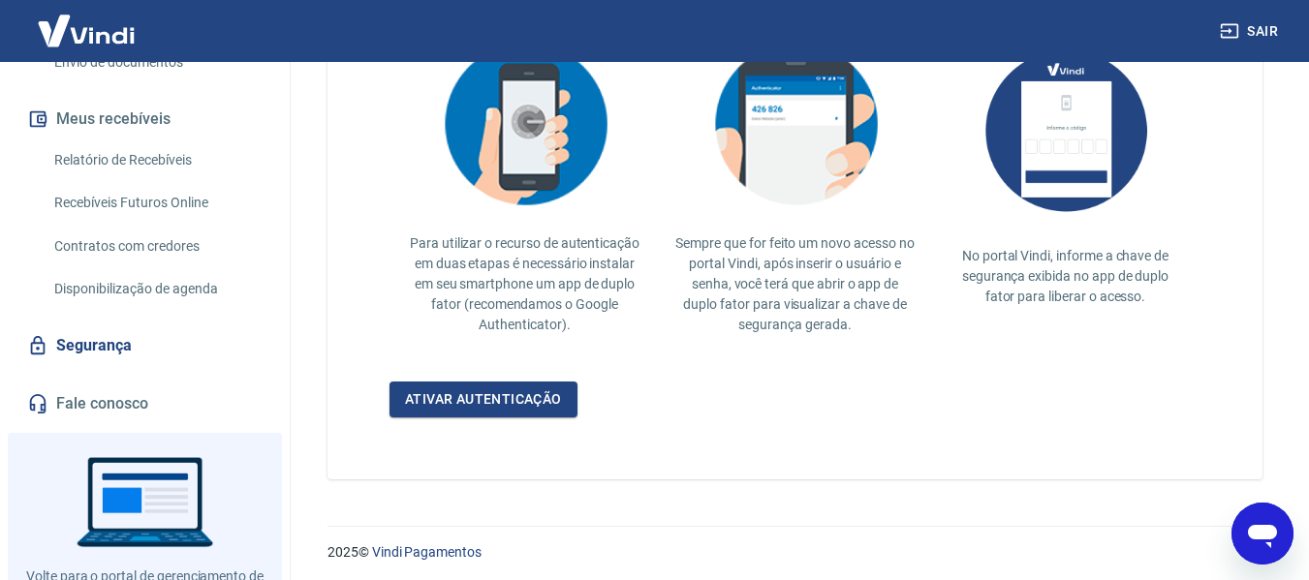
scroll to position [491, 0]
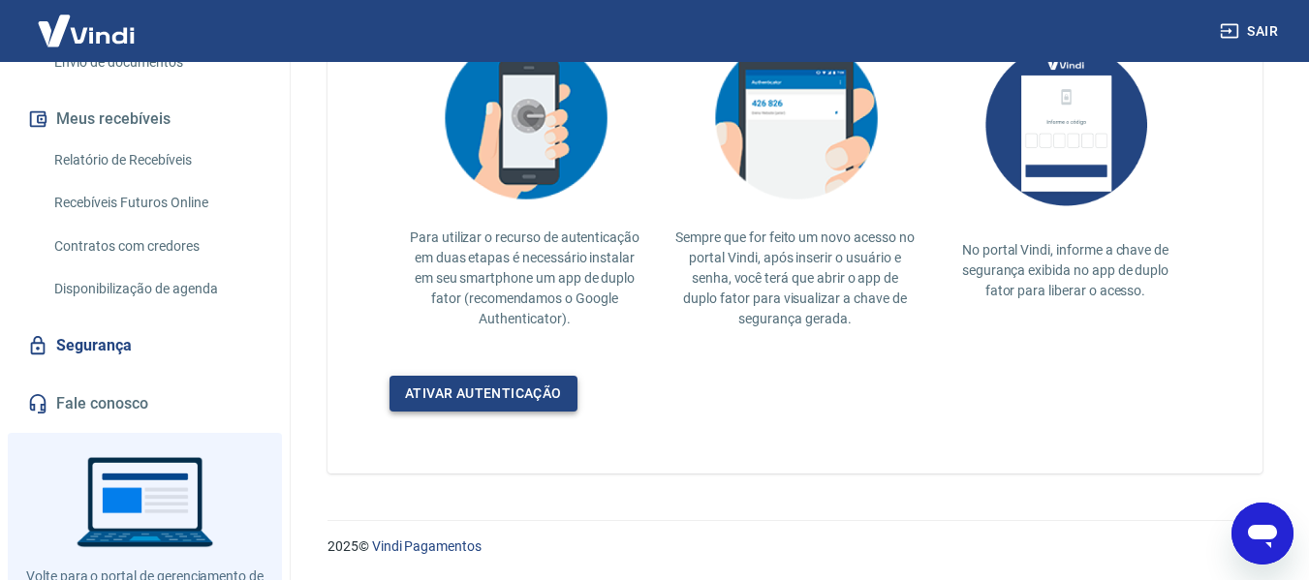
click at [509, 390] on link "Ativar autenticação" at bounding box center [484, 394] width 188 height 36
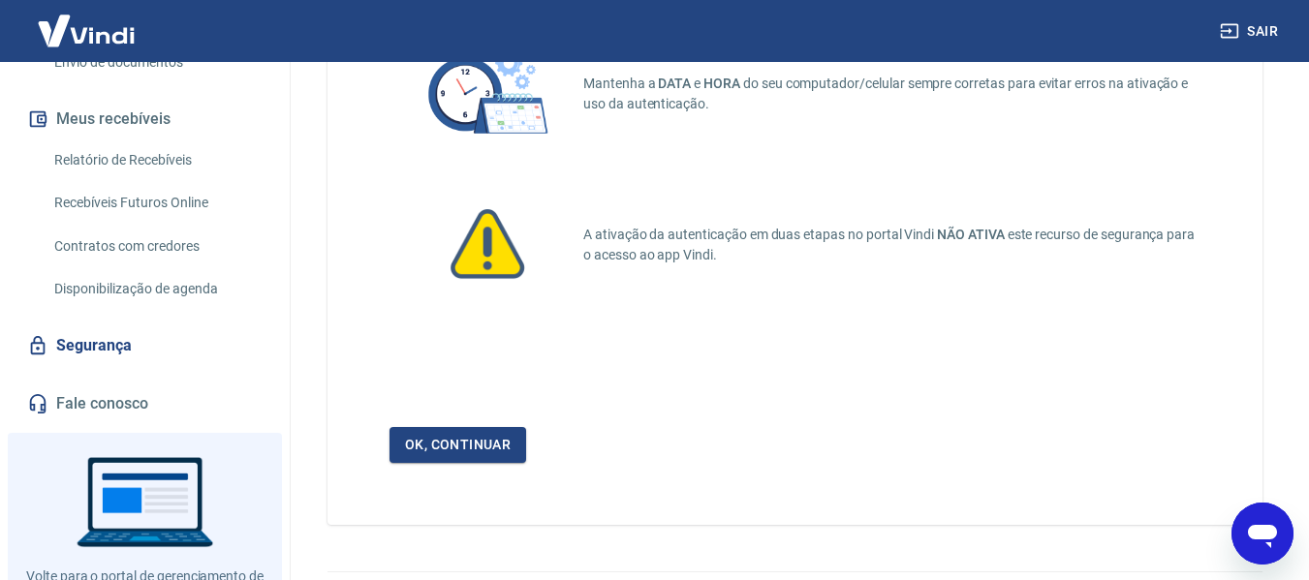
scroll to position [128, 0]
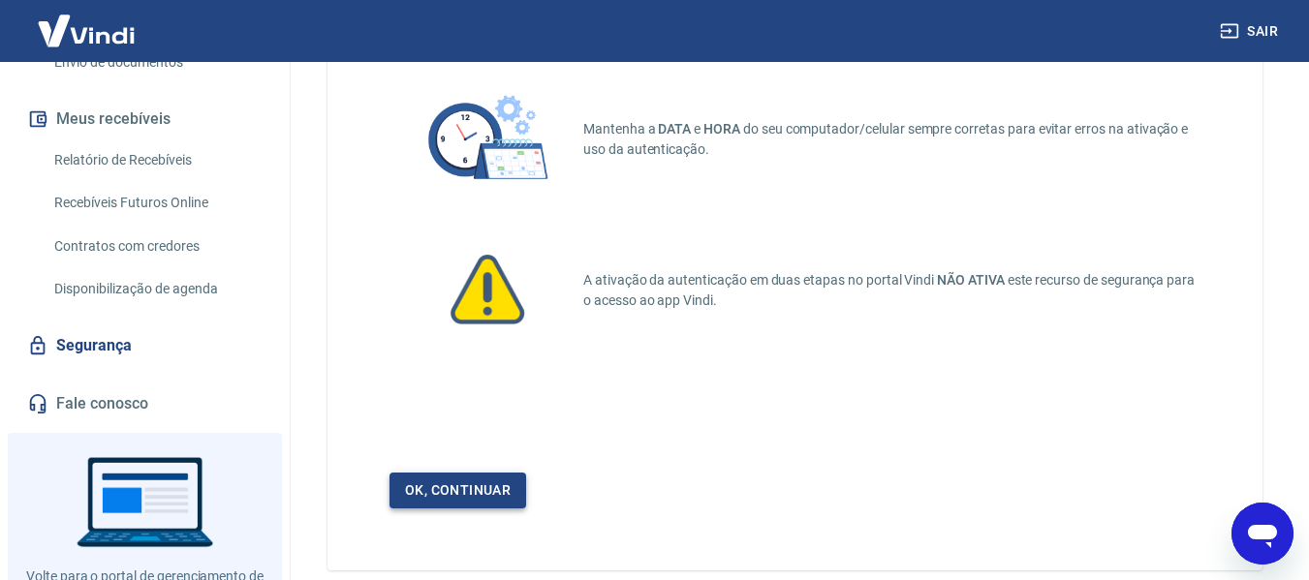
click at [476, 492] on link "Ok, continuar" at bounding box center [458, 491] width 137 height 36
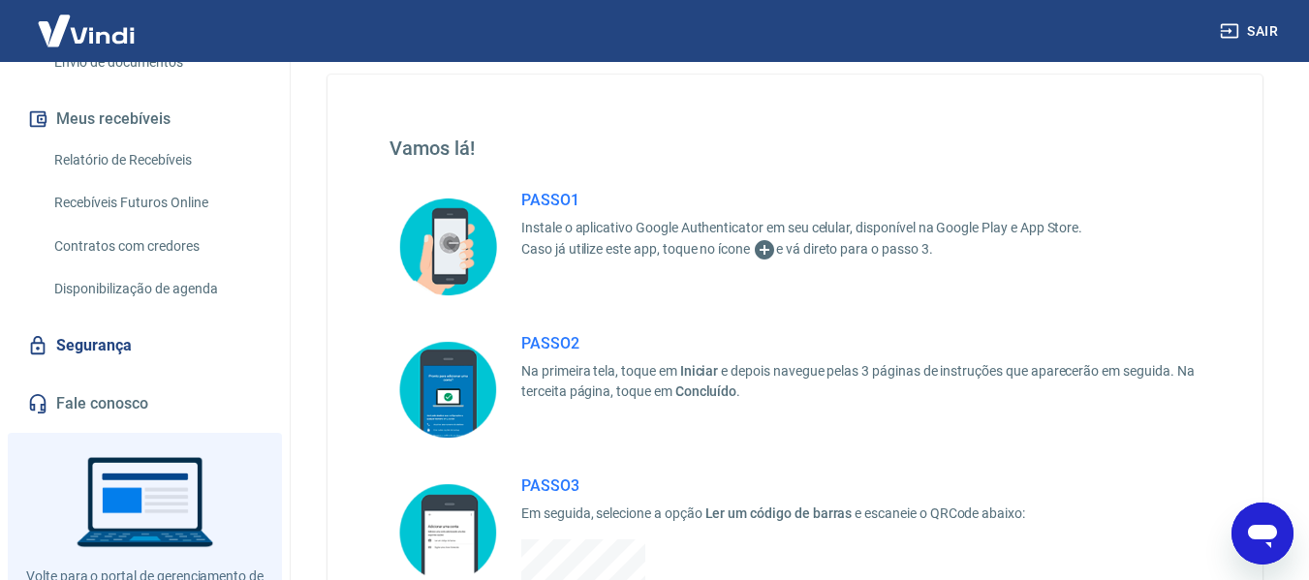
scroll to position [52, 0]
click at [1269, 531] on icon "Abrir janela de mensagens" at bounding box center [1262, 536] width 29 height 23
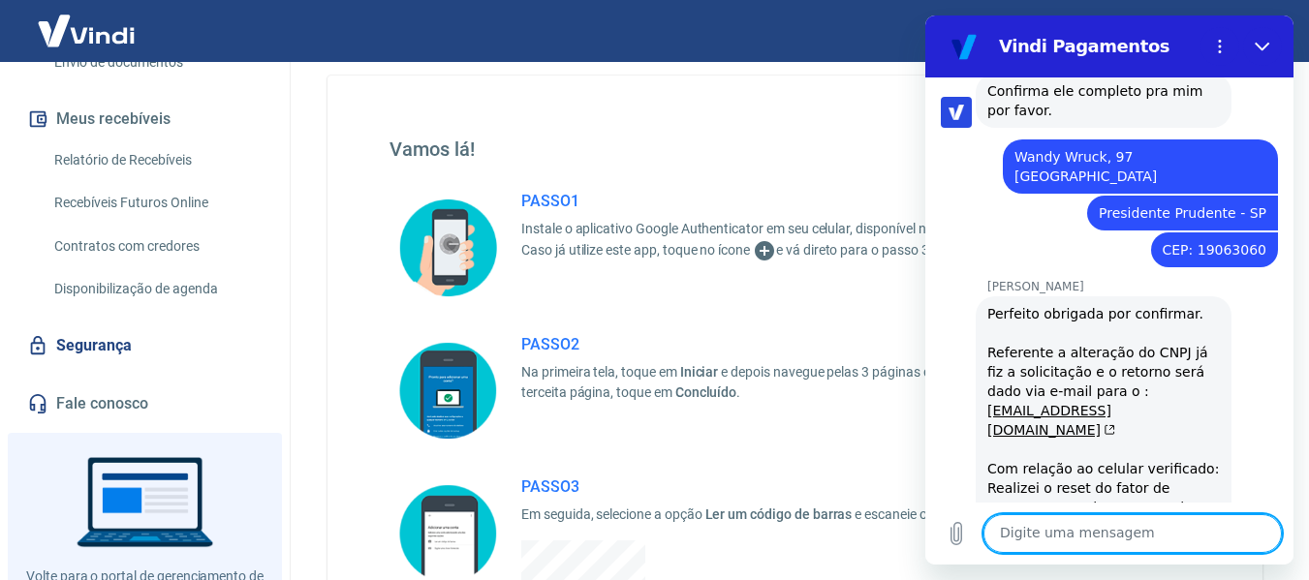
scroll to position [4475, 0]
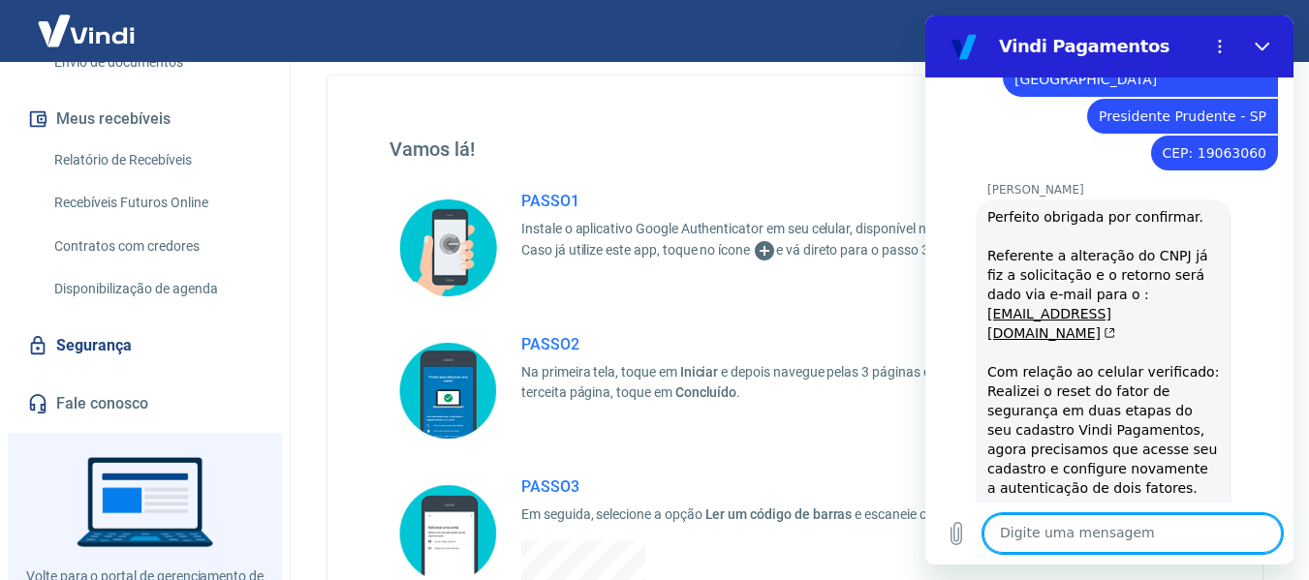
click at [1097, 546] on textarea at bounding box center [1133, 534] width 298 height 39
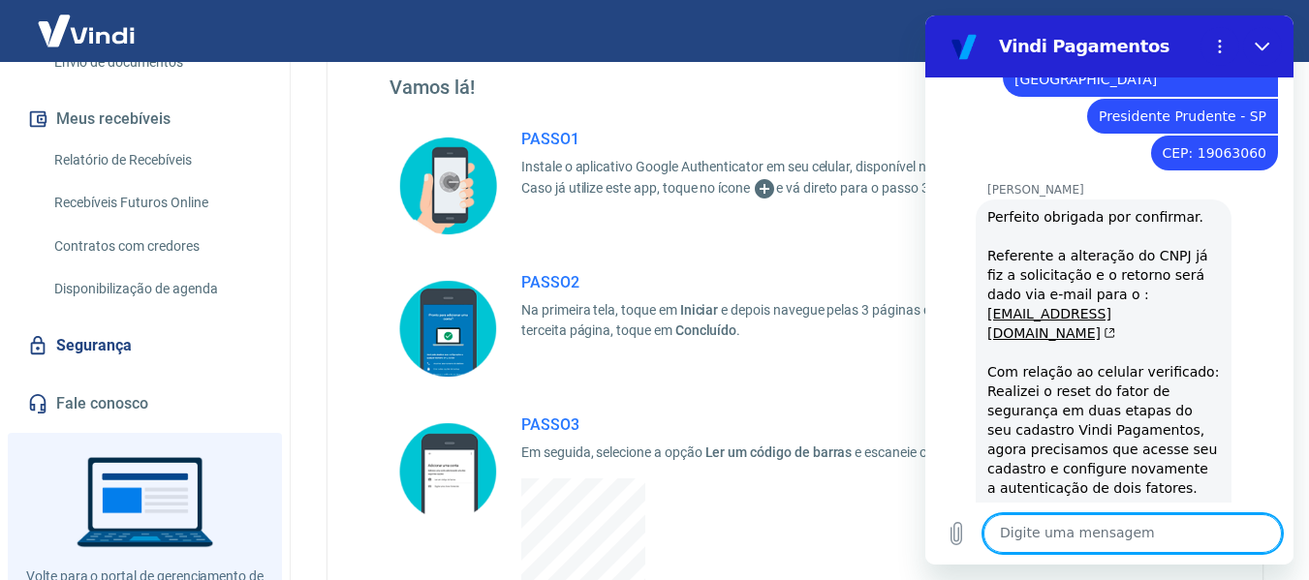
scroll to position [149, 0]
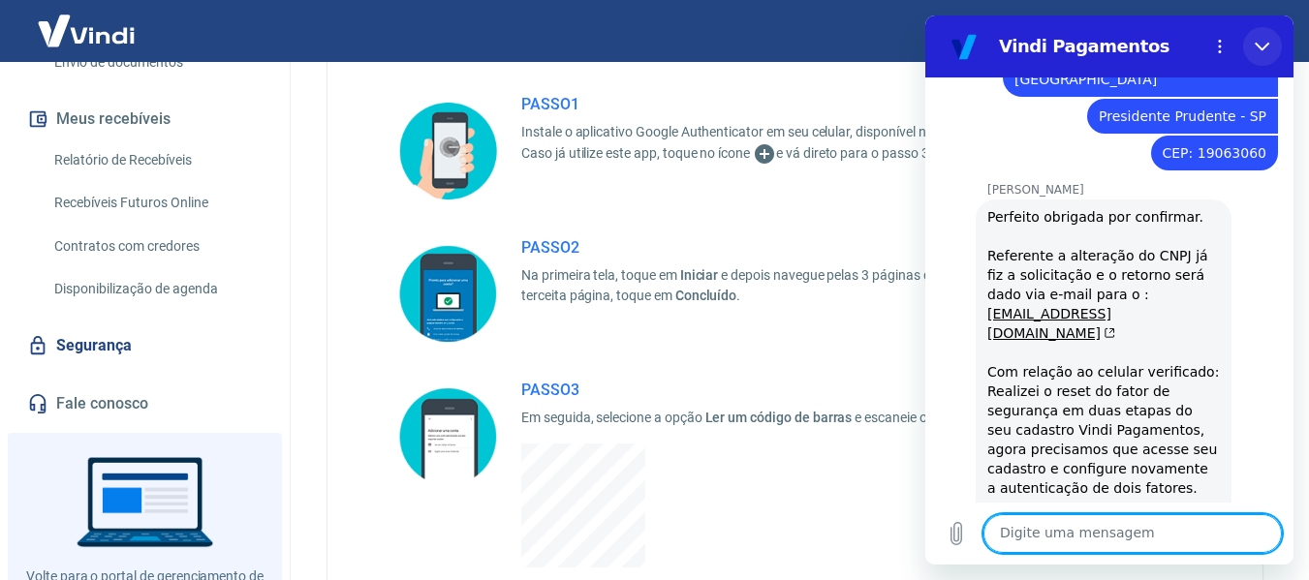
click at [1265, 38] on button "Fechar" at bounding box center [1262, 46] width 39 height 39
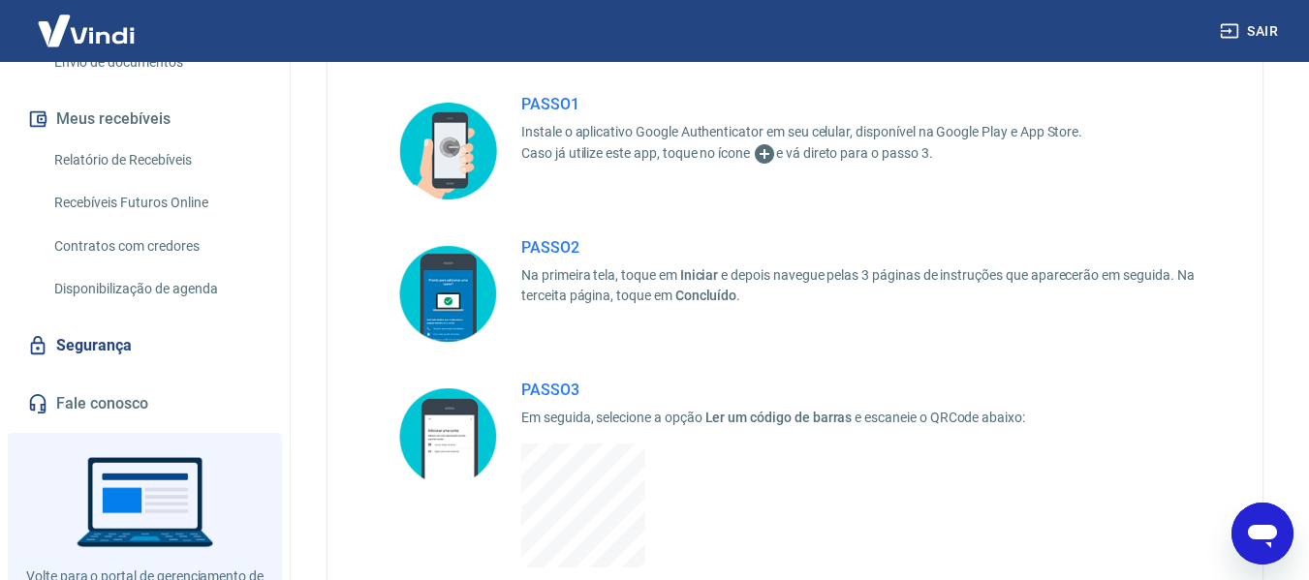
click at [768, 155] on icon at bounding box center [764, 153] width 19 height 19
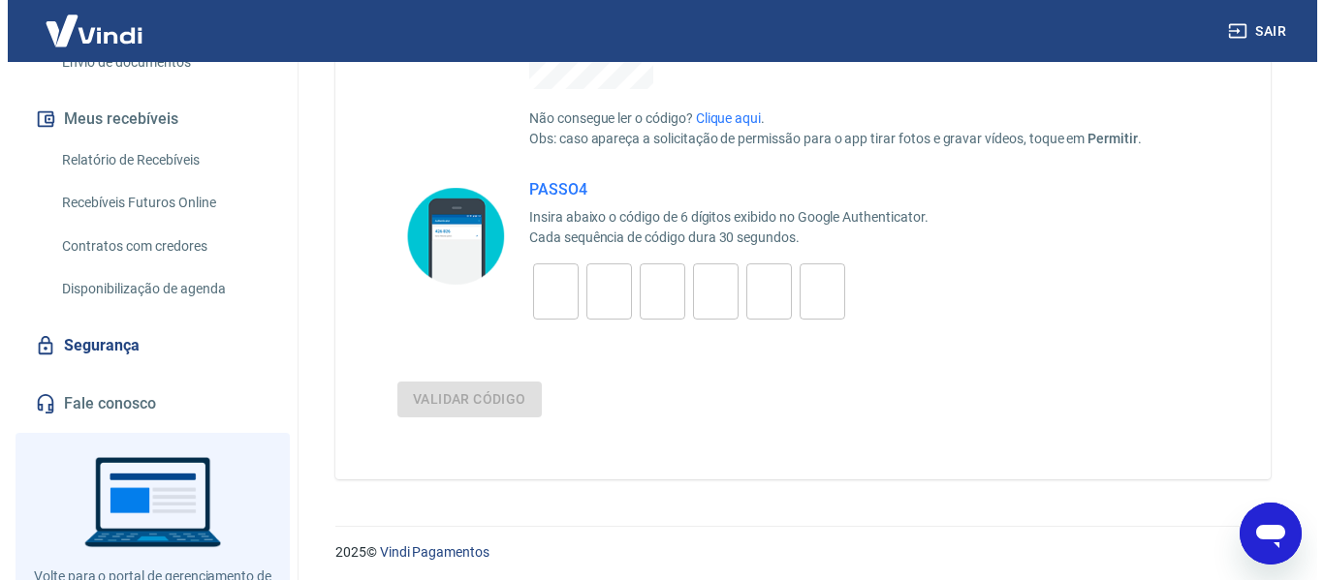
scroll to position [634, 0]
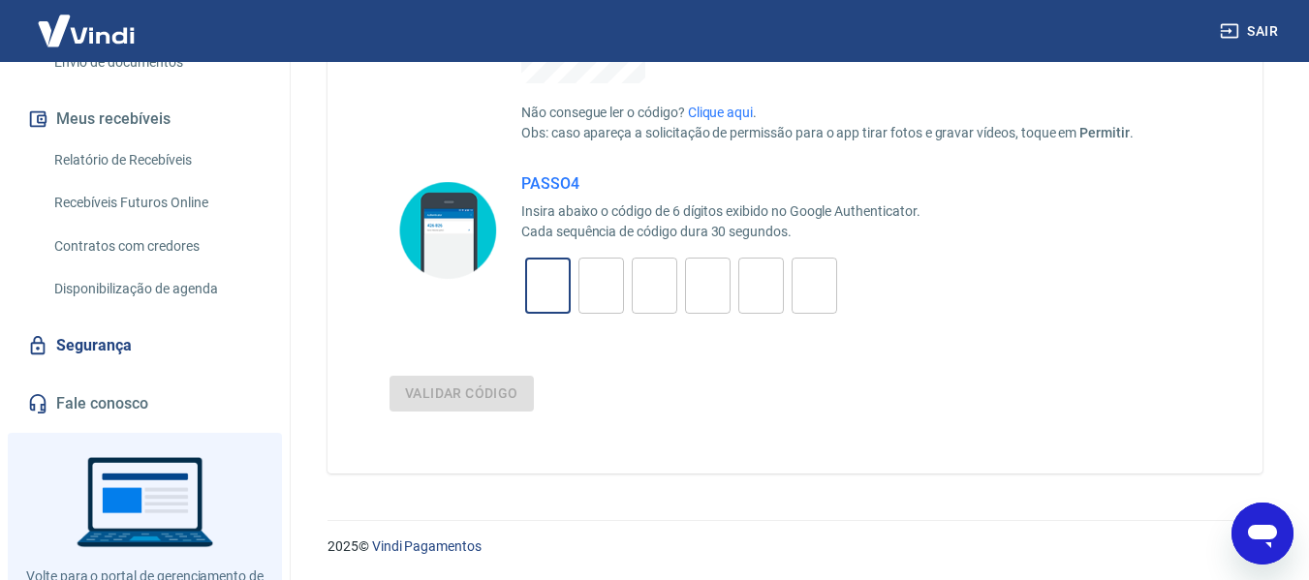
click at [549, 284] on input "tel" at bounding box center [548, 287] width 46 height 42
type input "4"
type input "5"
type input "6"
type input "2"
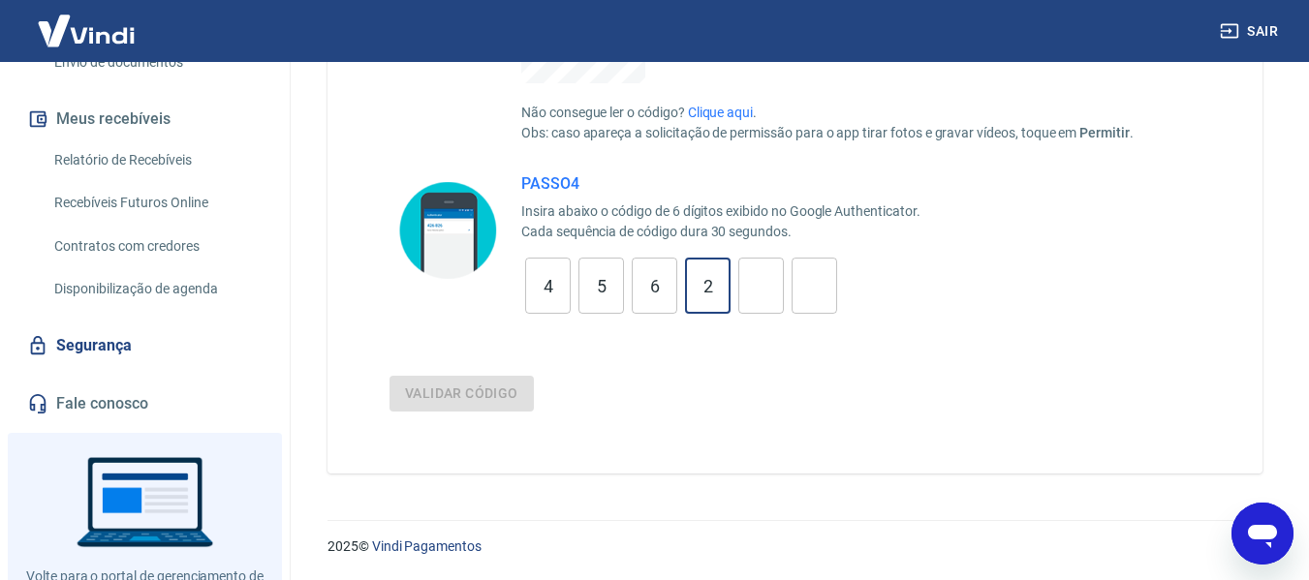
type input "5"
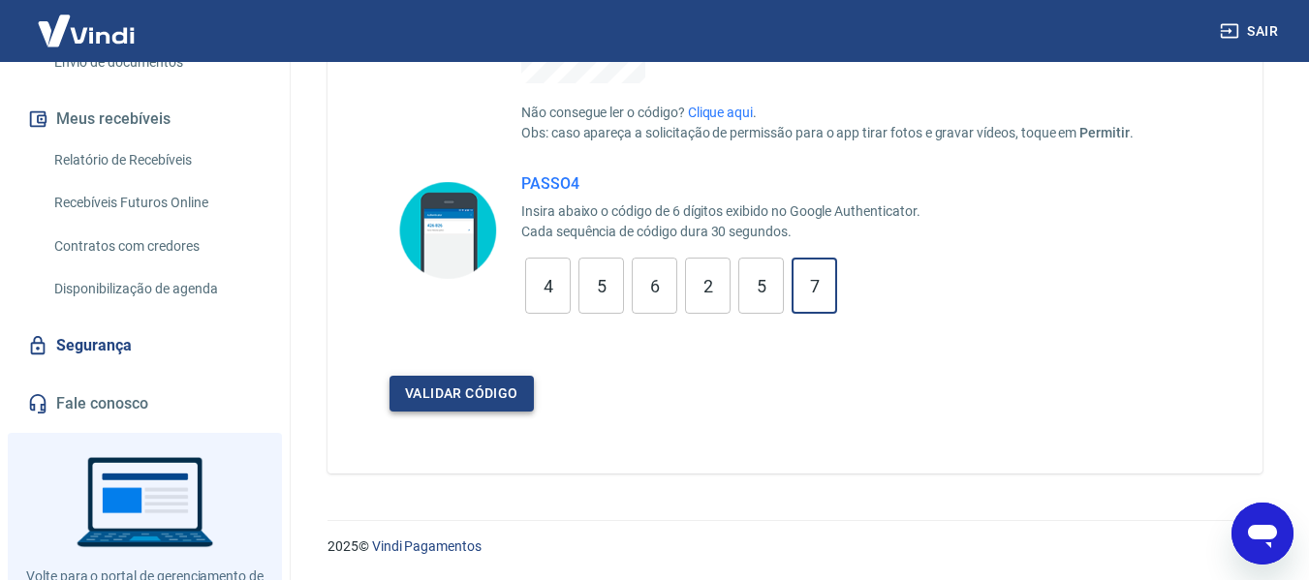
type input "7"
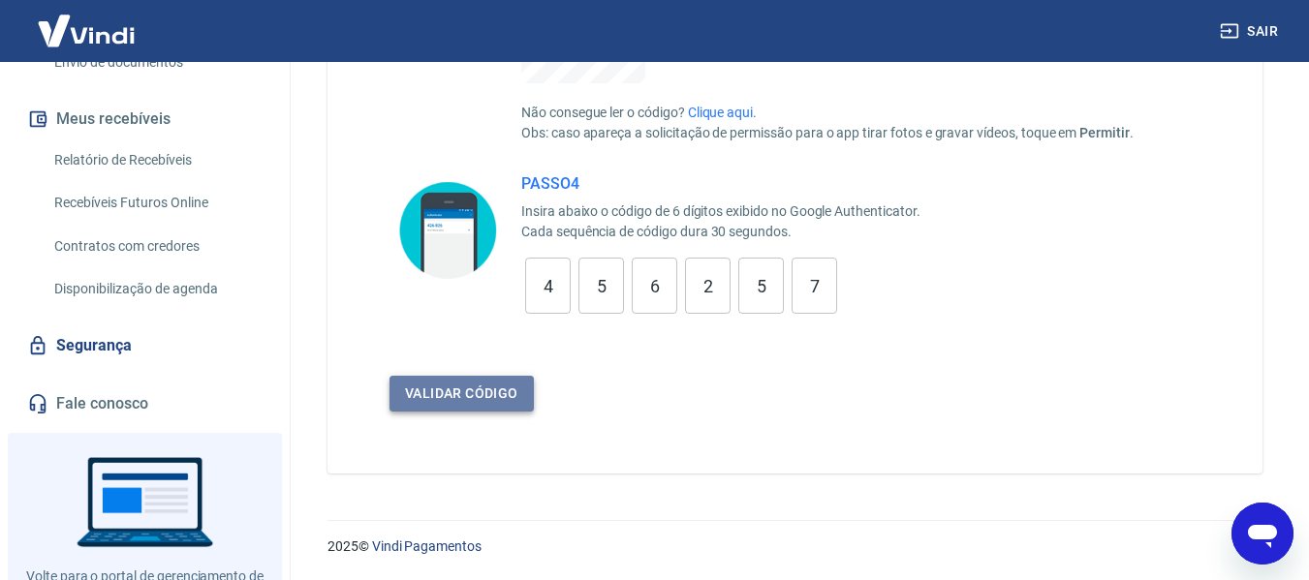
click at [442, 398] on button "Validar código" at bounding box center [462, 394] width 144 height 36
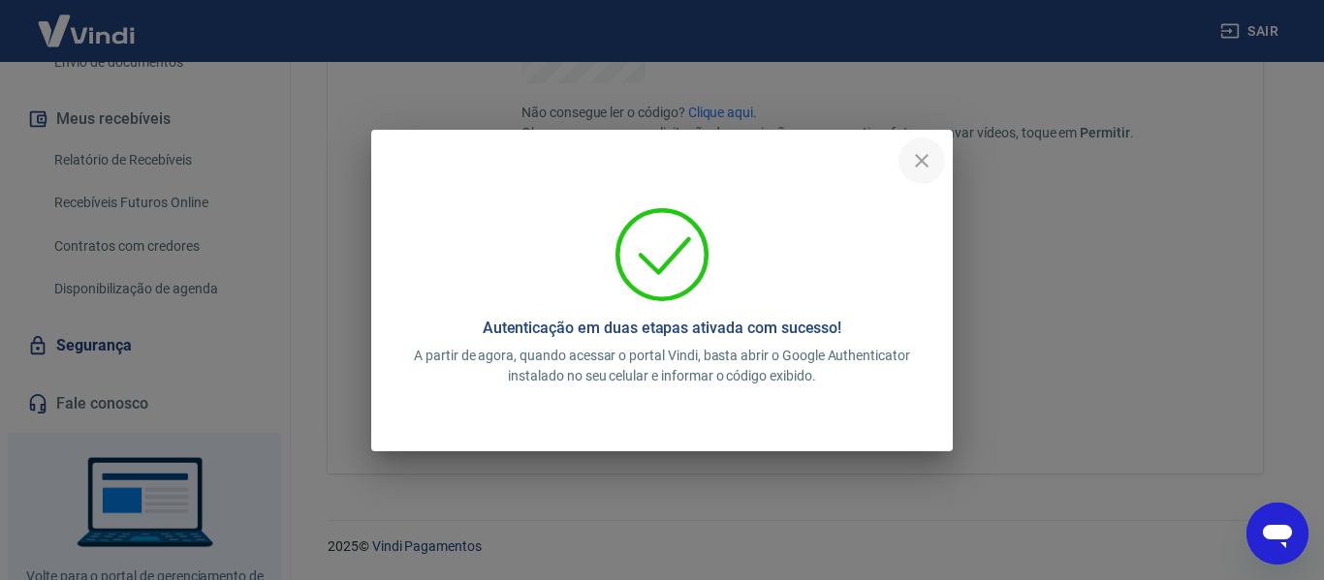
click at [926, 166] on icon "close" at bounding box center [922, 161] width 14 height 14
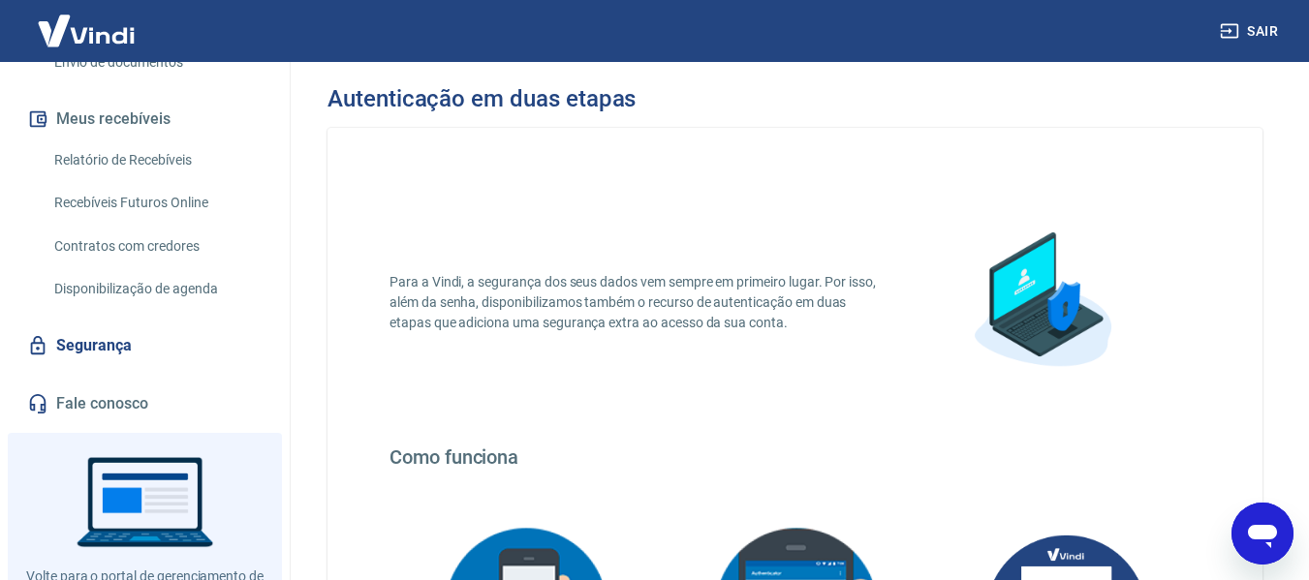
click at [80, 340] on link "Segurança" at bounding box center [144, 346] width 243 height 43
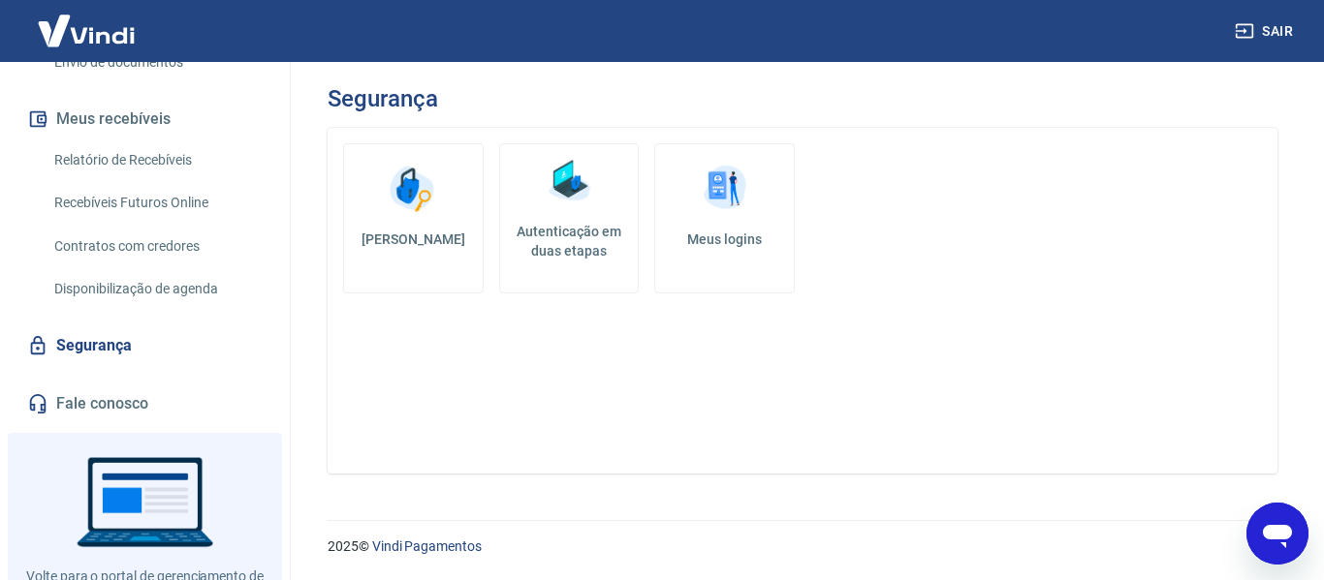
click at [722, 221] on link "Meus logins" at bounding box center [724, 218] width 141 height 150
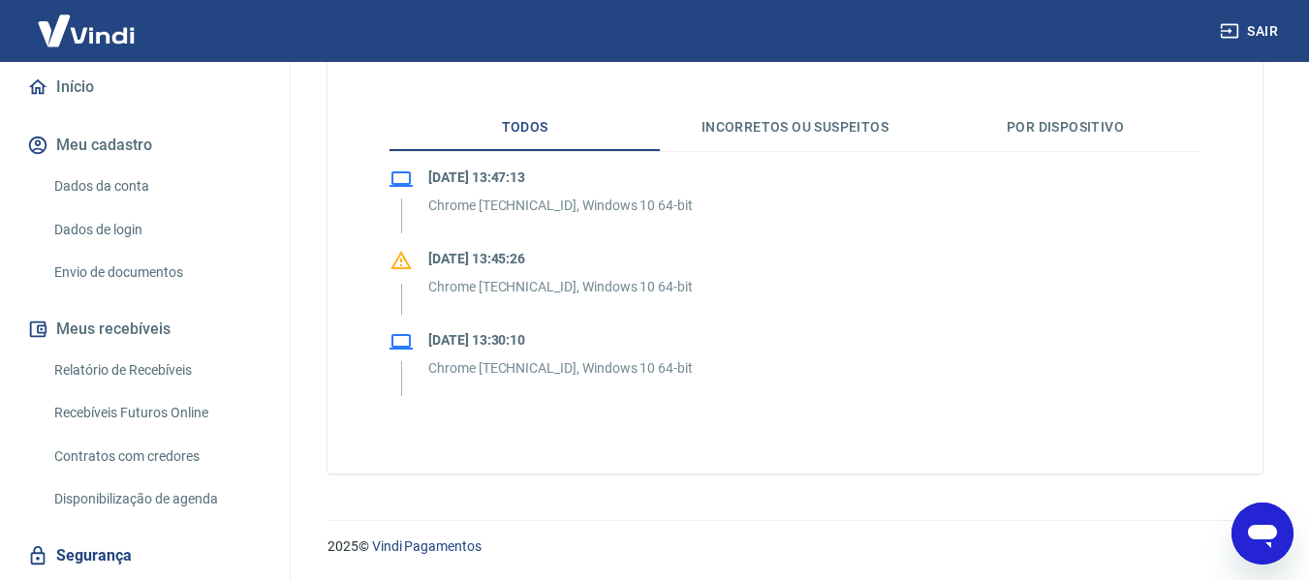
scroll to position [176, 0]
click at [110, 175] on link "Dados da conta" at bounding box center [157, 188] width 220 height 40
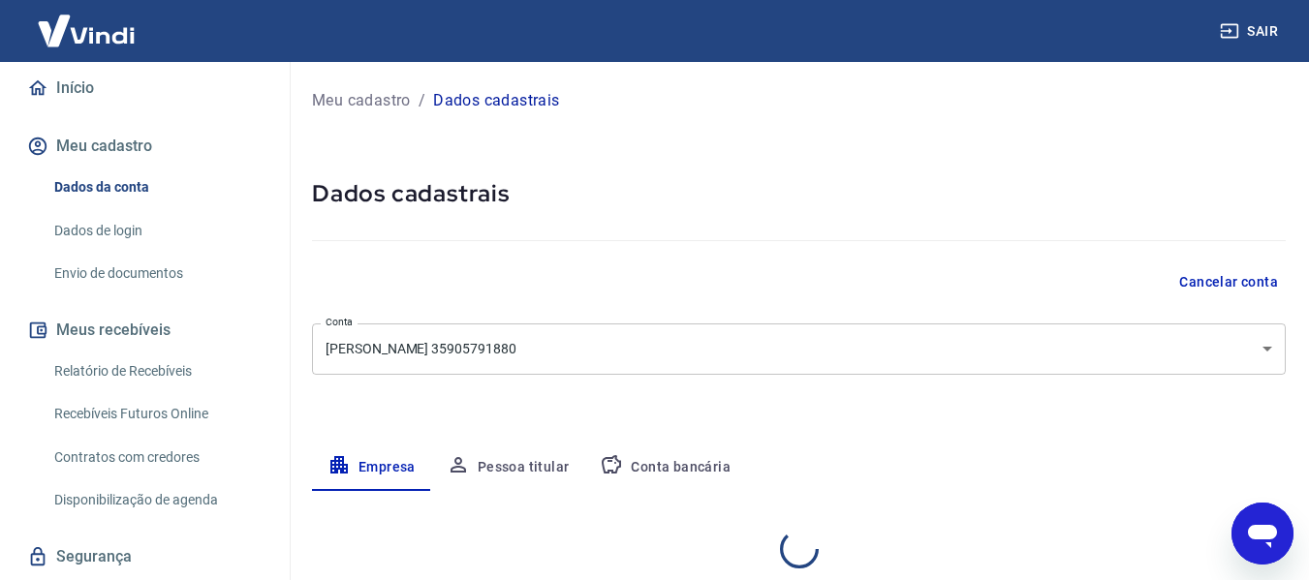
select select "SP"
select select "business"
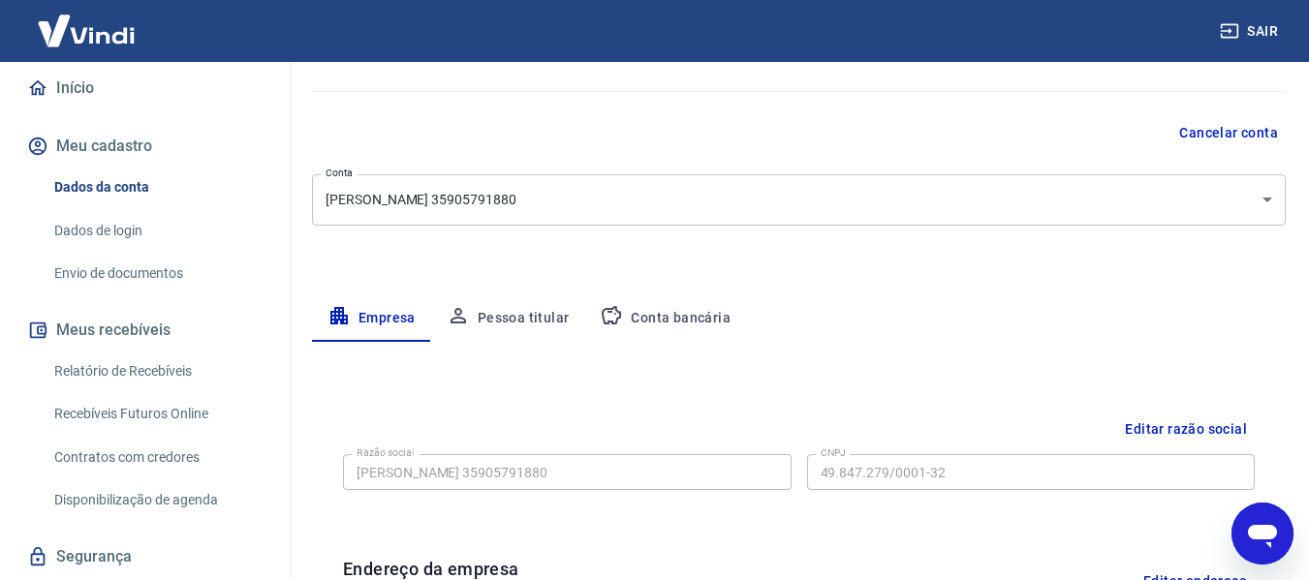
scroll to position [139, 0]
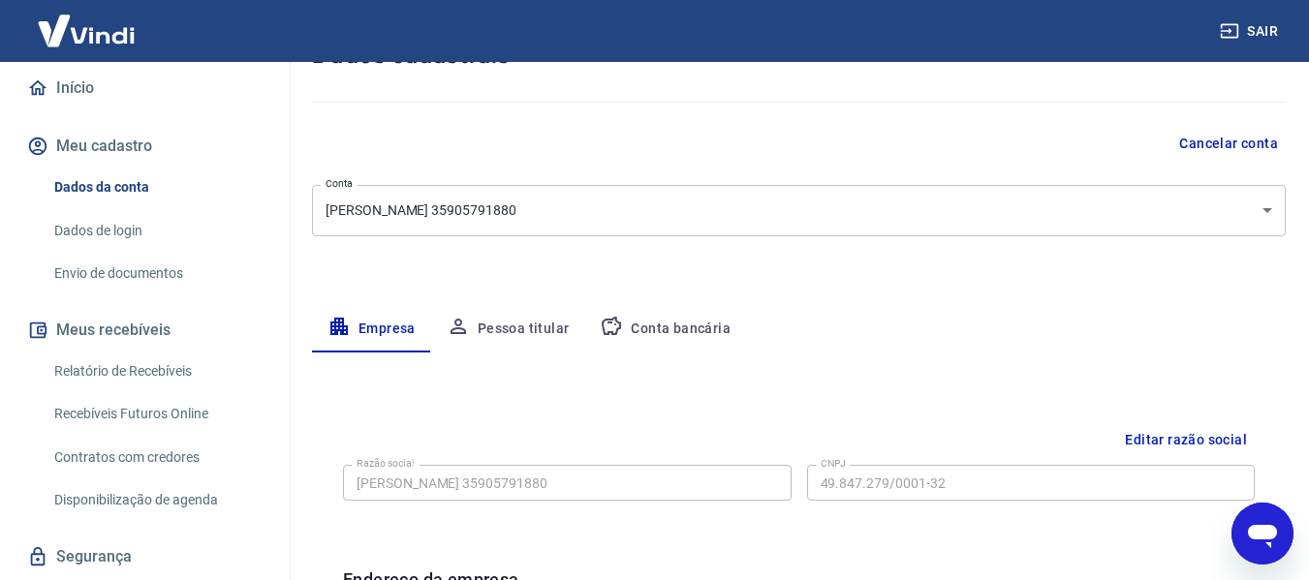
click at [496, 331] on button "Pessoa titular" at bounding box center [508, 329] width 154 height 47
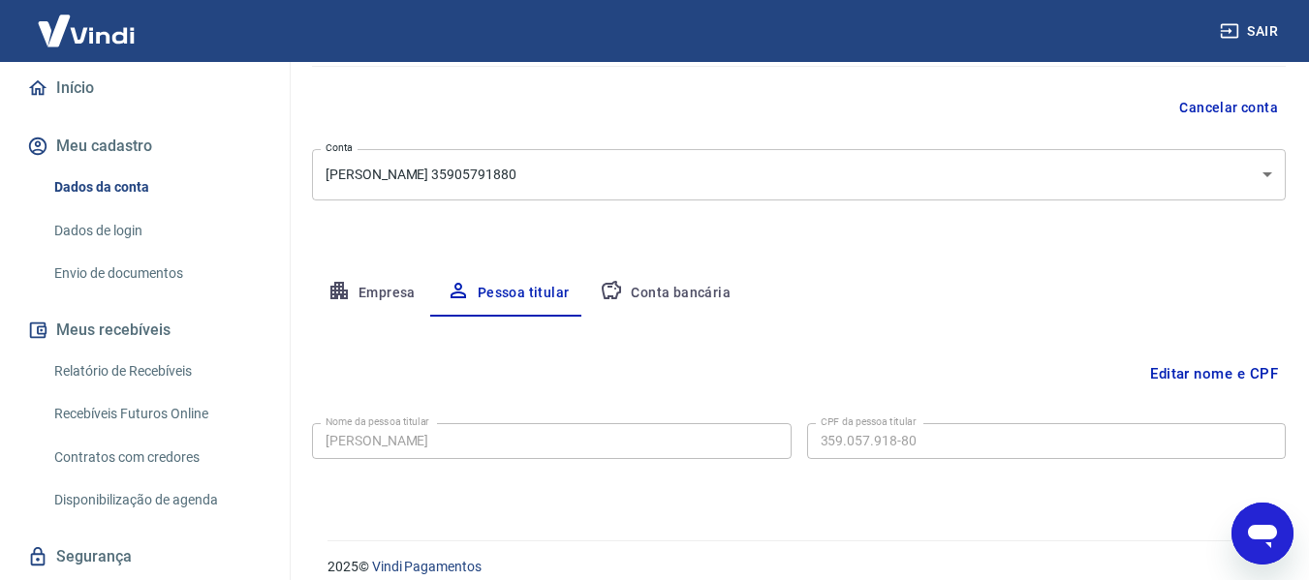
scroll to position [195, 0]
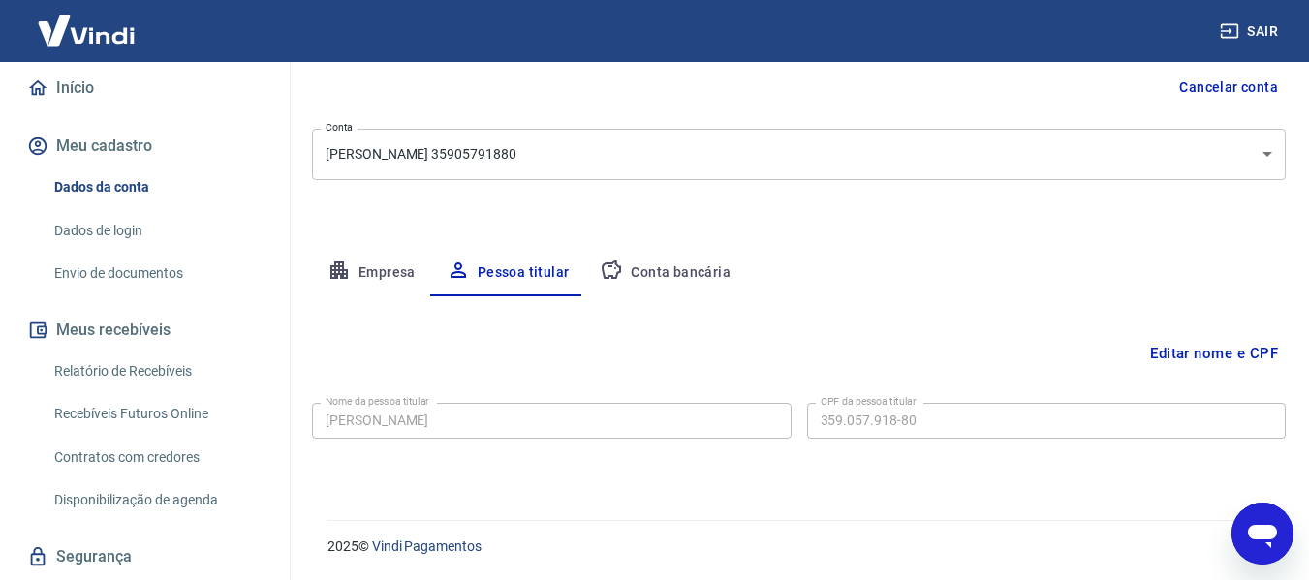
click at [109, 231] on link "Dados de login" at bounding box center [157, 231] width 220 height 40
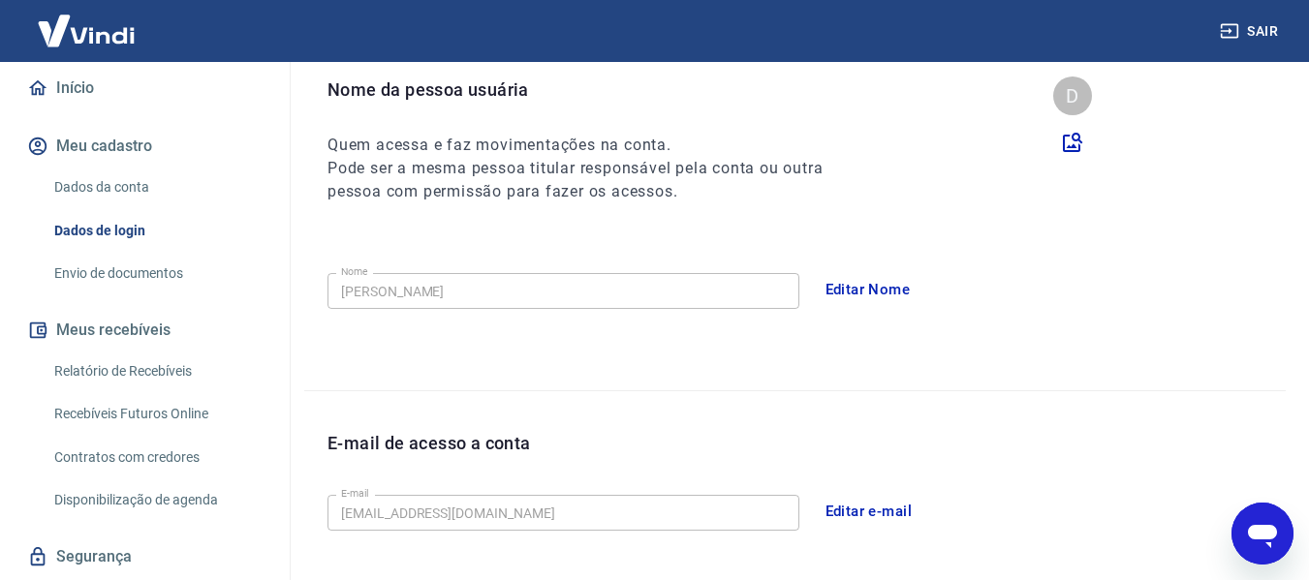
scroll to position [661, 0]
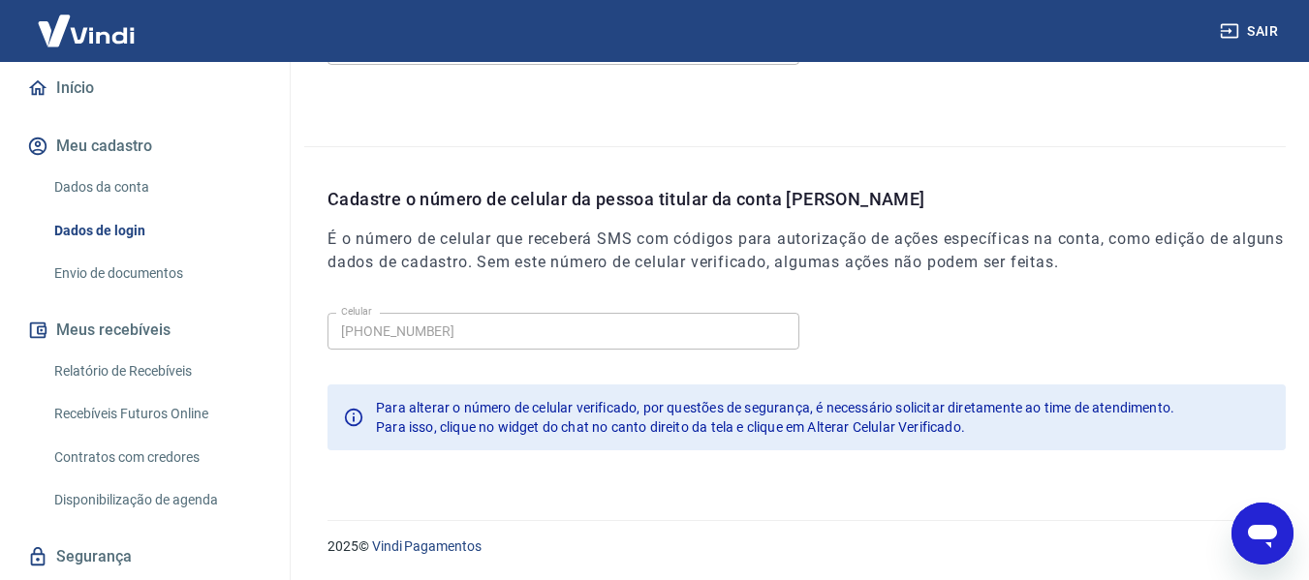
click at [1285, 550] on div "Abrir janela de mensagens" at bounding box center [1263, 534] width 58 height 58
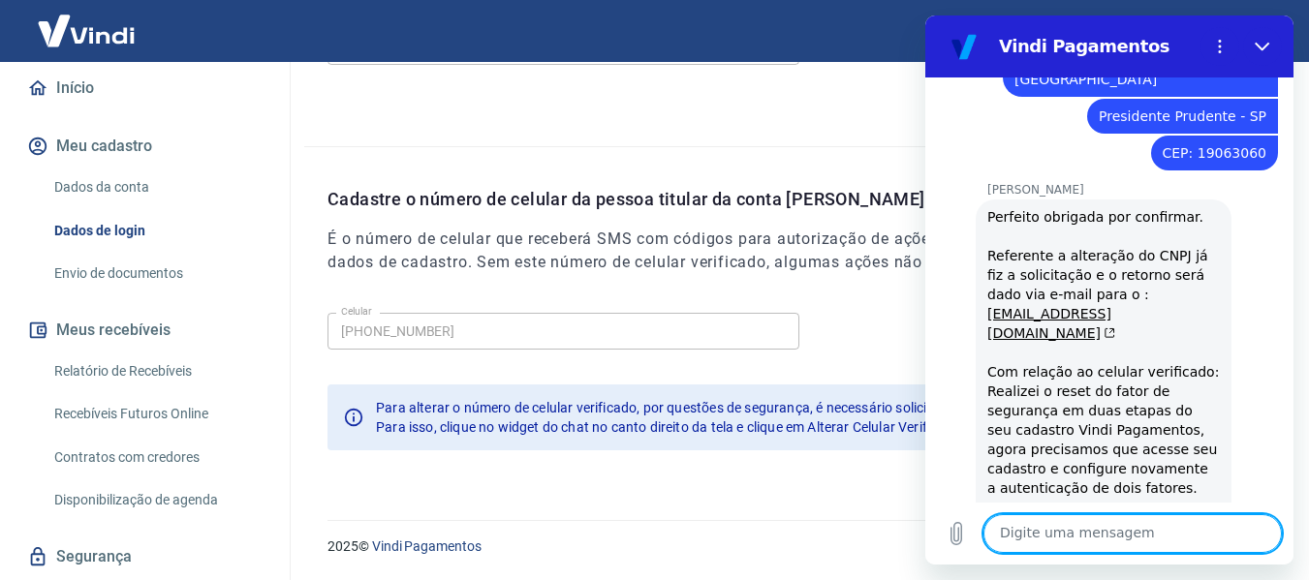
click at [1140, 546] on textarea at bounding box center [1133, 534] width 298 height 39
click at [1134, 531] on textarea at bounding box center [1133, 534] width 298 height 39
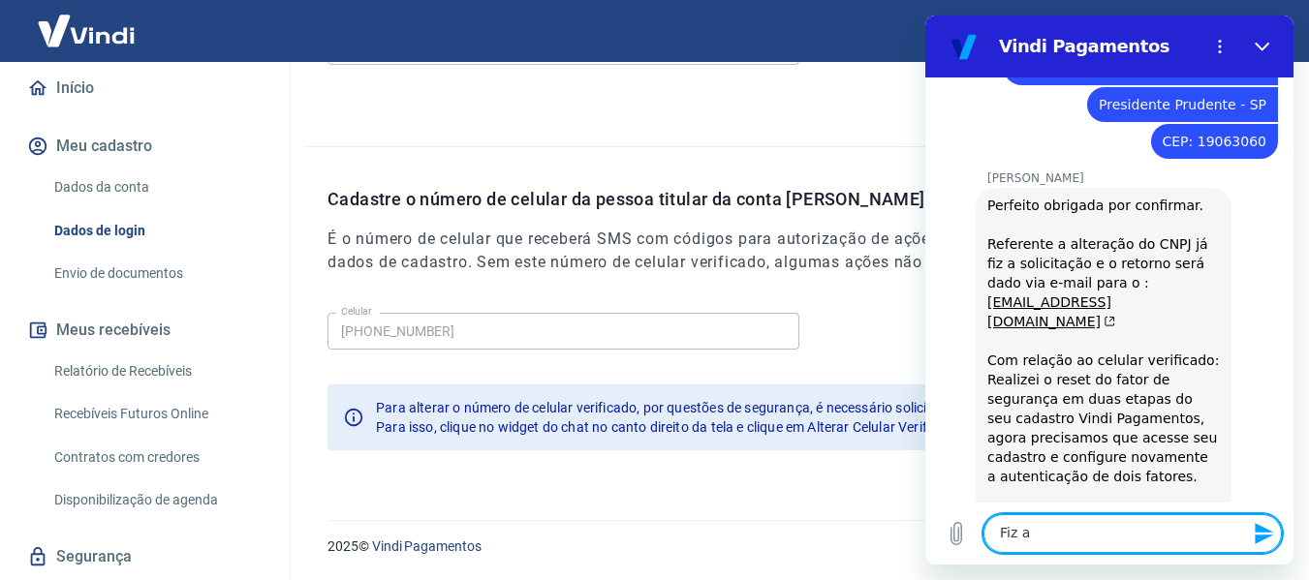
scroll to position [4485, 0]
type textarea "F"
type textarea "ativei aqui"
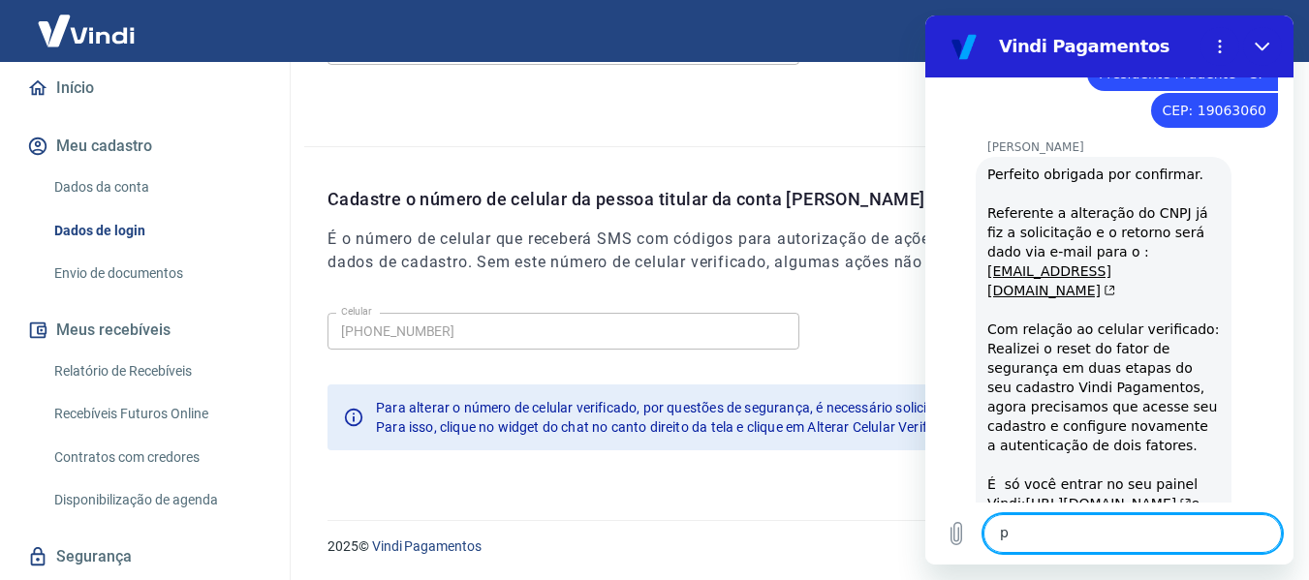
scroll to position [4522, 0]
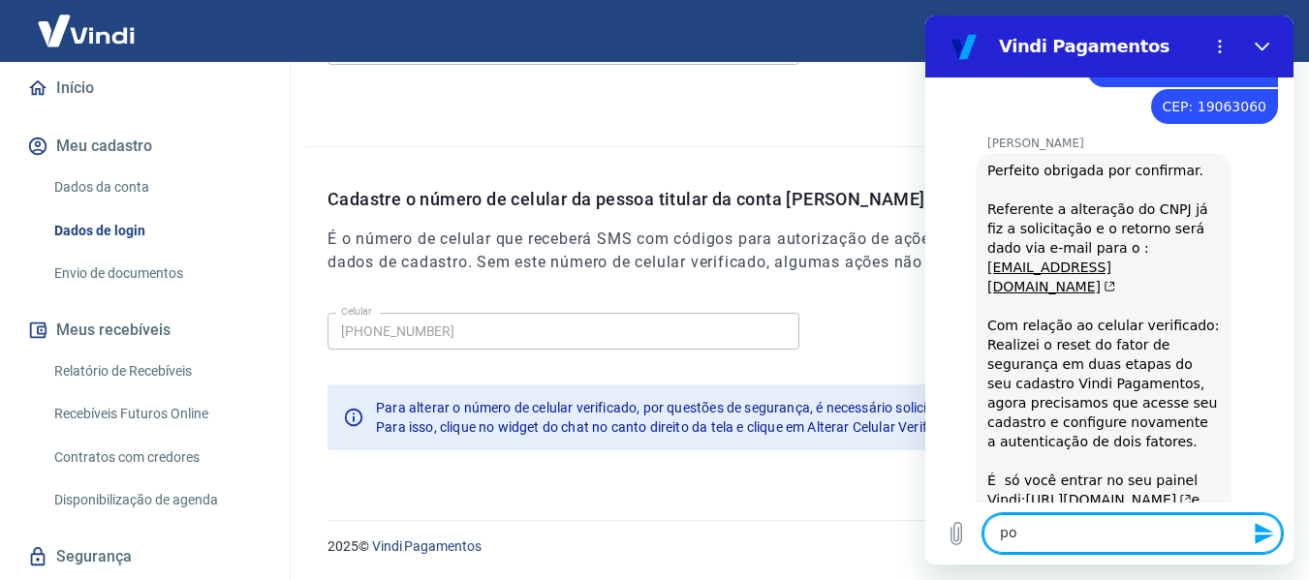
type textarea "p"
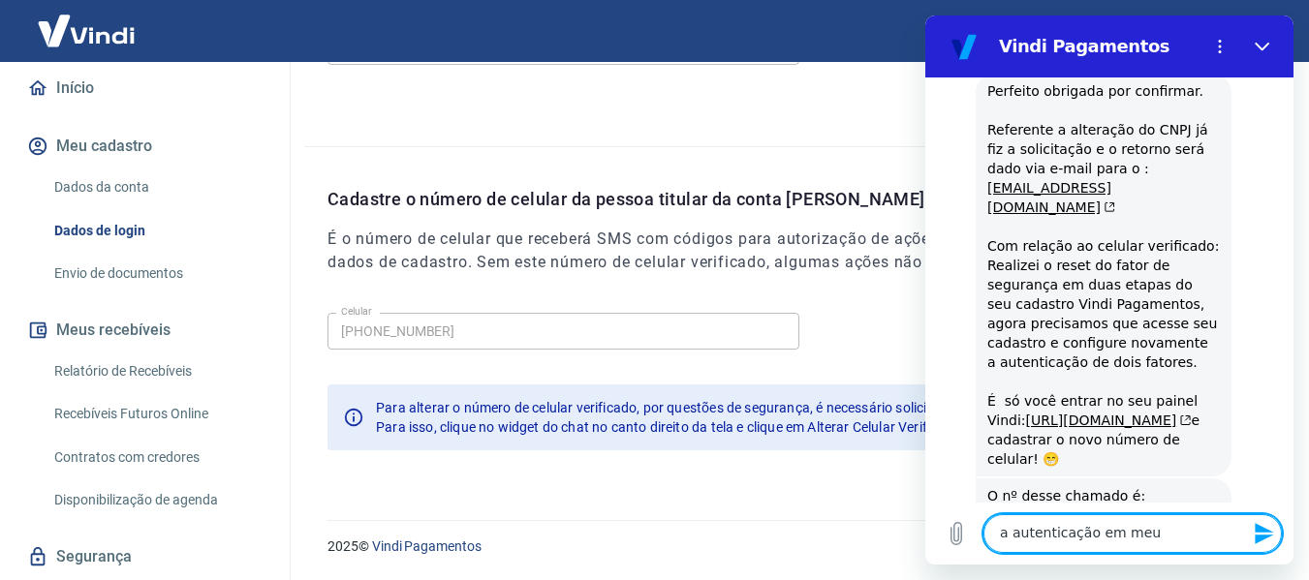
scroll to position [4605, 0]
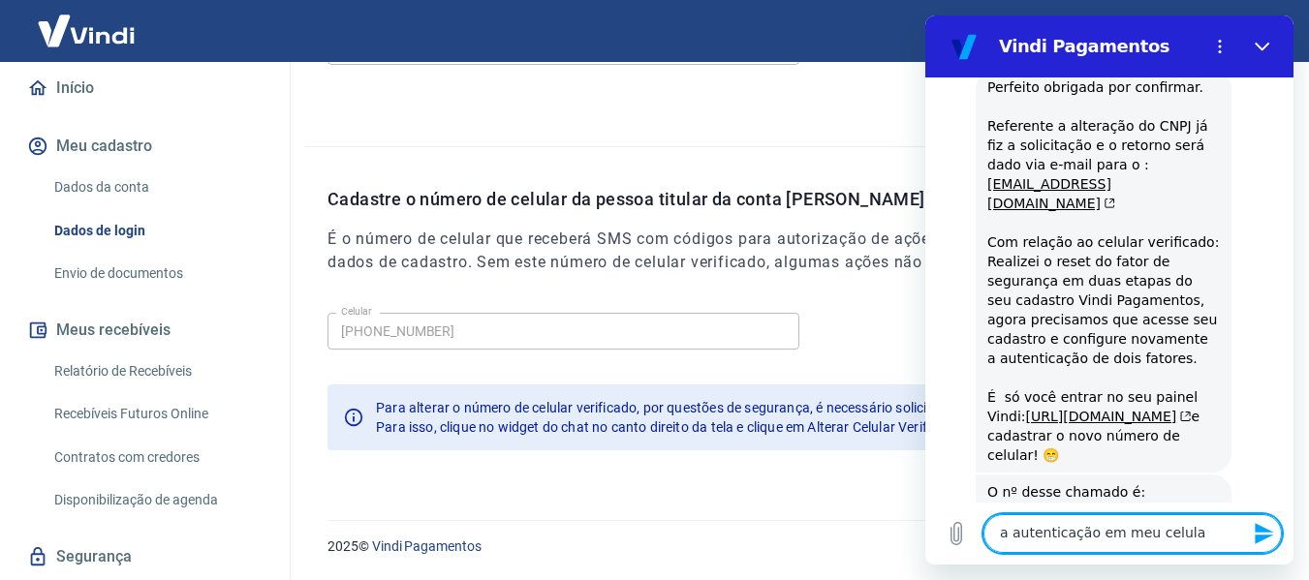
type textarea "a autenticação em meu celular"
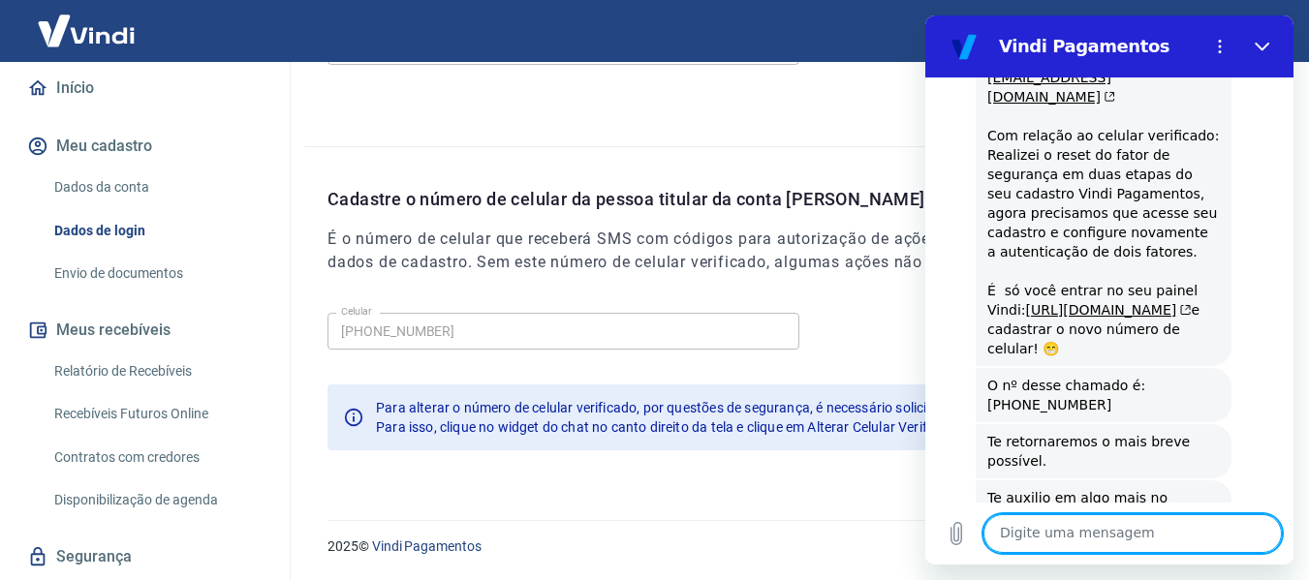
scroll to position [4716, 0]
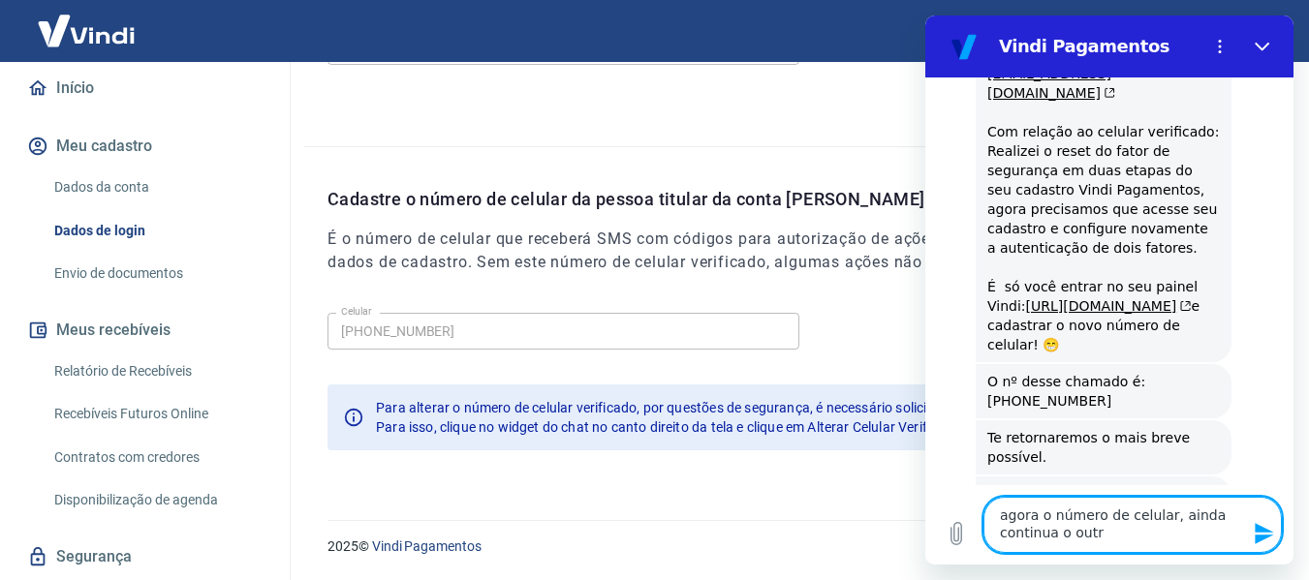
type textarea "agora o número de celular, ainda continua o outro"
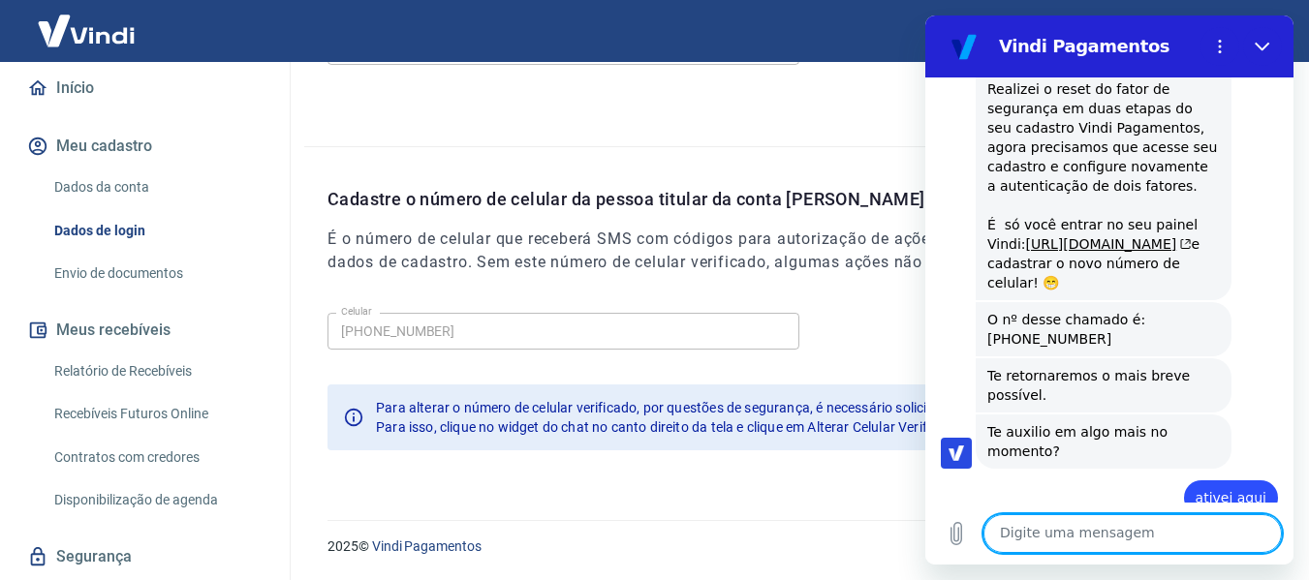
scroll to position [4782, 0]
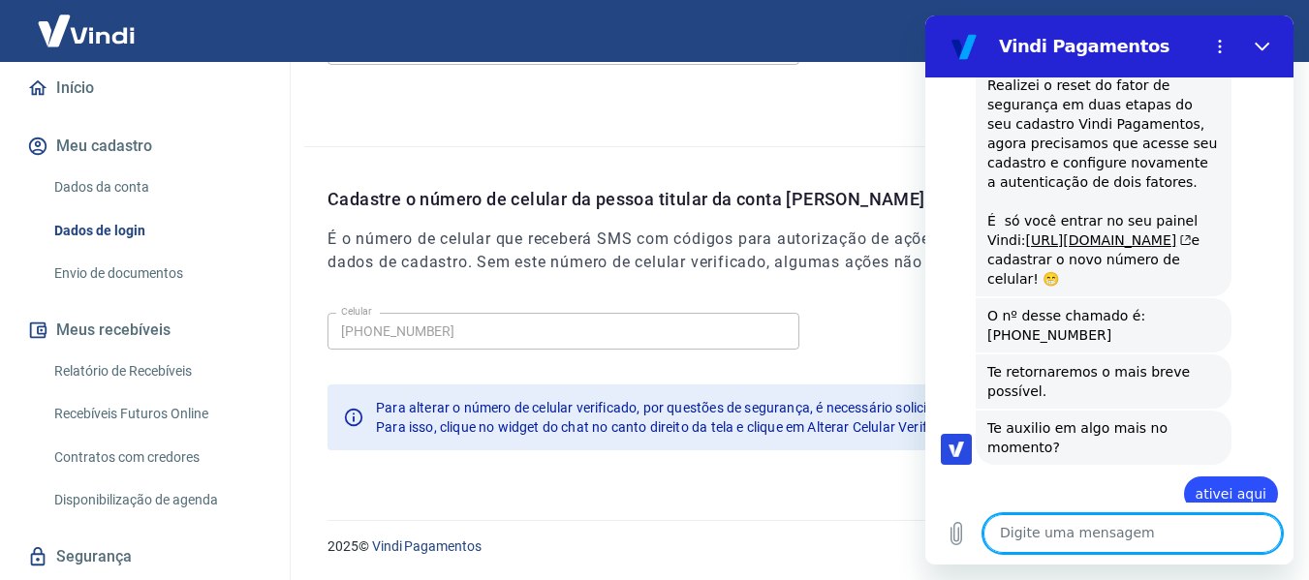
click at [1140, 530] on textarea at bounding box center [1133, 534] width 298 height 39
type textarea "meu cpf 359 057 91880"
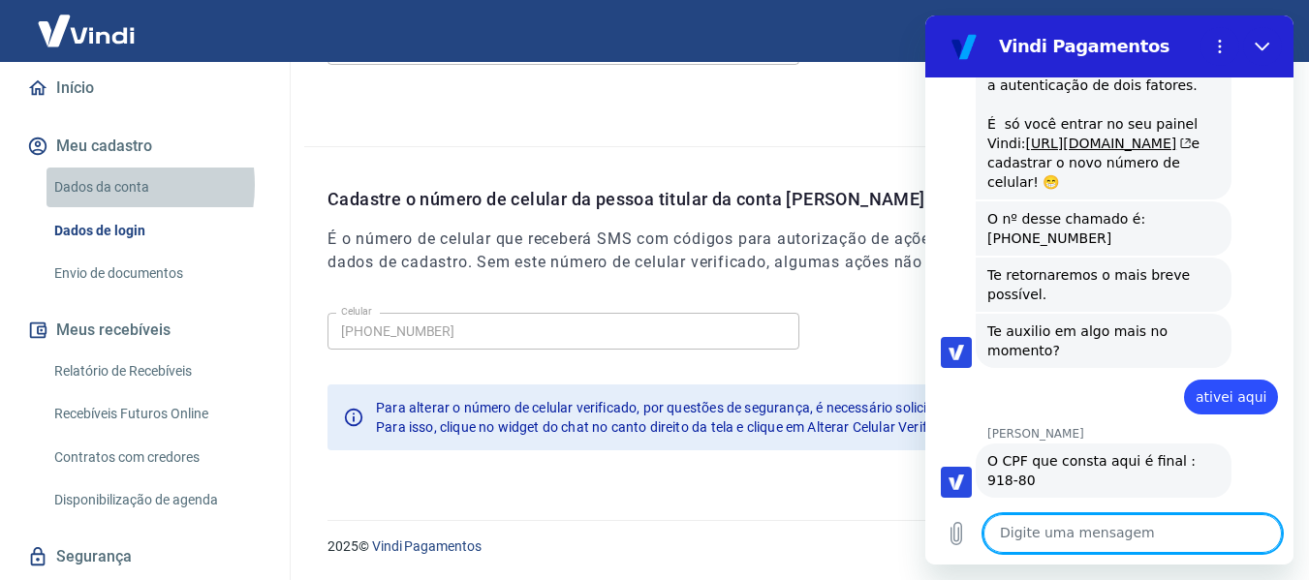
scroll to position [4882, 0]
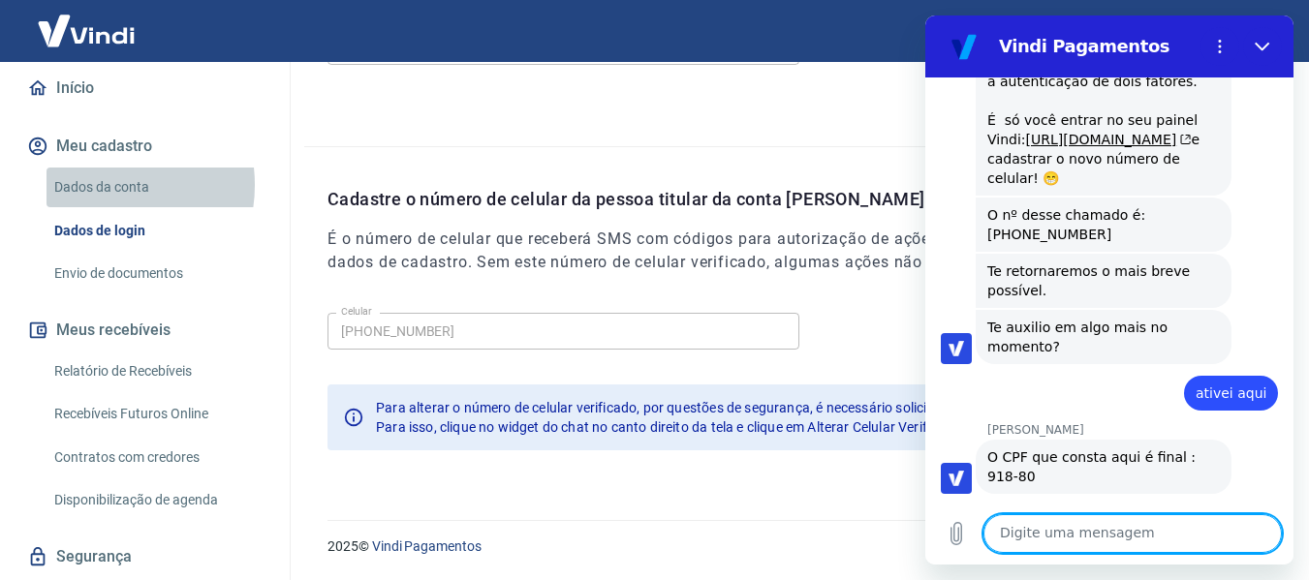
click at [98, 185] on link "Dados da conta" at bounding box center [157, 188] width 220 height 40
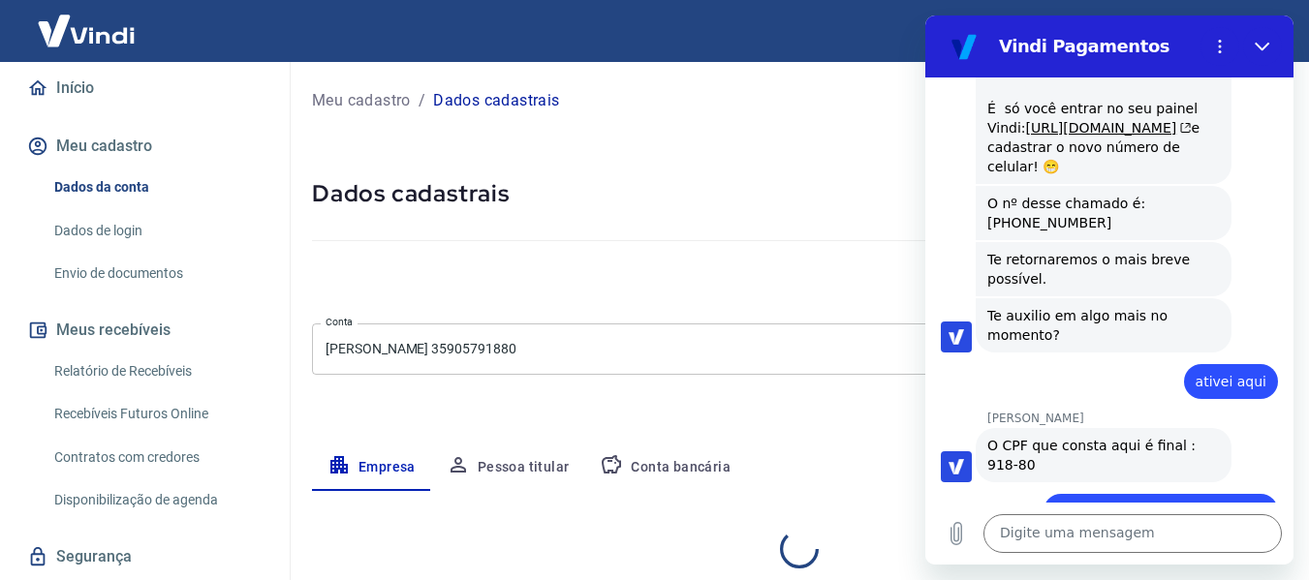
select select "SP"
select select "business"
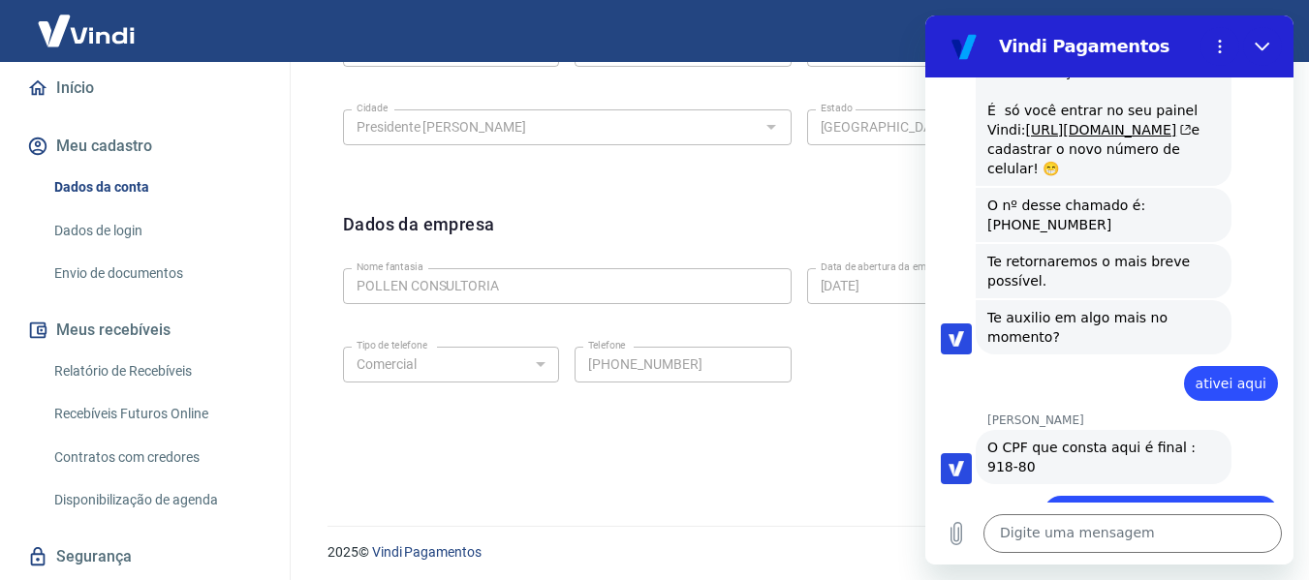
scroll to position [817, 0]
click at [108, 223] on link "Dados de login" at bounding box center [157, 231] width 220 height 40
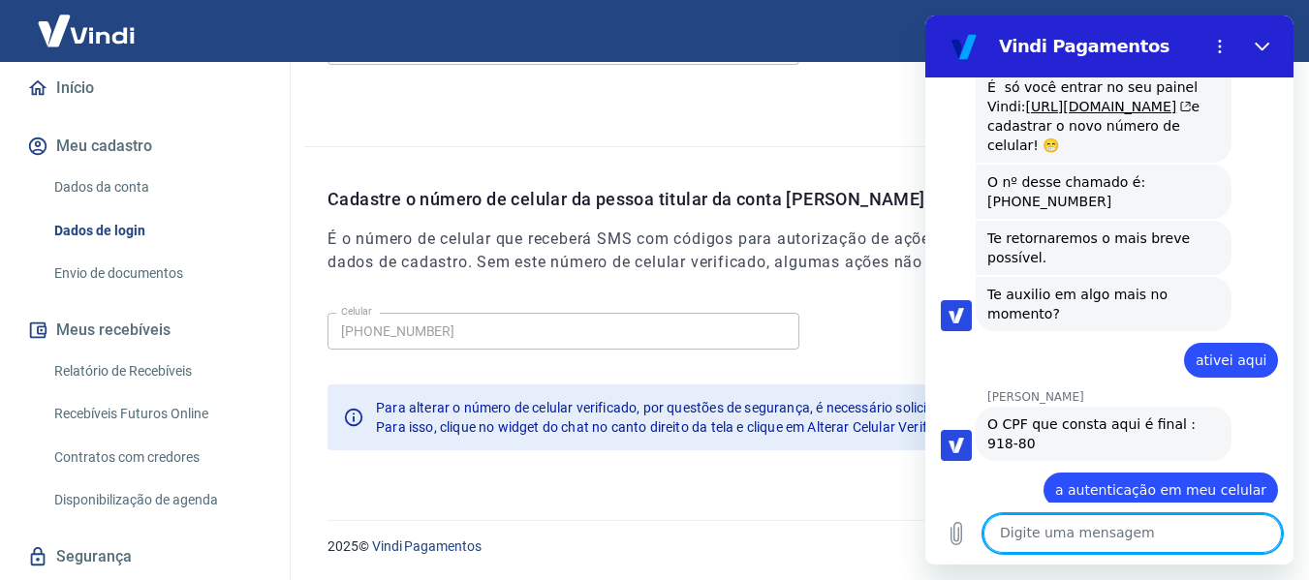
scroll to position [4919, 0]
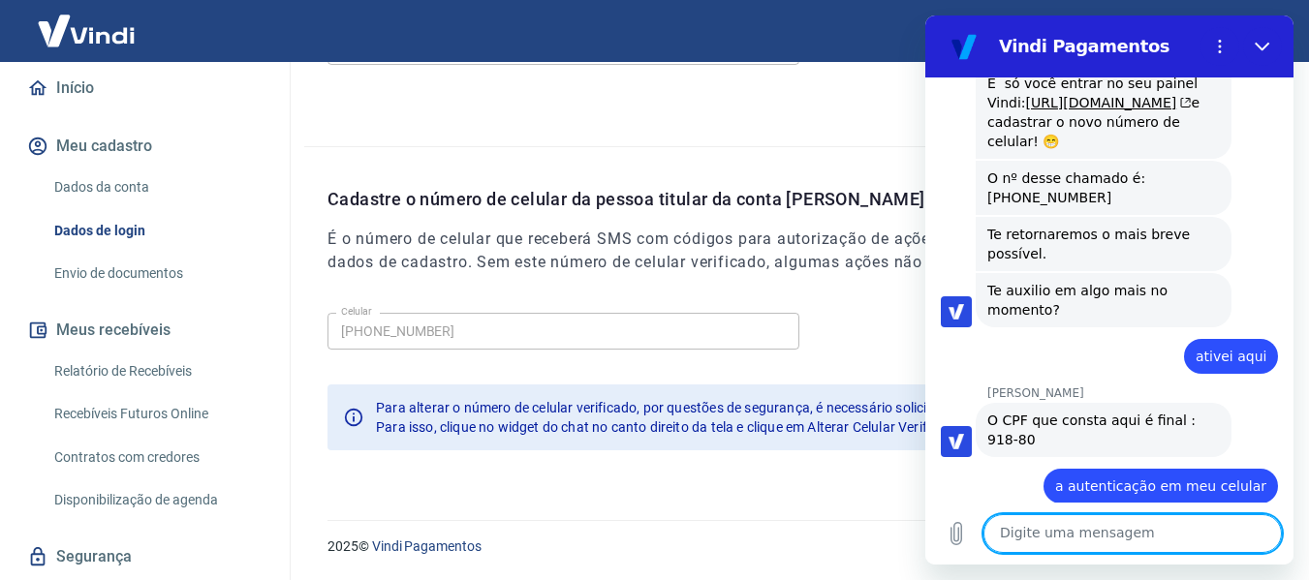
click at [1176, 536] on textarea at bounding box center [1133, 534] width 298 height 39
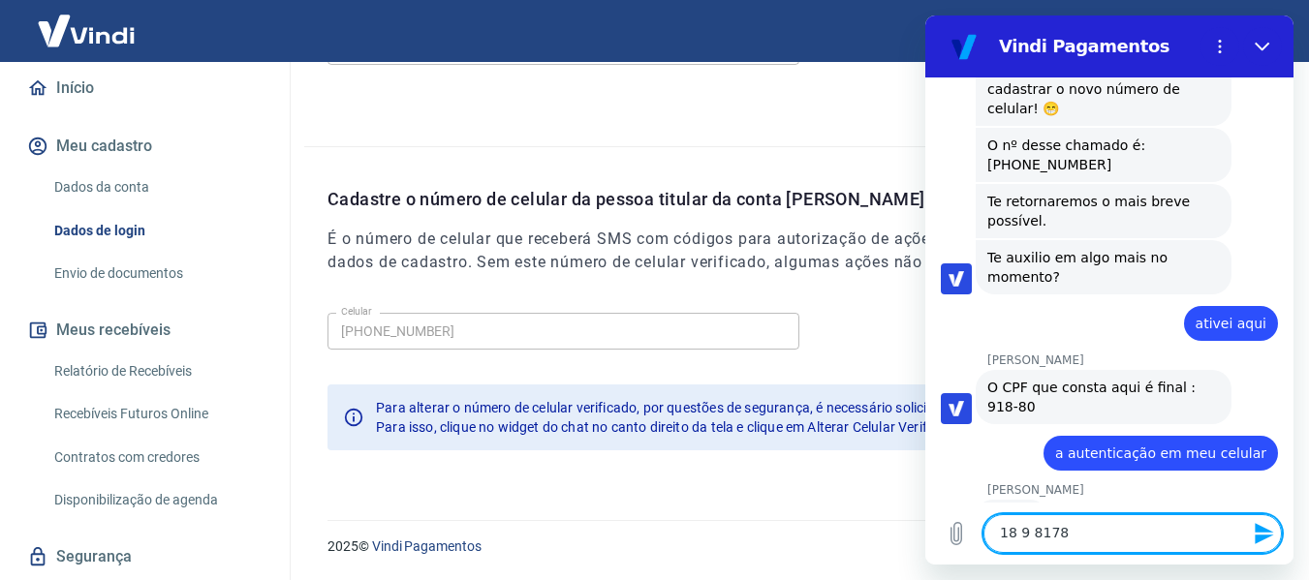
scroll to position [4956, 0]
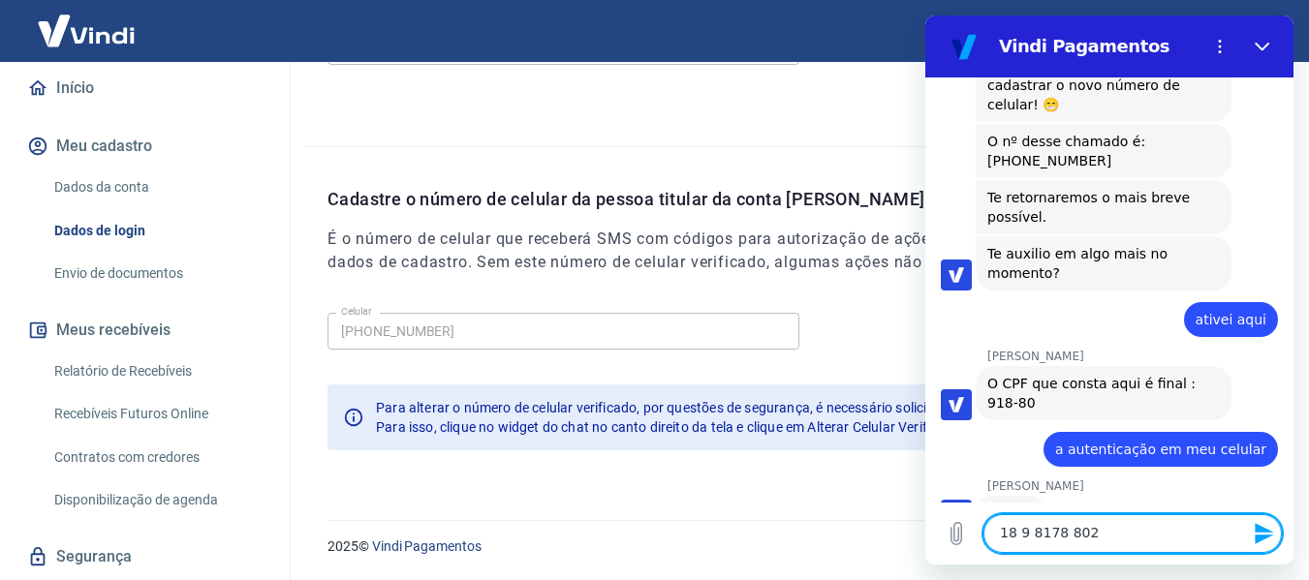
type textarea "18 9 8178 8021"
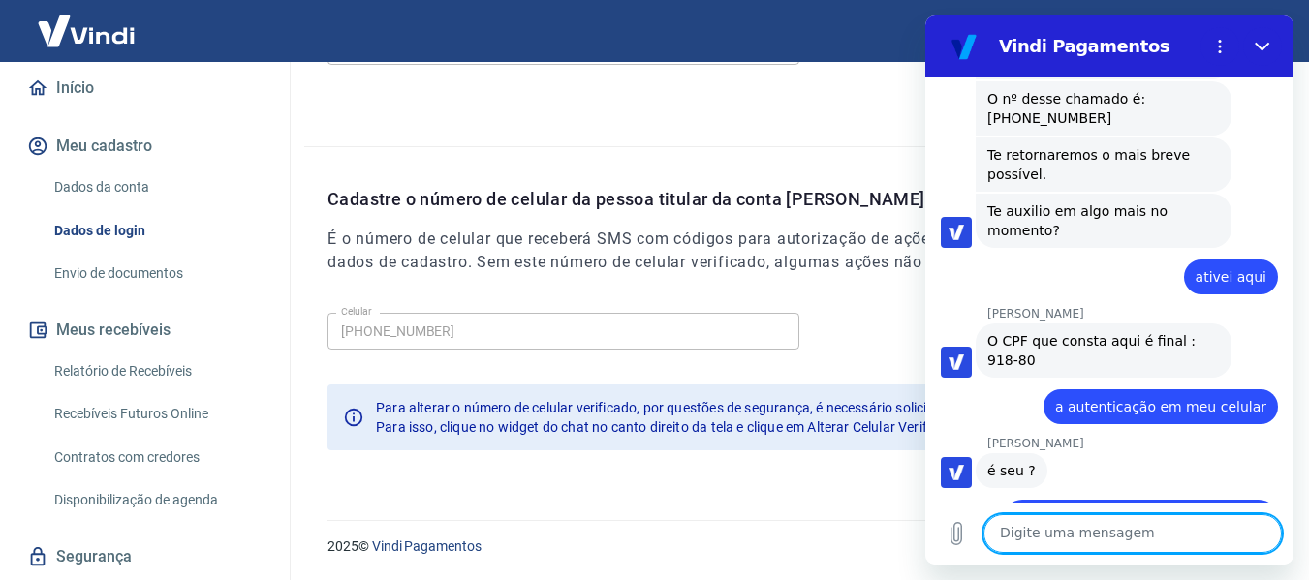
scroll to position [5002, 0]
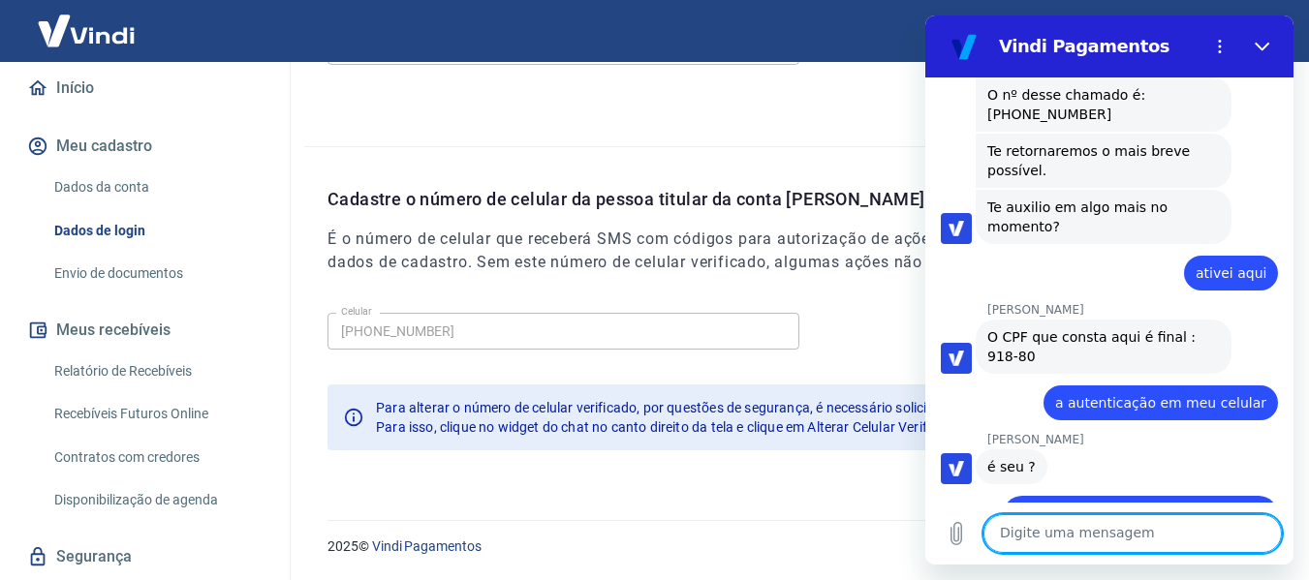
click at [692, 281] on div "Cadastre o número de celular da pessoa titular da conta Vindi É o número de cel…" at bounding box center [807, 245] width 958 height 119
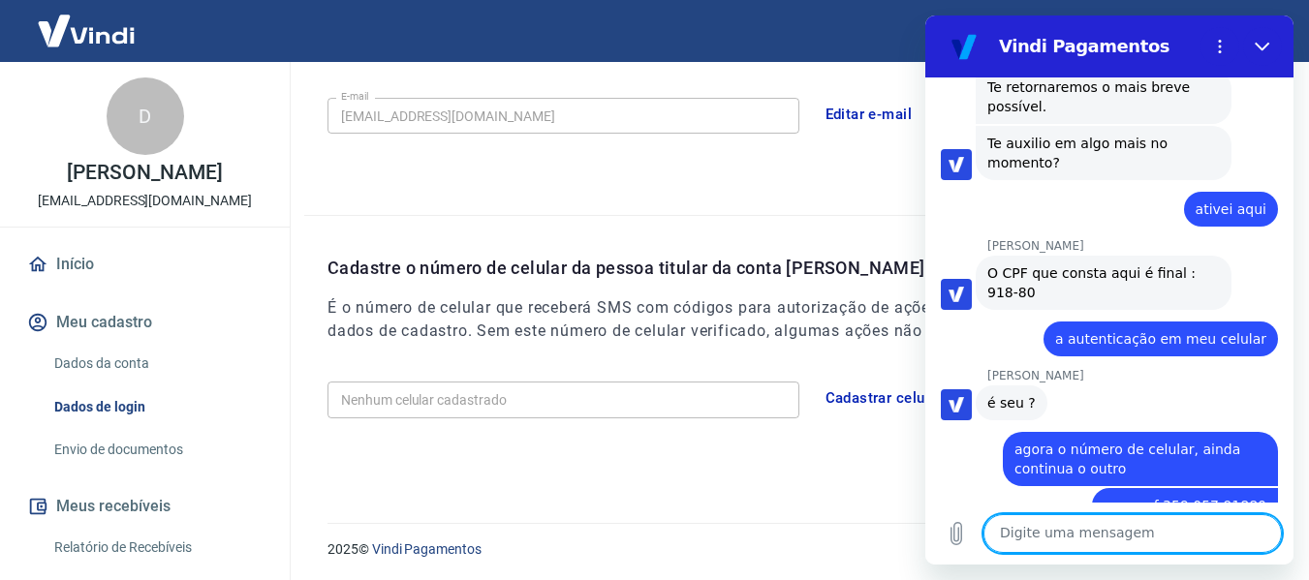
scroll to position [595, 0]
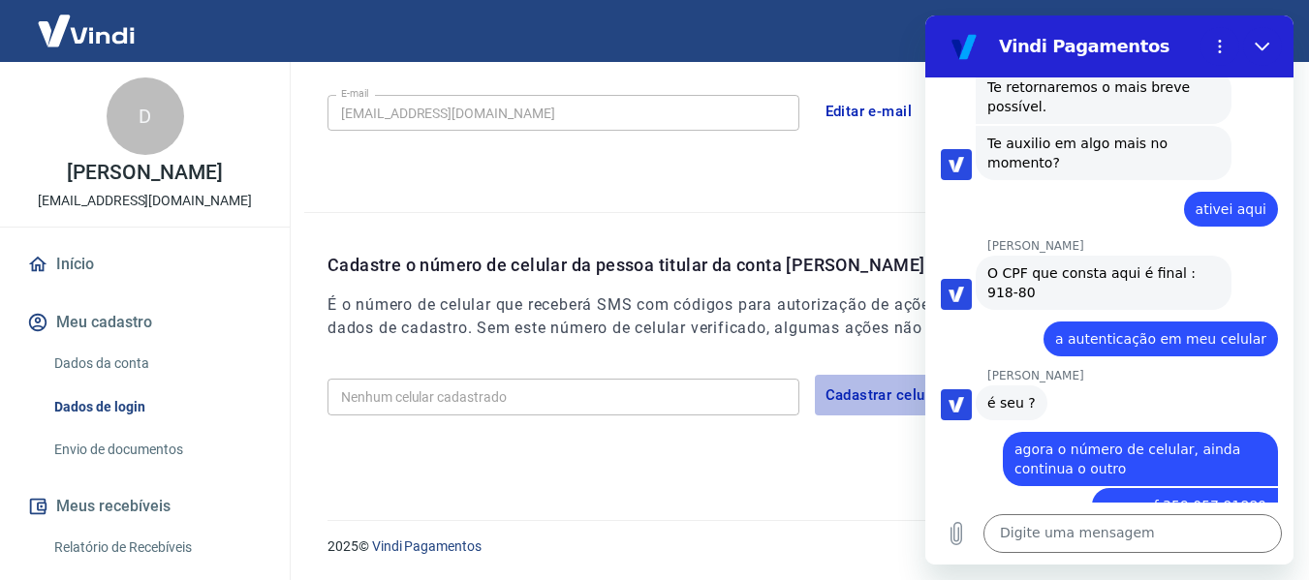
click at [878, 397] on button "Cadastrar celular" at bounding box center [884, 395] width 139 height 41
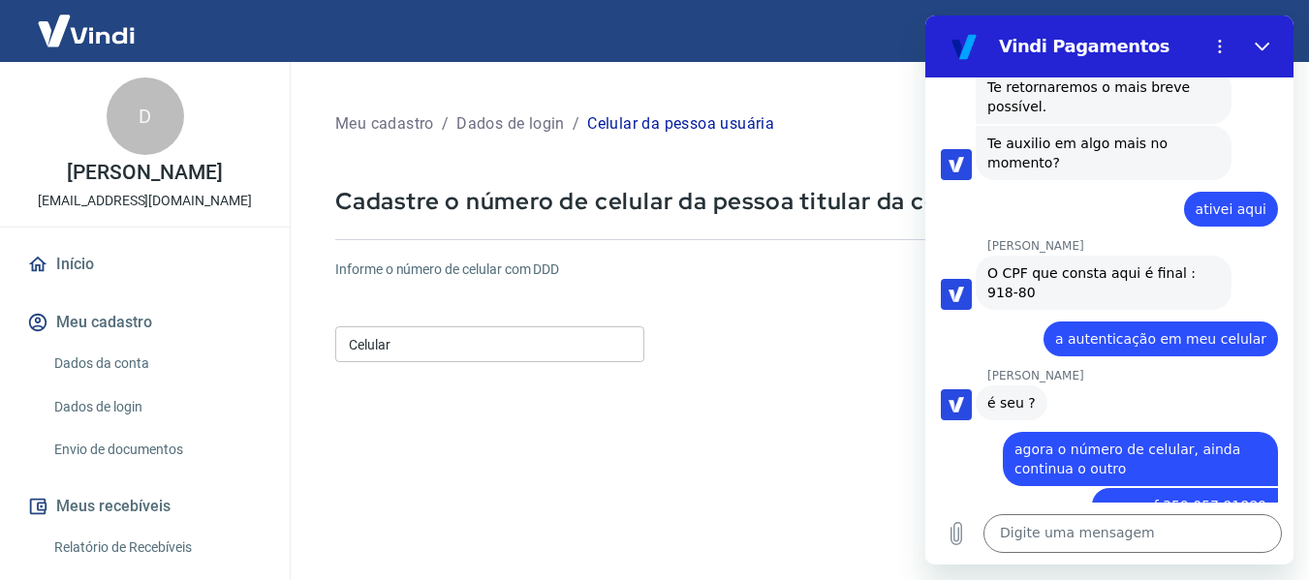
click at [454, 345] on input "Celular" at bounding box center [489, 345] width 309 height 36
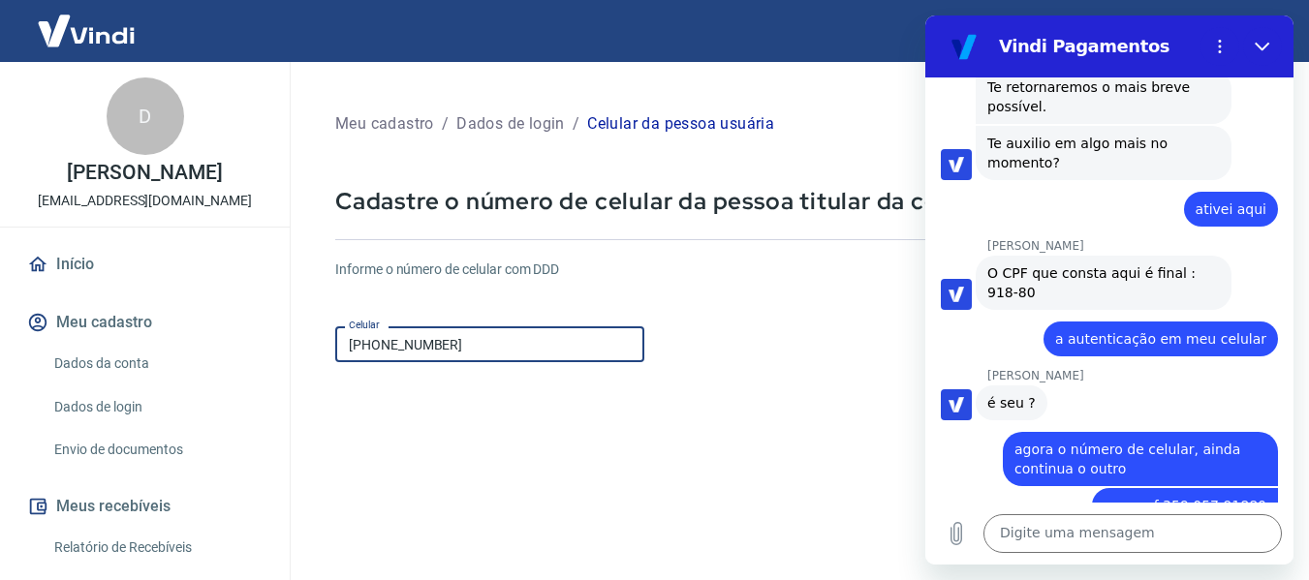
type input "[PHONE_NUMBER]"
click at [604, 456] on form "Informe o número de celular com DDD Celular (18) 98178-8021 Celular Continuar C…" at bounding box center [798, 527] width 927 height 567
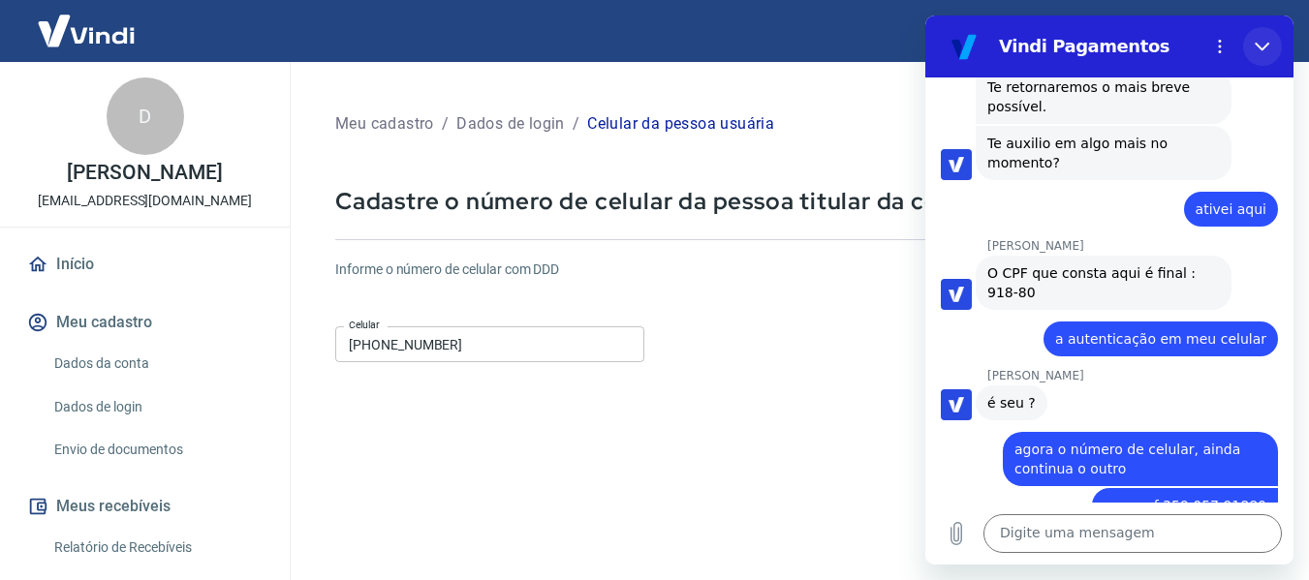
click at [1264, 44] on icon "Fechar" at bounding box center [1263, 47] width 16 height 16
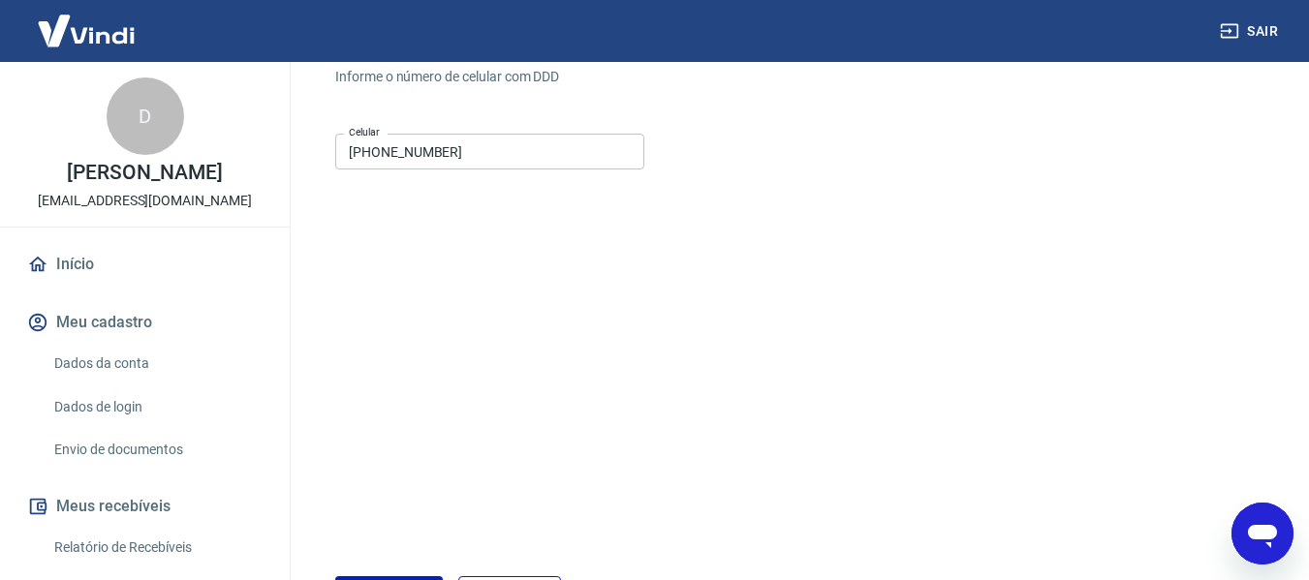
scroll to position [337, 0]
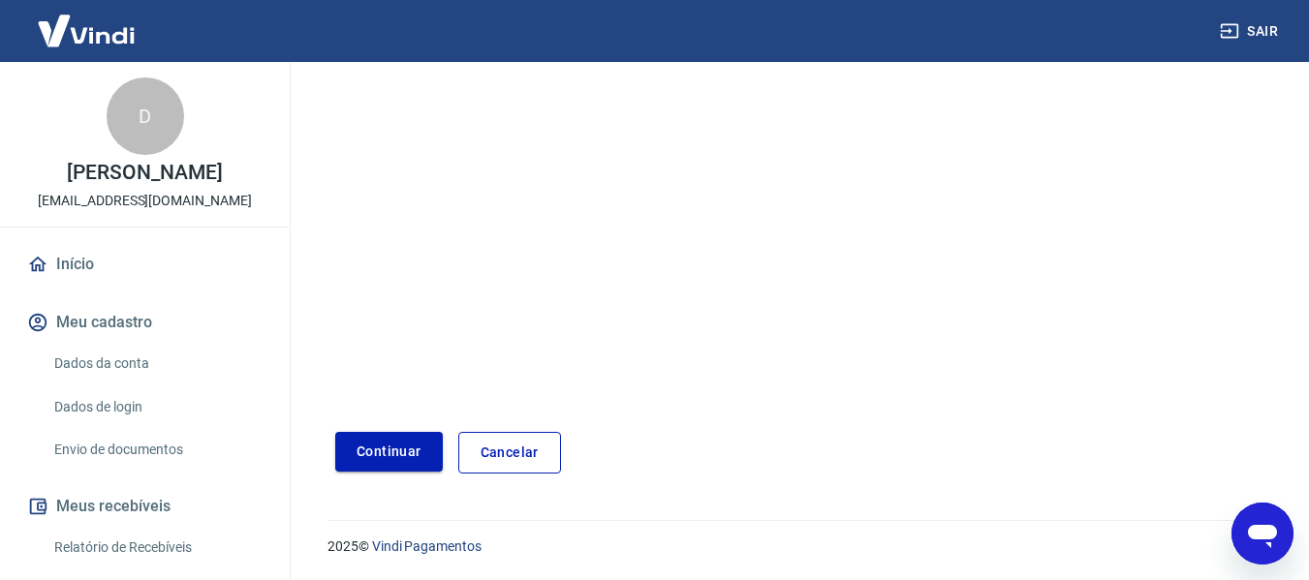
click at [386, 443] on button "Continuar" at bounding box center [389, 452] width 108 height 40
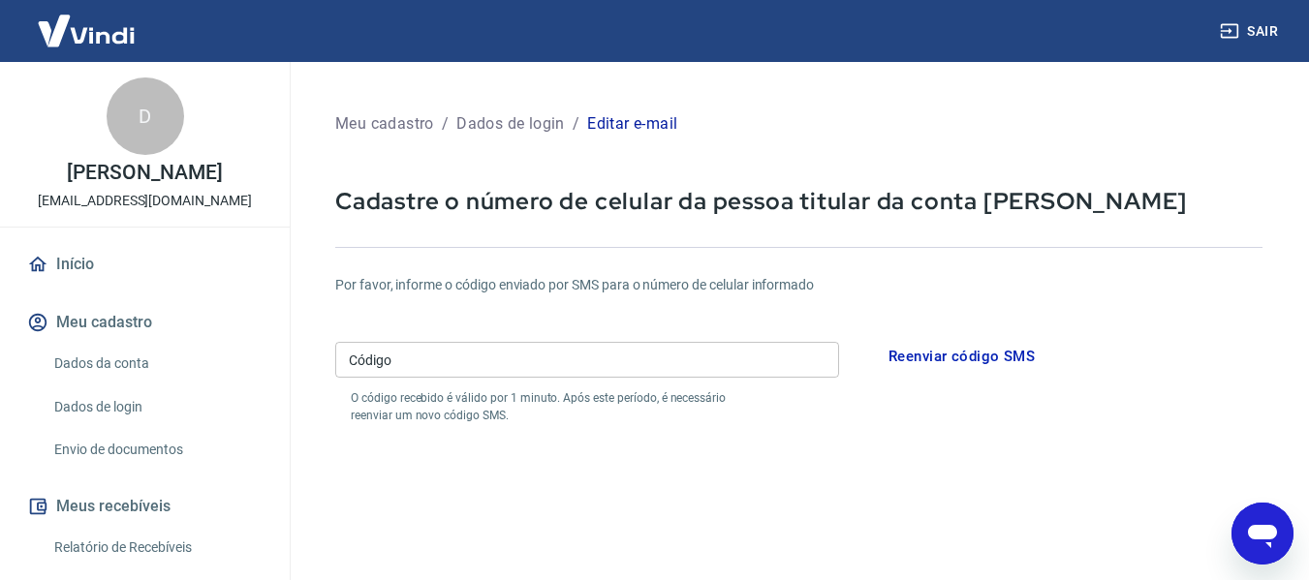
click at [715, 364] on input "Código" at bounding box center [587, 360] width 504 height 36
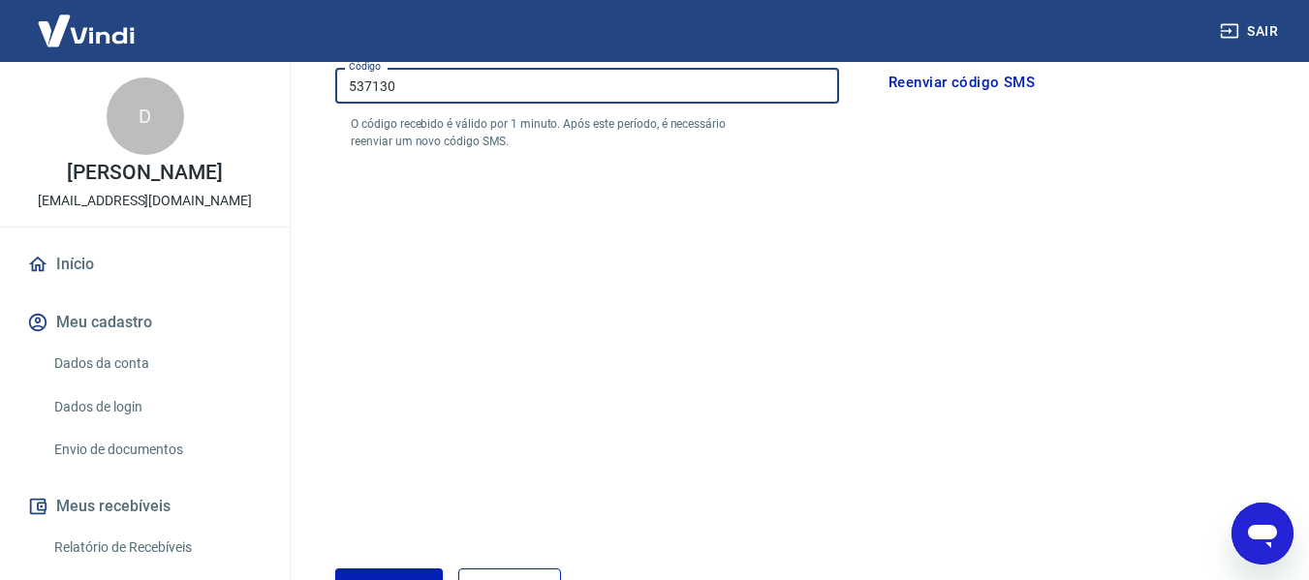
scroll to position [291, 0]
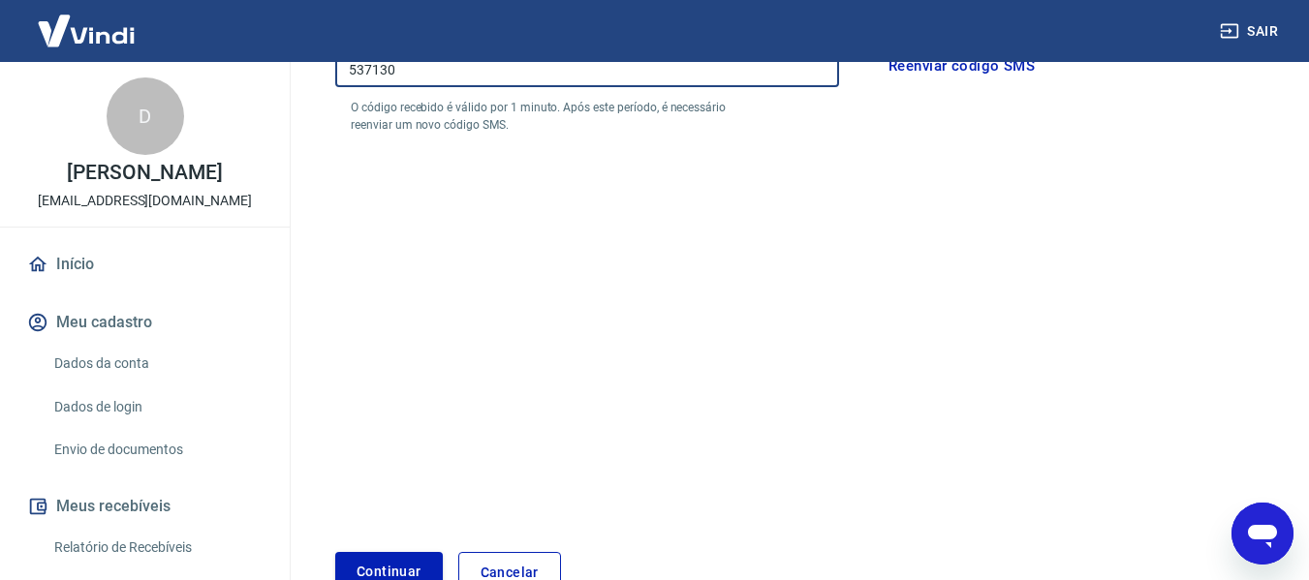
type input "537130"
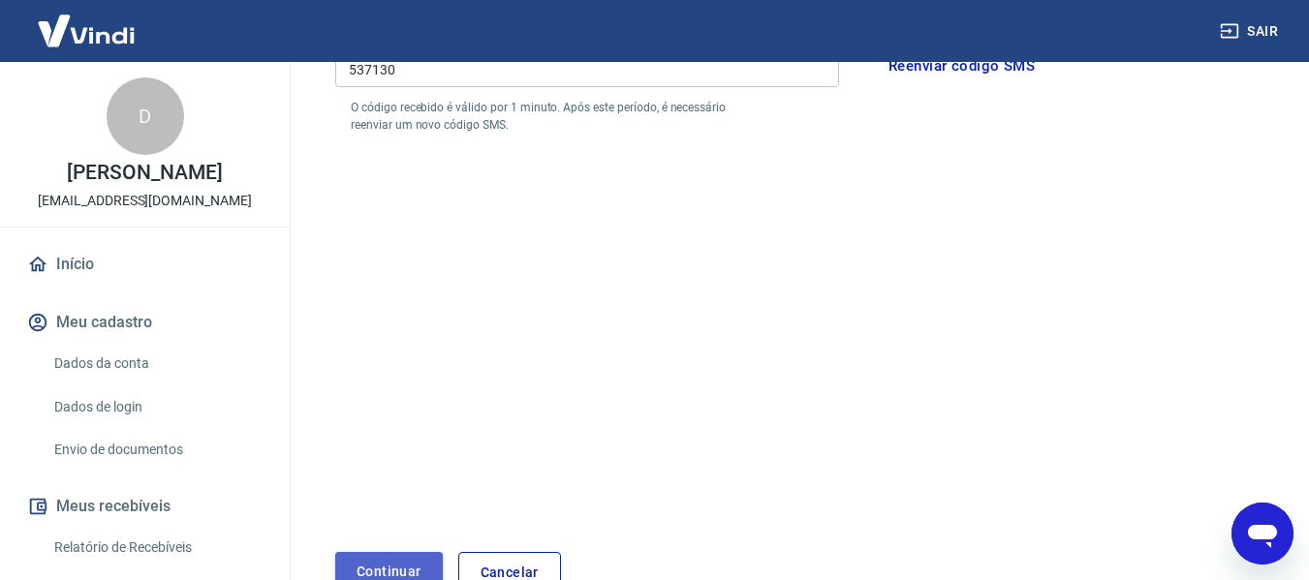
click at [377, 563] on button "Continuar" at bounding box center [389, 572] width 108 height 40
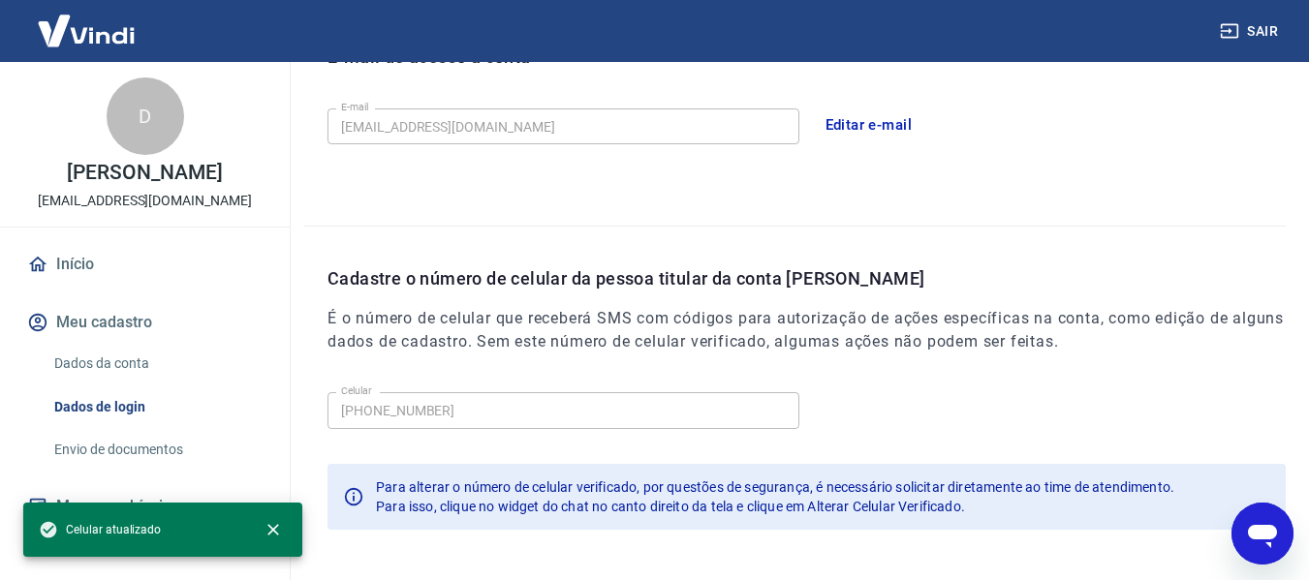
scroll to position [661, 0]
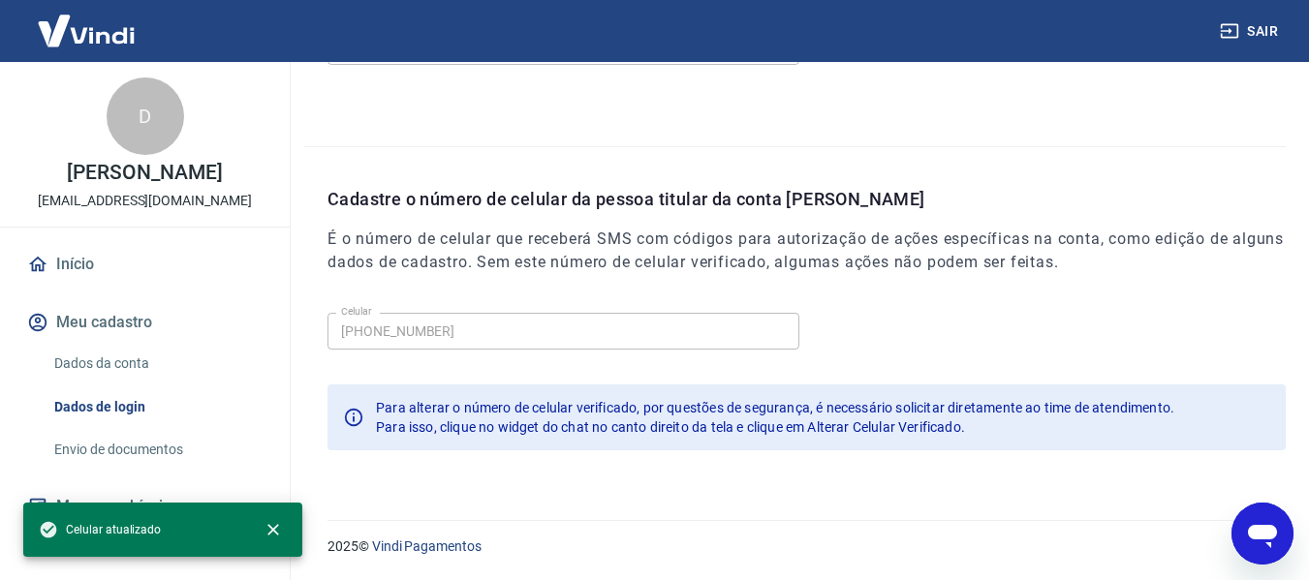
click at [1256, 532] on icon "Abrir janela de mensagens" at bounding box center [1262, 536] width 29 height 23
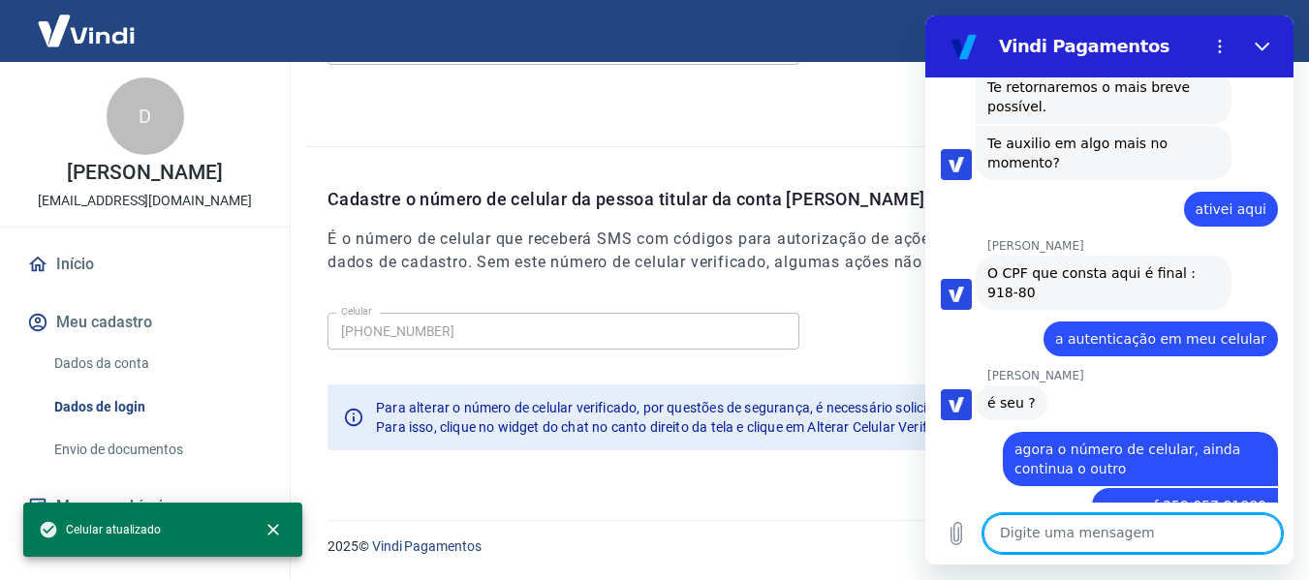
click at [1102, 529] on textarea at bounding box center [1133, 534] width 298 height 39
type textarea "Deu certo"
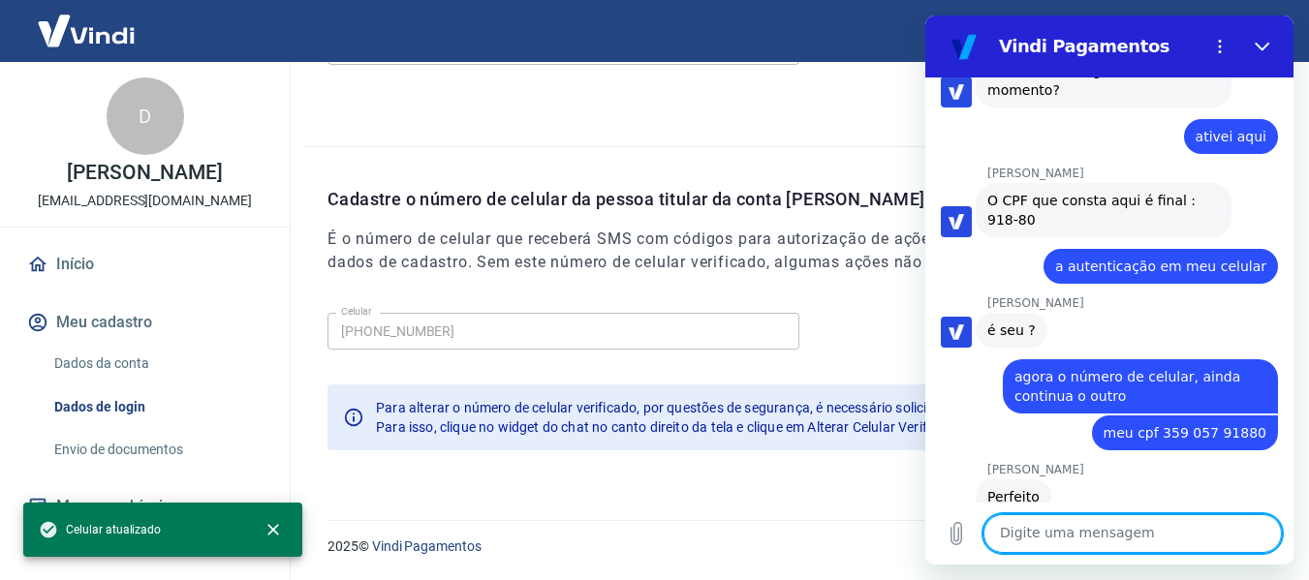
scroll to position [5150, 0]
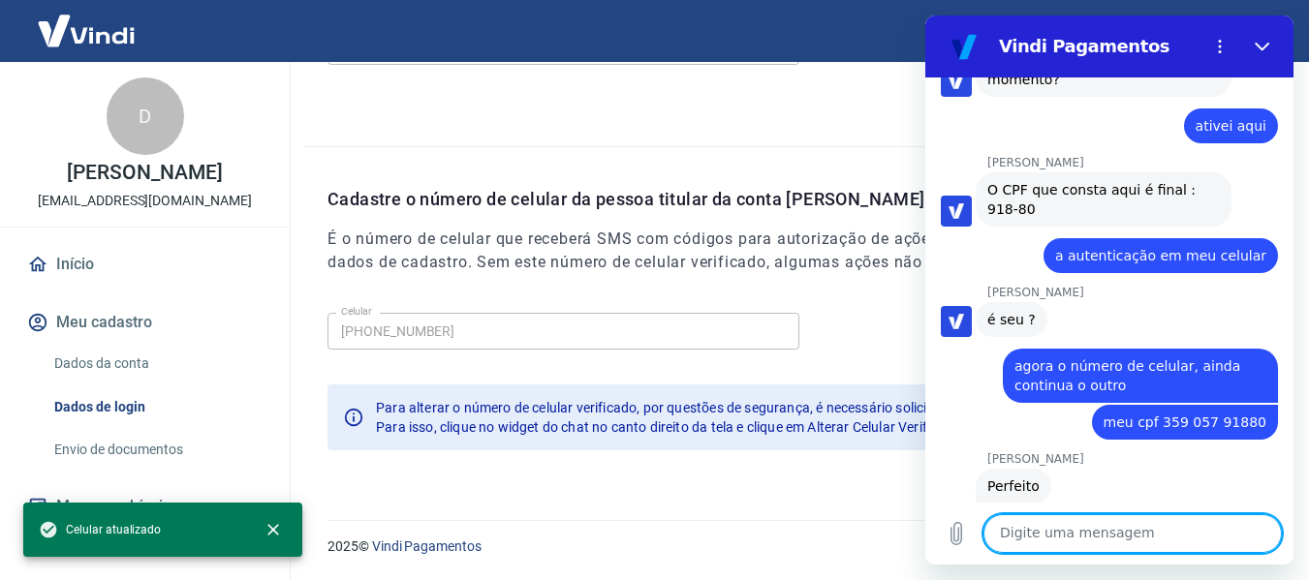
click at [1051, 538] on textarea at bounding box center [1133, 534] width 298 height 39
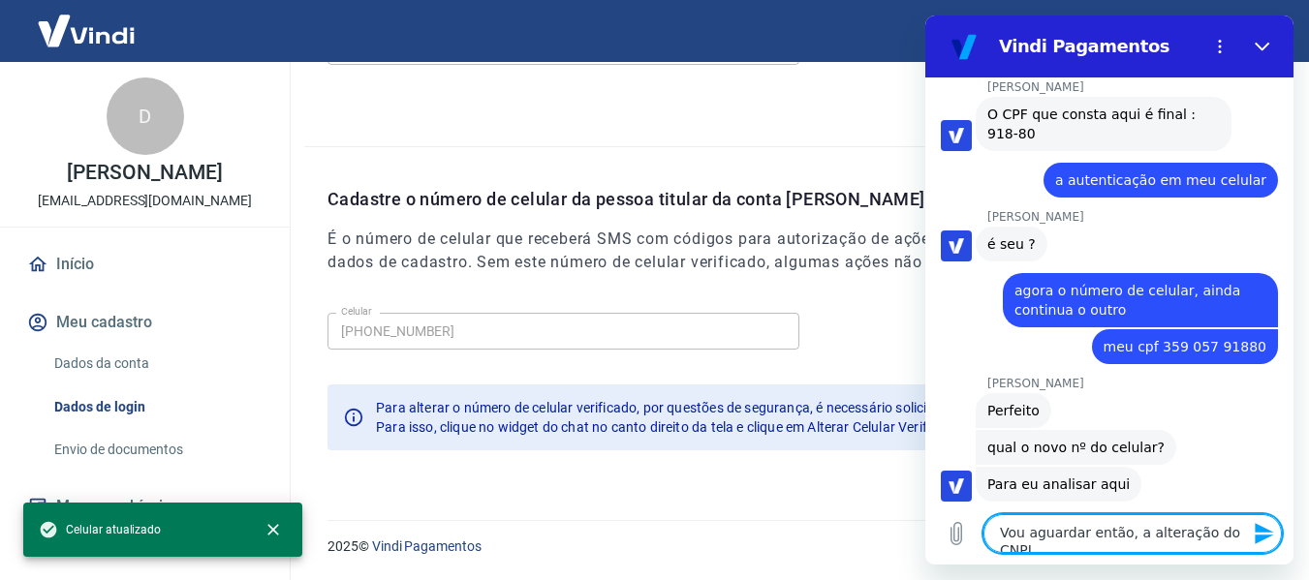
scroll to position [5227, 0]
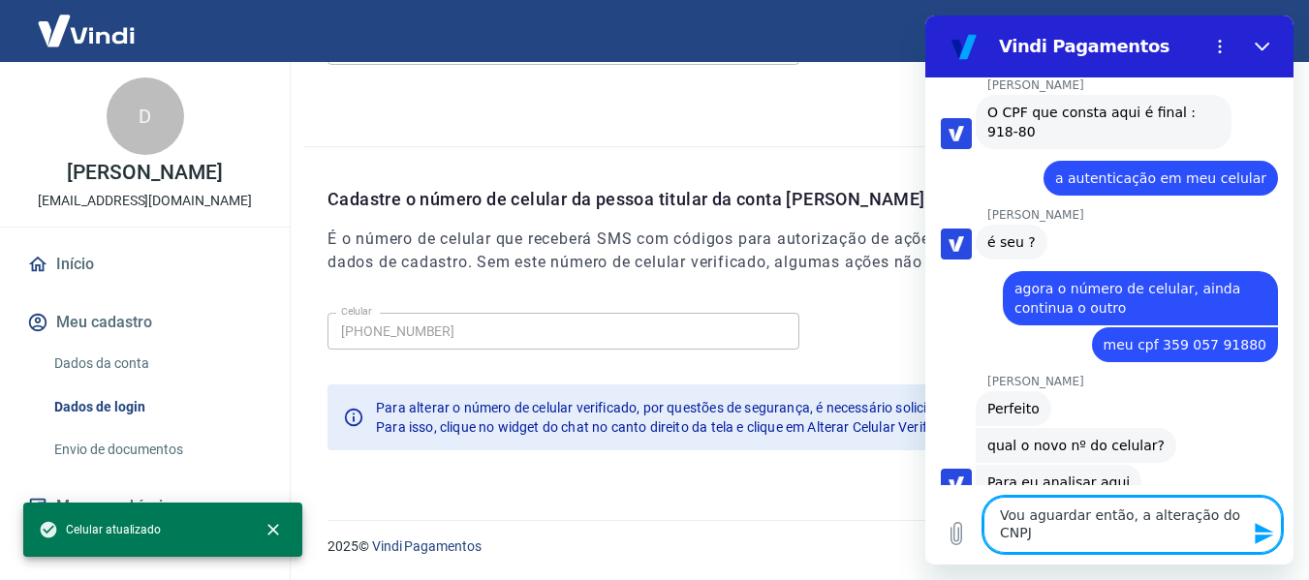
type textarea "Vou aguardar então, a alteração do CNPJ"
click at [104, 367] on link "Dados da conta" at bounding box center [157, 364] width 220 height 40
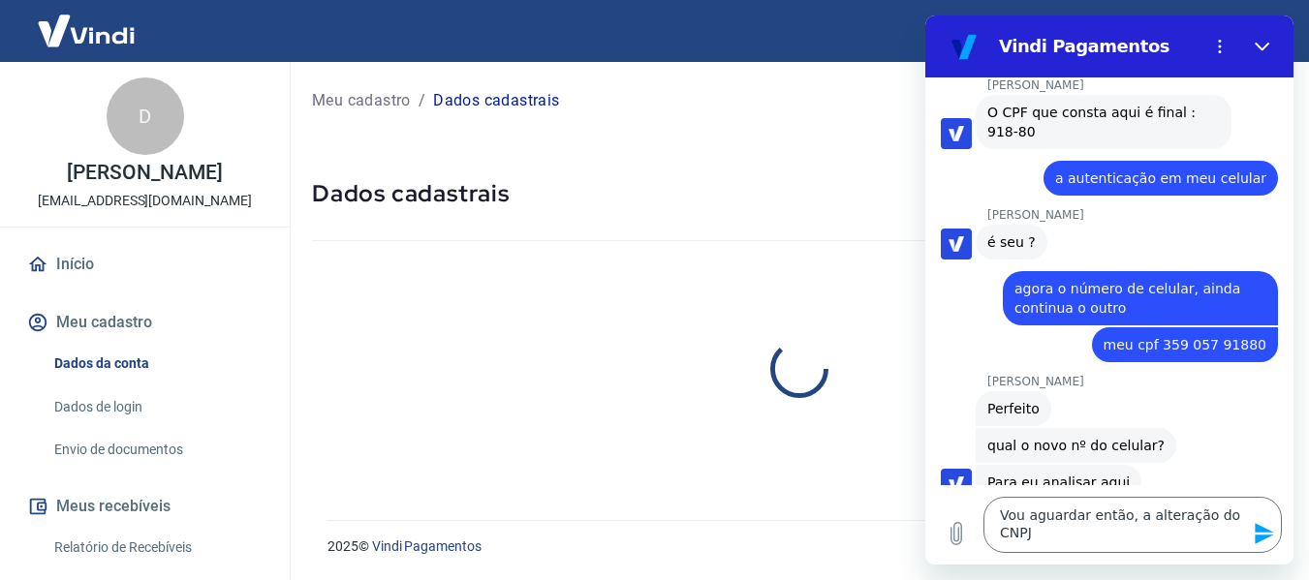
select select "SP"
select select "business"
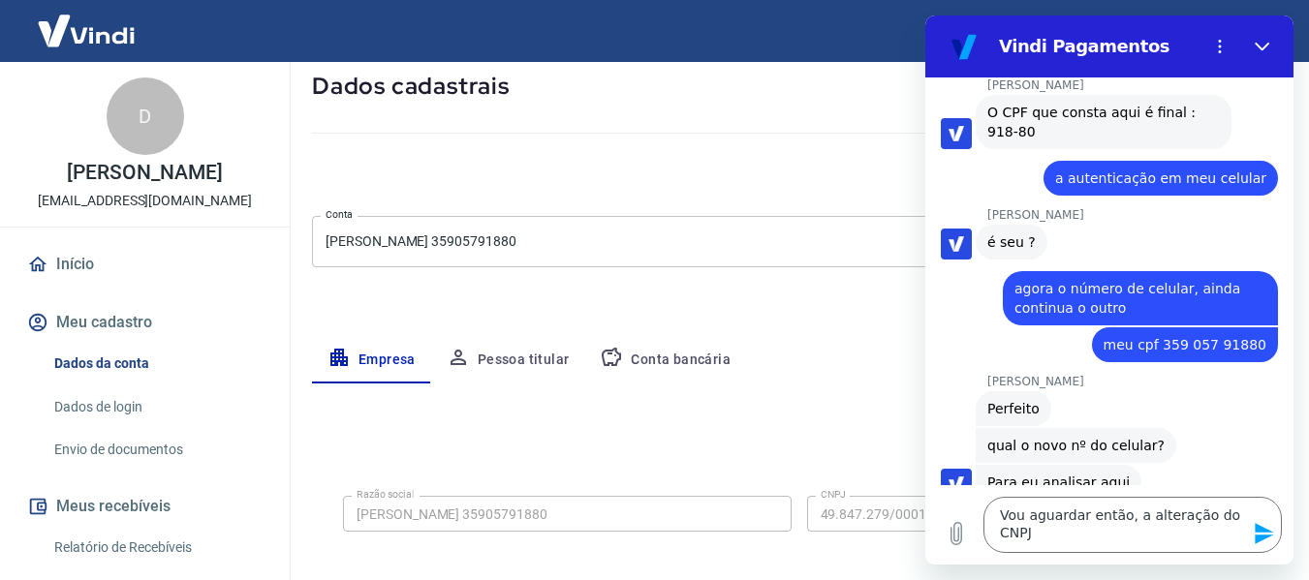
scroll to position [291, 0]
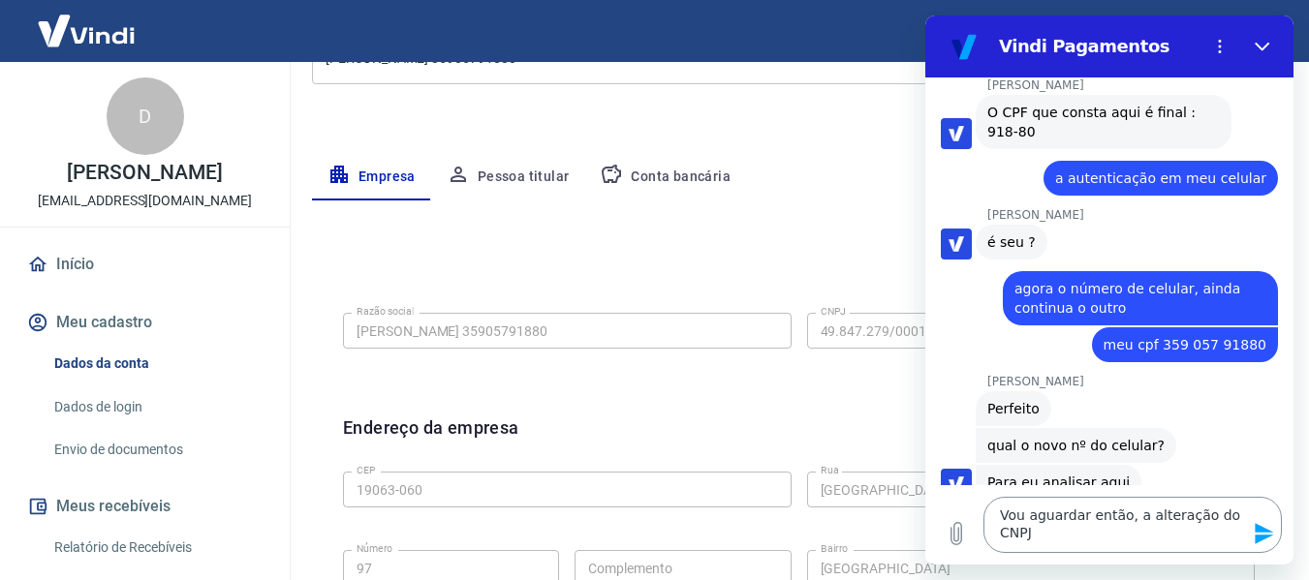
click at [1089, 538] on textarea "Vou aguardar então, a alteração do CNPJ" at bounding box center [1133, 525] width 298 height 56
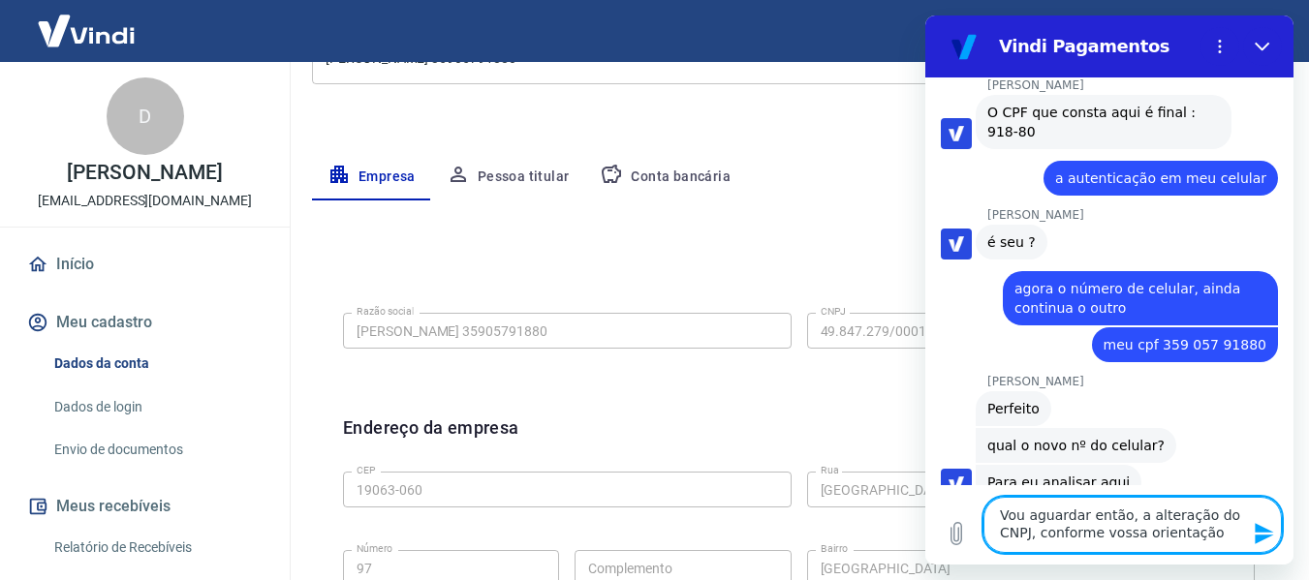
type textarea "Vou aguardar então, a alteração do CNPJ, conforme vossa orientação."
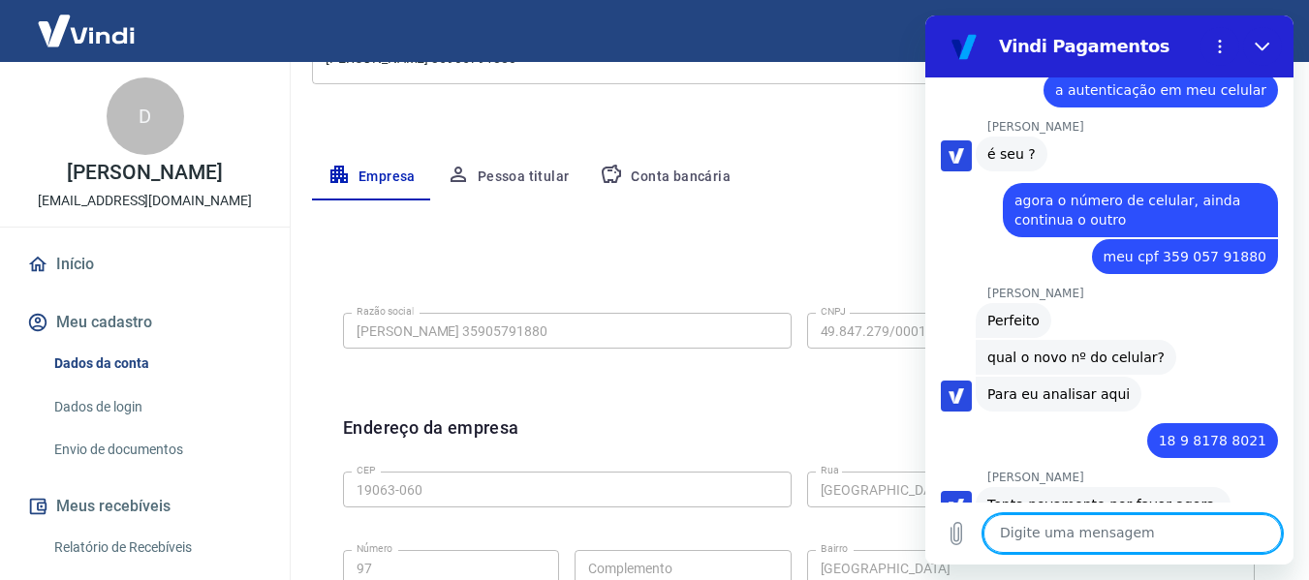
scroll to position [5318, 0]
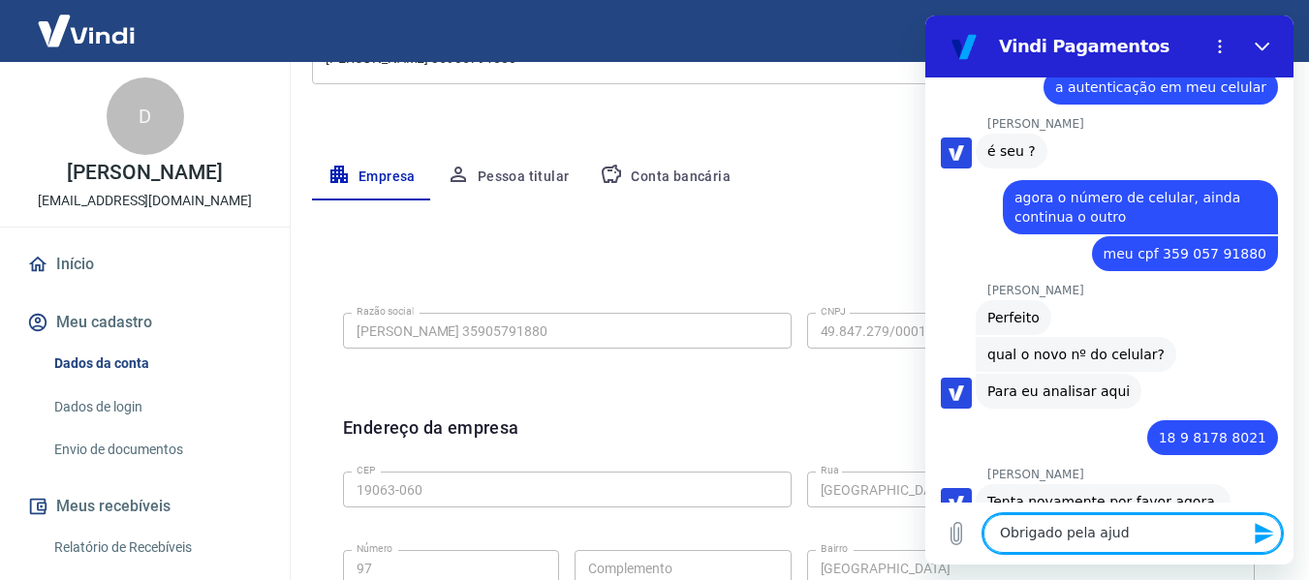
type textarea "Obrigado pela ajuda"
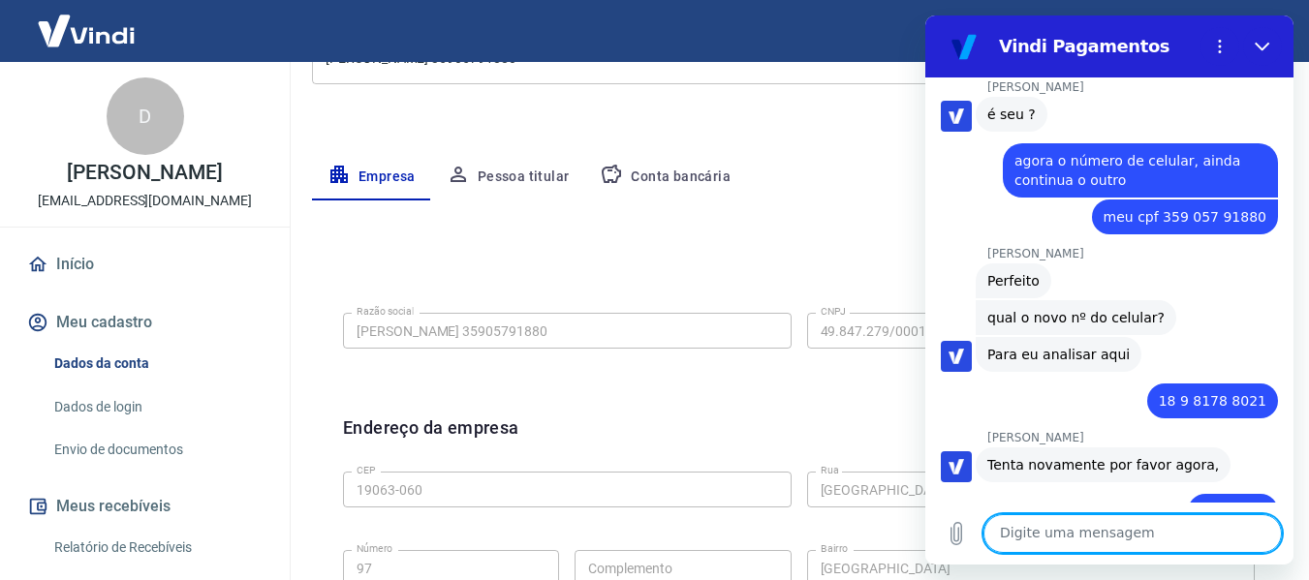
scroll to position [5460, 0]
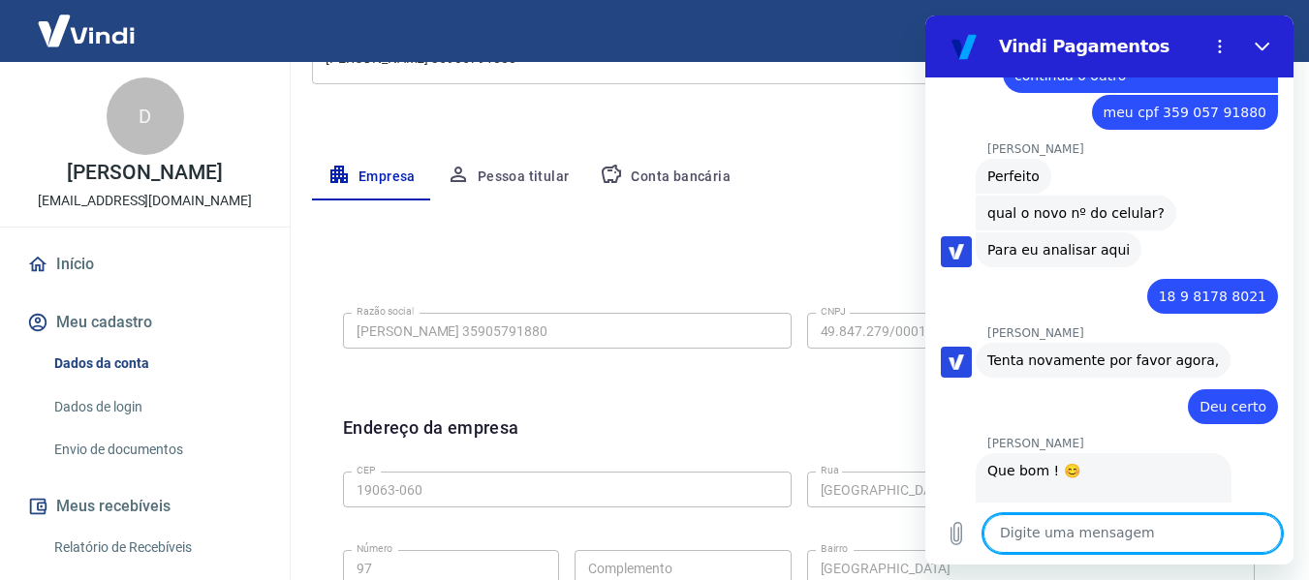
click at [1112, 528] on textarea at bounding box center [1133, 534] width 298 height 39
type textarea "não"
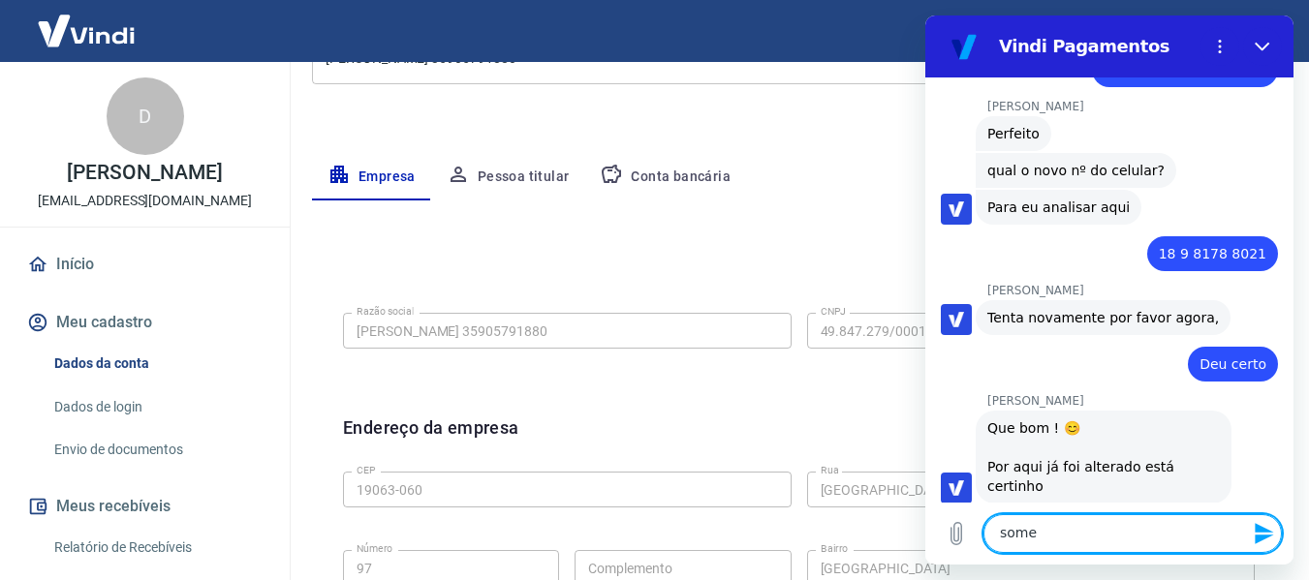
scroll to position [5506, 0]
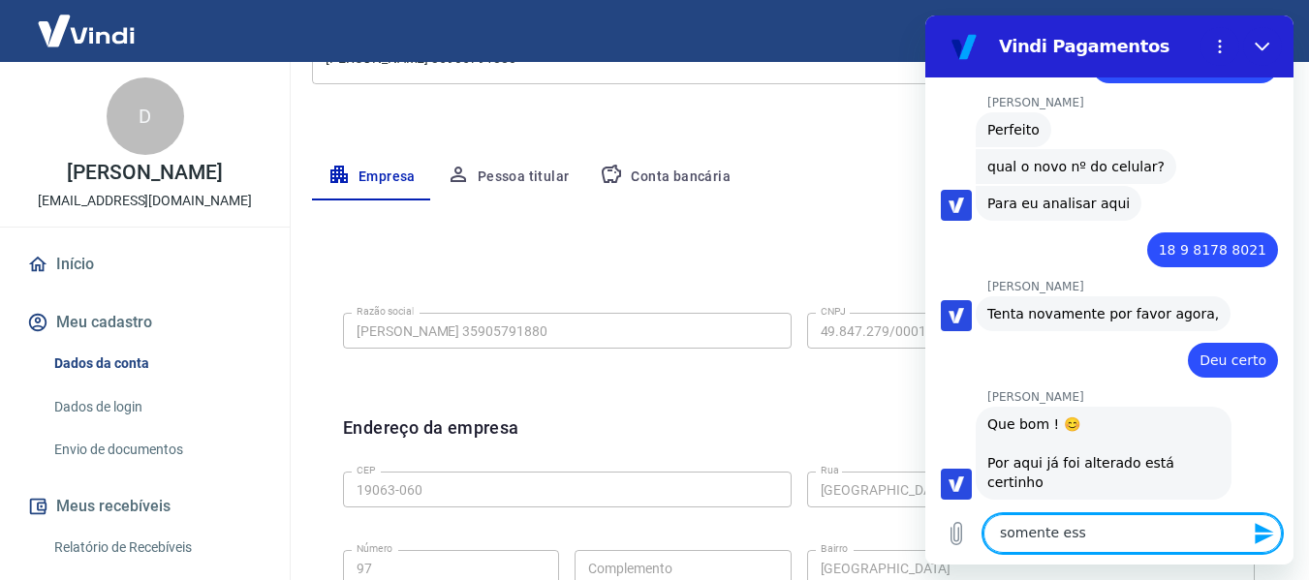
type textarea "somente esse"
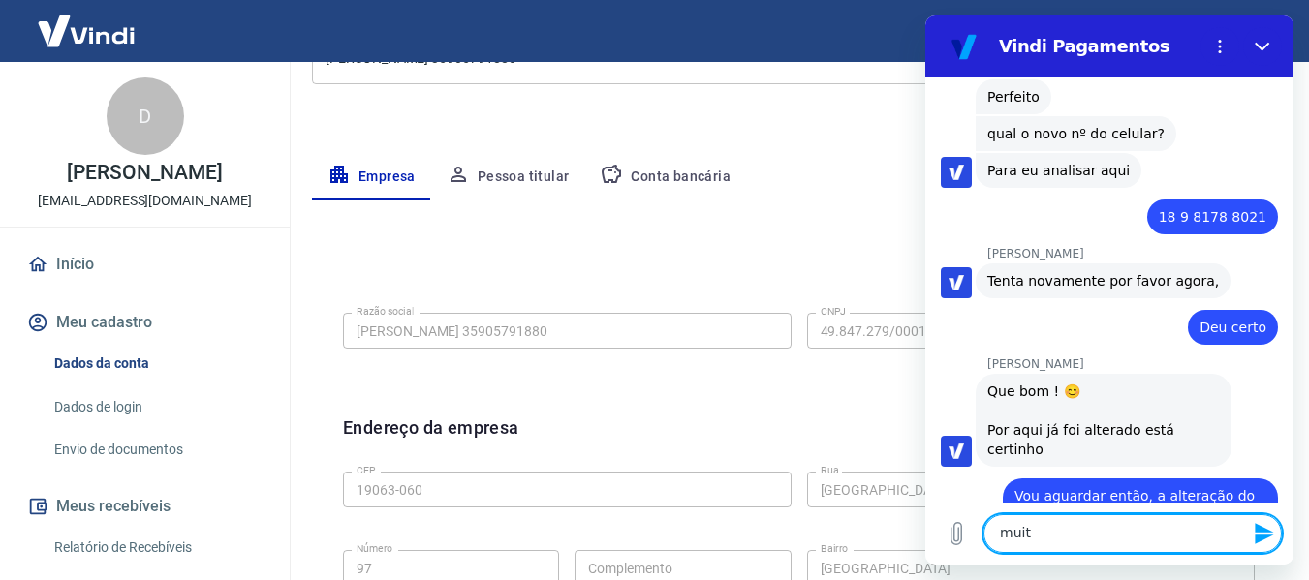
scroll to position [5543, 0]
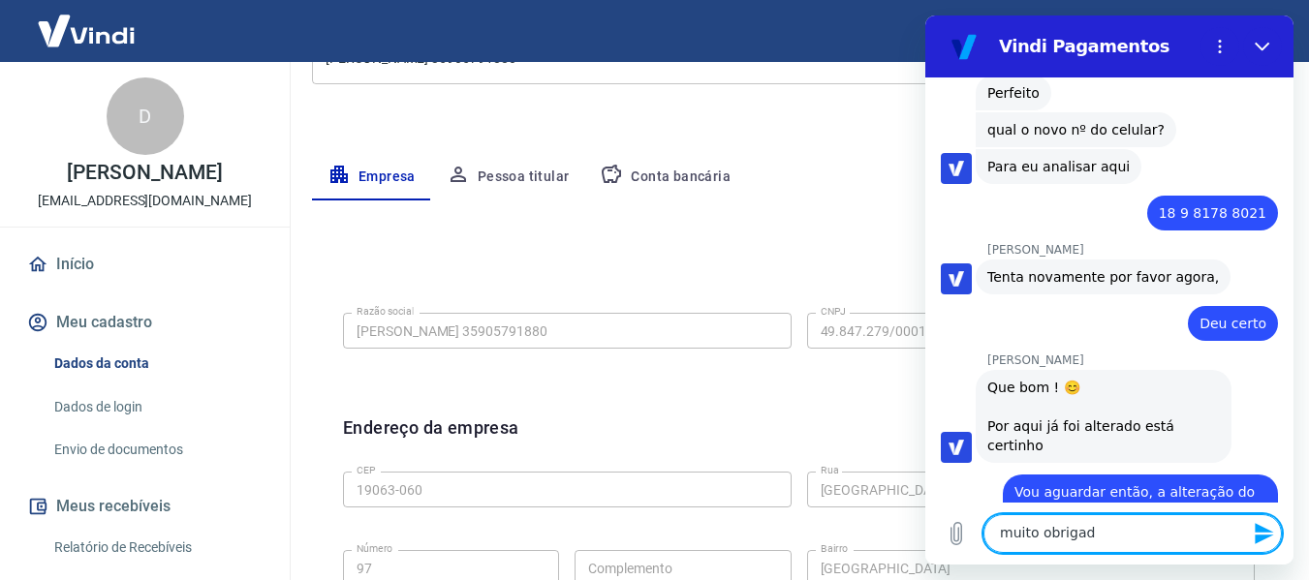
type textarea "muito obrigado"
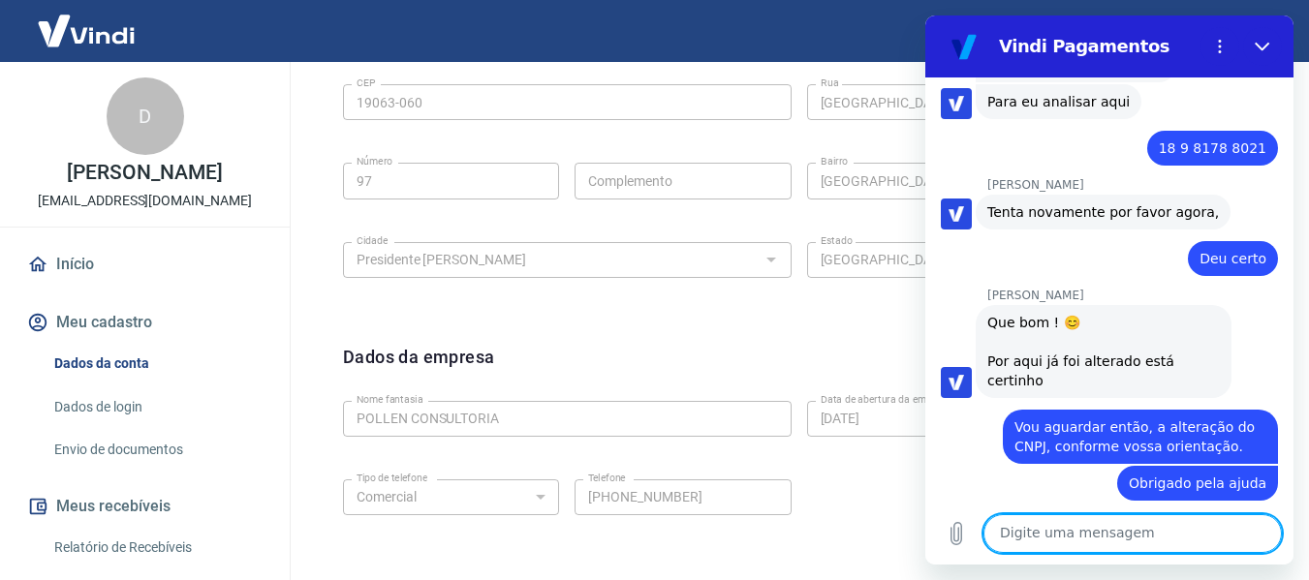
scroll to position [5702, 0]
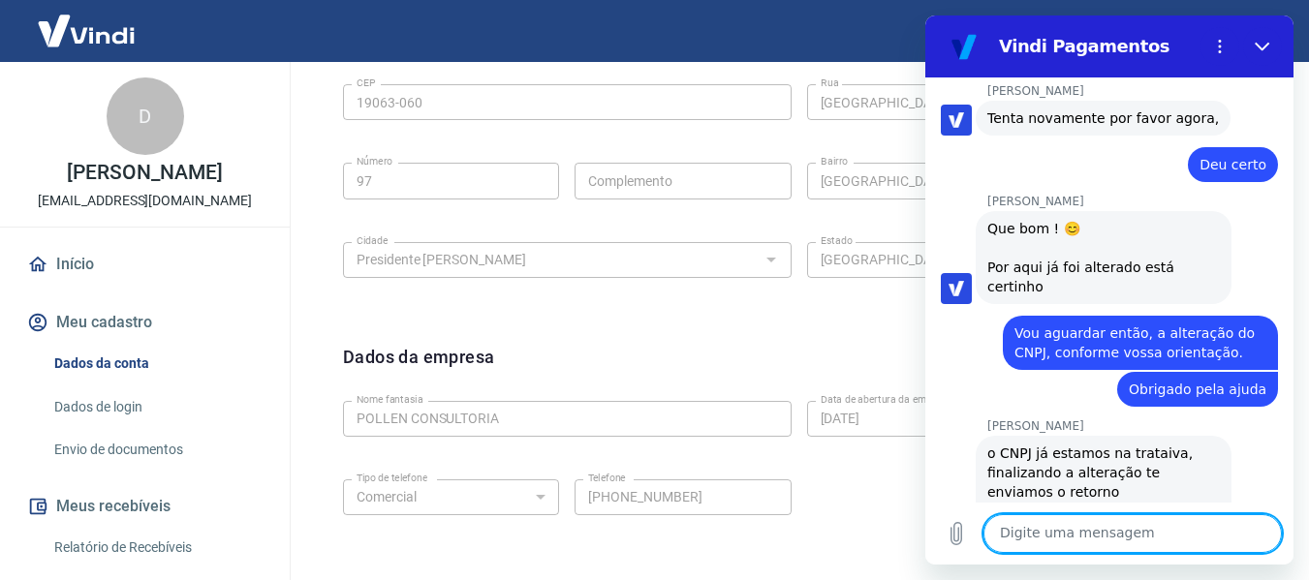
click at [1163, 524] on textarea at bounding box center [1133, 534] width 298 height 39
type textarea "Igualmente!"
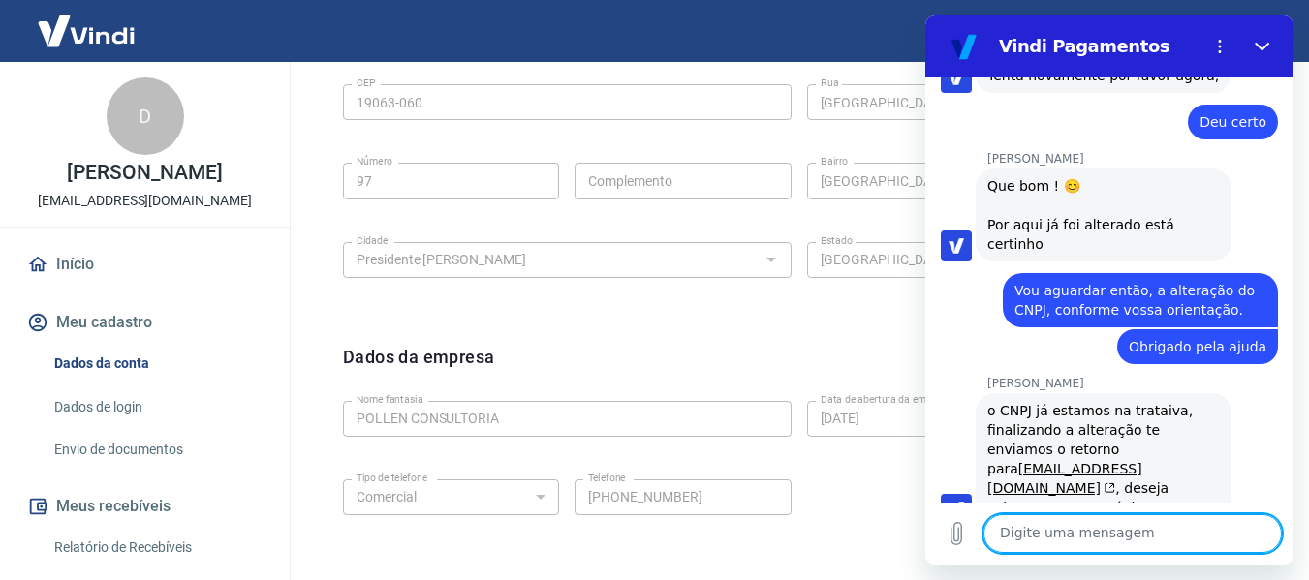
scroll to position [5749, 0]
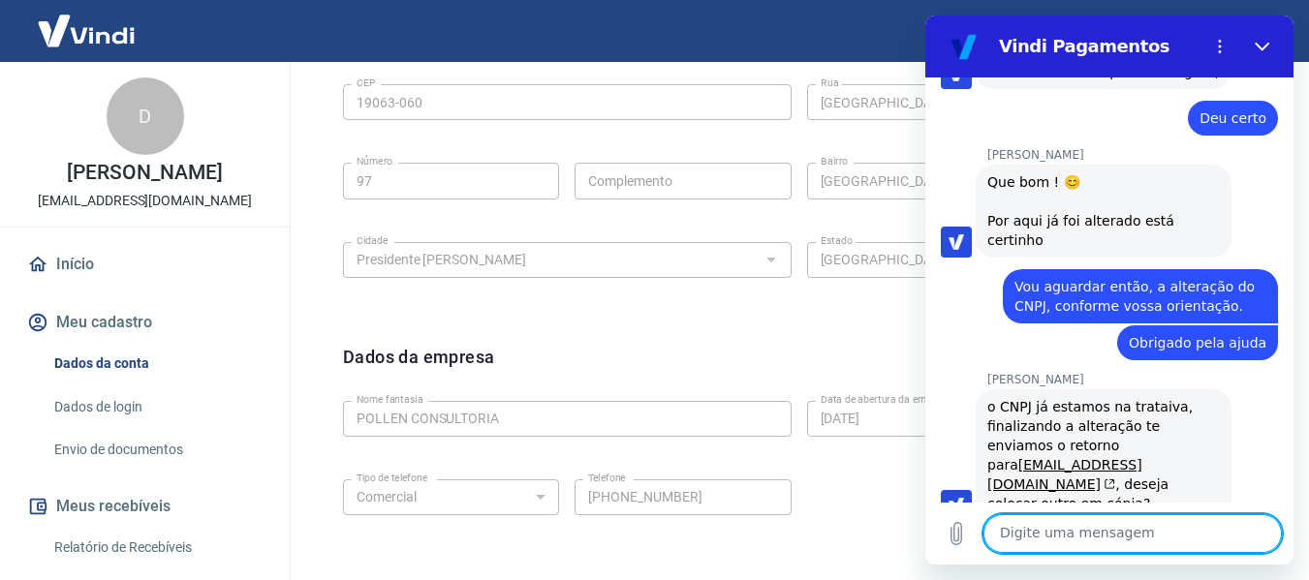
click at [62, 253] on link "Início" at bounding box center [144, 264] width 243 height 43
